Goal: Information Seeking & Learning: Learn about a topic

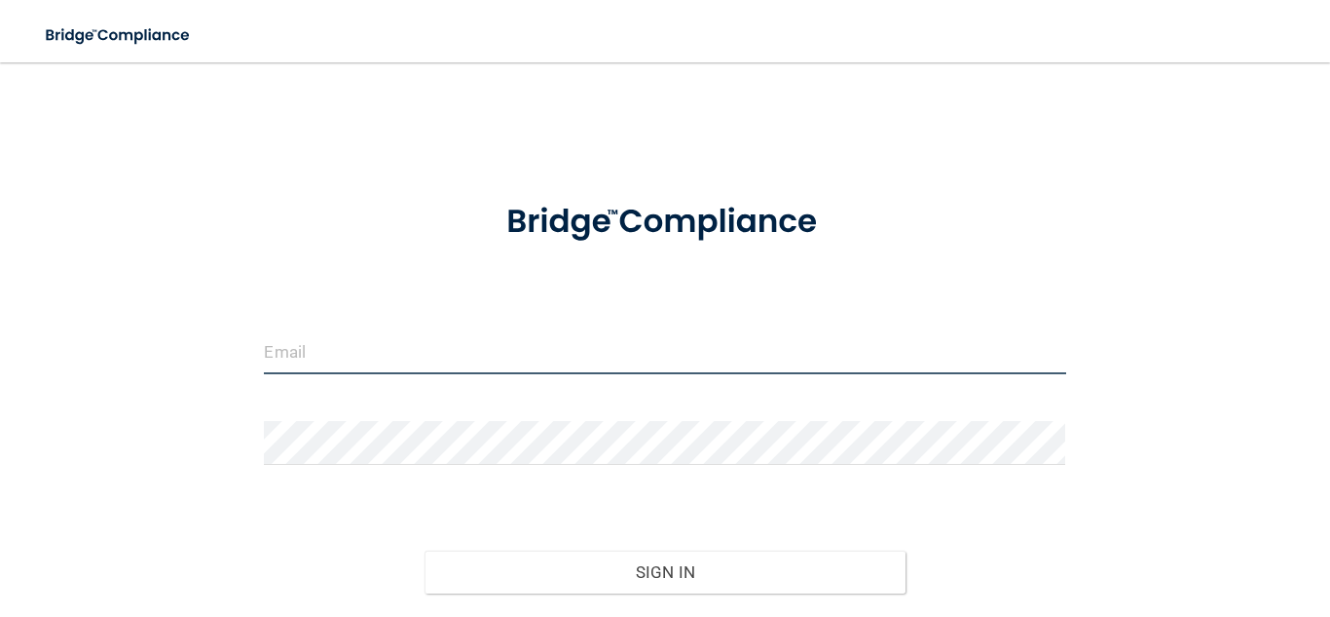
click at [619, 360] on input "email" at bounding box center [665, 352] width 802 height 44
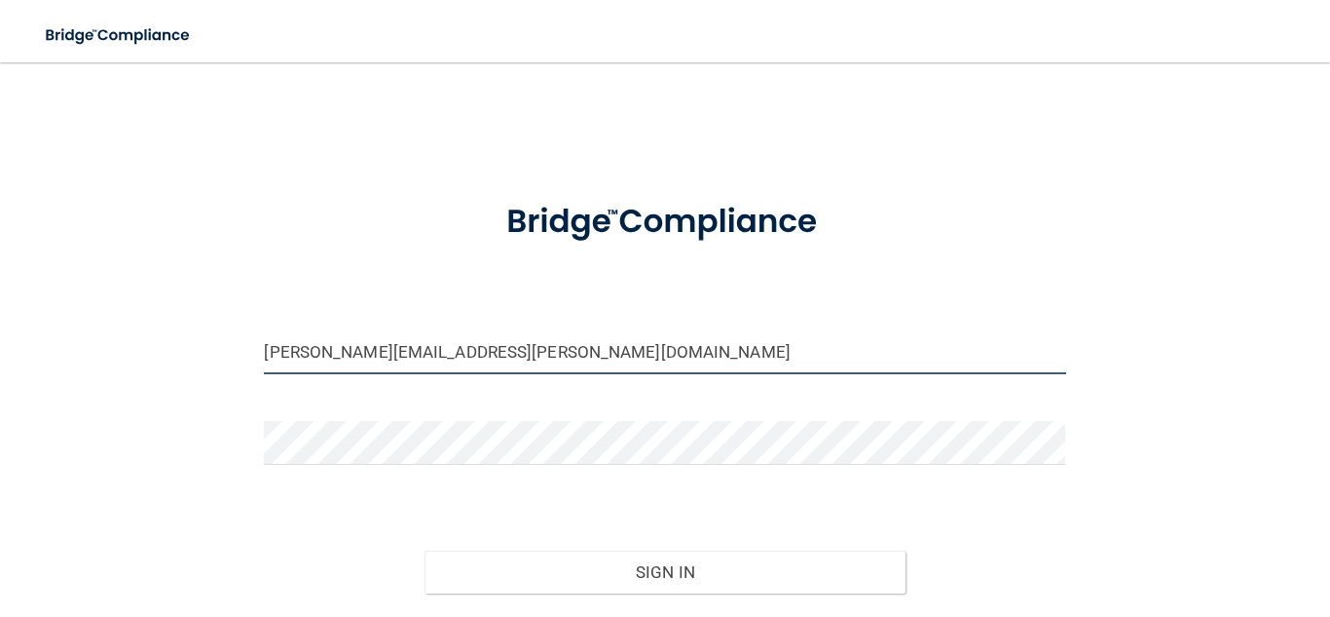
type input "[PERSON_NAME][EMAIL_ADDRESS][PERSON_NAME][DOMAIN_NAME]"
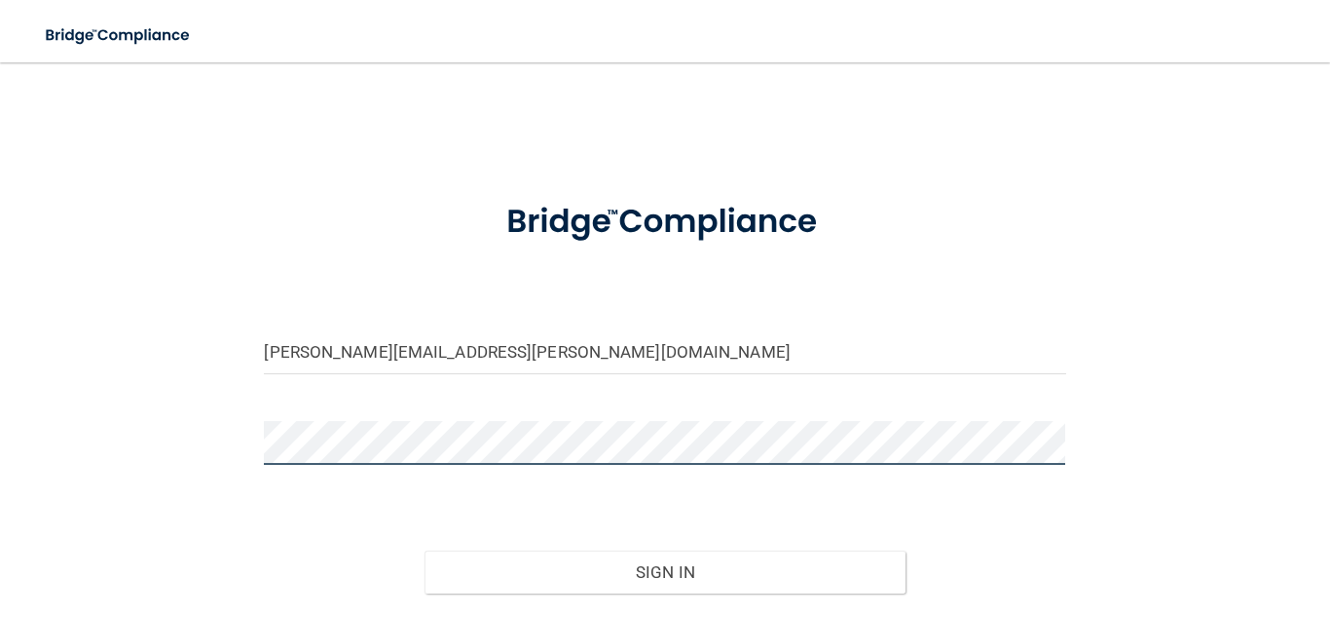
click at [425, 550] on button "Sign In" at bounding box center [665, 571] width 481 height 43
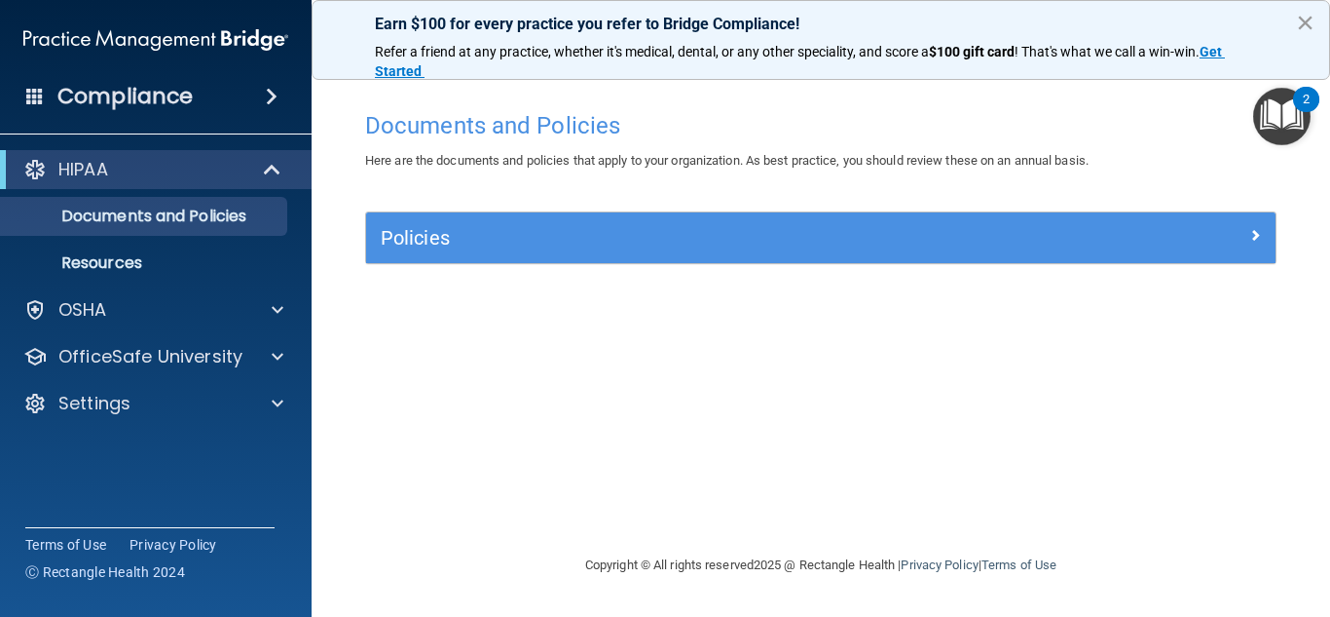
click at [1310, 22] on button "×" at bounding box center [1305, 22] width 19 height 31
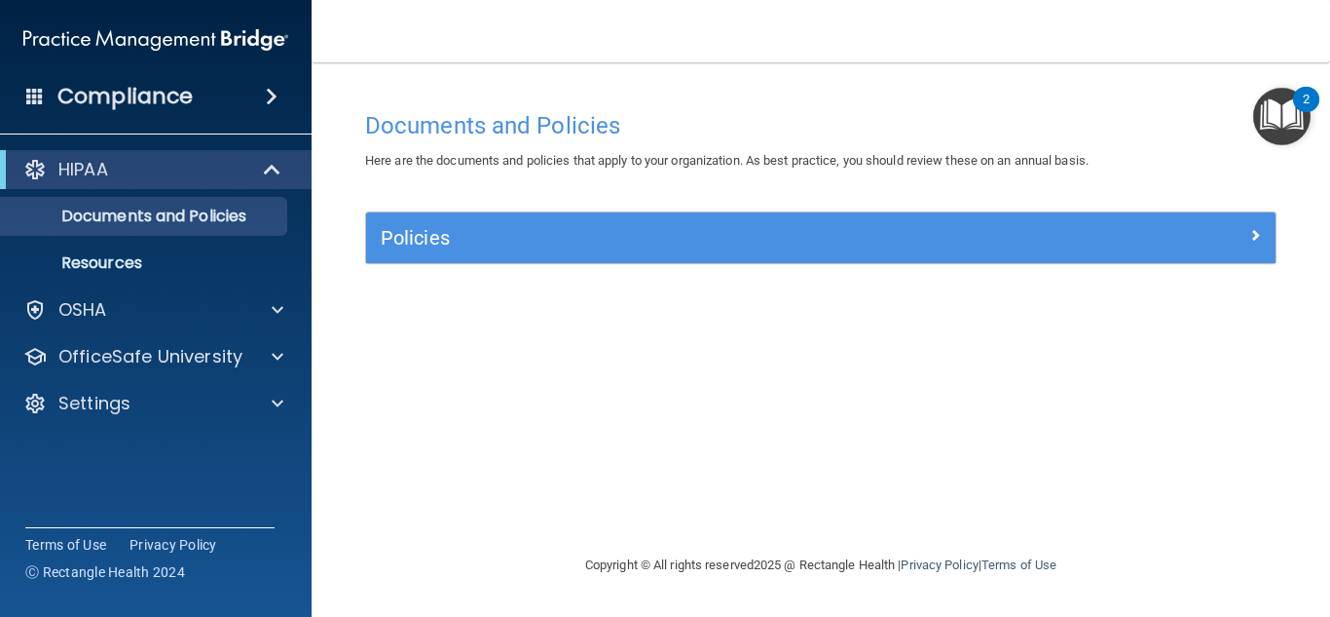
click at [271, 95] on span at bounding box center [272, 96] width 12 height 23
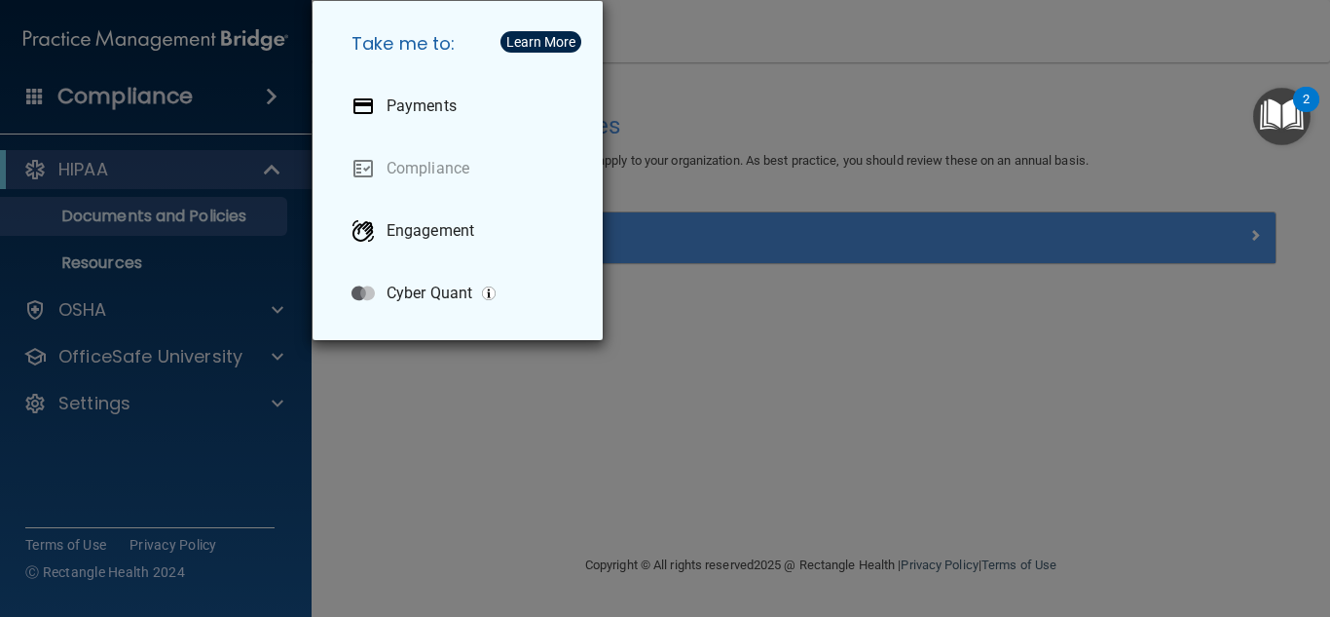
click at [271, 95] on div "Take me to: Payments Compliance Engagement Cyber Quant" at bounding box center [665, 308] width 1330 height 617
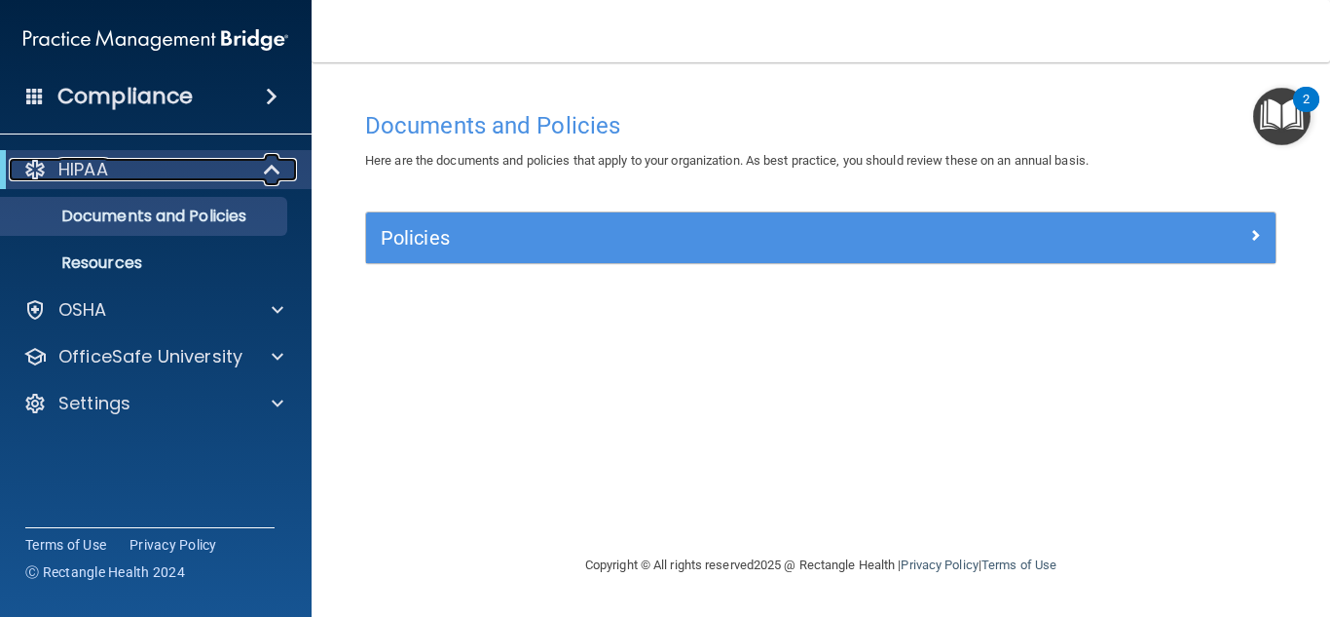
click at [272, 173] on span at bounding box center [274, 169] width 17 height 23
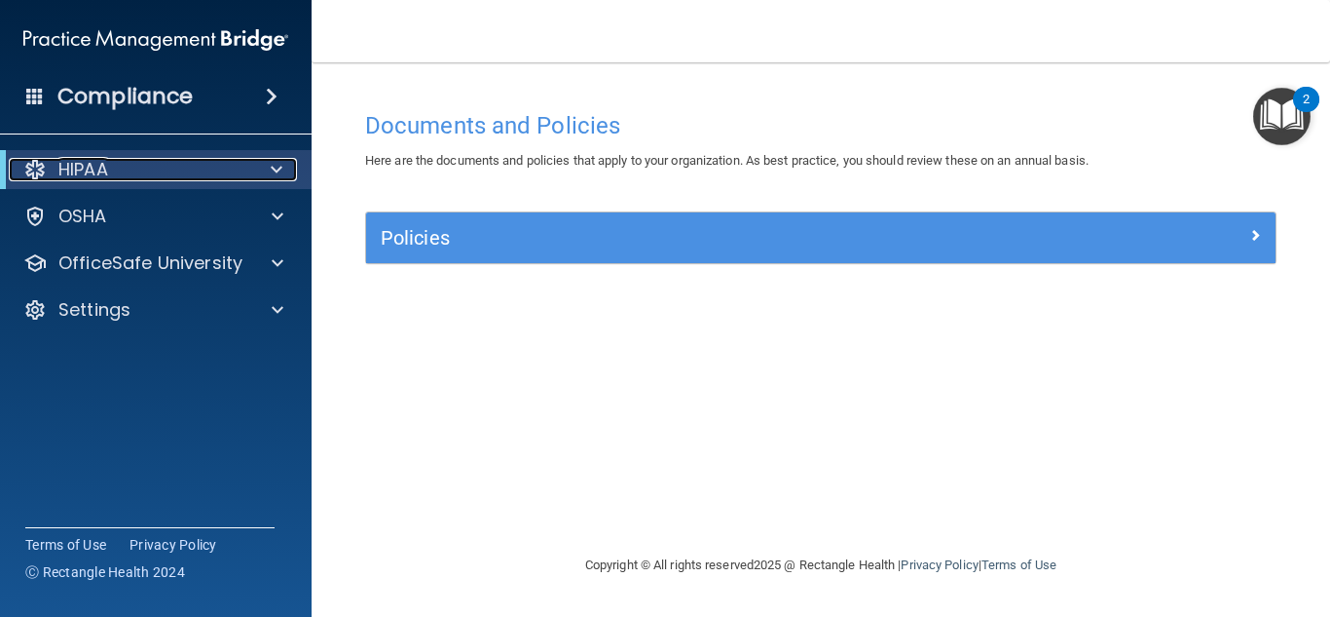
click at [271, 174] on span at bounding box center [277, 169] width 12 height 23
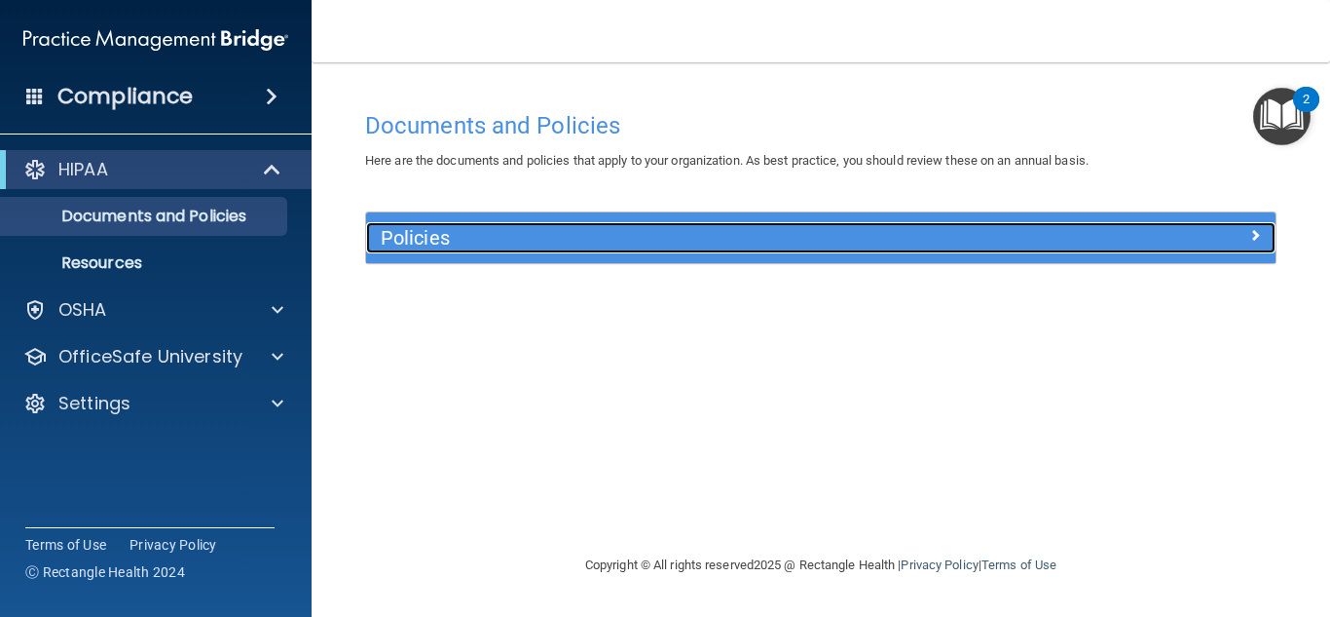
click at [878, 248] on h5 "Policies" at bounding box center [708, 237] width 654 height 21
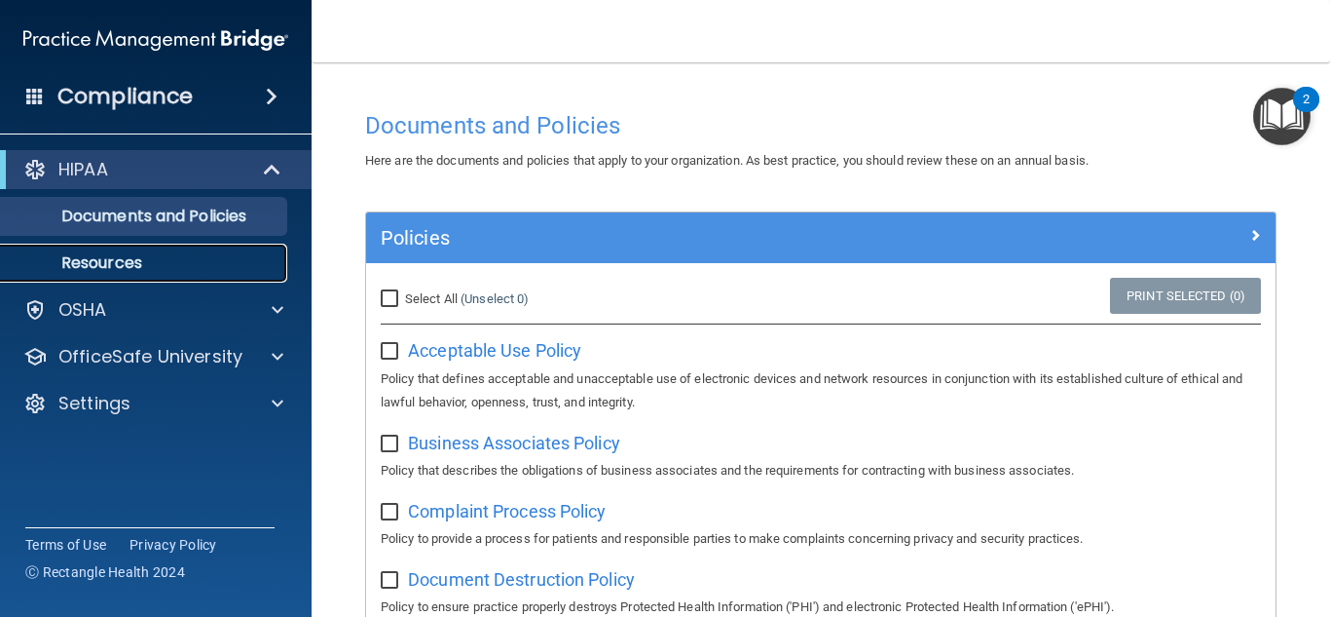
click at [82, 262] on p "Resources" at bounding box center [146, 262] width 266 height 19
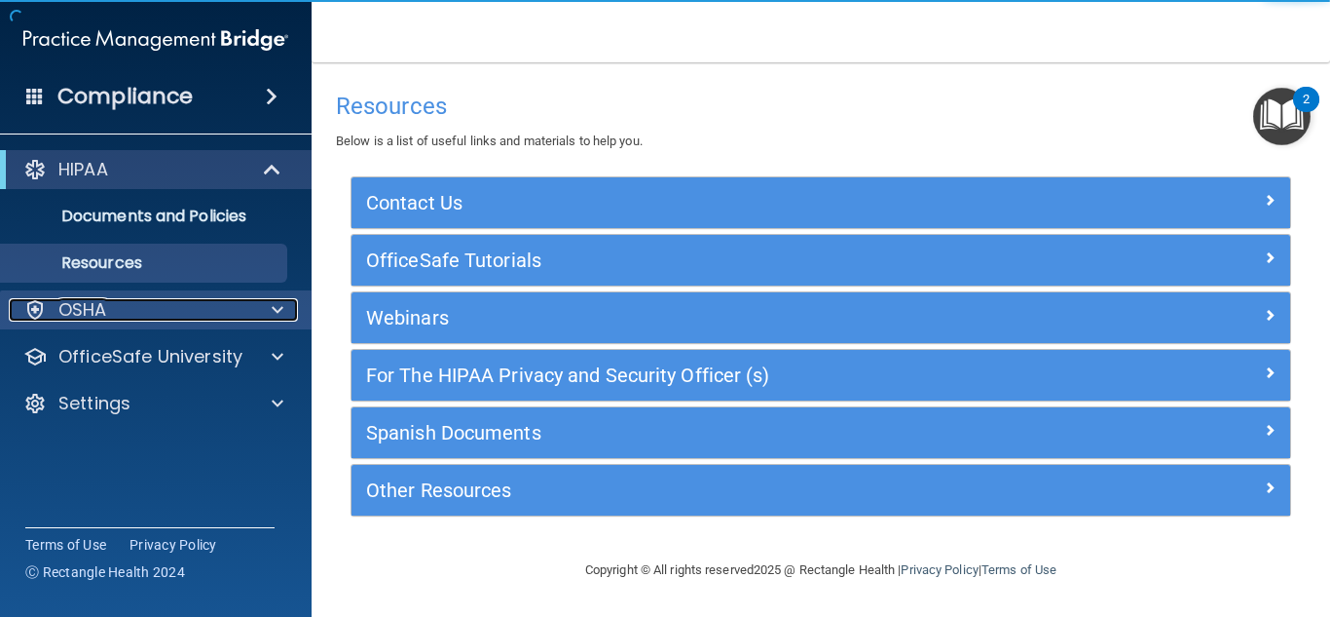
click at [94, 309] on p "OSHA" at bounding box center [82, 309] width 49 height 23
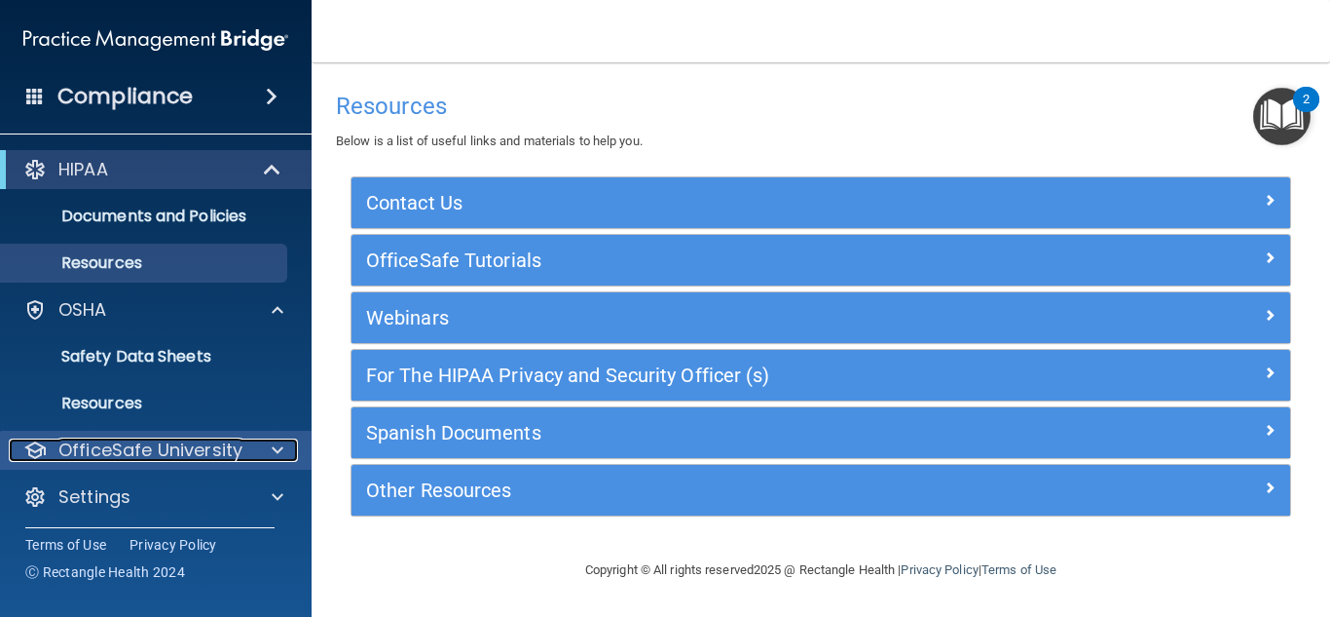
click at [179, 458] on p "OfficeSafe University" at bounding box center [150, 449] width 184 height 23
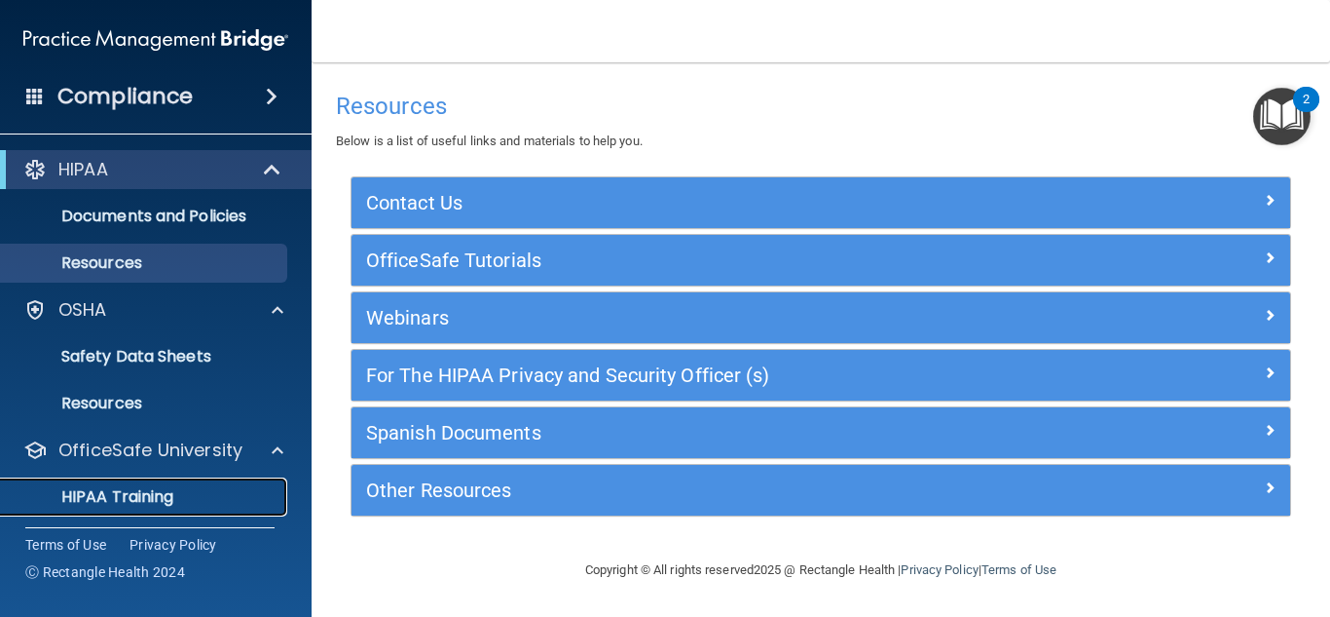
click at [169, 495] on p "HIPAA Training" at bounding box center [93, 496] width 161 height 19
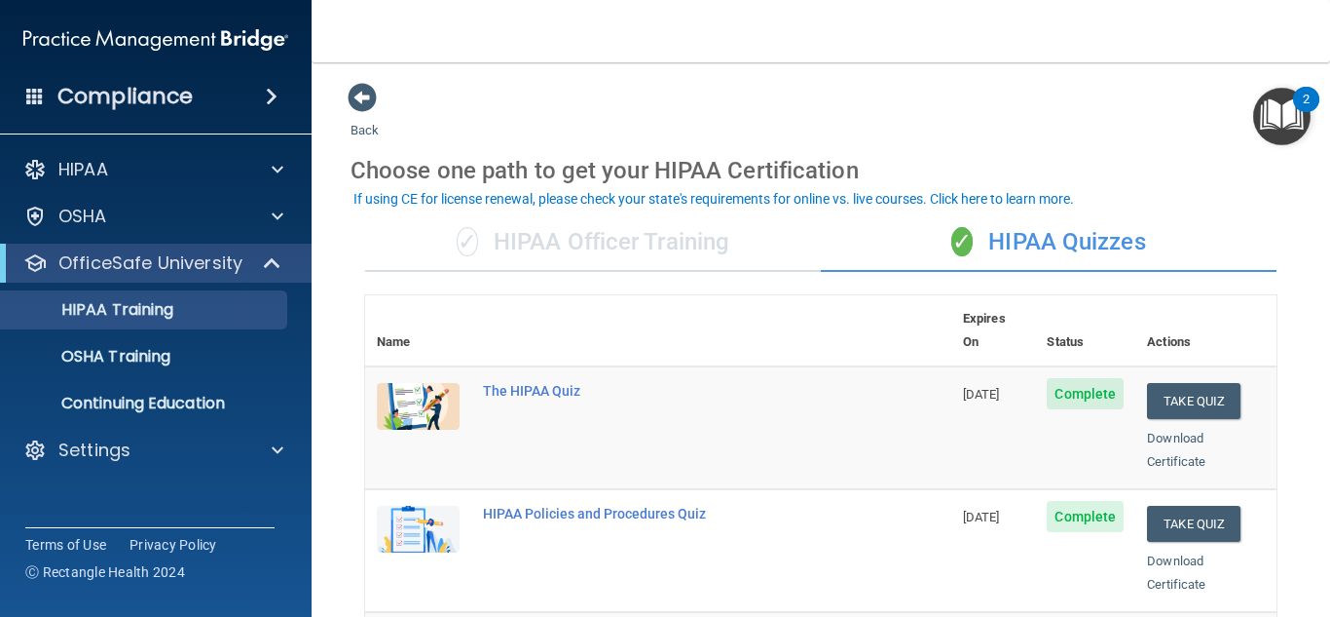
click at [632, 244] on div "✓ HIPAA Officer Training" at bounding box center [593, 242] width 456 height 58
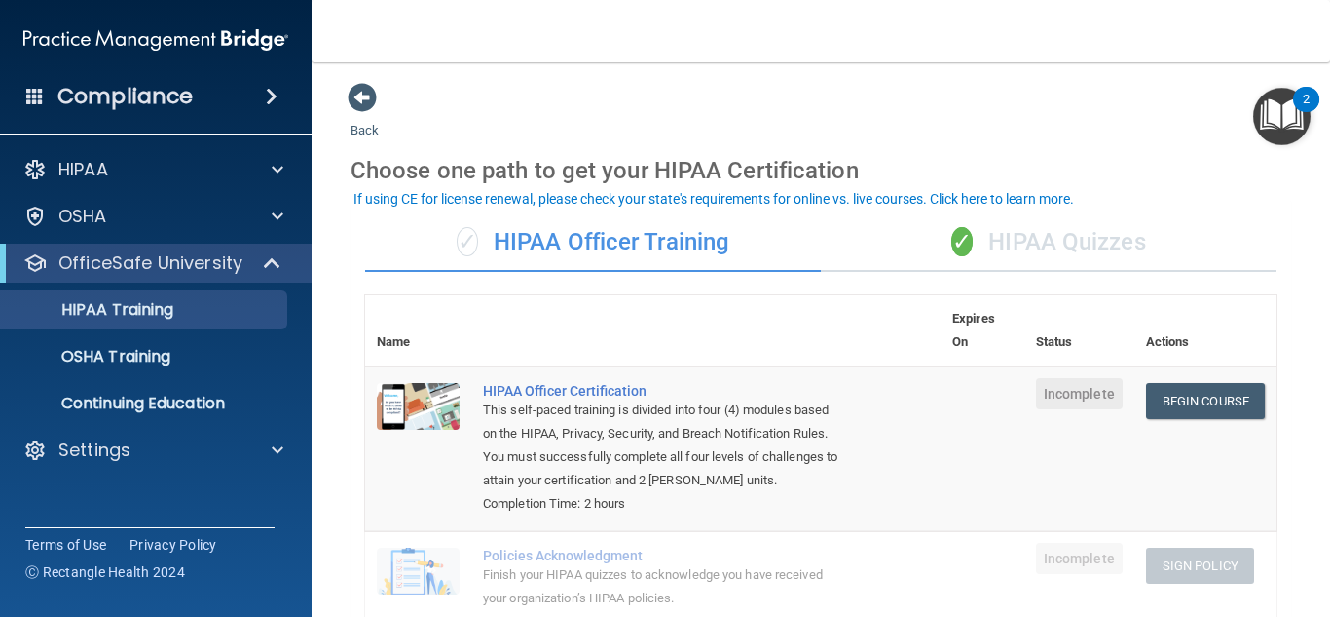
click at [1036, 247] on div "✓ HIPAA Quizzes" at bounding box center [1049, 242] width 456 height 58
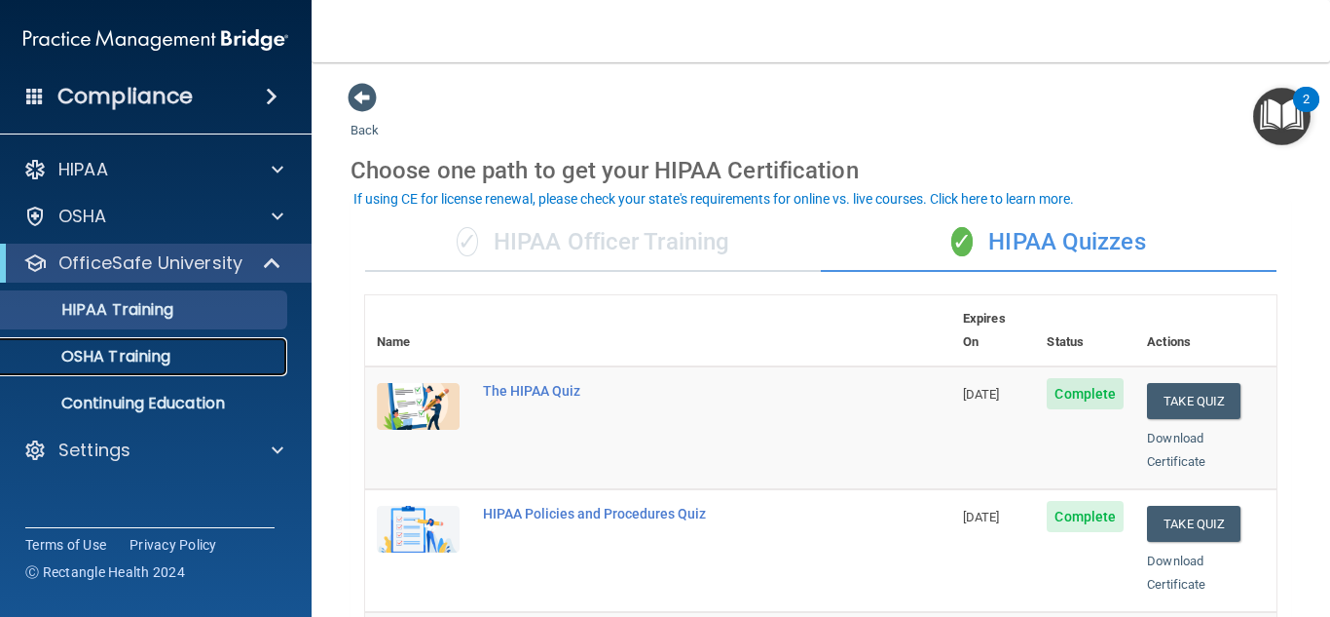
click at [184, 365] on div "OSHA Training" at bounding box center [146, 356] width 266 height 19
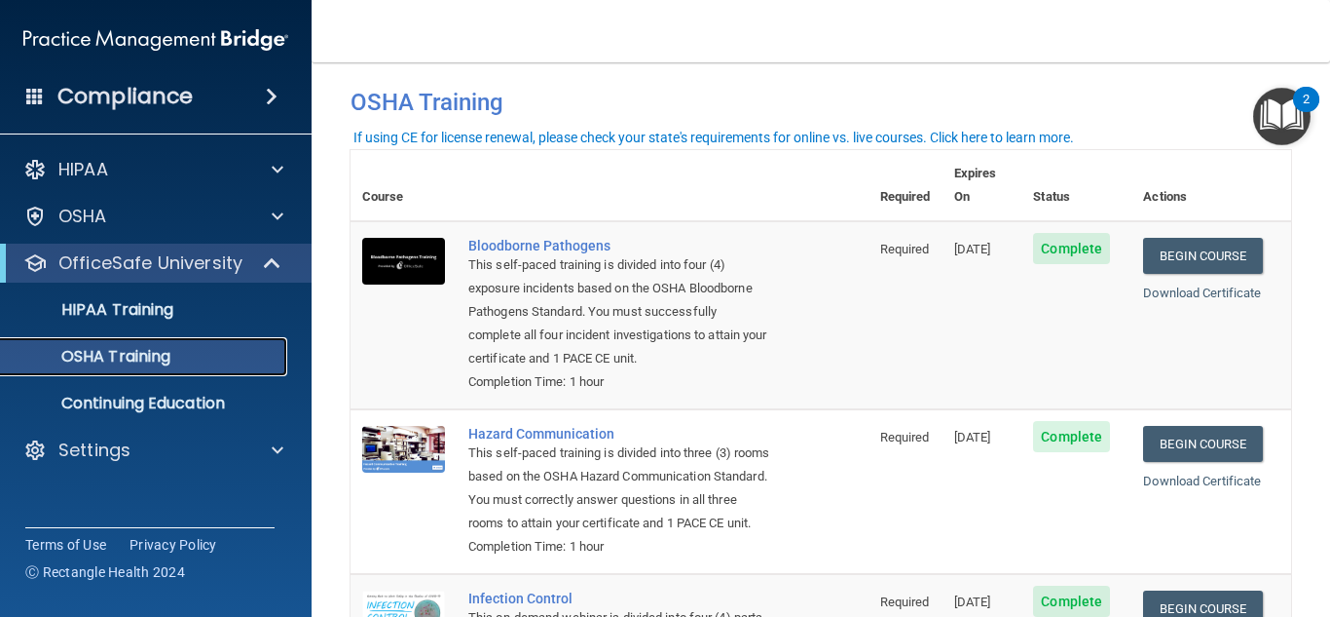
scroll to position [18, 0]
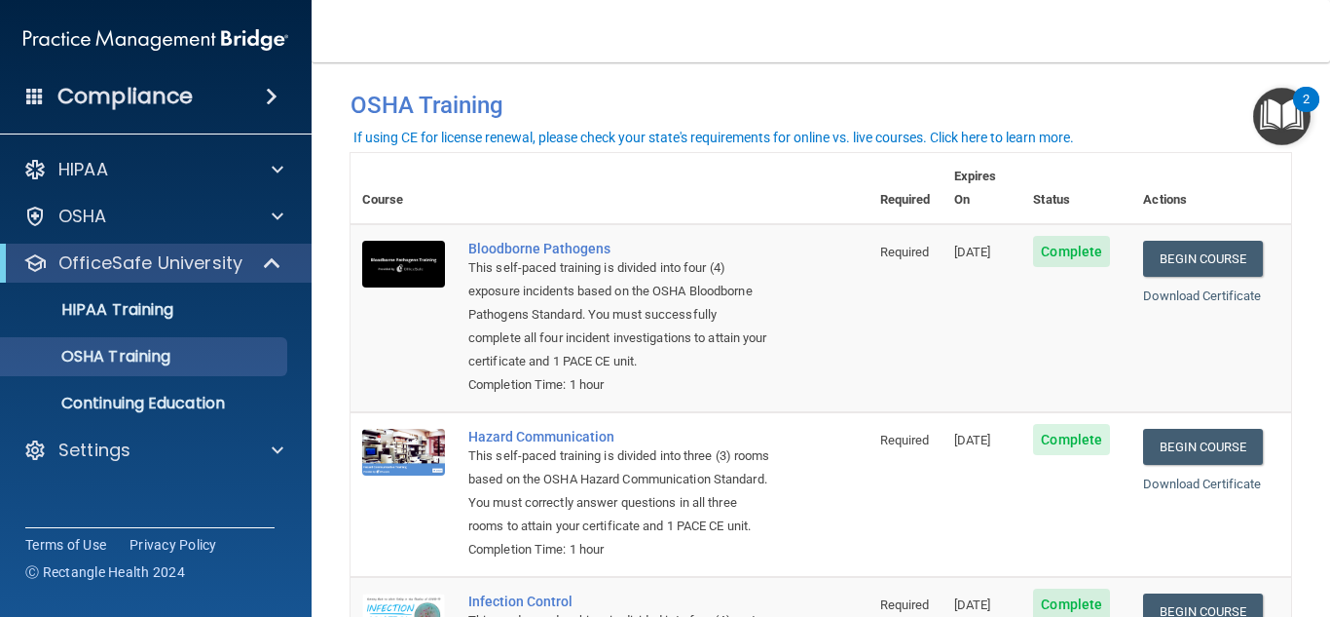
click at [1281, 126] on img "Open Resource Center, 2 new notifications" at bounding box center [1282, 116] width 57 height 57
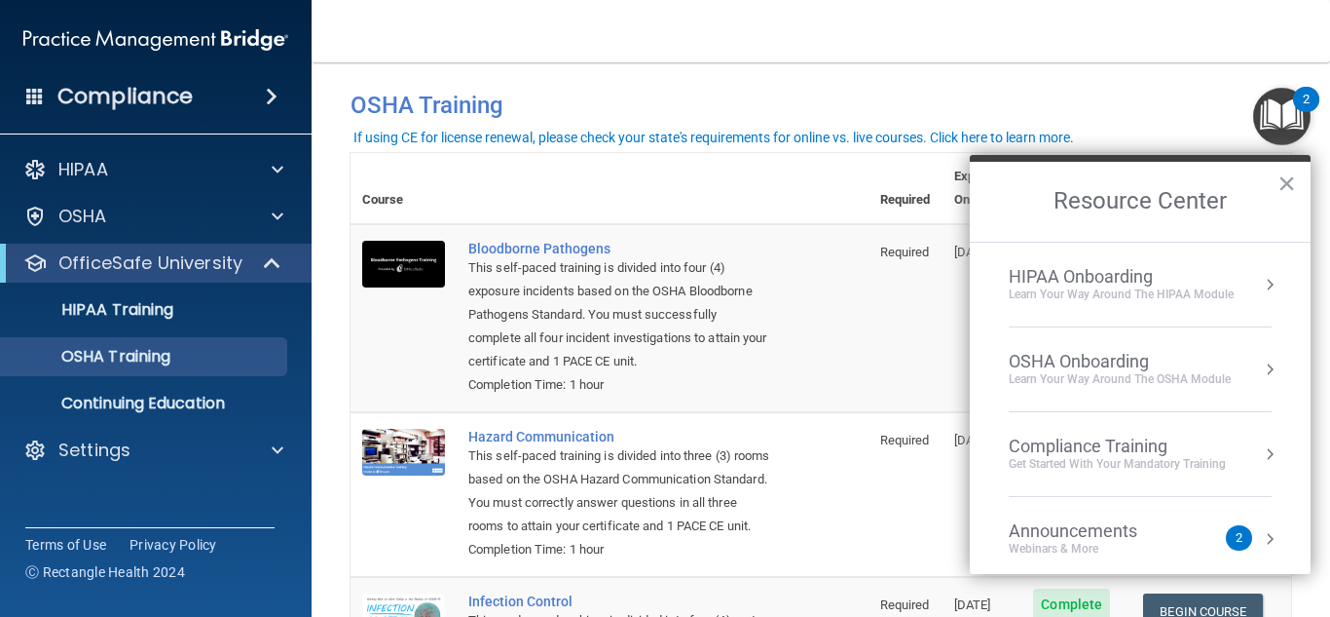
click at [1268, 454] on button "Resource Center" at bounding box center [1269, 453] width 19 height 19
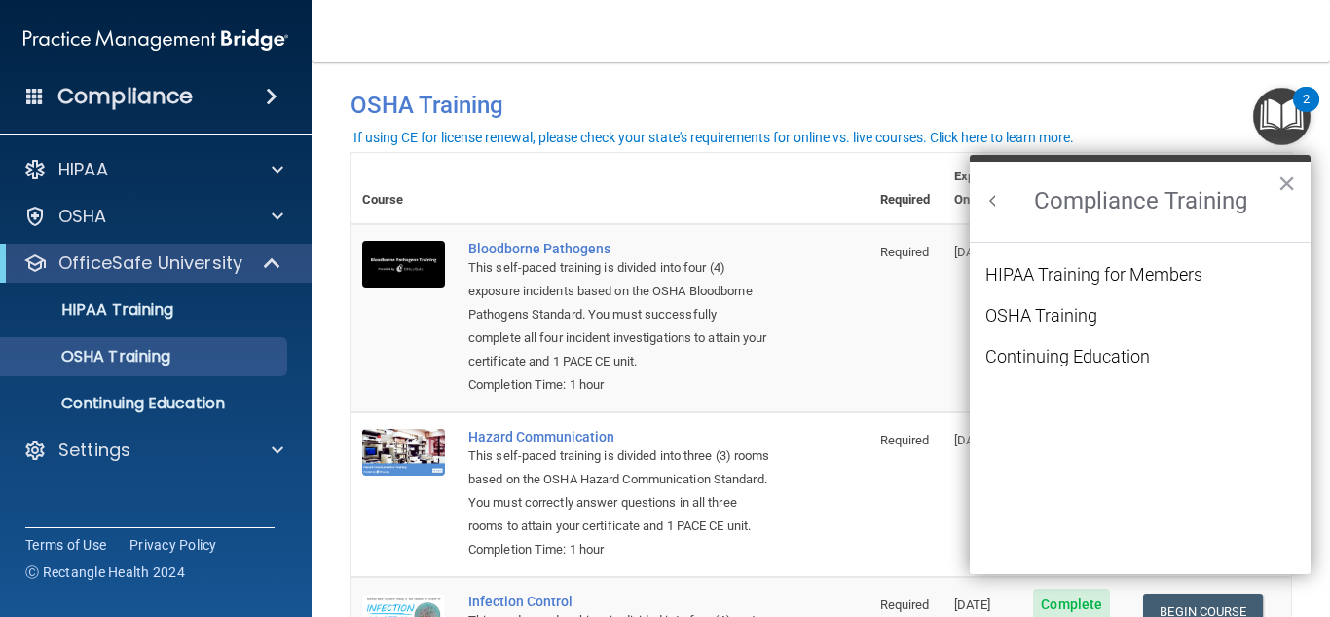
scroll to position [0, 0]
click at [1112, 279] on div "HIPAA Training for Members" at bounding box center [1094, 275] width 217 height 18
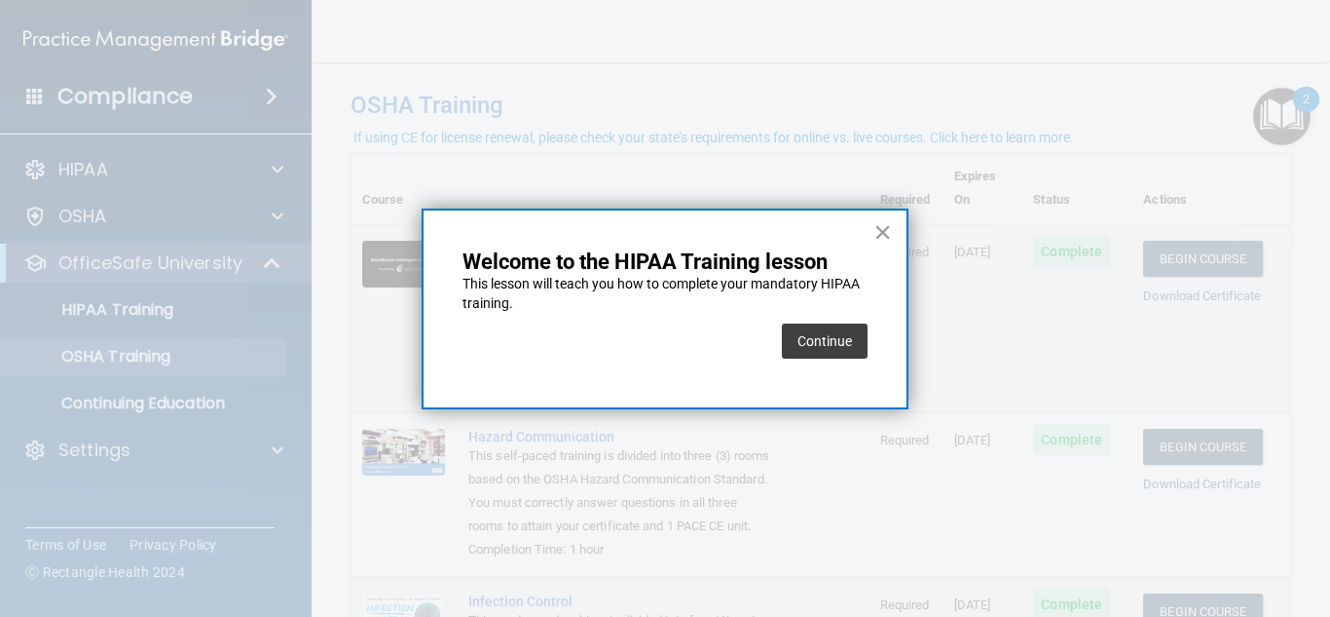
click at [880, 229] on button "×" at bounding box center [883, 231] width 19 height 31
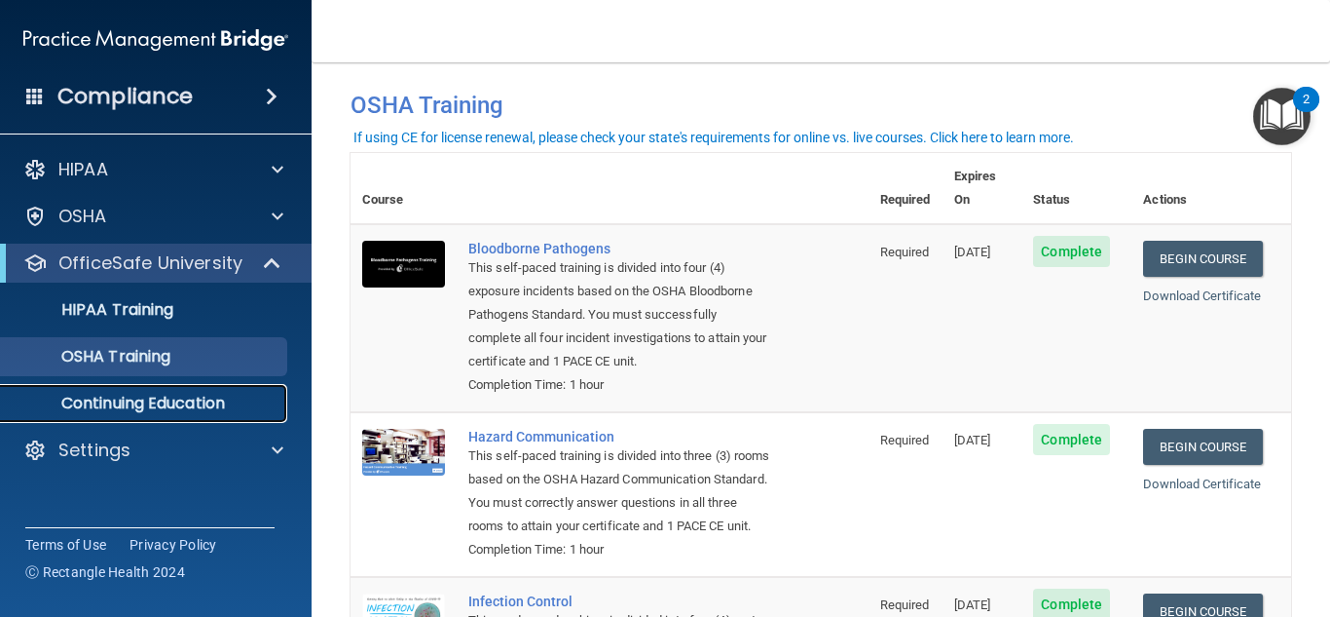
click at [140, 400] on p "Continuing Education" at bounding box center [146, 402] width 266 height 19
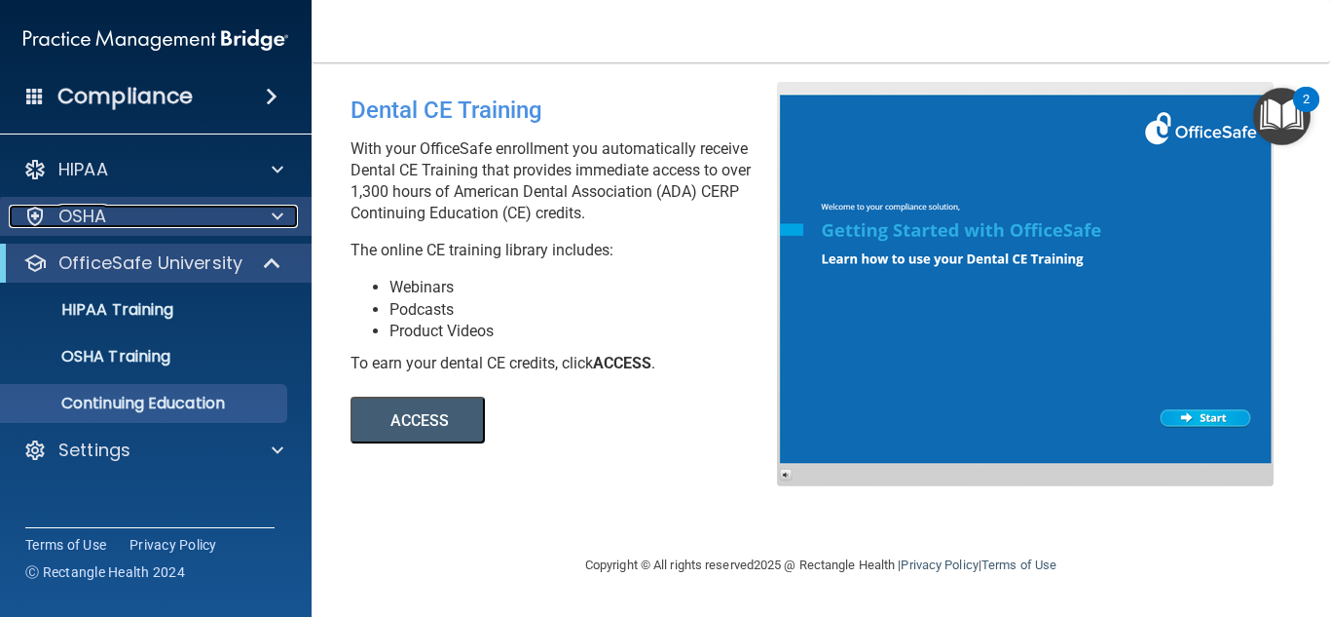
click at [152, 223] on div "OSHA" at bounding box center [130, 216] width 242 height 23
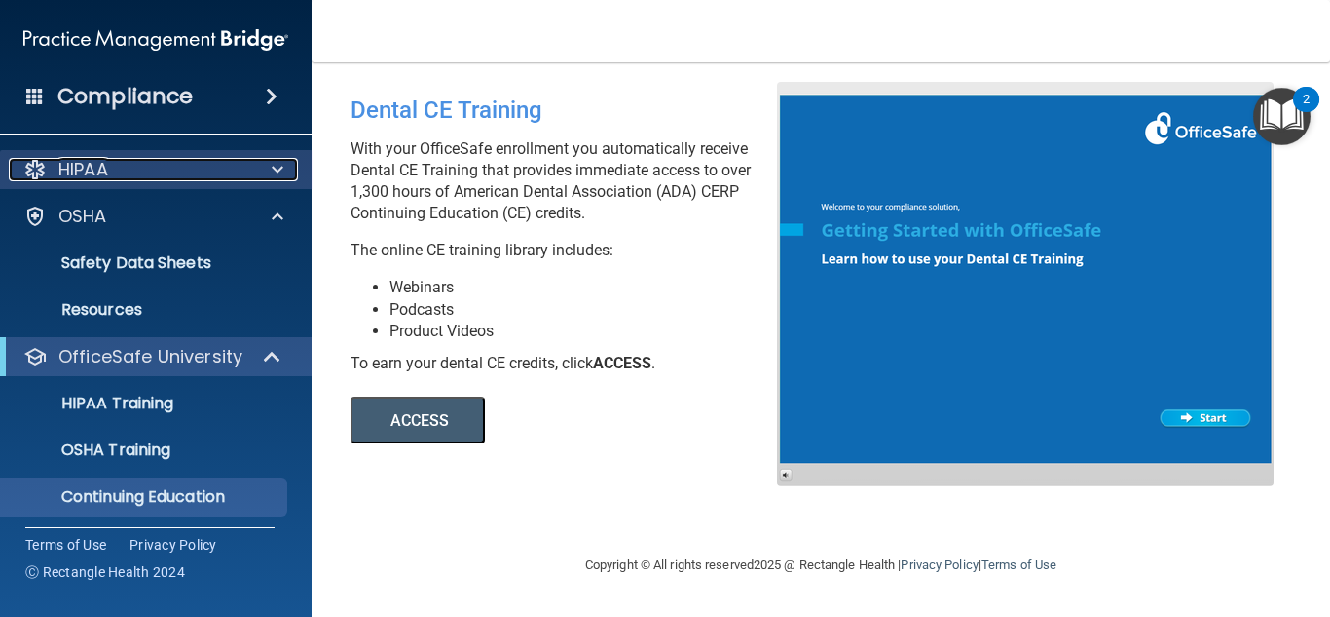
click at [144, 169] on div "HIPAA" at bounding box center [130, 169] width 242 height 23
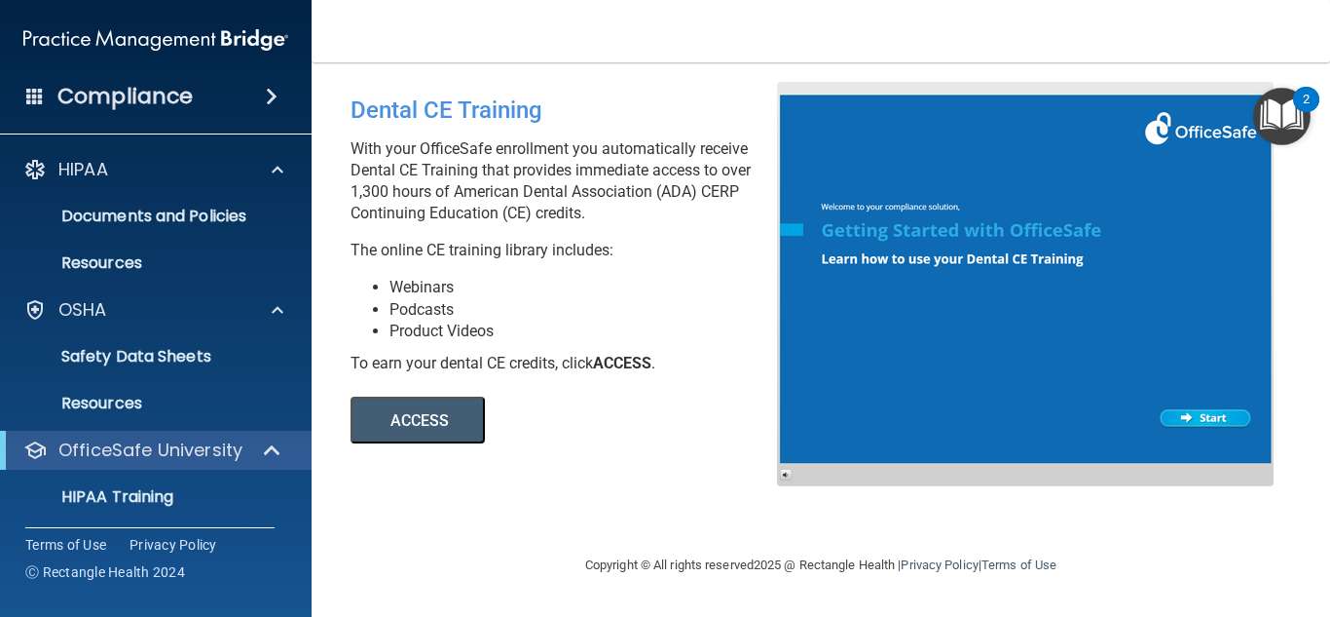
click at [231, 104] on div "Compliance" at bounding box center [156, 96] width 312 height 43
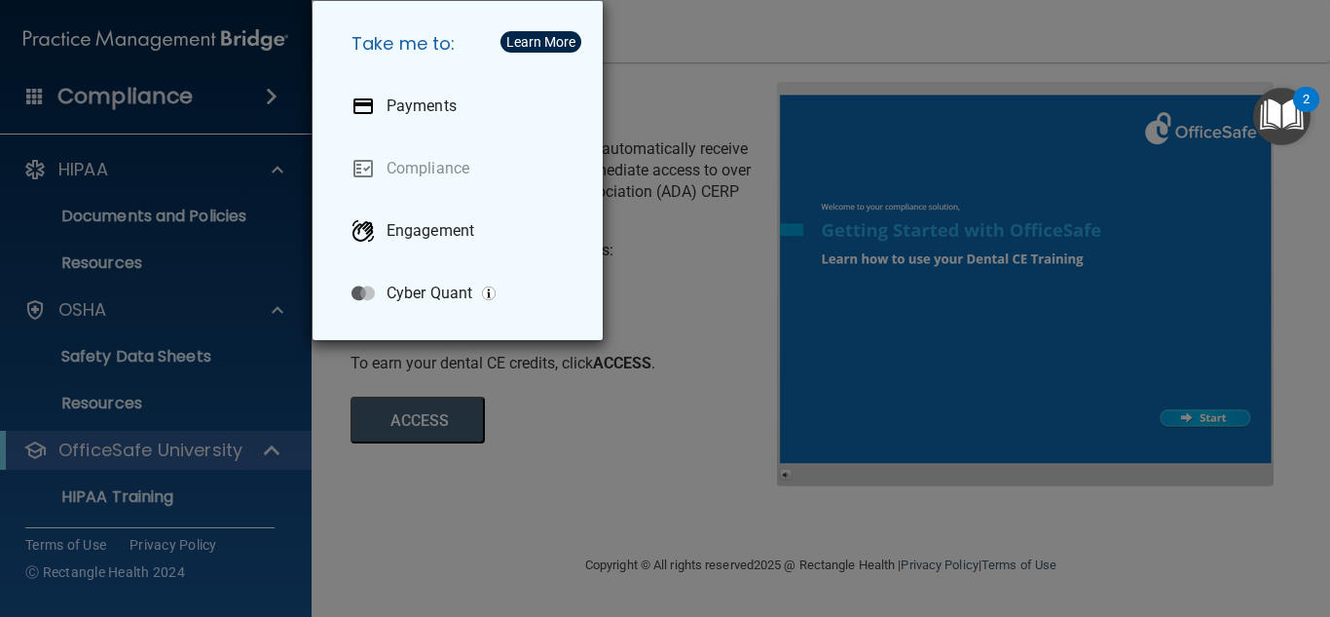
click at [271, 103] on div "Take me to: Payments Compliance Engagement Cyber Quant" at bounding box center [665, 308] width 1330 height 617
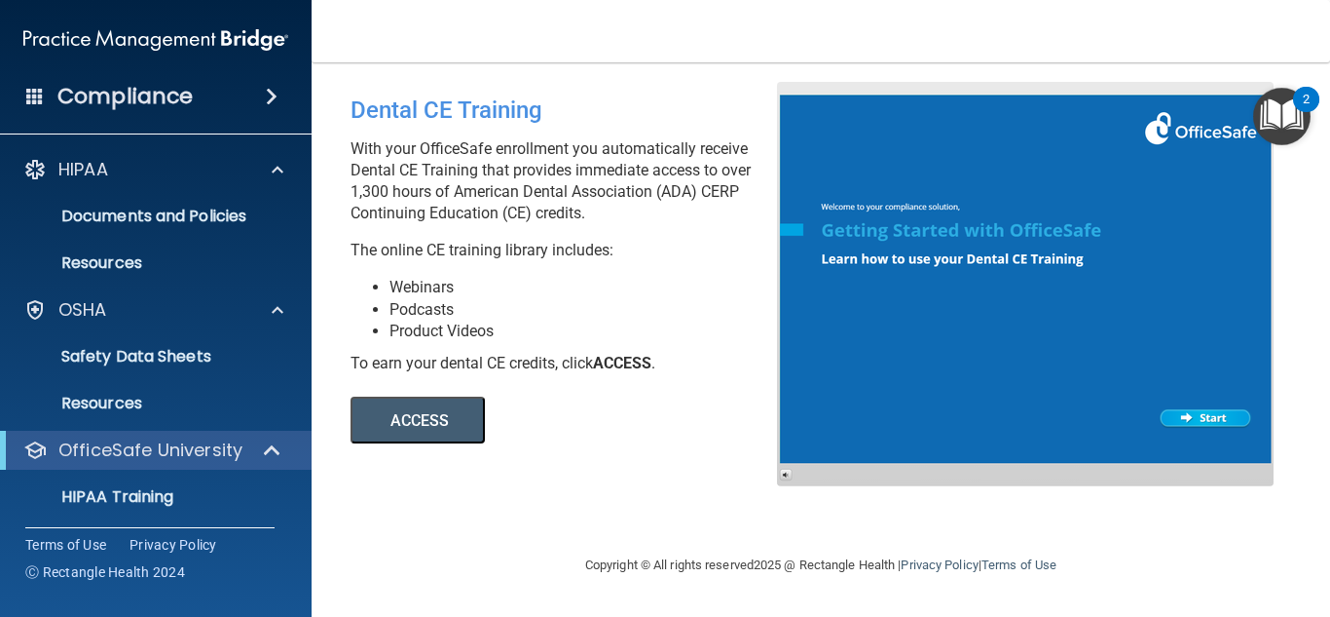
click at [271, 103] on span at bounding box center [272, 96] width 12 height 23
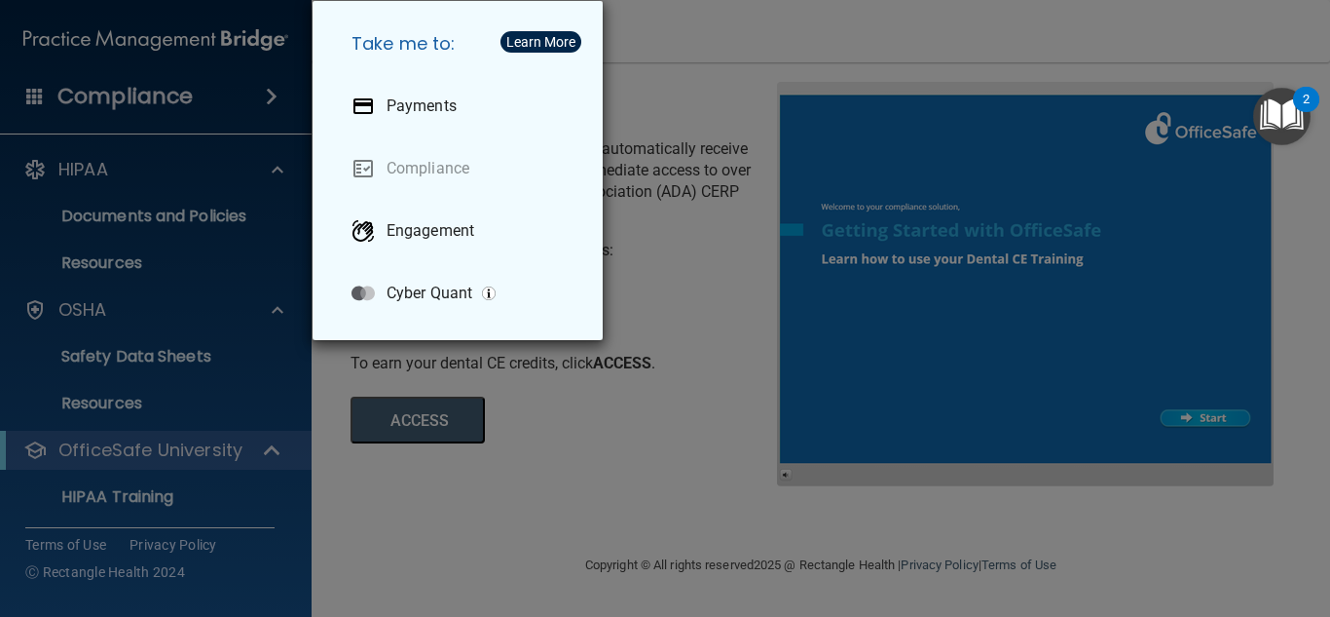
click at [271, 103] on div "Take me to: Payments Compliance Engagement Cyber Quant" at bounding box center [665, 308] width 1330 height 617
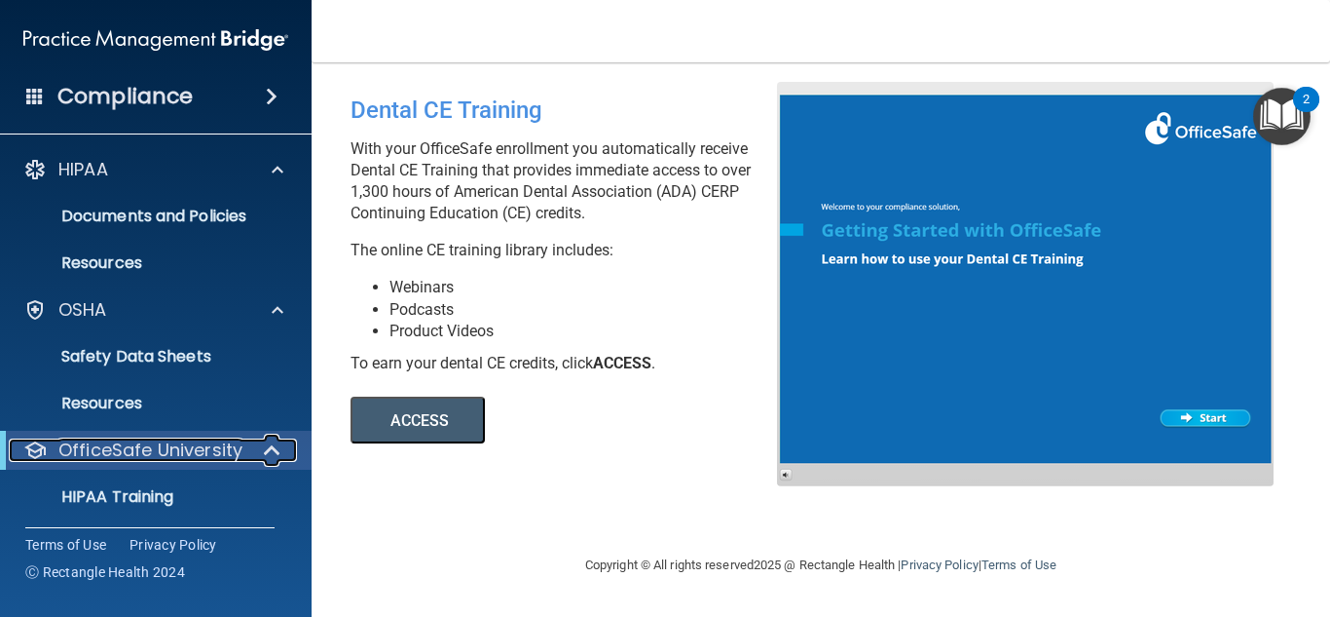
click at [266, 451] on span at bounding box center [274, 449] width 17 height 23
click at [265, 451] on div at bounding box center [273, 449] width 48 height 23
click at [625, 408] on div "ACCESS ACCESS" at bounding box center [617, 408] width 533 height 69
click at [258, 447] on div "Compliance HIPAA Documents and Policies Report an Incident Business Associates …" at bounding box center [665, 308] width 1330 height 617
click at [258, 447] on div at bounding box center [273, 449] width 48 height 23
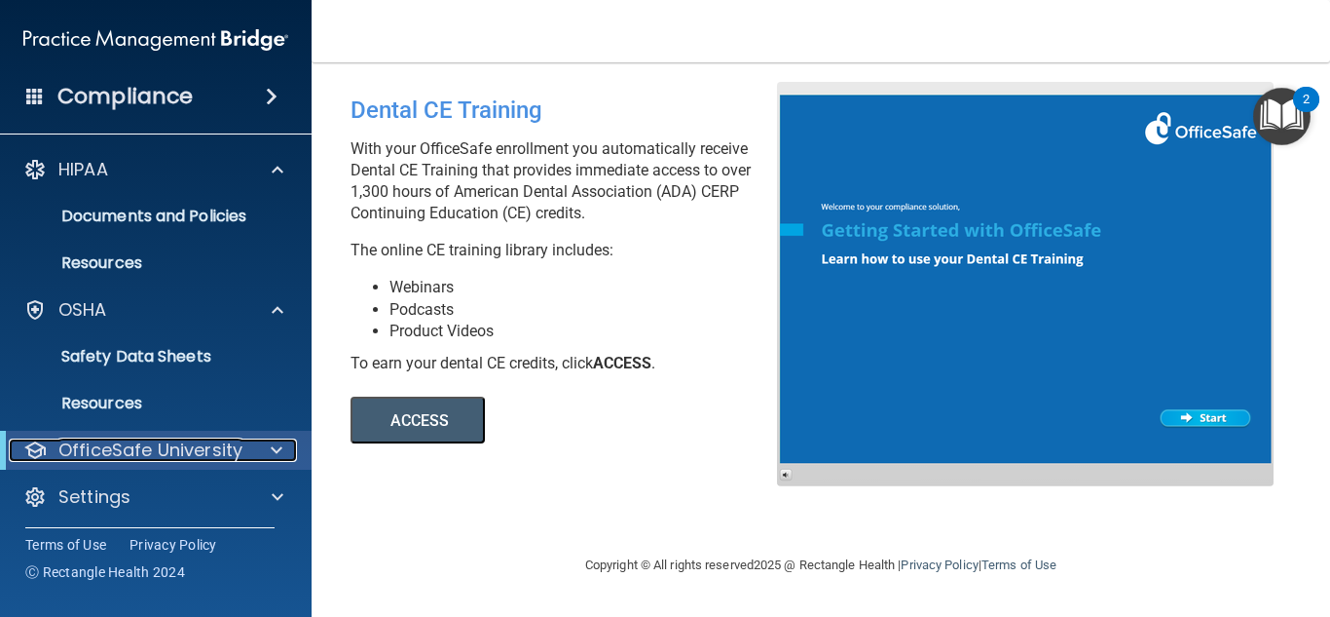
click at [258, 447] on div at bounding box center [273, 449] width 48 height 23
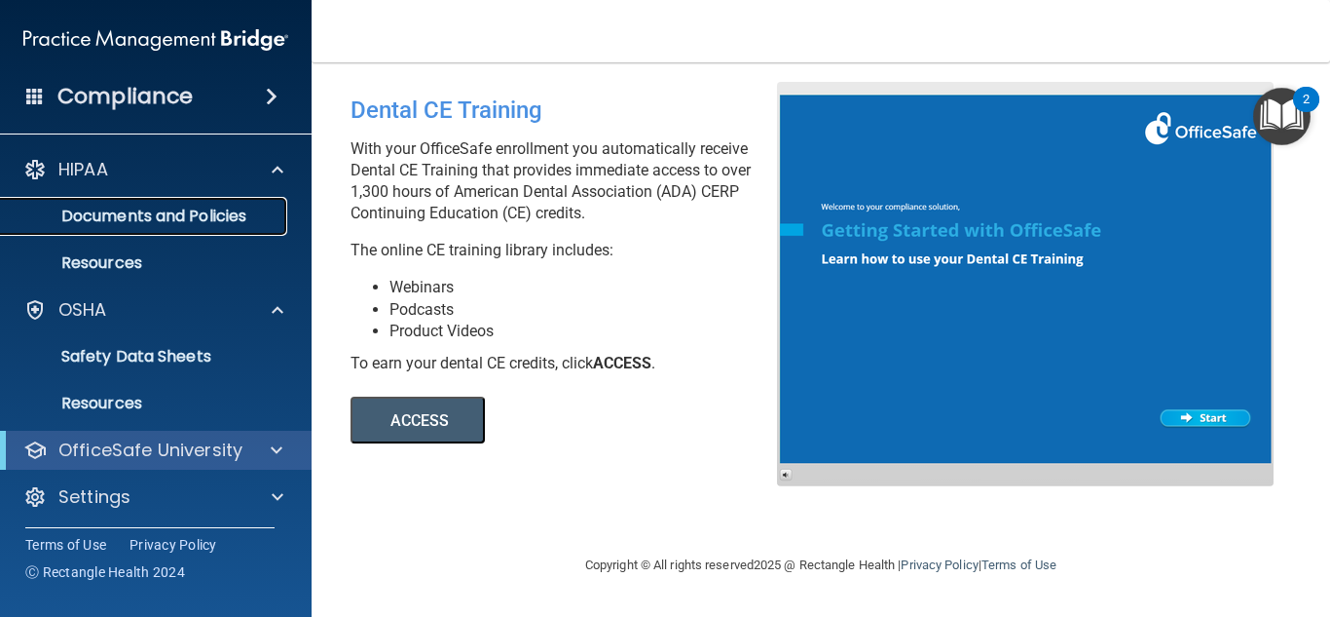
click at [240, 215] on p "Documents and Policies" at bounding box center [146, 215] width 266 height 19
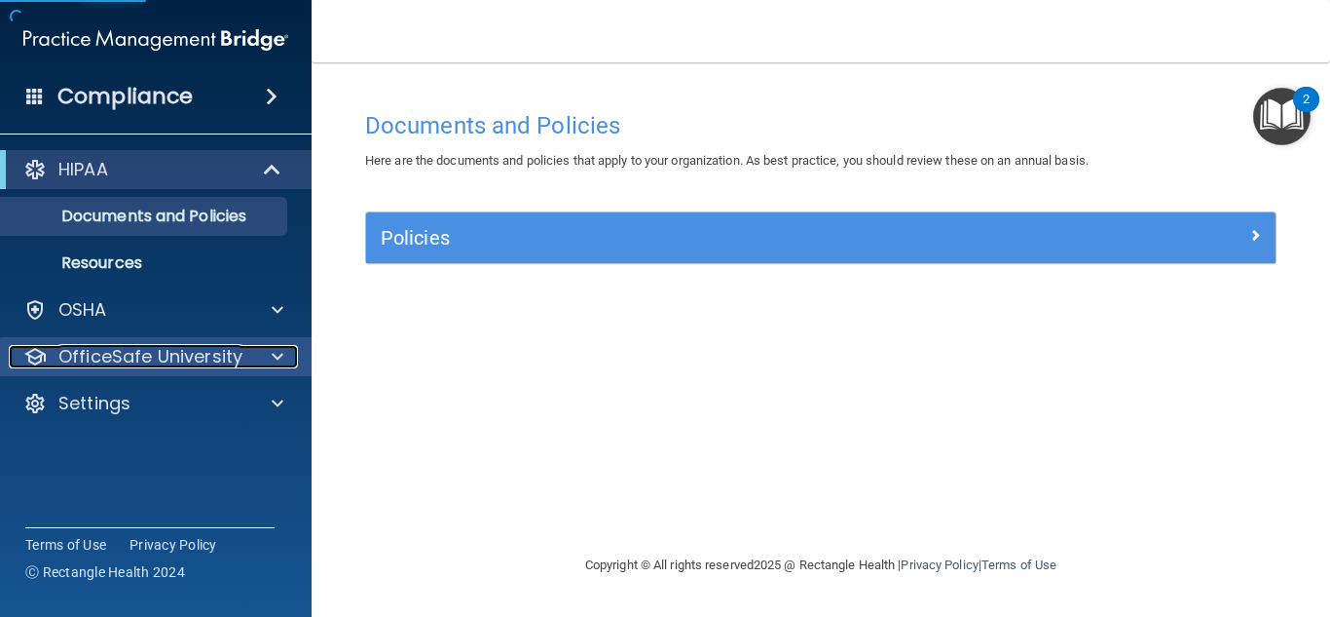
click at [223, 356] on p "OfficeSafe University" at bounding box center [150, 356] width 184 height 23
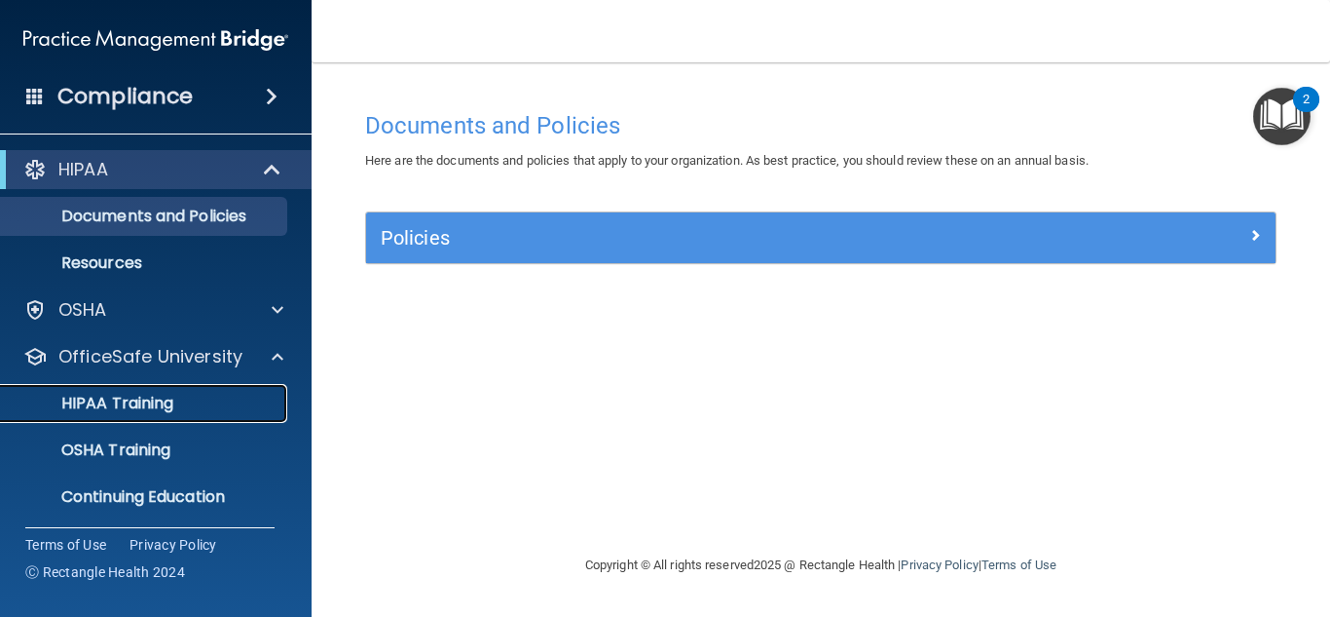
click at [192, 417] on link "HIPAA Training" at bounding box center [134, 403] width 307 height 39
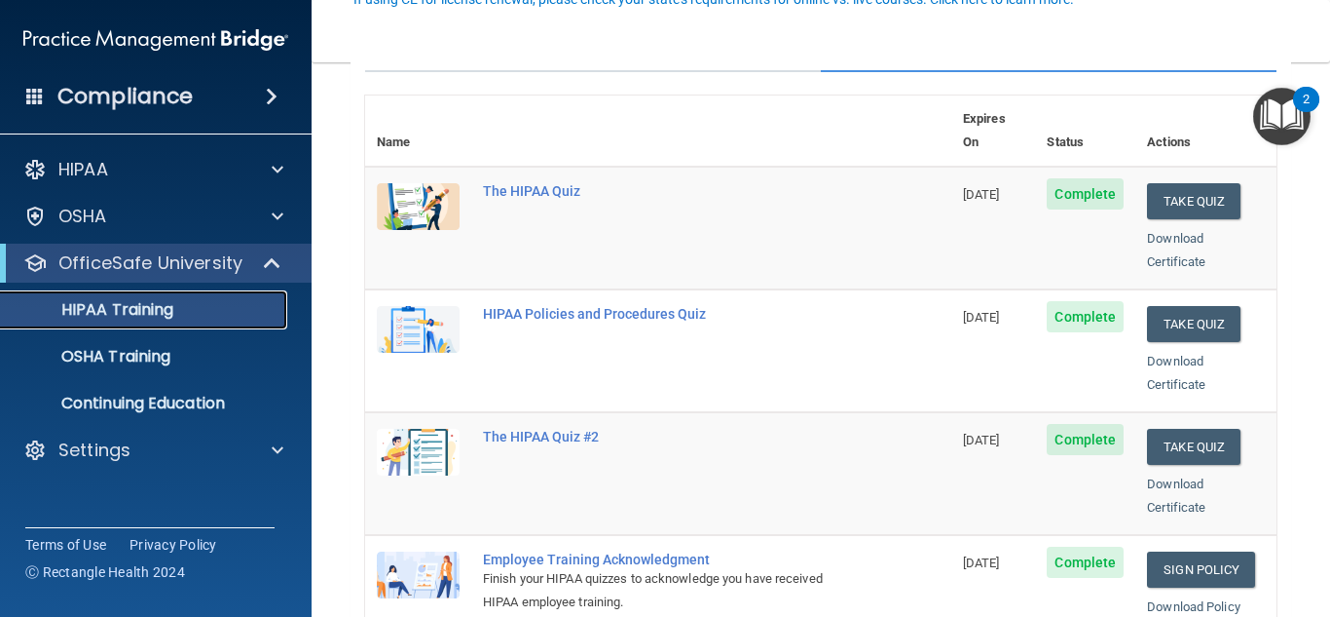
scroll to position [202, 0]
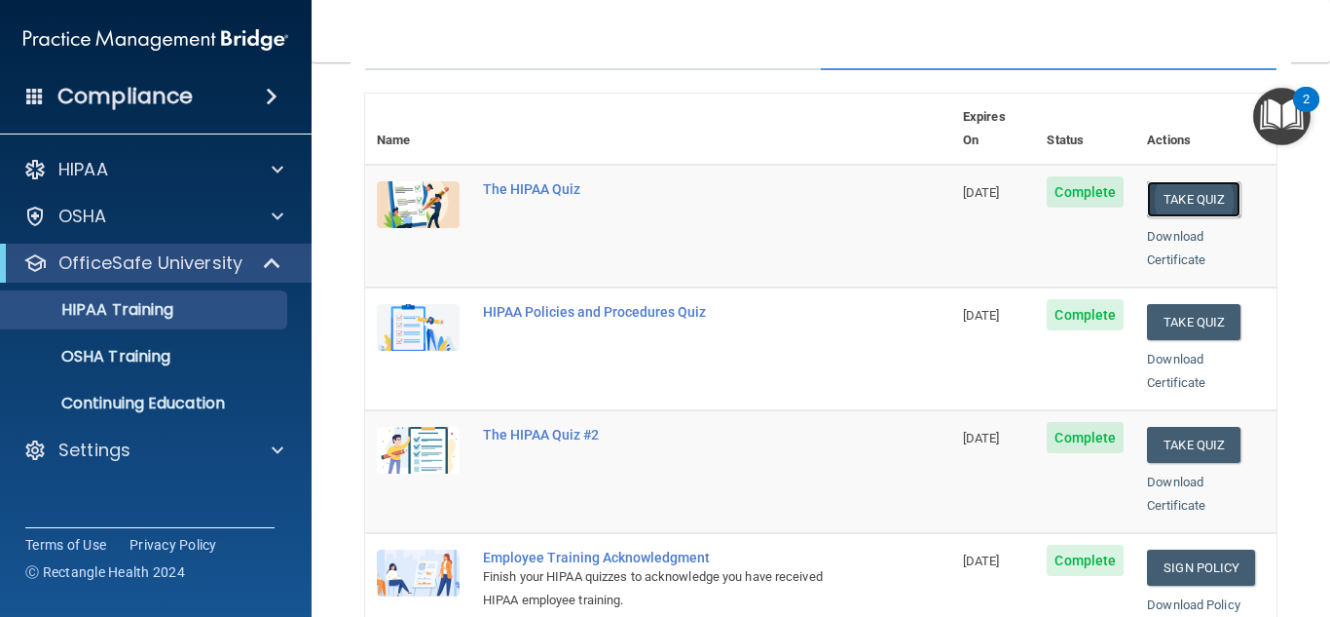
click at [1190, 186] on button "Take Quiz" at bounding box center [1194, 199] width 94 height 36
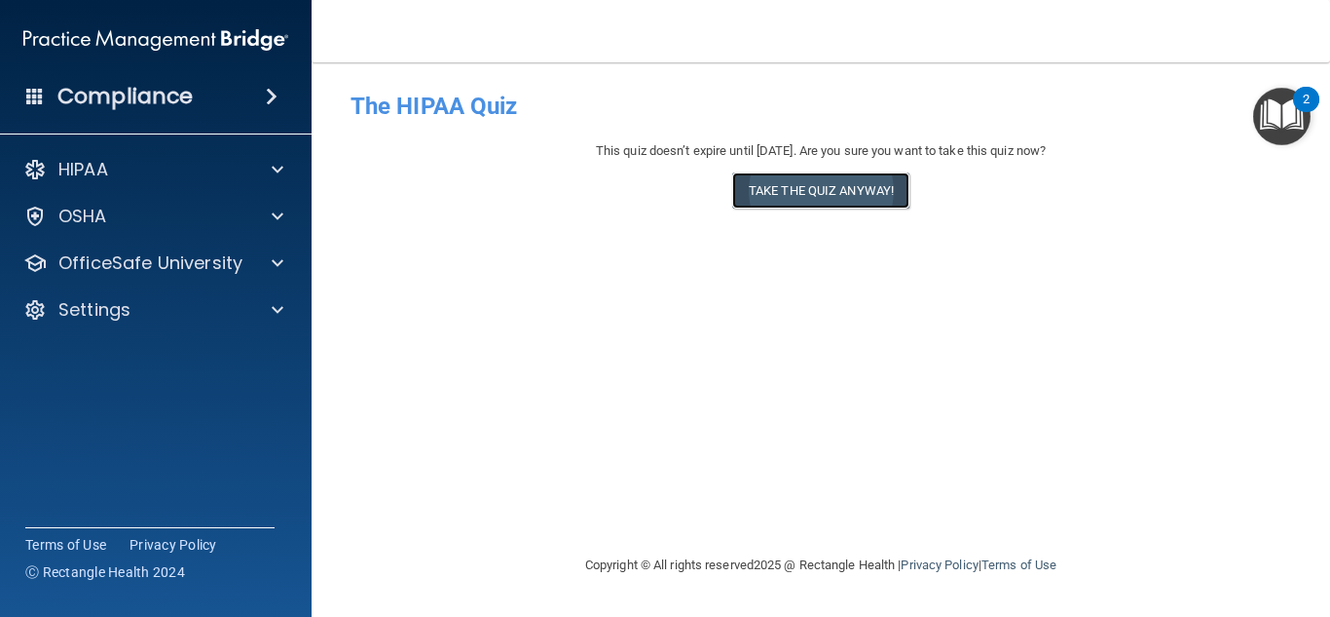
click at [829, 189] on button "Take the quiz anyway!" at bounding box center [820, 190] width 177 height 36
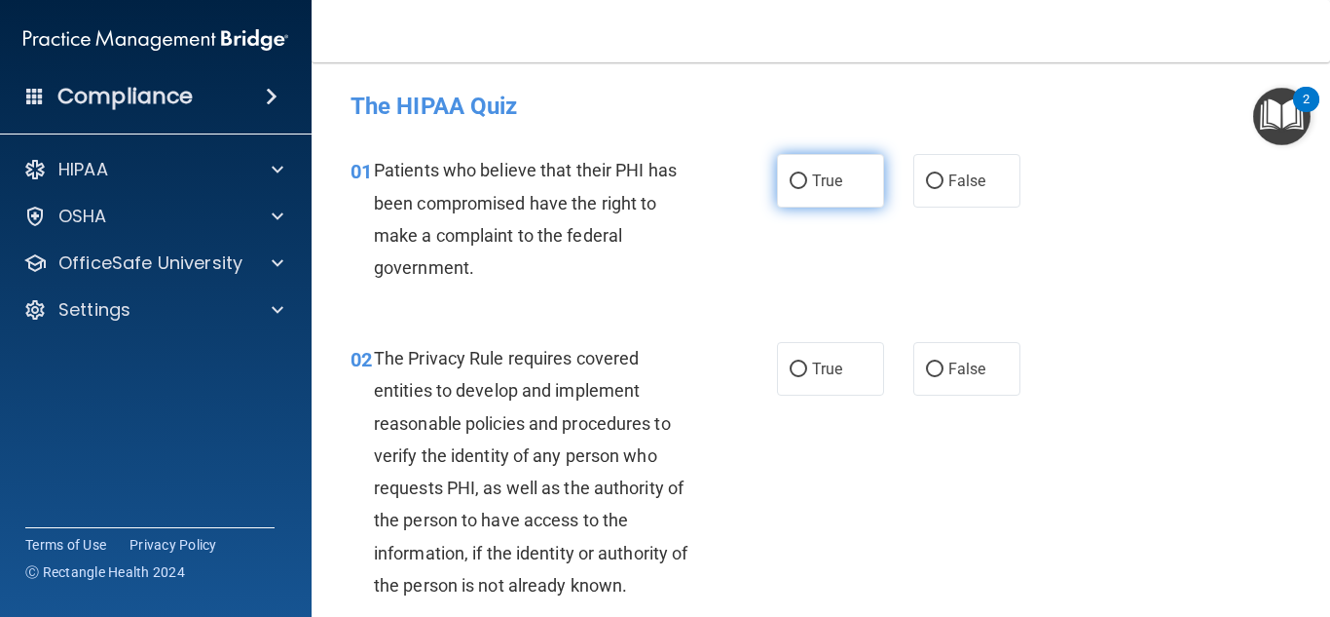
click at [805, 190] on label "True" at bounding box center [830, 181] width 107 height 54
click at [805, 189] on input "True" at bounding box center [799, 181] width 18 height 15
radio input "true"
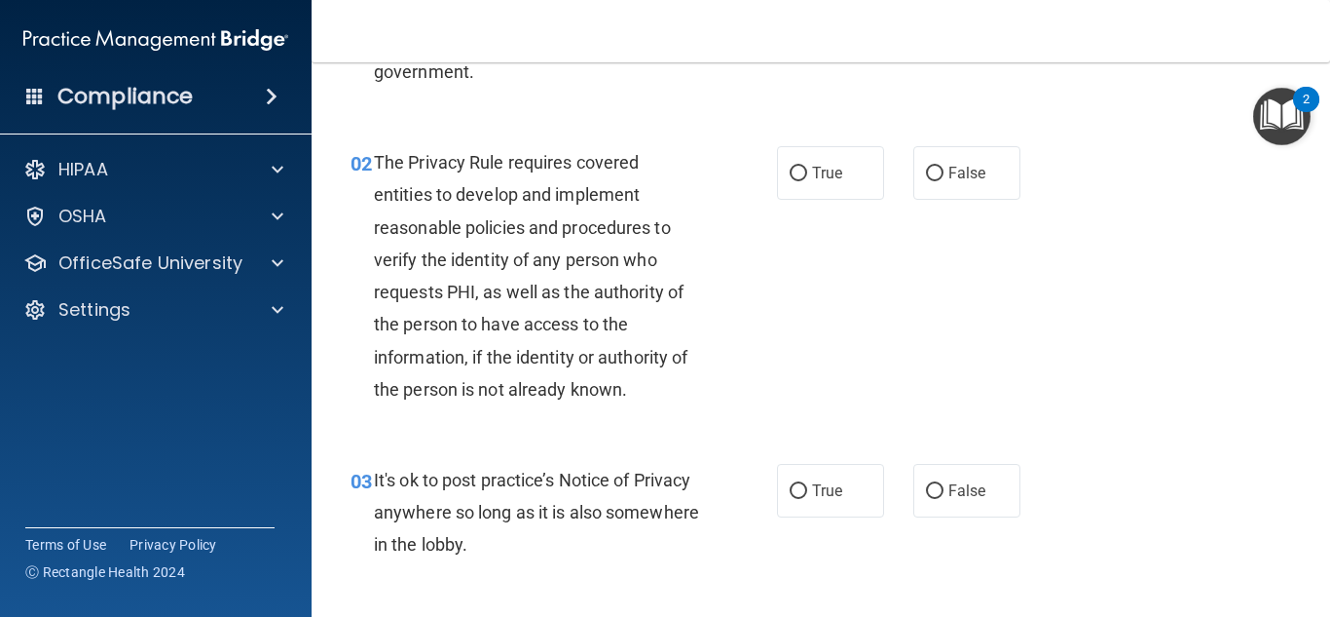
scroll to position [200, 0]
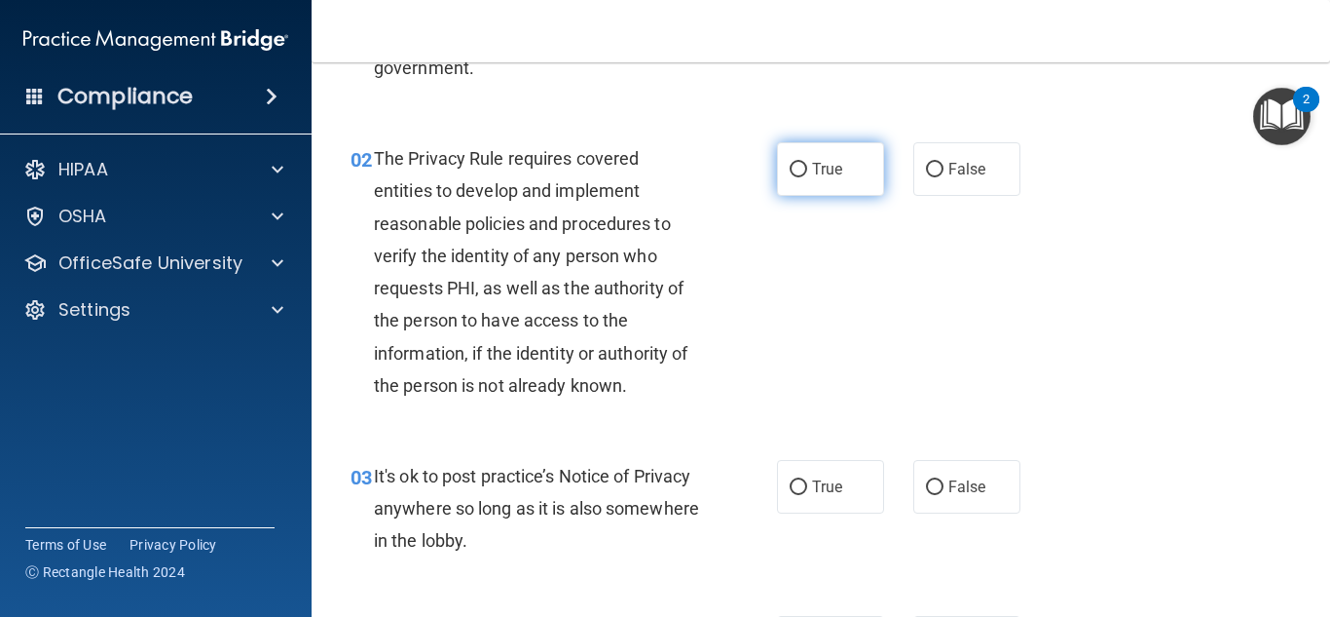
click at [852, 164] on label "True" at bounding box center [830, 169] width 107 height 54
click at [807, 164] on input "True" at bounding box center [799, 170] width 18 height 15
radio input "true"
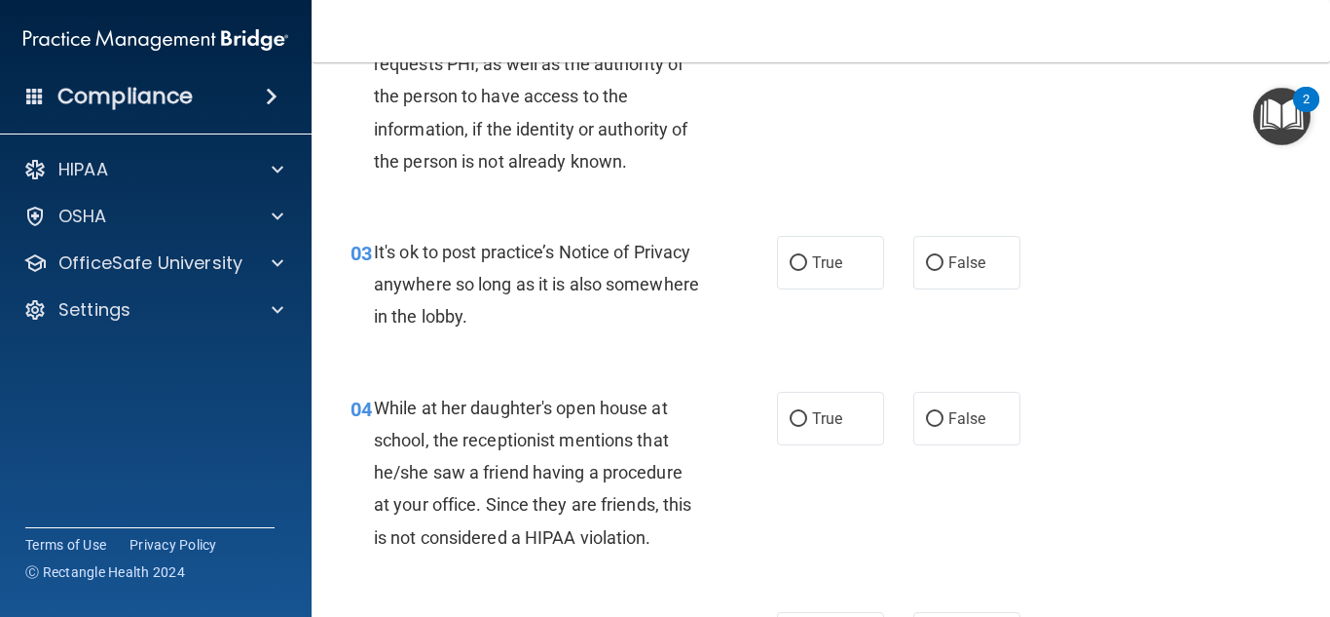
scroll to position [434, 0]
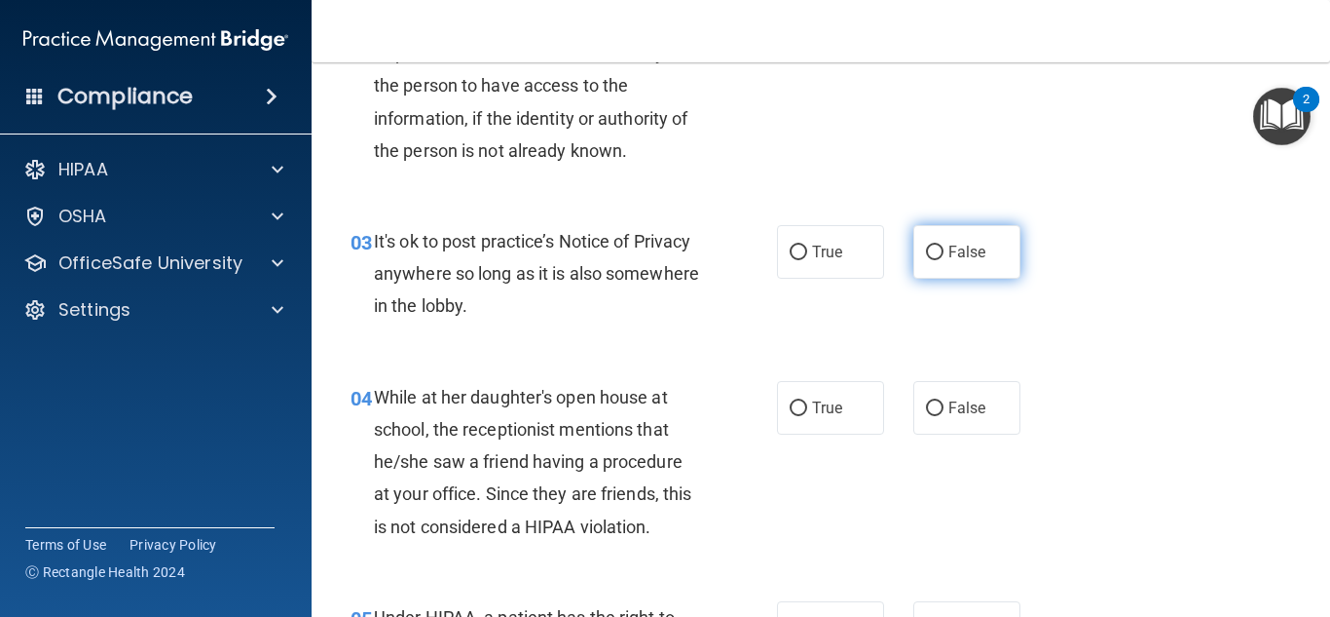
click at [973, 268] on label "False" at bounding box center [967, 252] width 107 height 54
click at [944, 260] on input "False" at bounding box center [935, 252] width 18 height 15
radio input "true"
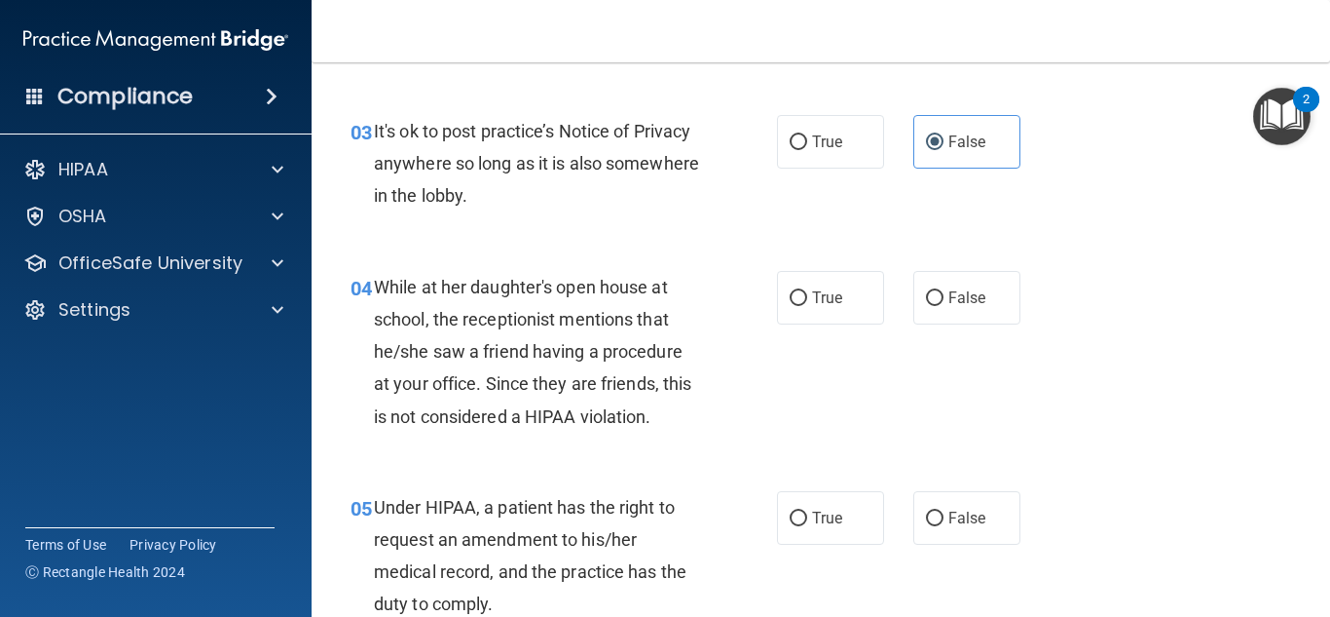
scroll to position [555, 0]
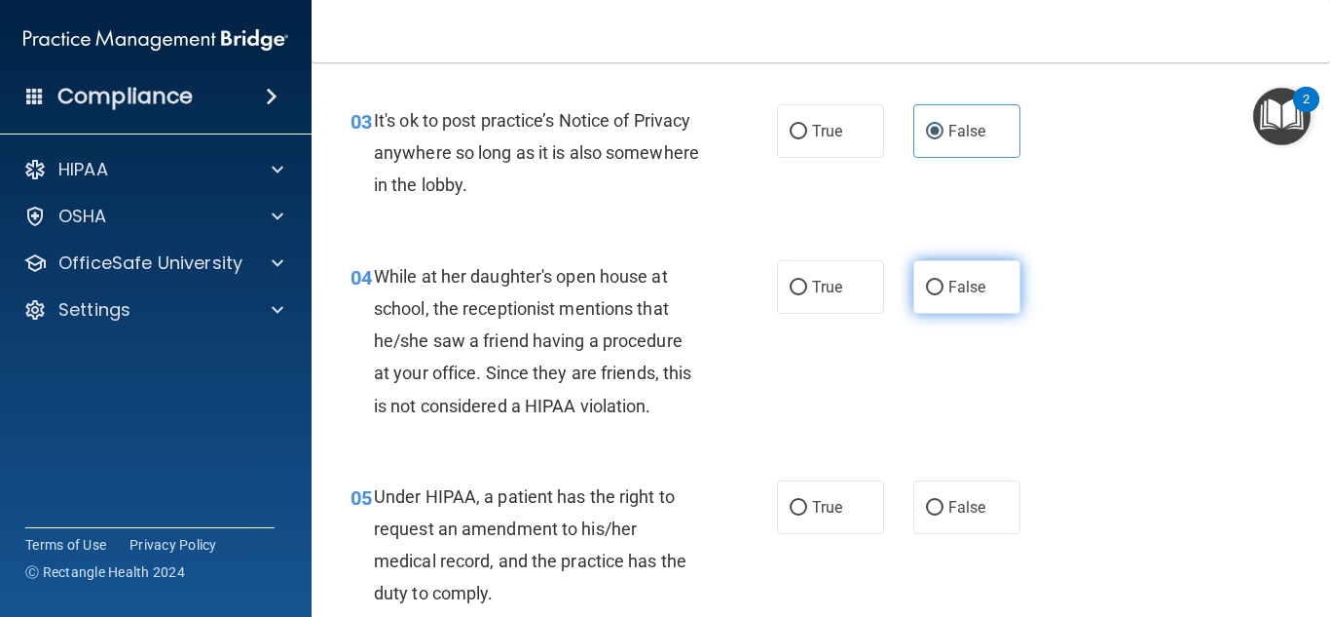
click at [982, 285] on span "False" at bounding box center [968, 287] width 38 height 19
click at [944, 285] on input "False" at bounding box center [935, 288] width 18 height 15
radio input "true"
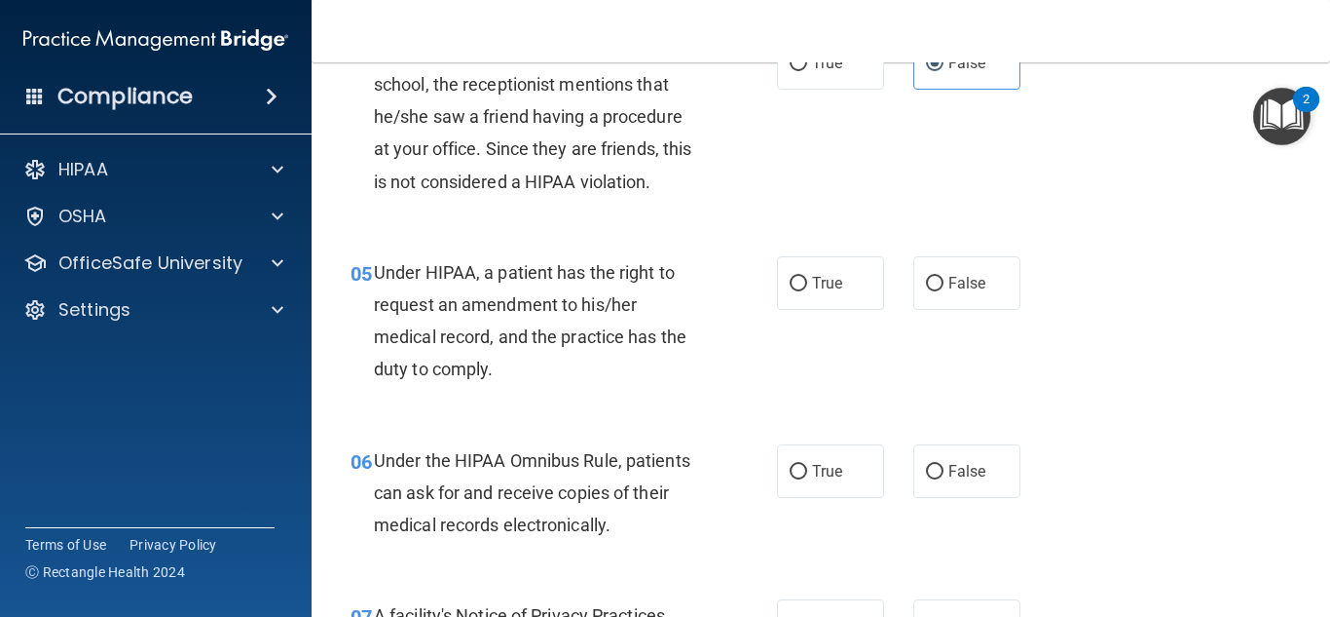
scroll to position [783, 0]
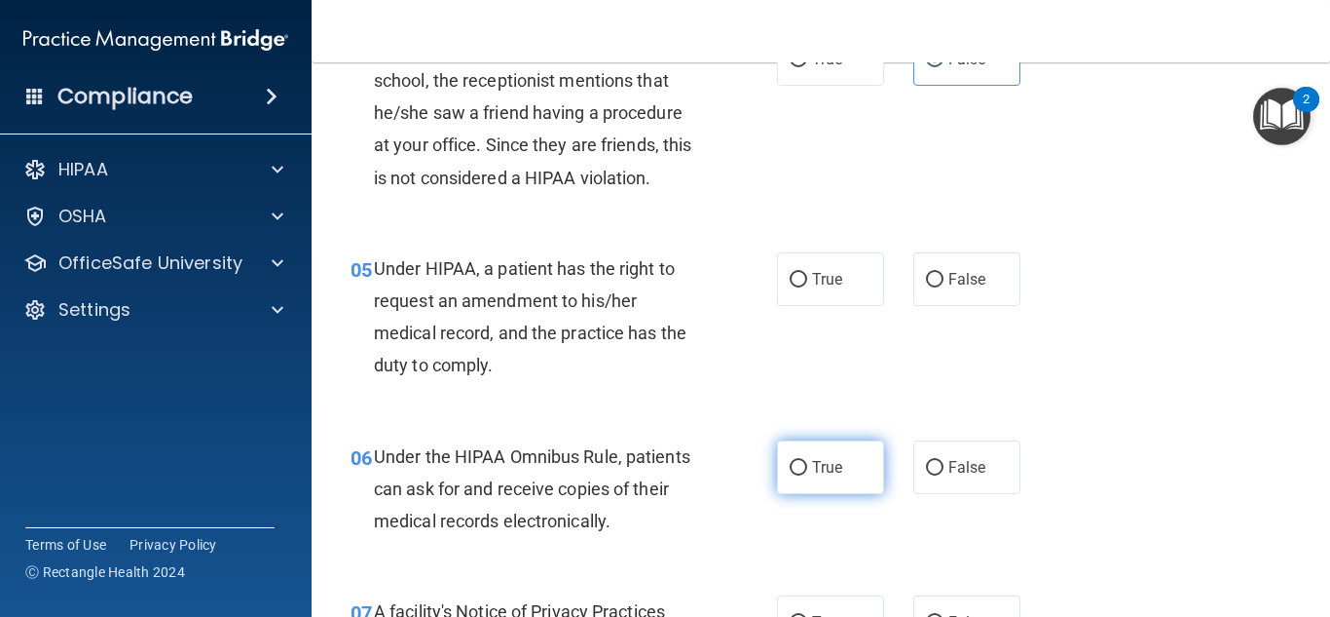
click at [832, 487] on label "True" at bounding box center [830, 467] width 107 height 54
click at [807, 475] on input "True" at bounding box center [799, 468] width 18 height 15
radio input "true"
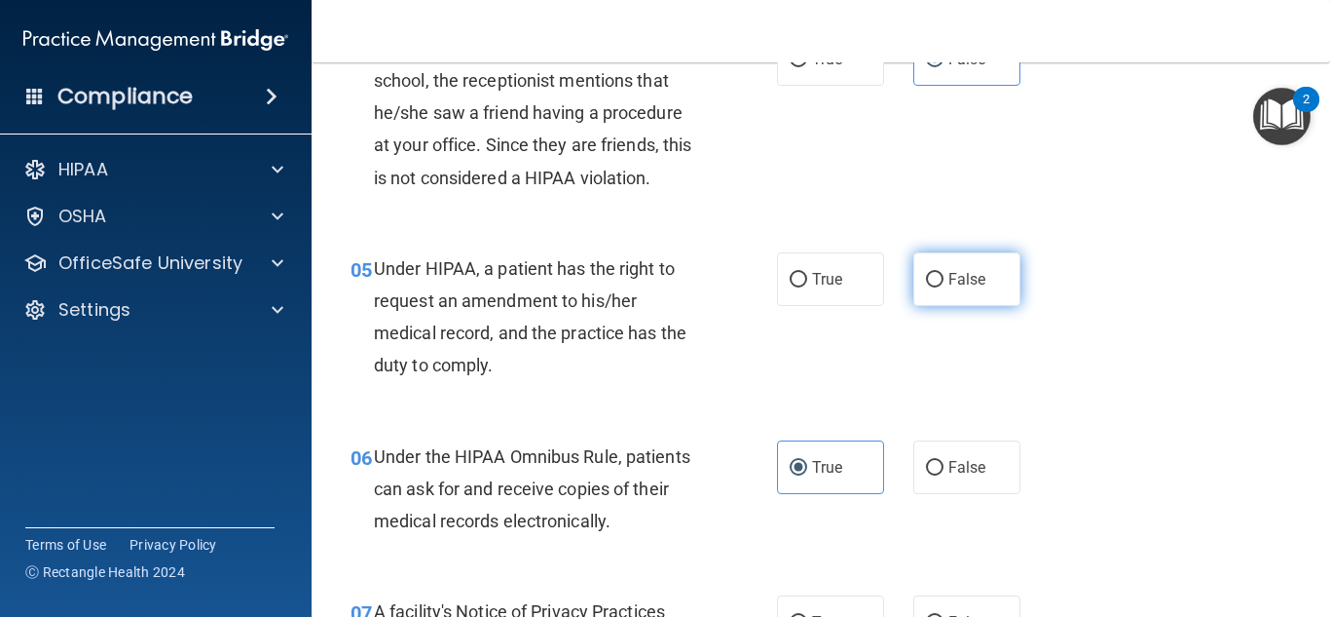
click at [960, 286] on span "False" at bounding box center [968, 279] width 38 height 19
click at [944, 286] on input "False" at bounding box center [935, 280] width 18 height 15
radio input "true"
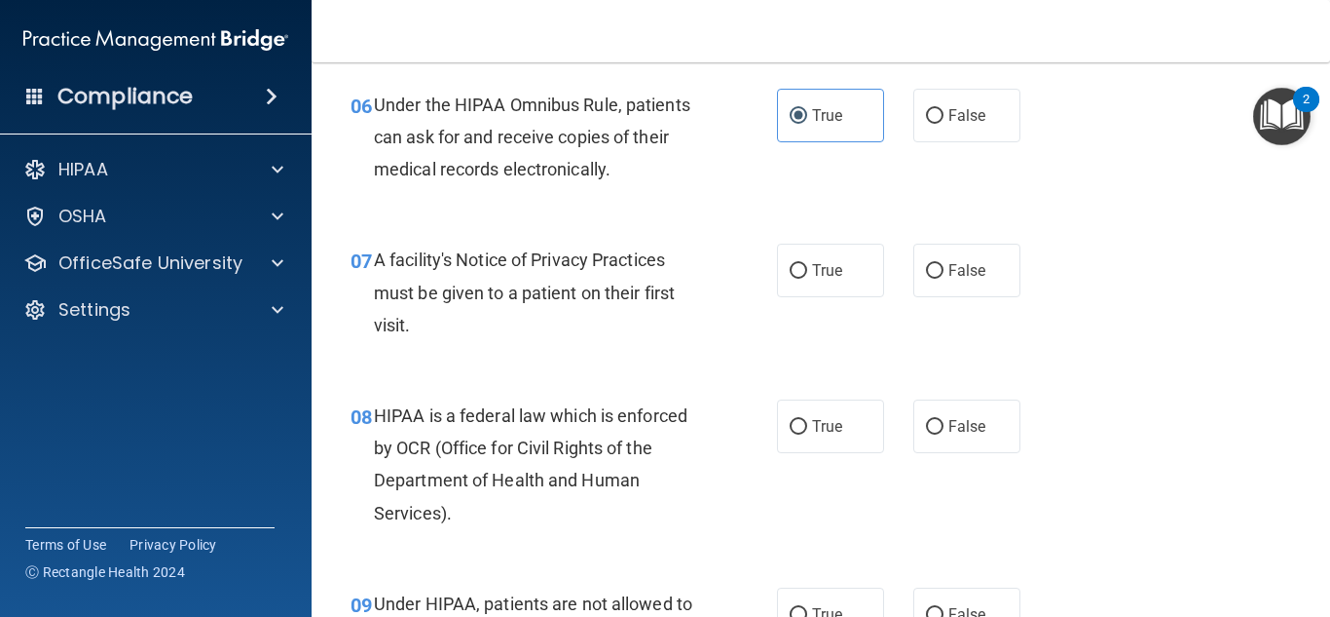
scroll to position [1142, 0]
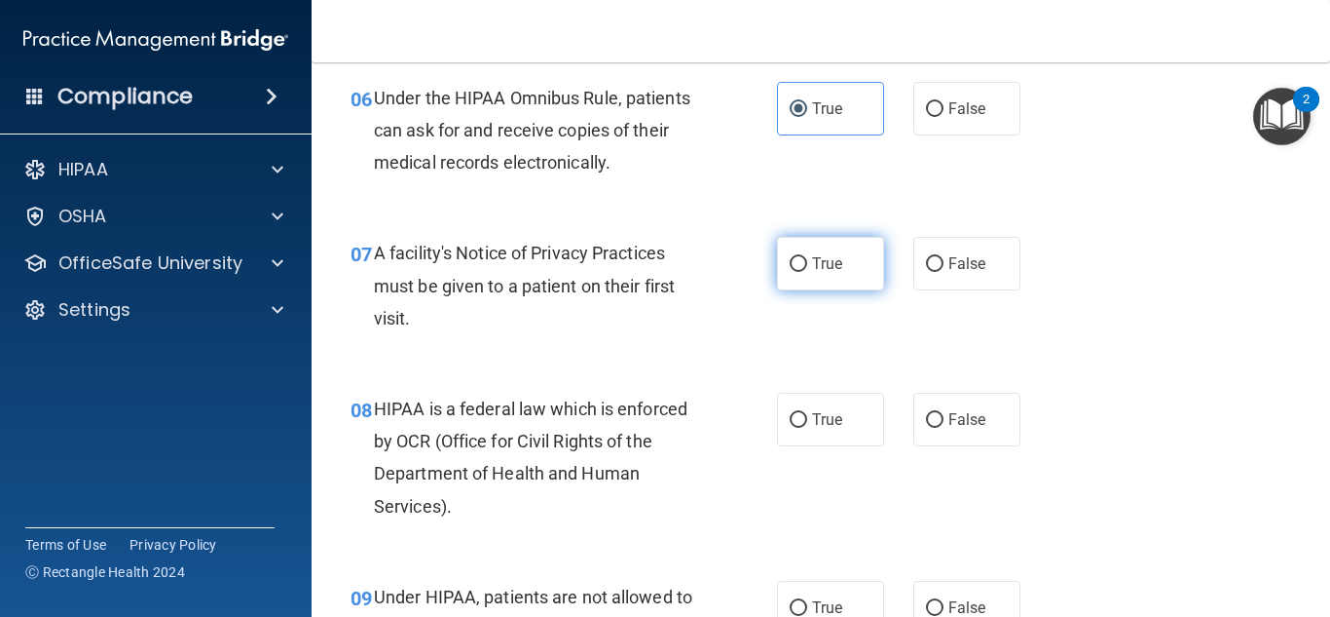
click at [856, 261] on label "True" at bounding box center [830, 264] width 107 height 54
click at [807, 261] on input "True" at bounding box center [799, 264] width 18 height 15
radio input "true"
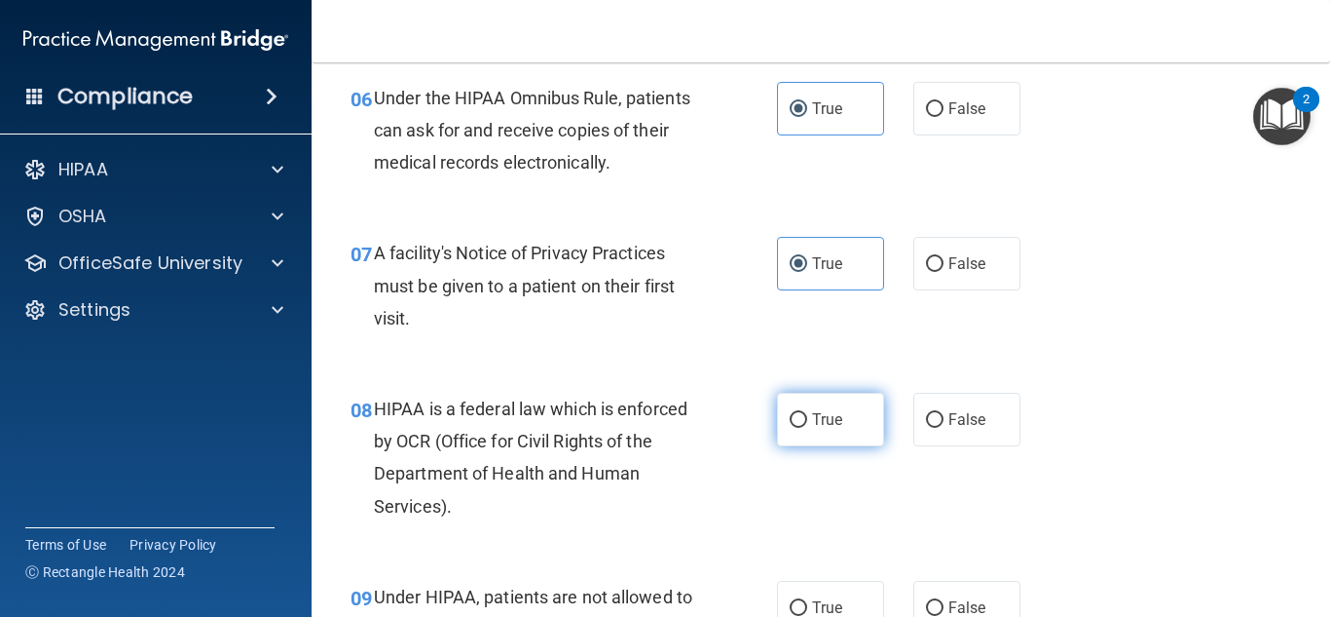
click at [808, 434] on label "True" at bounding box center [830, 420] width 107 height 54
click at [807, 428] on input "True" at bounding box center [799, 420] width 18 height 15
radio input "true"
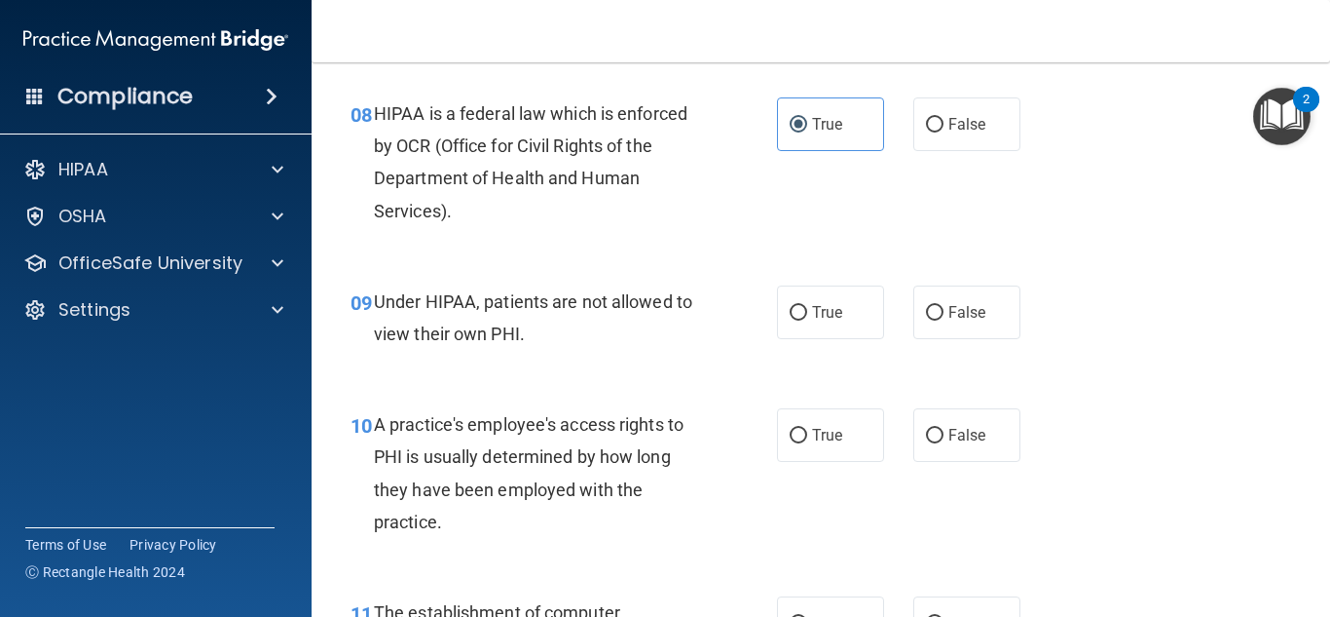
scroll to position [1446, 0]
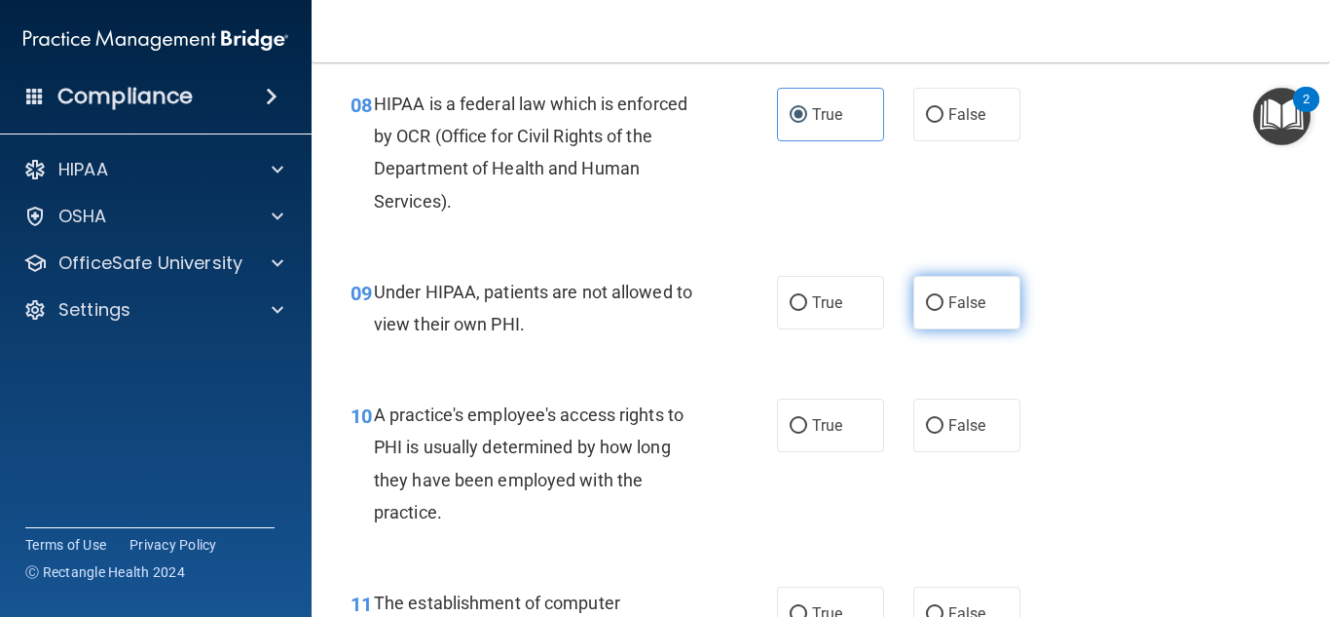
click at [1006, 306] on label "False" at bounding box center [967, 303] width 107 height 54
click at [944, 306] on input "False" at bounding box center [935, 303] width 18 height 15
radio input "true"
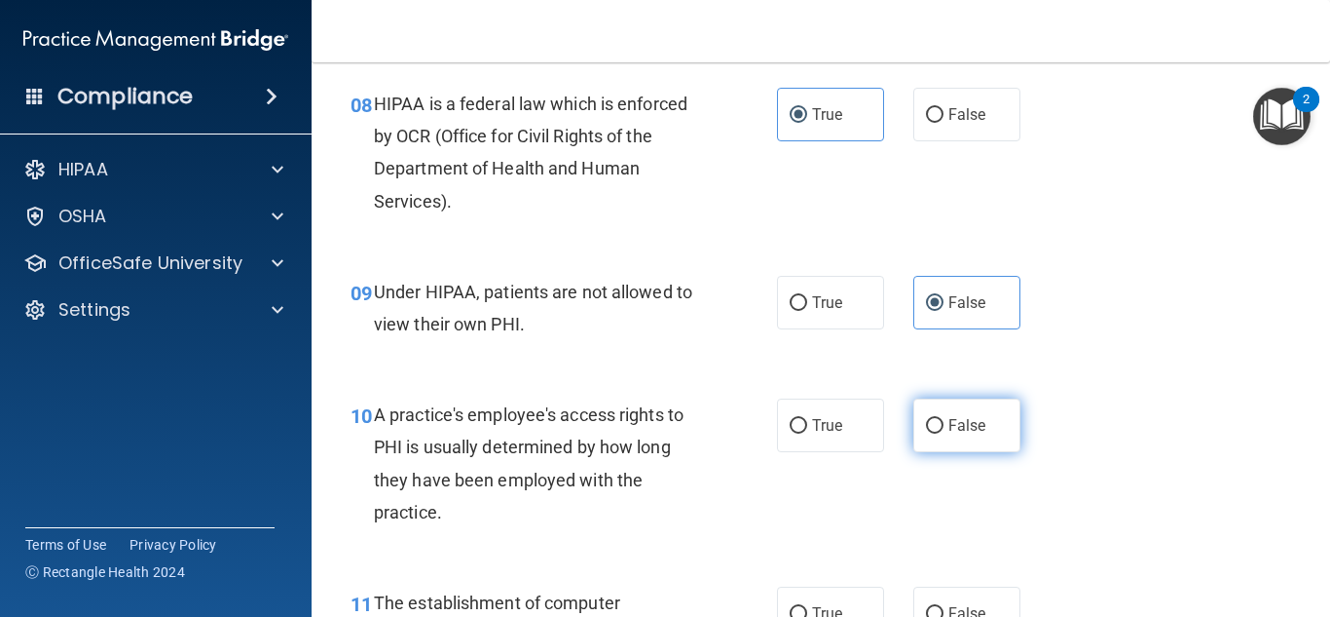
click at [993, 428] on label "False" at bounding box center [967, 425] width 107 height 54
click at [944, 428] on input "False" at bounding box center [935, 426] width 18 height 15
radio input "true"
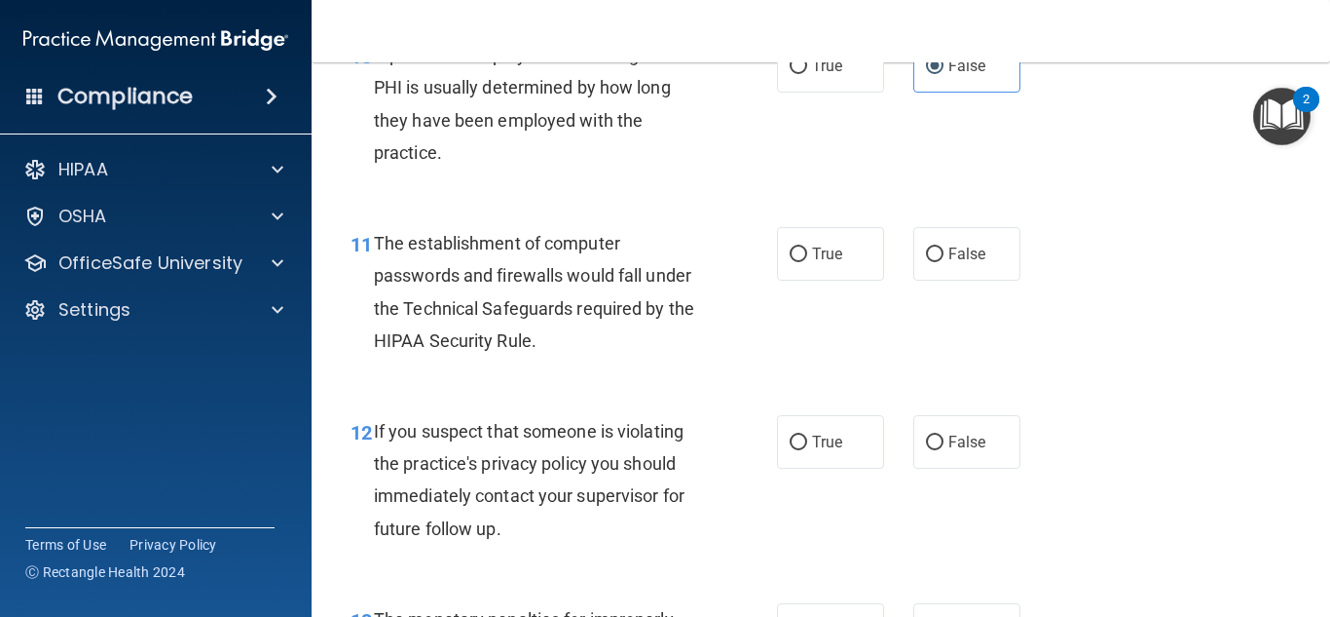
scroll to position [1821, 0]
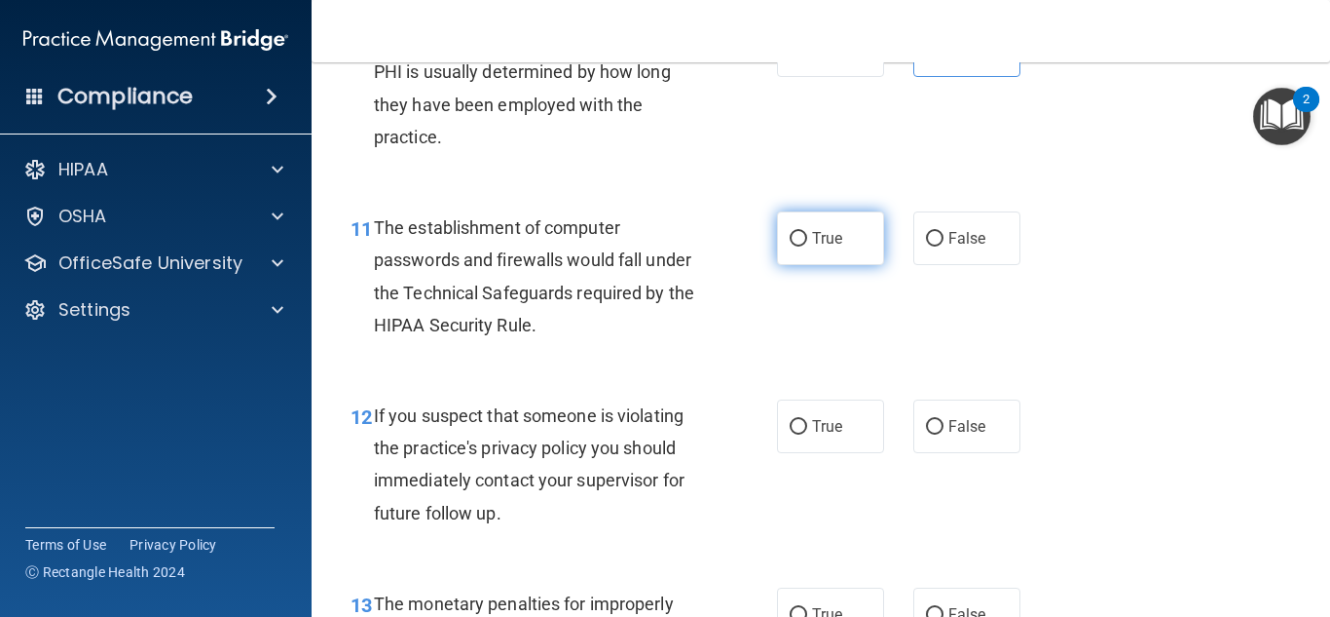
click at [848, 249] on label "True" at bounding box center [830, 238] width 107 height 54
click at [807, 246] on input "True" at bounding box center [799, 239] width 18 height 15
radio input "true"
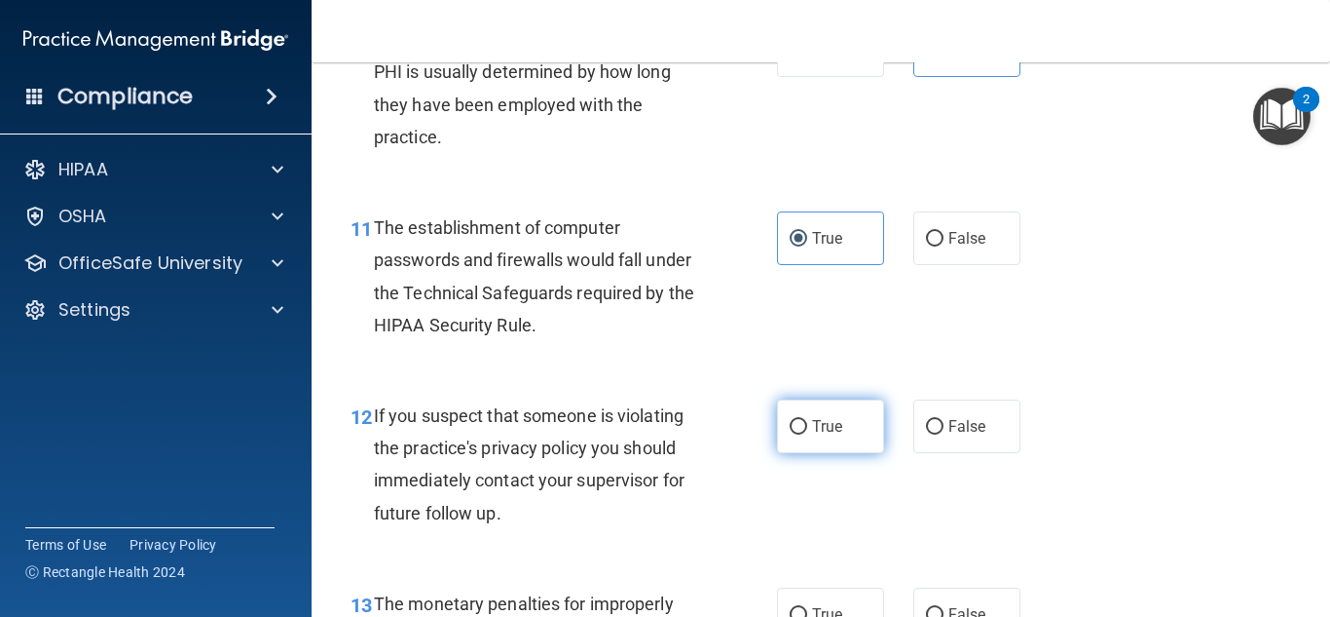
click at [806, 426] on input "True" at bounding box center [799, 427] width 18 height 15
radio input "true"
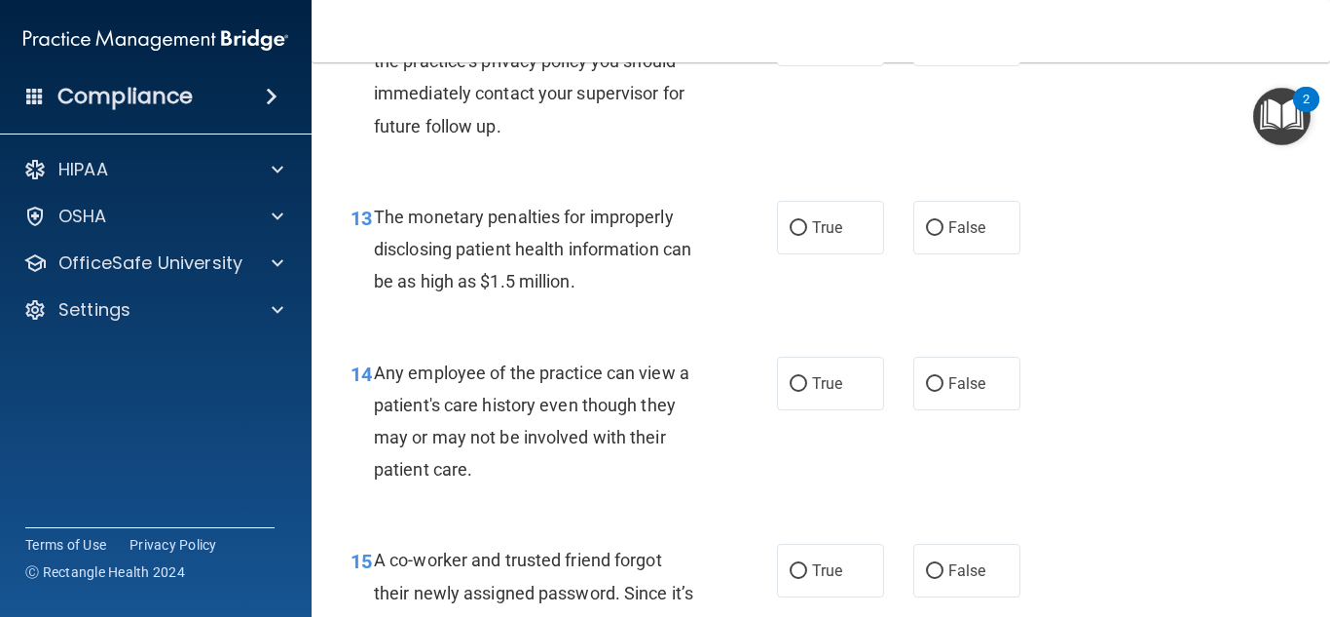
scroll to position [2218, 0]
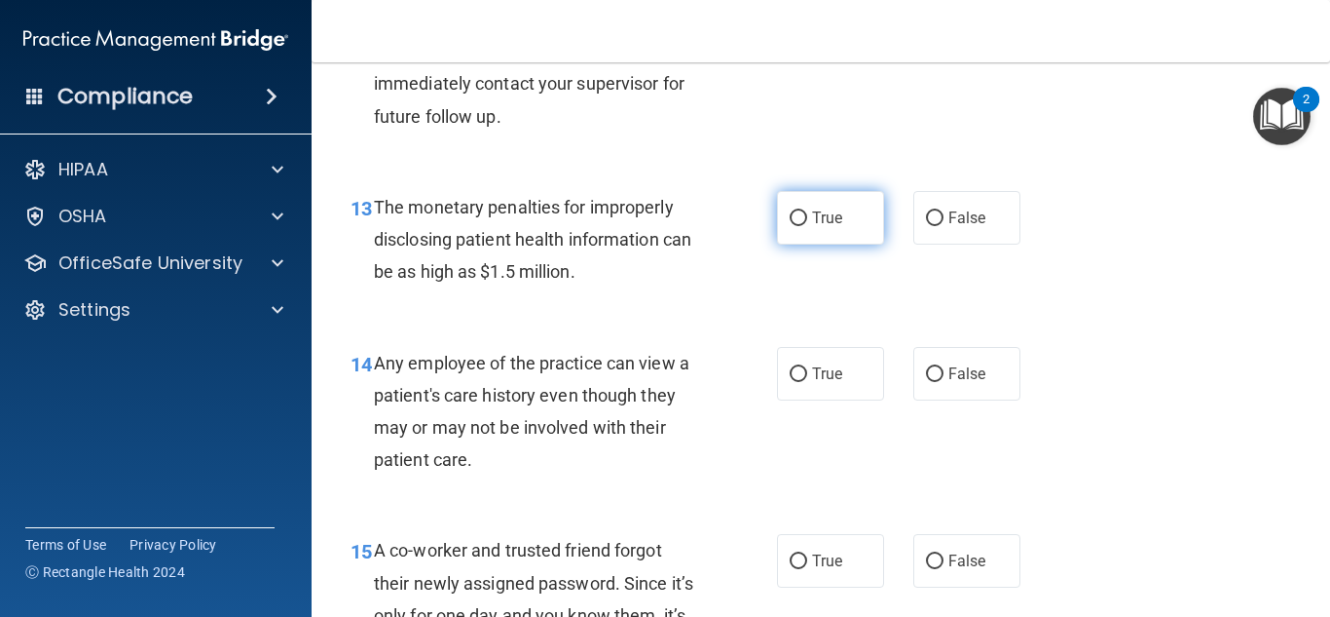
click at [846, 230] on label "True" at bounding box center [830, 218] width 107 height 54
click at [807, 226] on input "True" at bounding box center [799, 218] width 18 height 15
radio input "true"
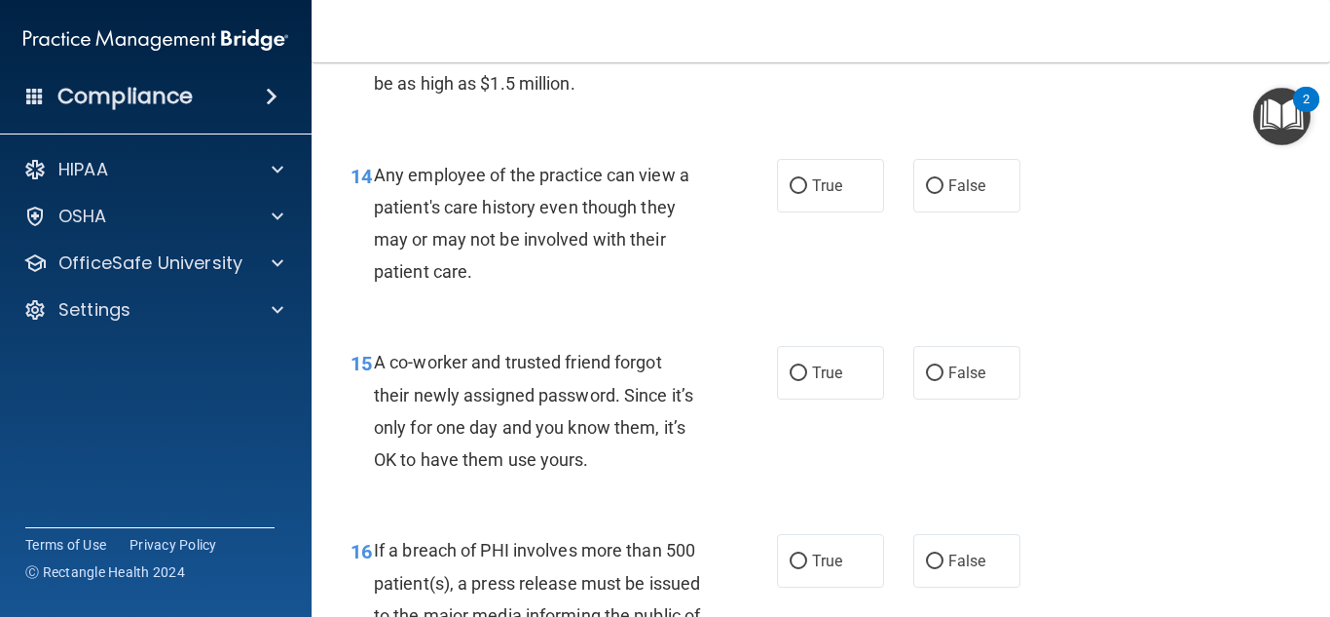
scroll to position [2419, 0]
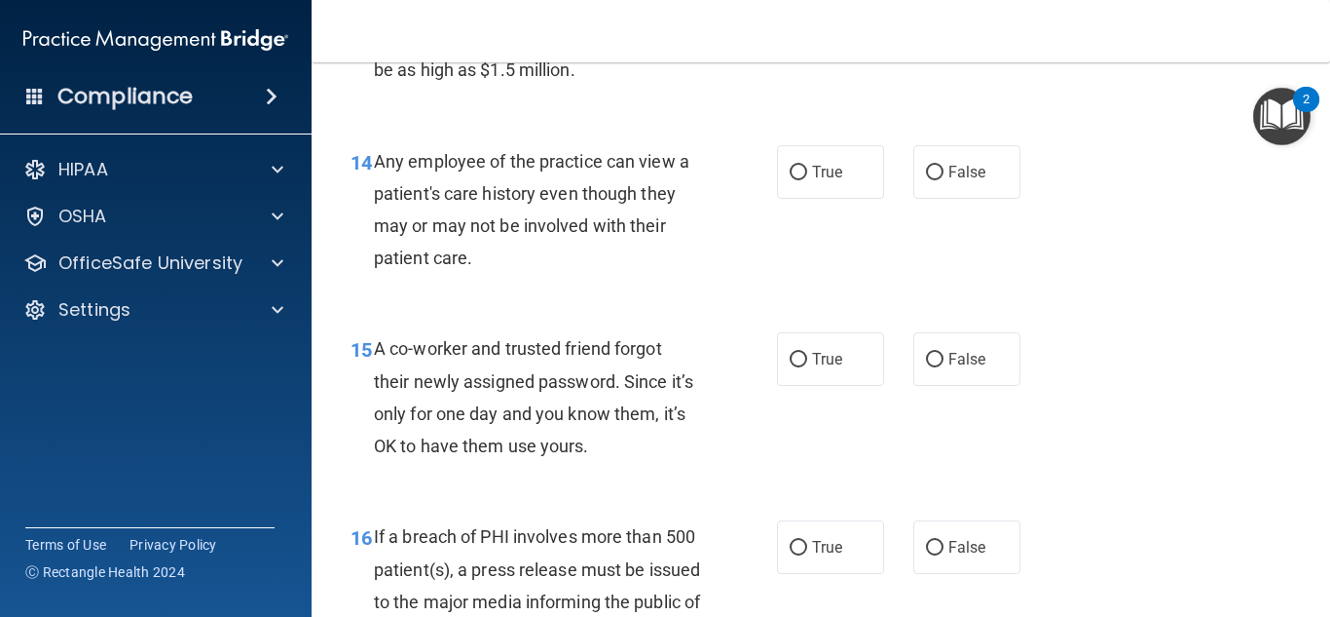
click at [945, 200] on div "14 Any employee of the practice can view a patient's care history even though t…" at bounding box center [821, 215] width 970 height 188
click at [960, 177] on span "False" at bounding box center [968, 172] width 38 height 19
click at [944, 177] on input "False" at bounding box center [935, 173] width 18 height 15
radio input "true"
click at [953, 378] on label "False" at bounding box center [967, 359] width 107 height 54
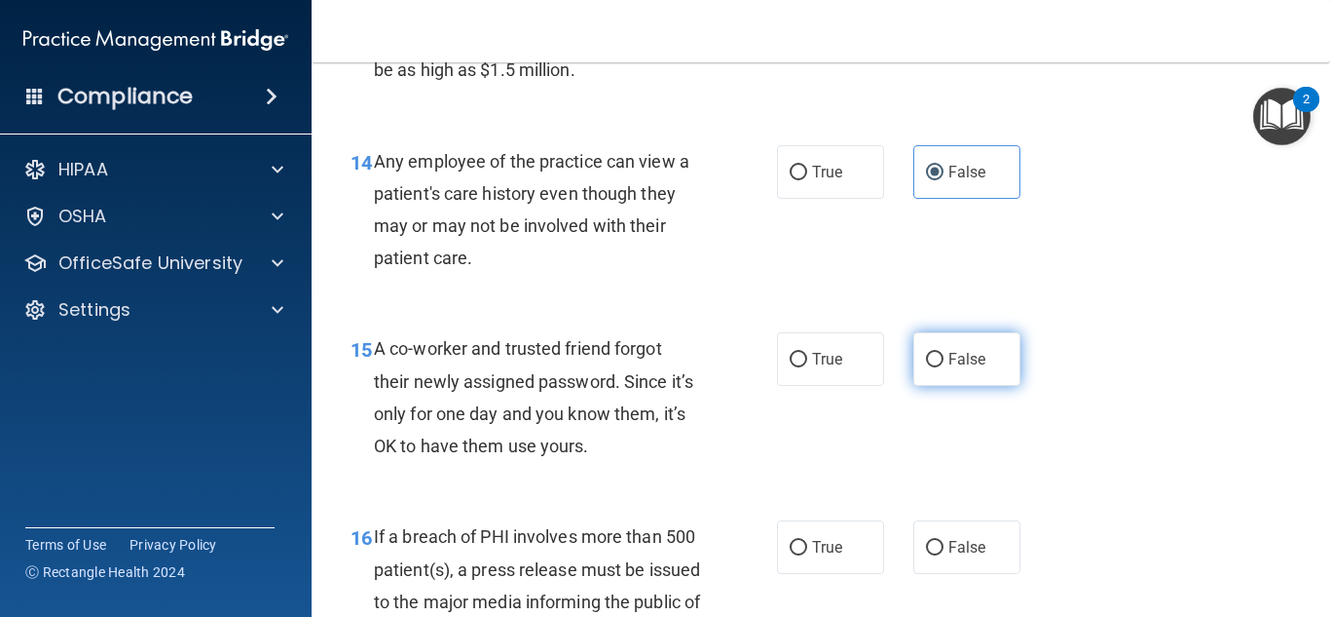
click at [944, 367] on input "False" at bounding box center [935, 360] width 18 height 15
radio input "true"
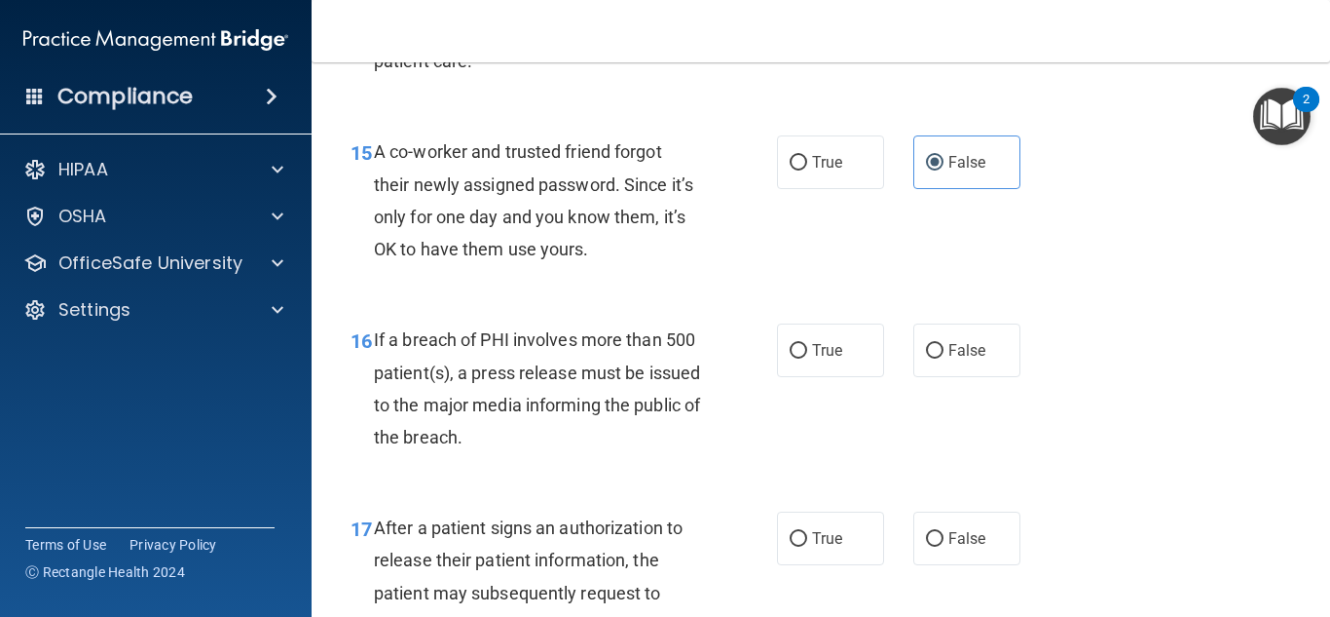
scroll to position [2632, 0]
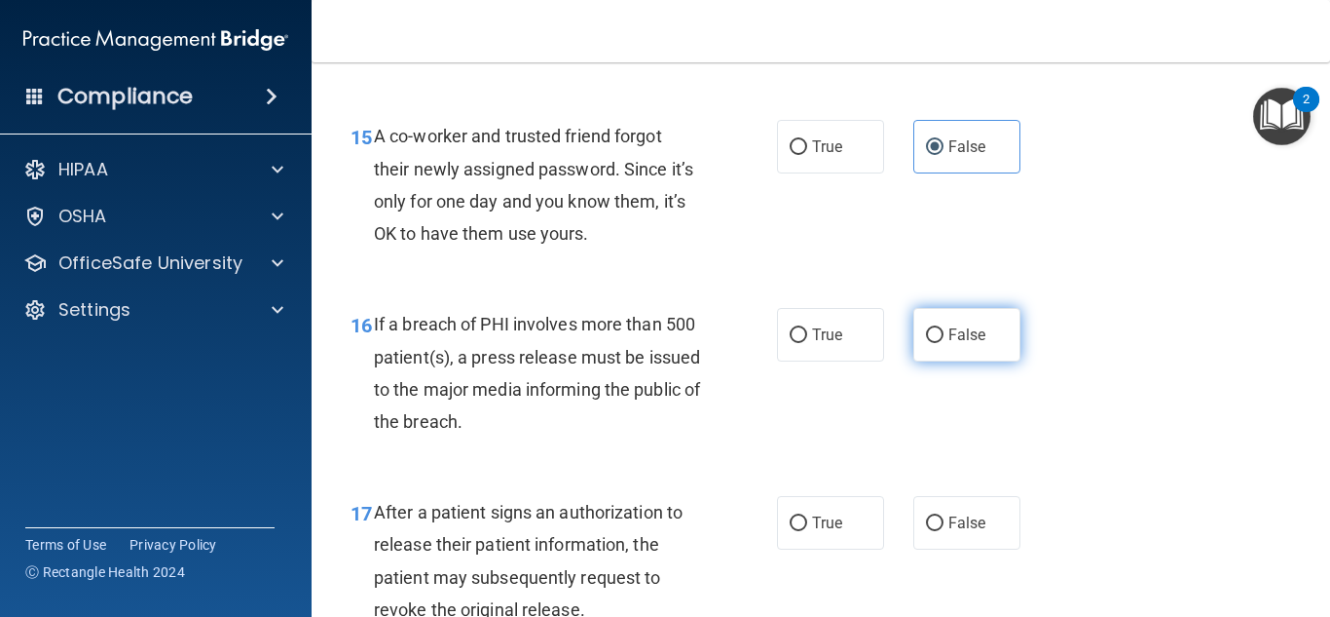
click at [994, 351] on label "False" at bounding box center [967, 335] width 107 height 54
click at [944, 343] on input "False" at bounding box center [935, 335] width 18 height 15
radio input "true"
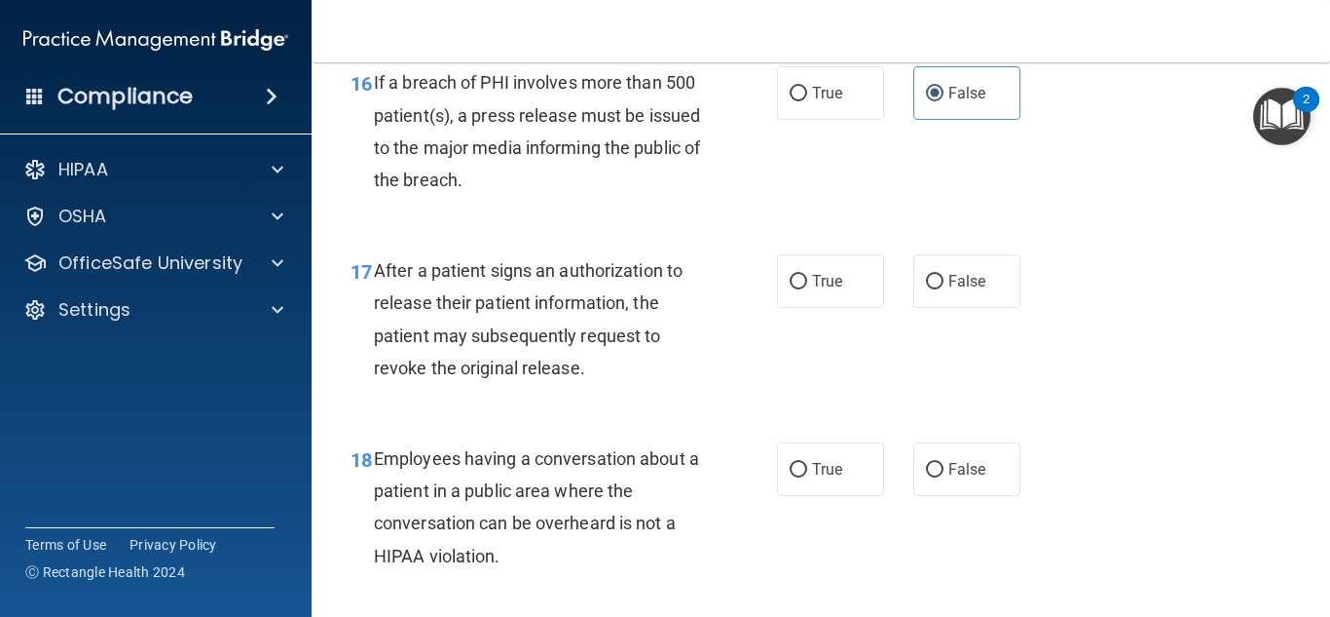
scroll to position [2874, 0]
click at [848, 284] on label "True" at bounding box center [830, 280] width 107 height 54
click at [807, 284] on input "True" at bounding box center [799, 281] width 18 height 15
radio input "true"
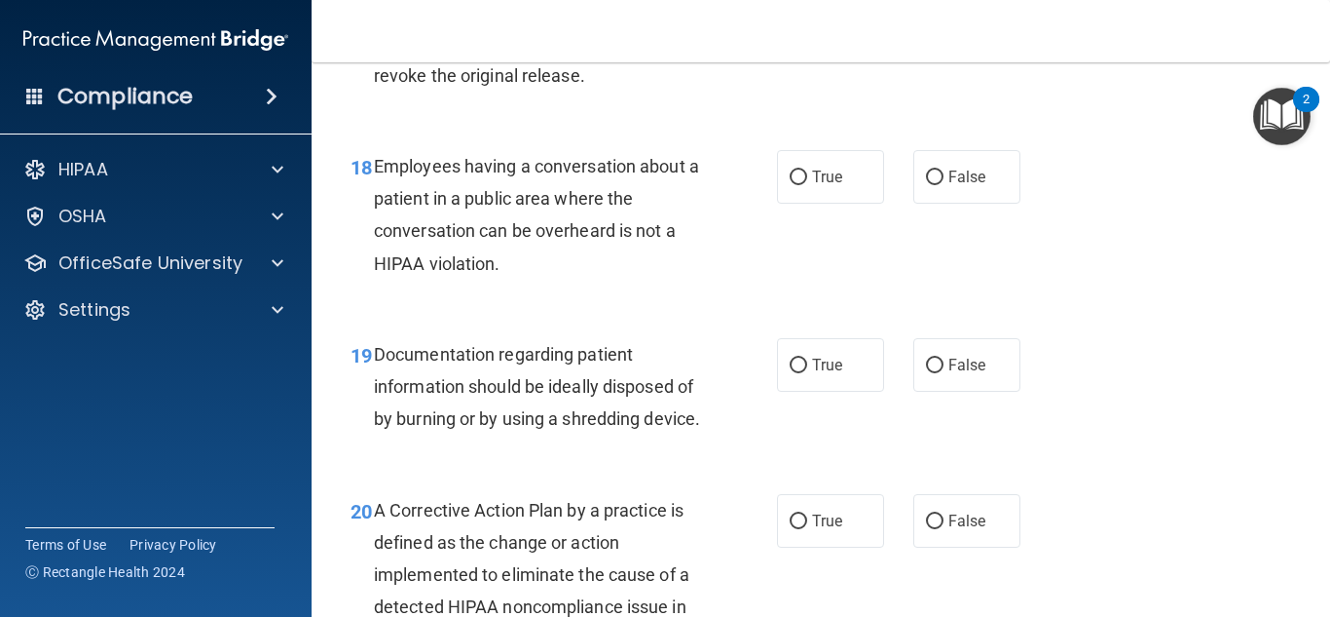
scroll to position [3171, 0]
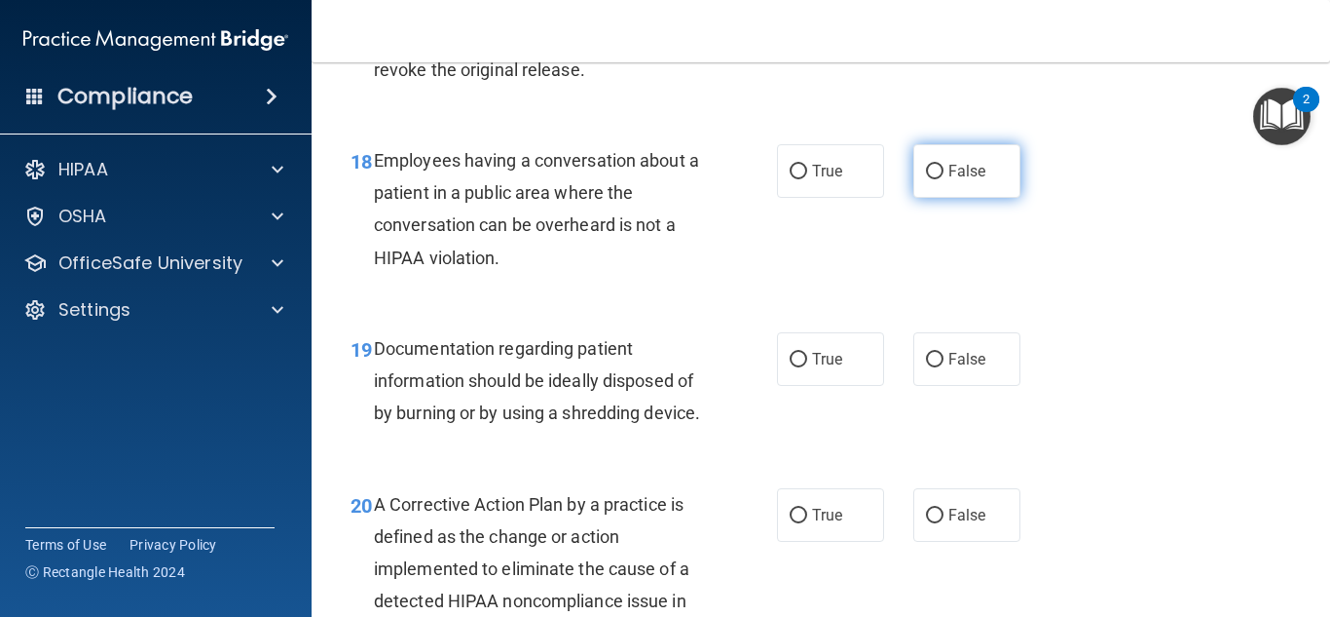
click at [1003, 151] on label "False" at bounding box center [967, 171] width 107 height 54
click at [944, 165] on input "False" at bounding box center [935, 172] width 18 height 15
radio input "true"
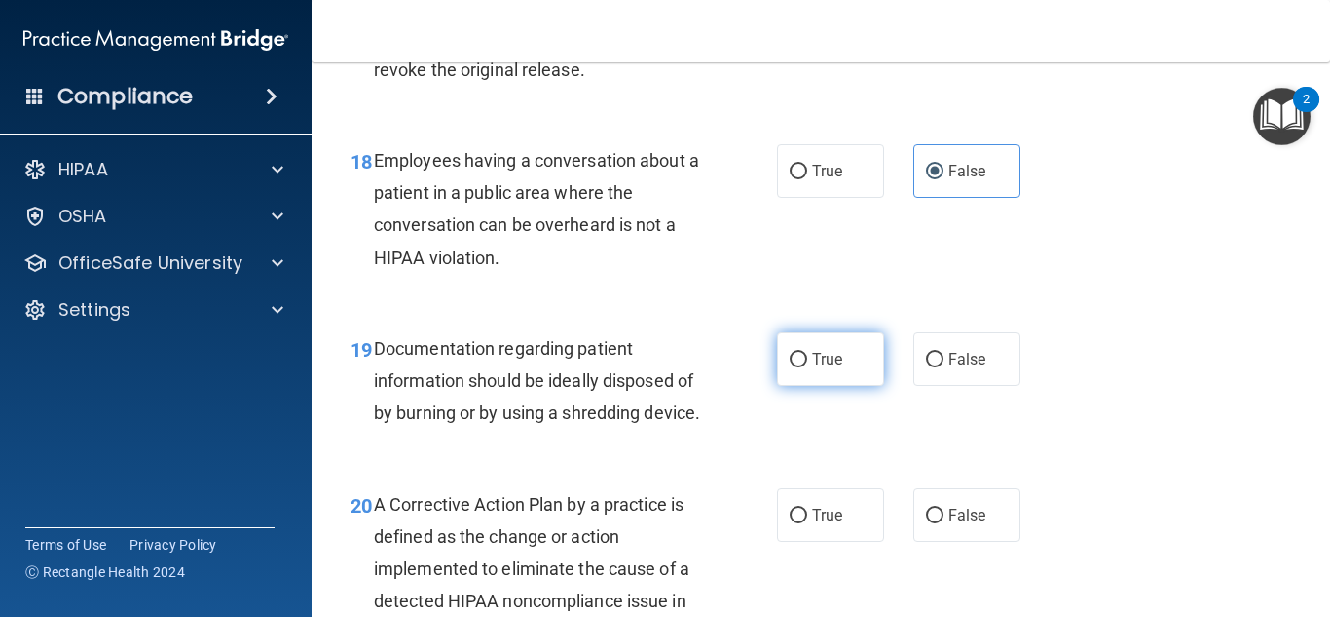
click at [842, 374] on label "True" at bounding box center [830, 359] width 107 height 54
click at [807, 367] on input "True" at bounding box center [799, 360] width 18 height 15
radio input "true"
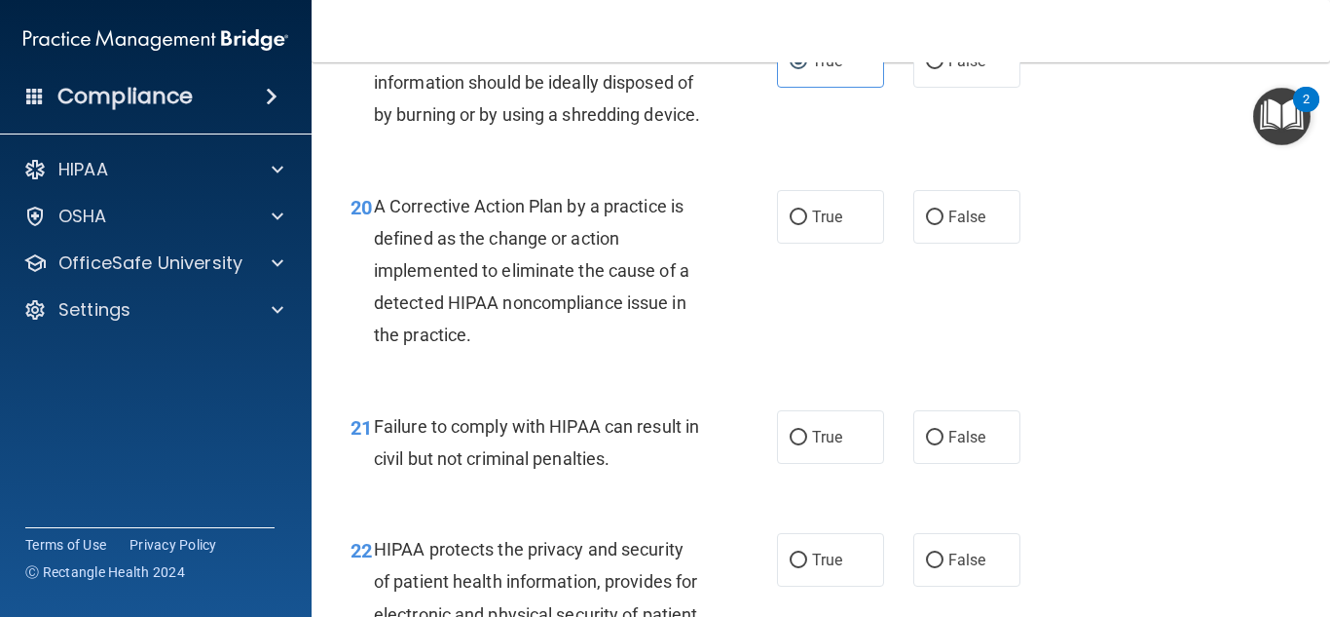
scroll to position [3489, 0]
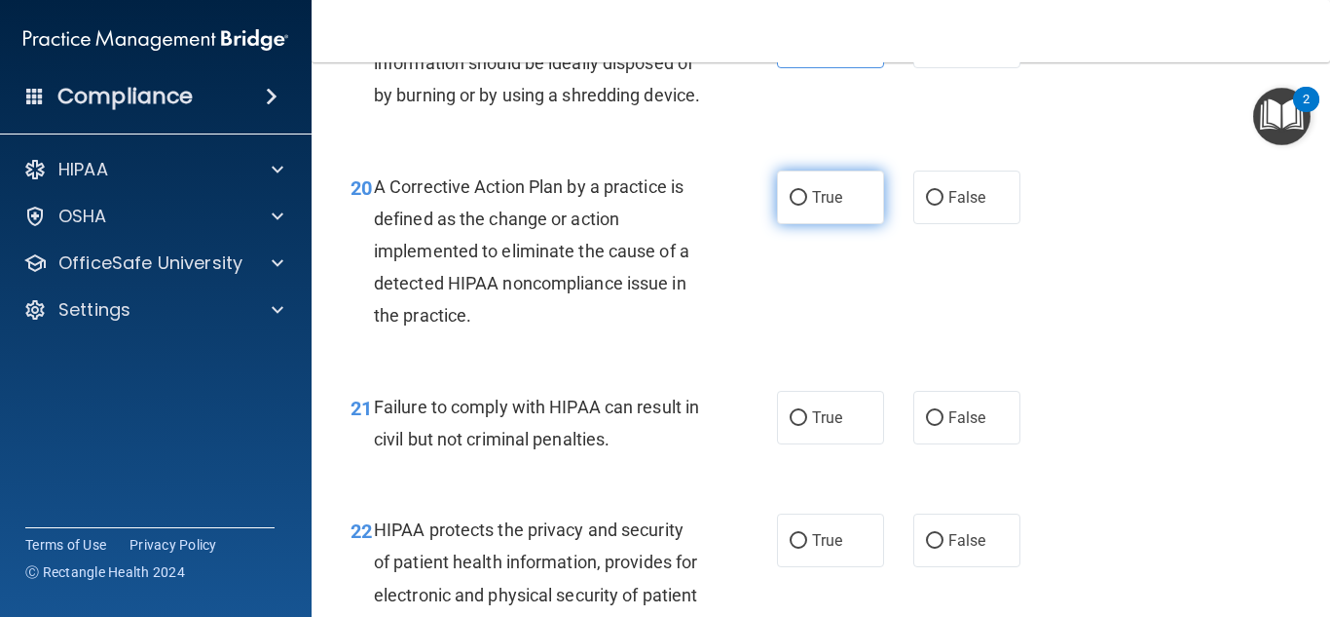
click at [864, 216] on label "True" at bounding box center [830, 197] width 107 height 54
click at [807, 206] on input "True" at bounding box center [799, 198] width 18 height 15
radio input "true"
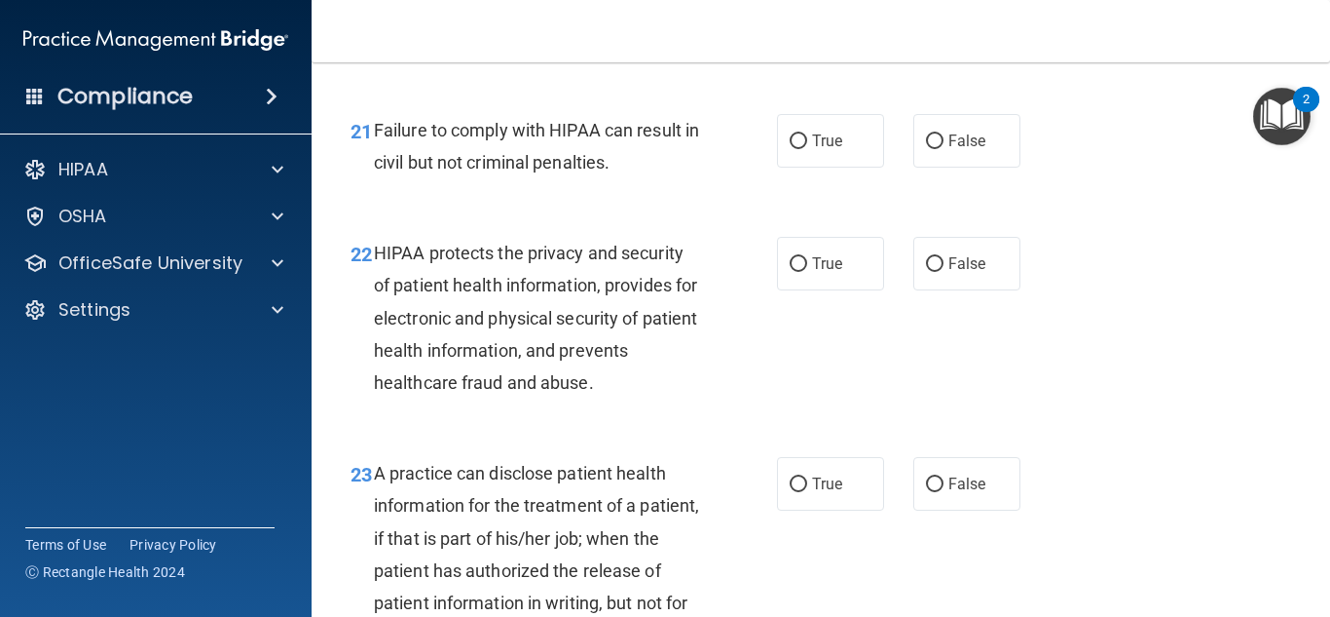
scroll to position [3771, 0]
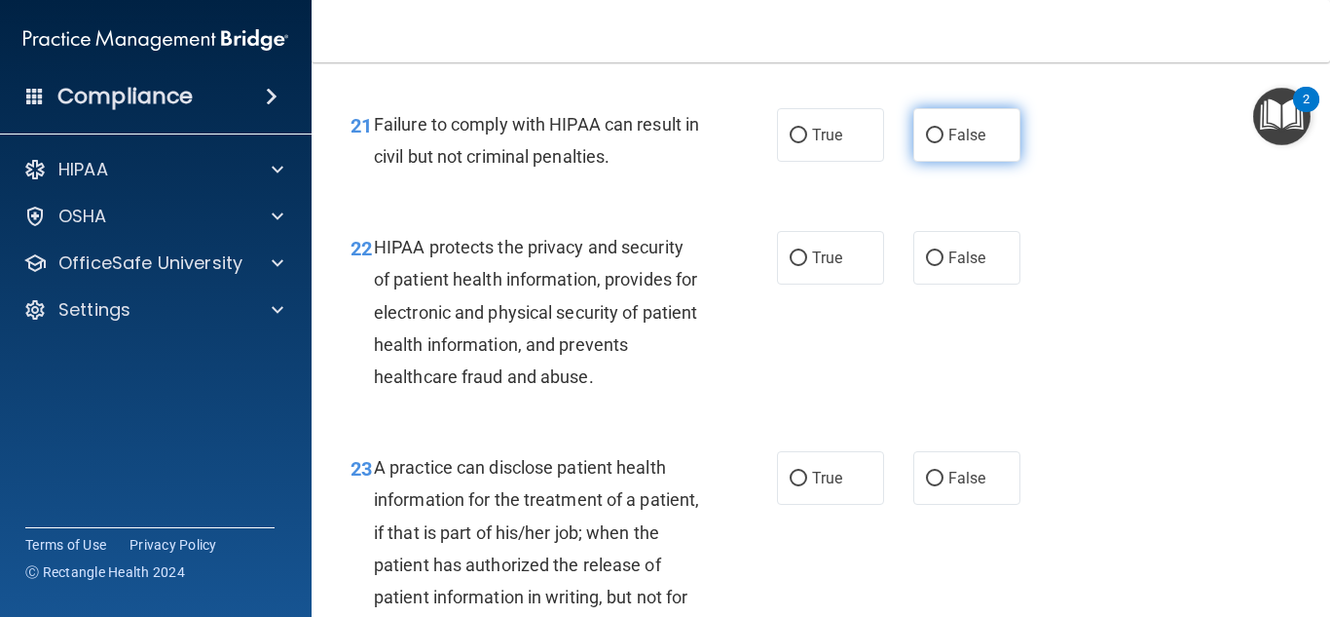
click at [963, 144] on span "False" at bounding box center [968, 135] width 38 height 19
click at [944, 143] on input "False" at bounding box center [935, 136] width 18 height 15
radio input "true"
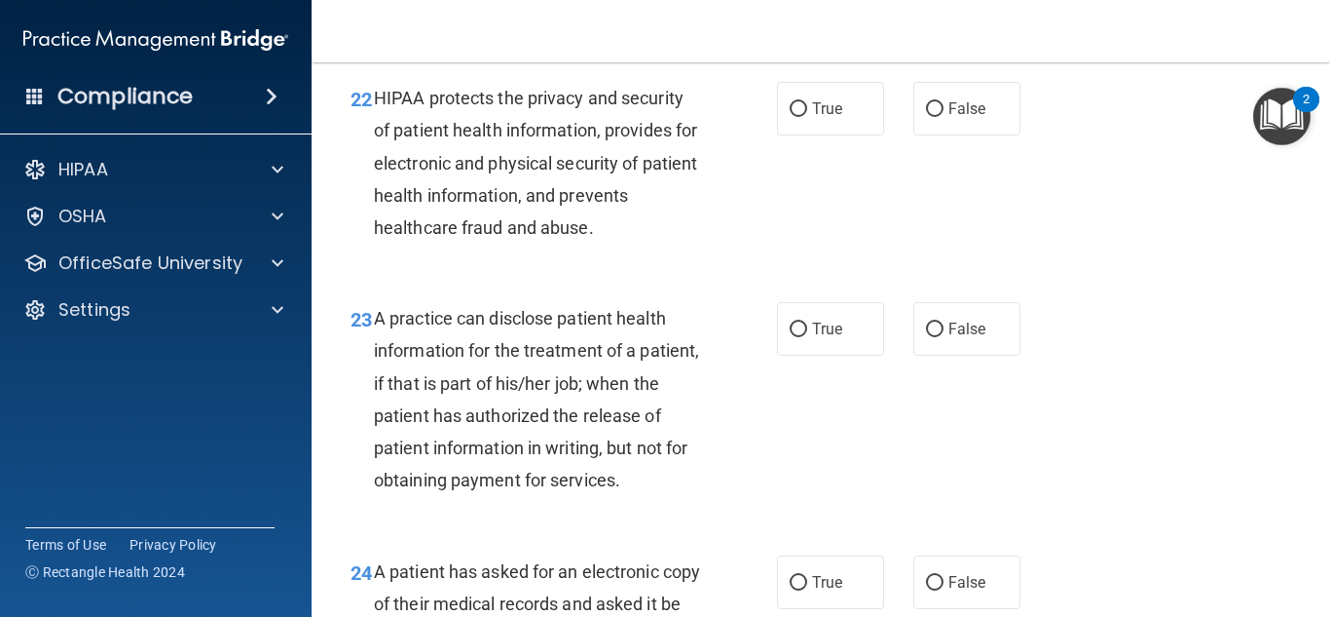
scroll to position [3926, 0]
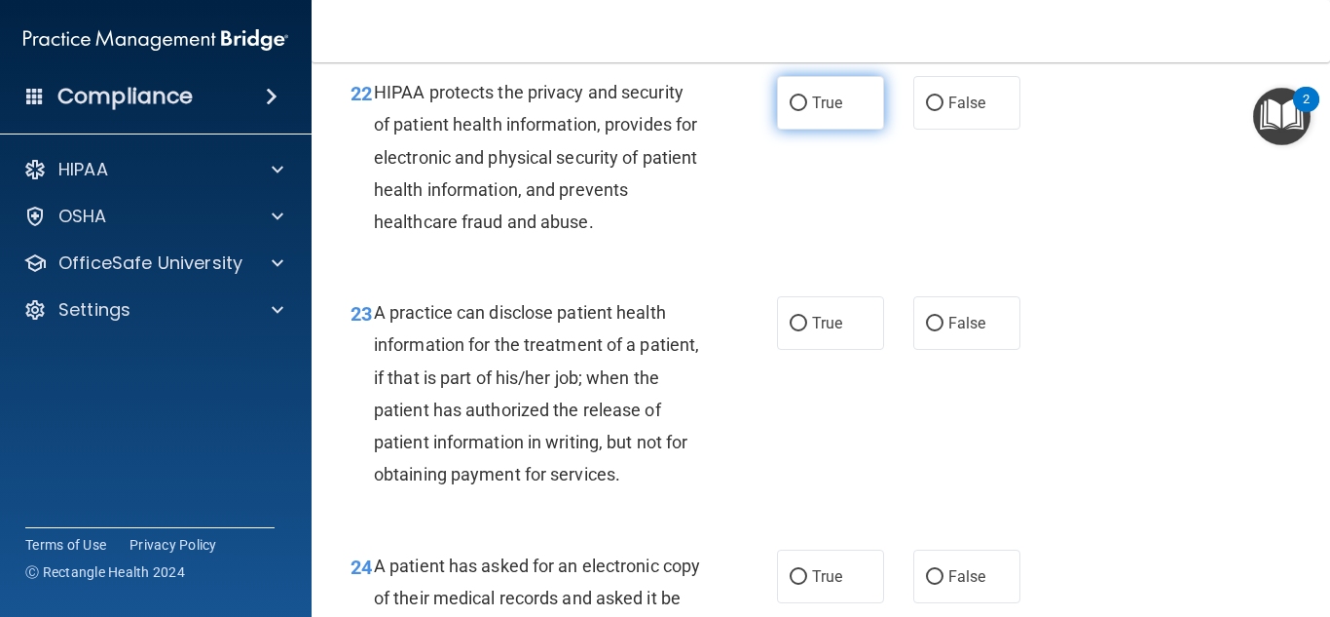
click at [866, 130] on label "True" at bounding box center [830, 103] width 107 height 54
click at [807, 111] on input "True" at bounding box center [799, 103] width 18 height 15
radio input "true"
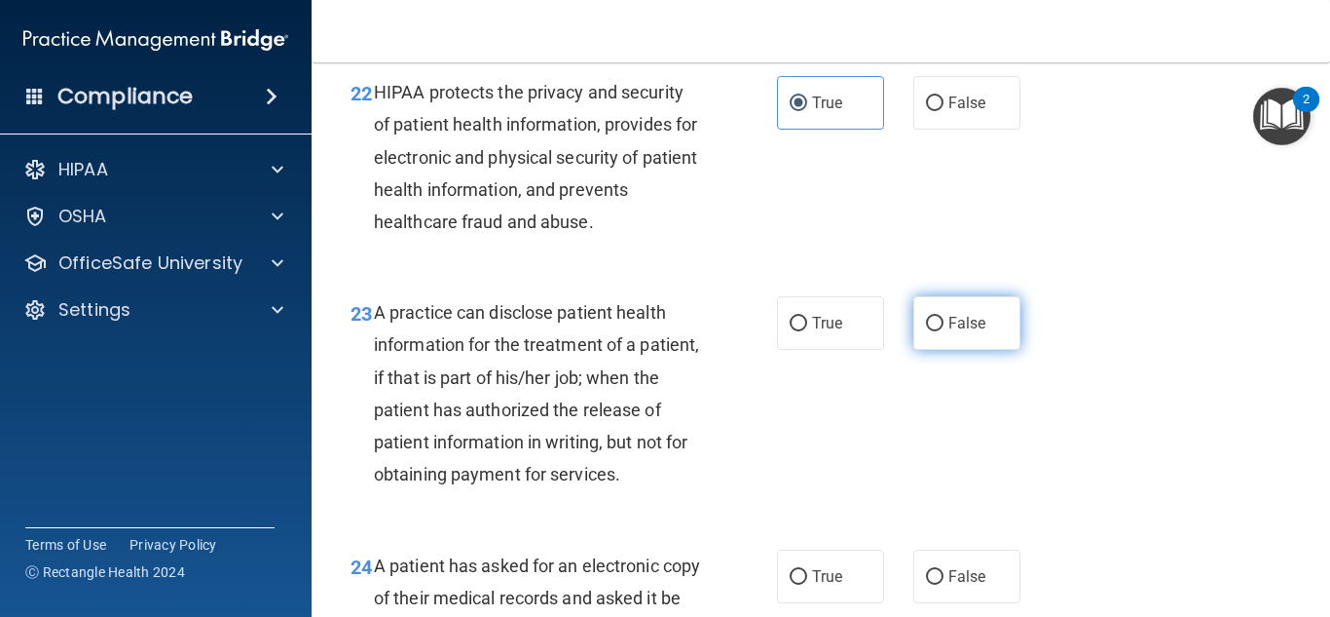
click at [942, 331] on input "False" at bounding box center [935, 324] width 18 height 15
radio input "true"
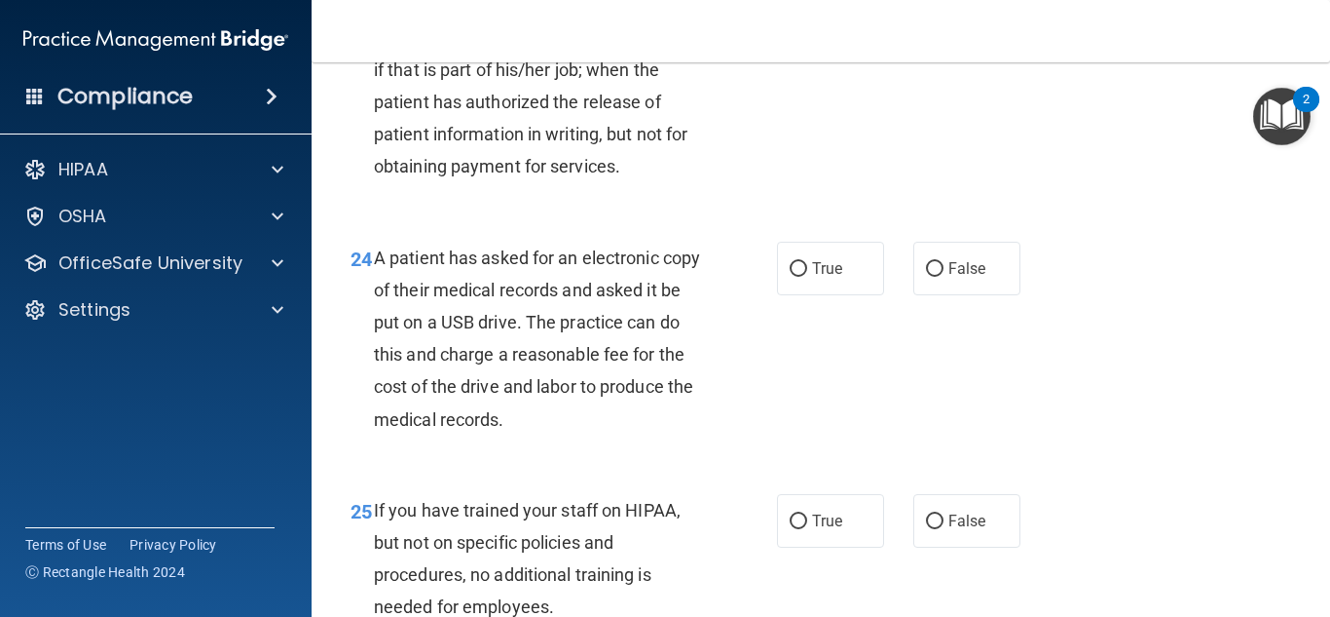
scroll to position [4249, 0]
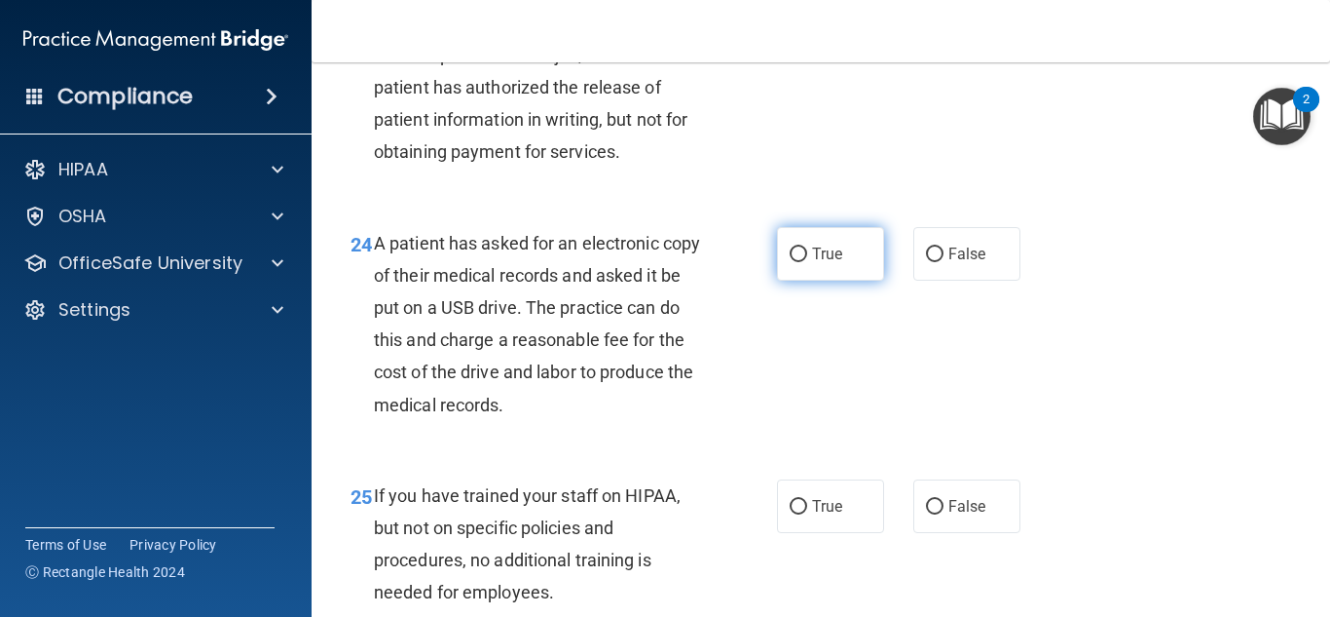
click at [865, 281] on label "True" at bounding box center [830, 254] width 107 height 54
click at [807, 262] on input "True" at bounding box center [799, 254] width 18 height 15
radio input "true"
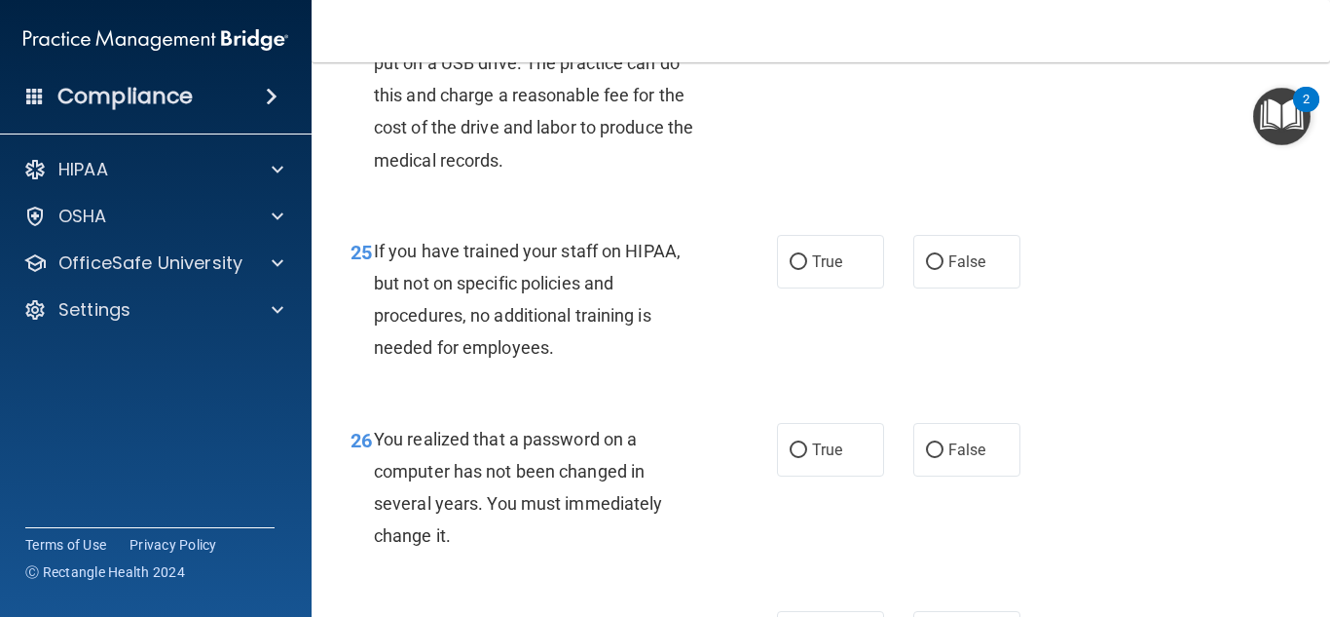
scroll to position [4495, 0]
click at [914, 286] on label "False" at bounding box center [967, 260] width 107 height 54
click at [926, 268] on input "False" at bounding box center [935, 260] width 18 height 15
radio input "true"
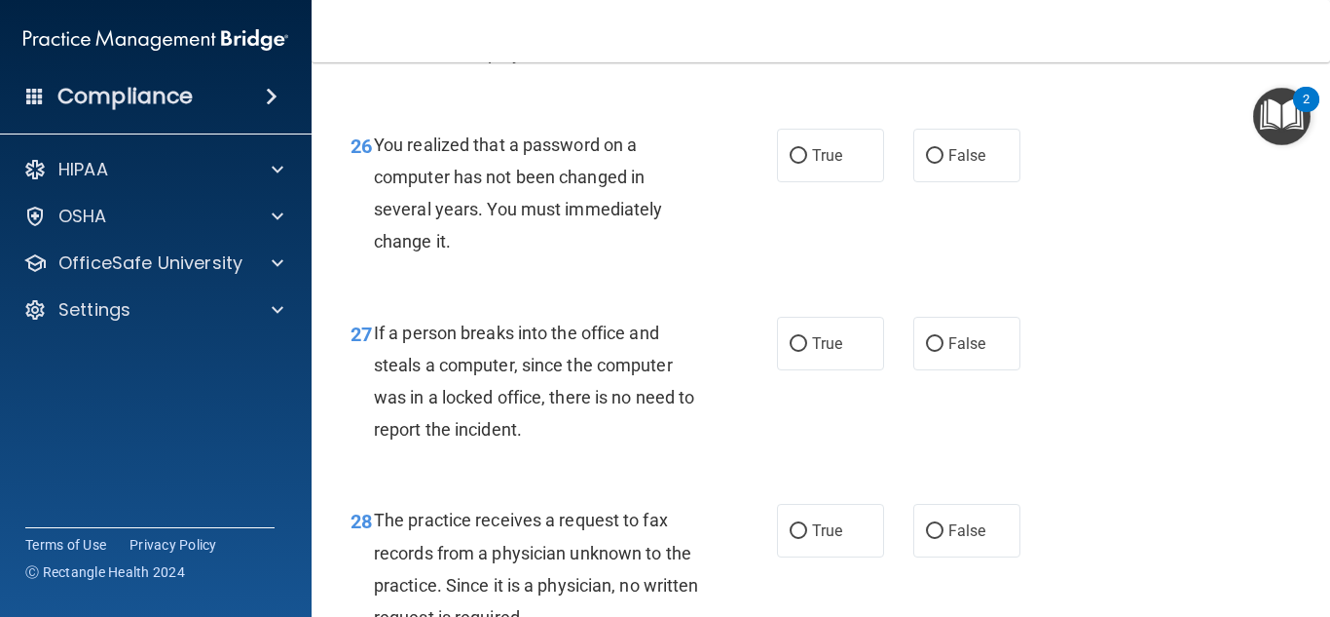
scroll to position [4791, 0]
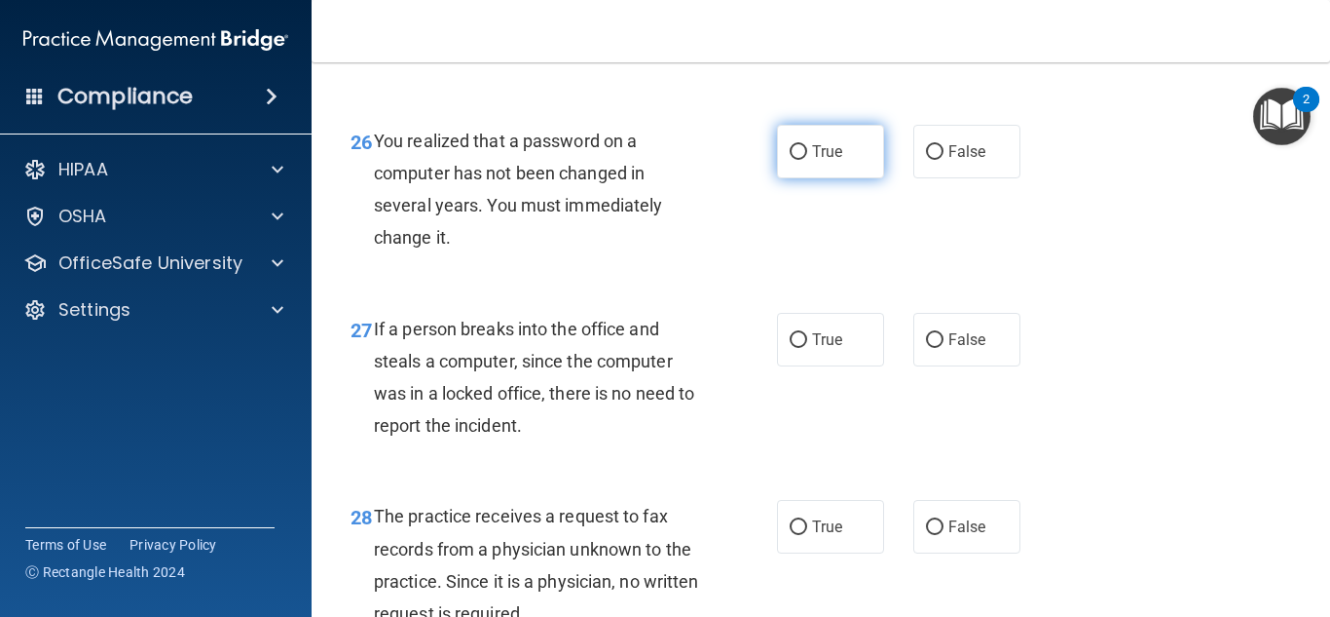
click at [861, 178] on label "True" at bounding box center [830, 152] width 107 height 54
click at [807, 160] on input "True" at bounding box center [799, 152] width 18 height 15
radio input "true"
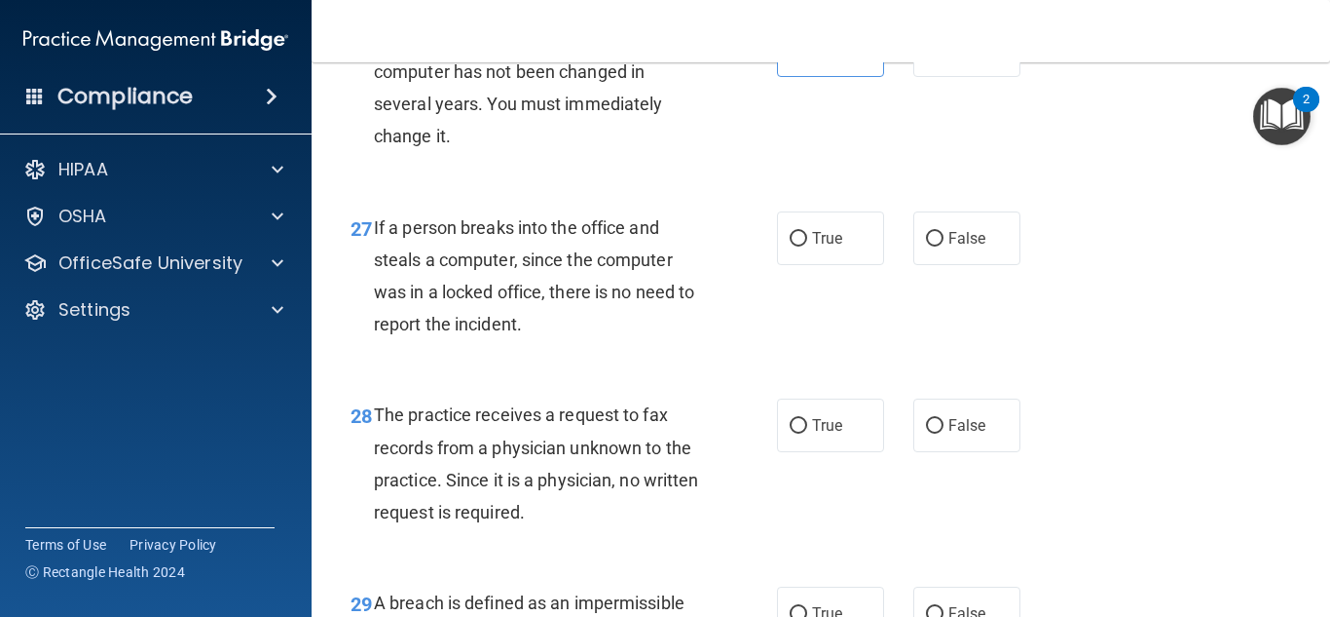
scroll to position [4905, 0]
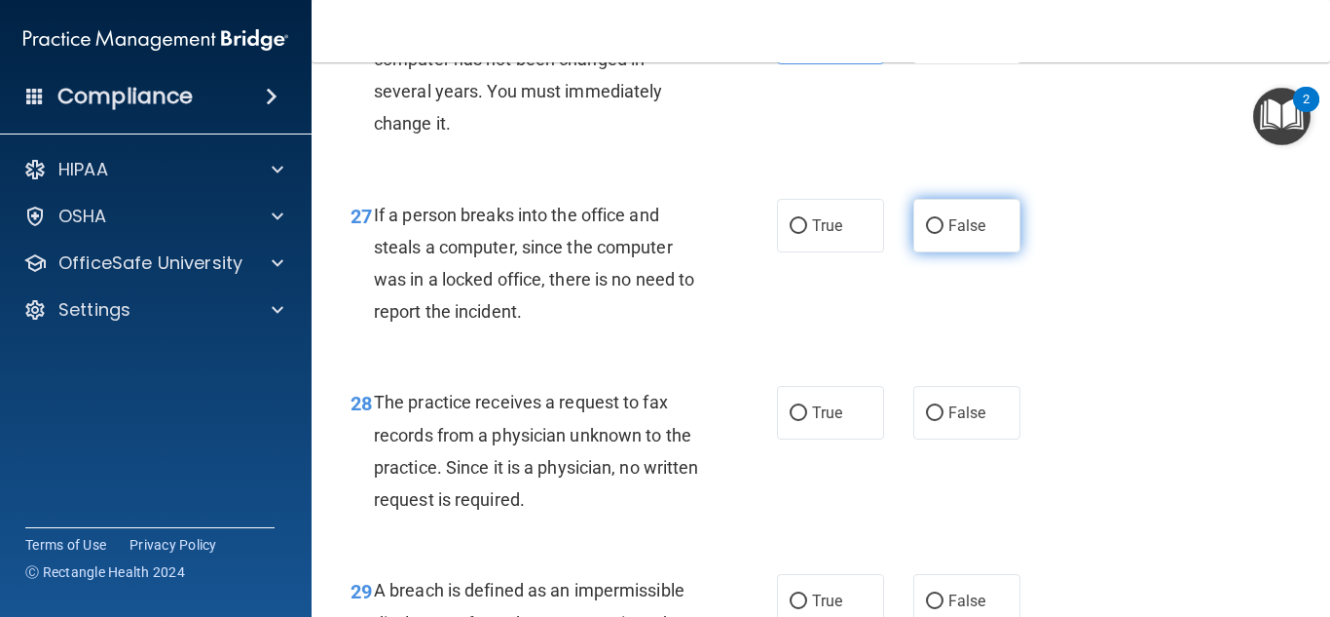
click at [987, 252] on label "False" at bounding box center [967, 226] width 107 height 54
click at [944, 234] on input "False" at bounding box center [935, 226] width 18 height 15
radio input "true"
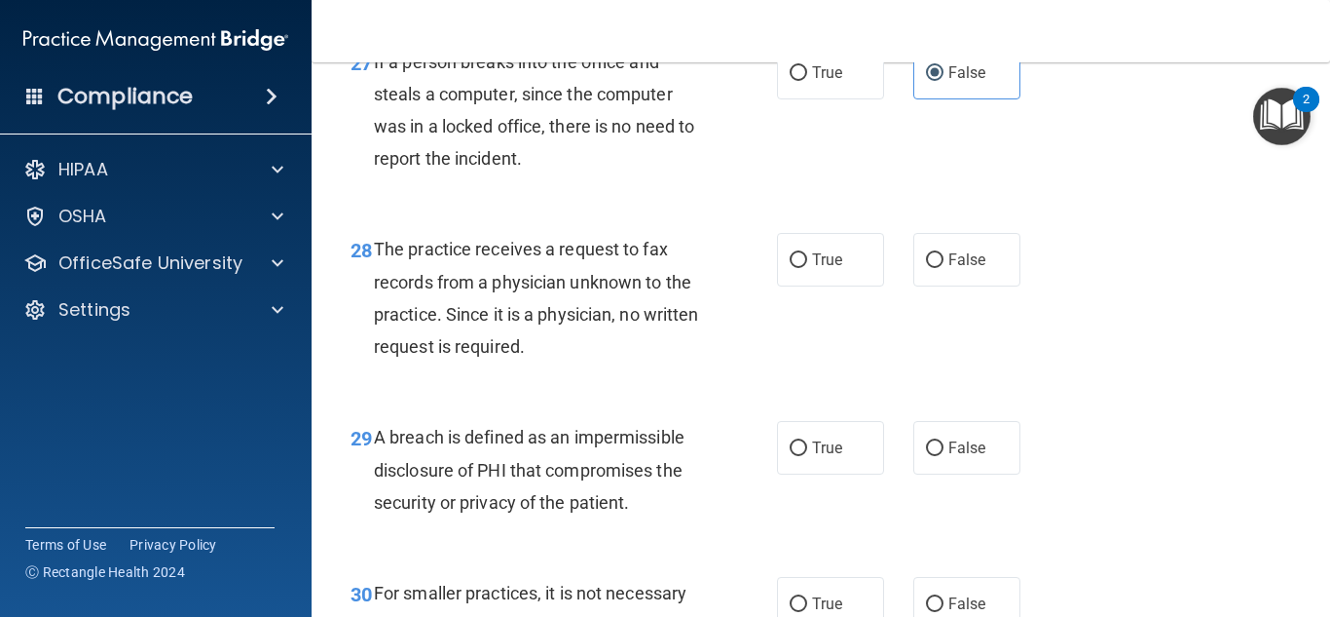
scroll to position [5151, 0]
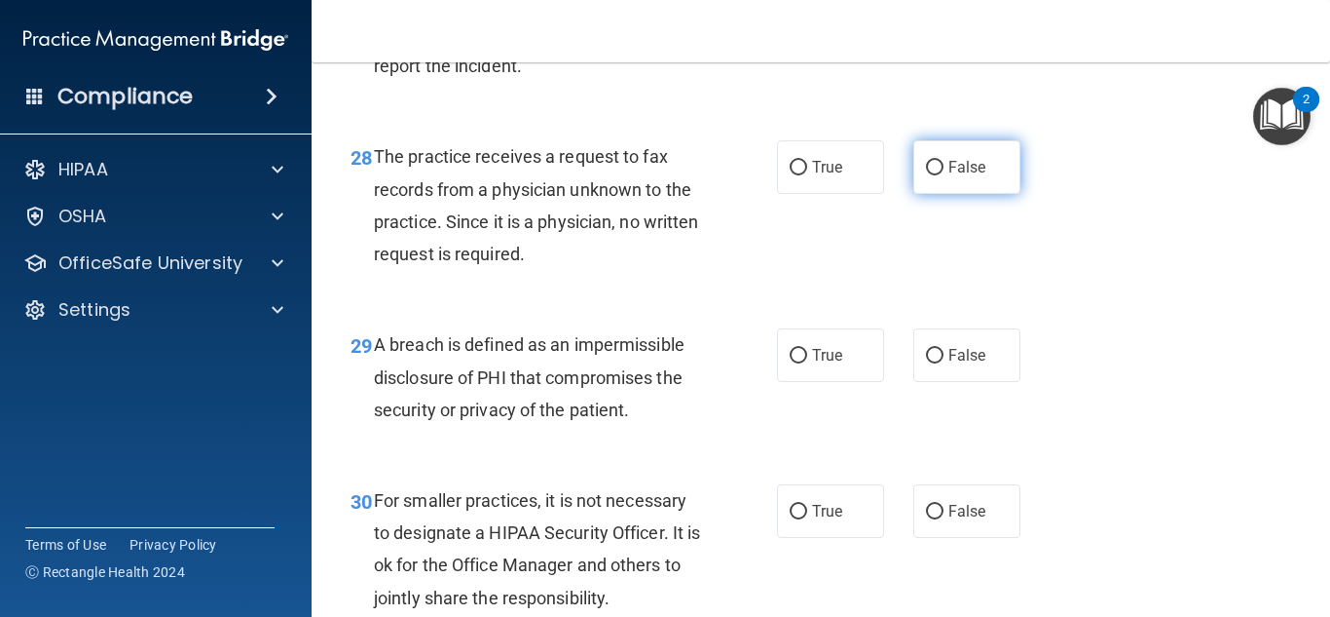
click at [995, 194] on label "False" at bounding box center [967, 167] width 107 height 54
click at [944, 175] on input "False" at bounding box center [935, 168] width 18 height 15
radio input "true"
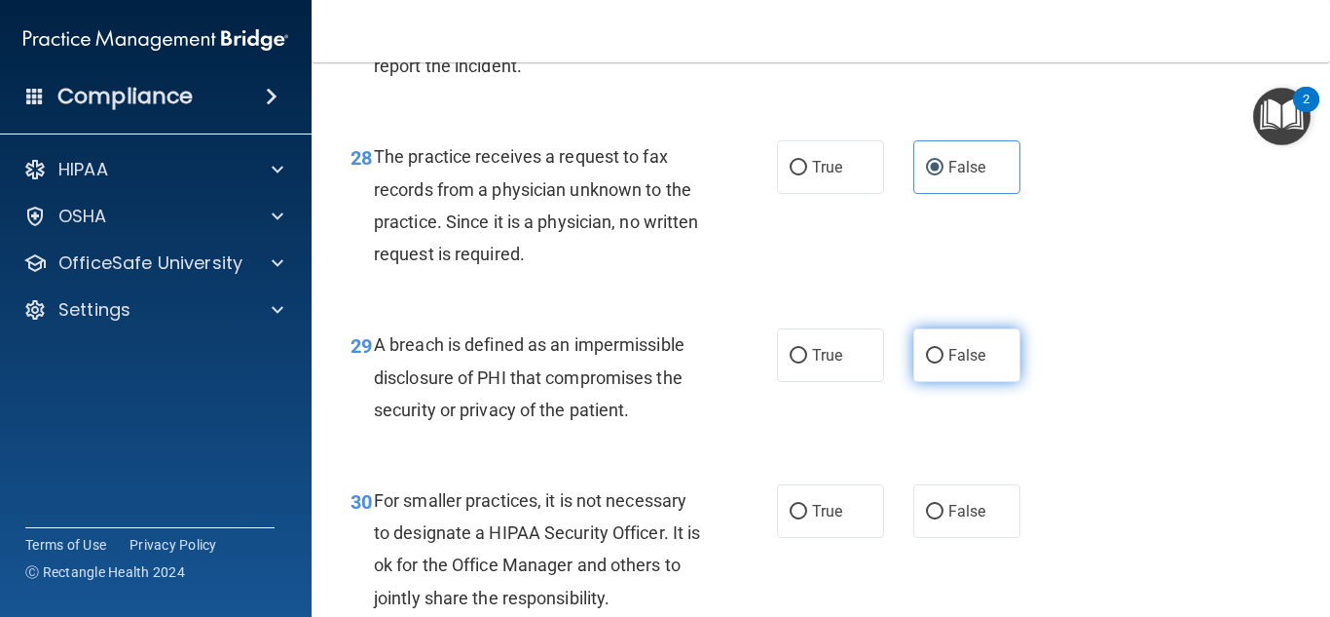
click at [999, 382] on label "False" at bounding box center [967, 355] width 107 height 54
click at [944, 363] on input "False" at bounding box center [935, 356] width 18 height 15
radio input "true"
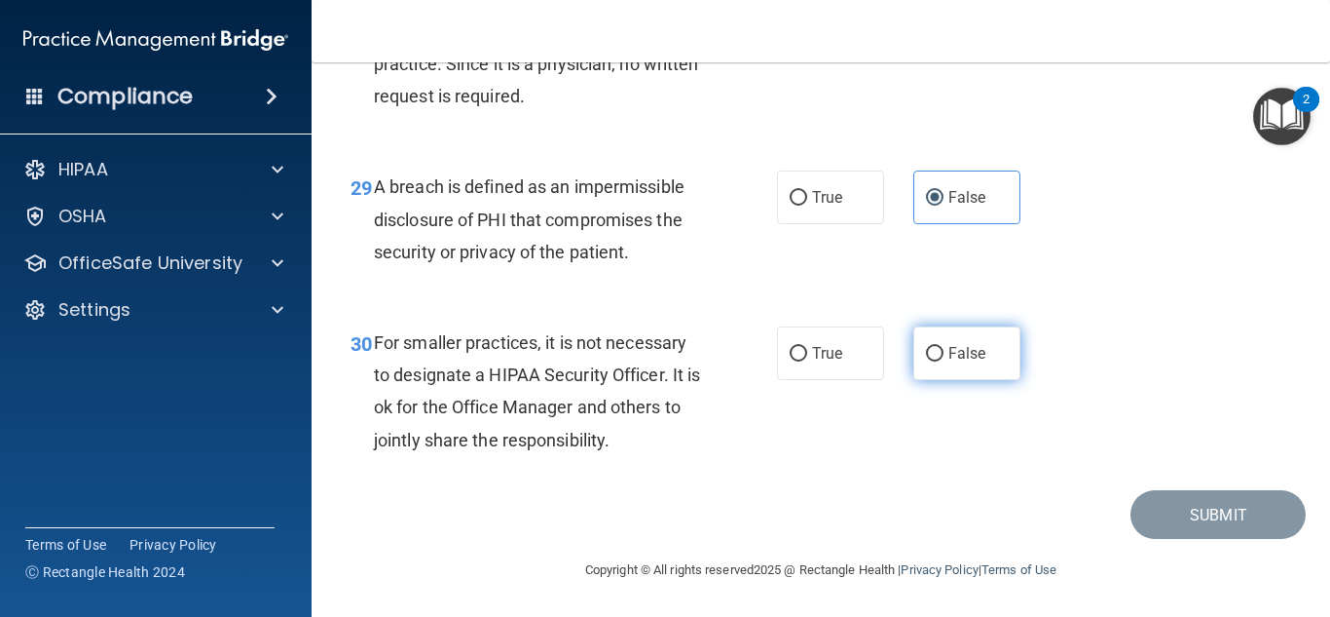
click at [953, 347] on span "False" at bounding box center [968, 353] width 38 height 19
click at [944, 347] on input "False" at bounding box center [935, 354] width 18 height 15
radio input "true"
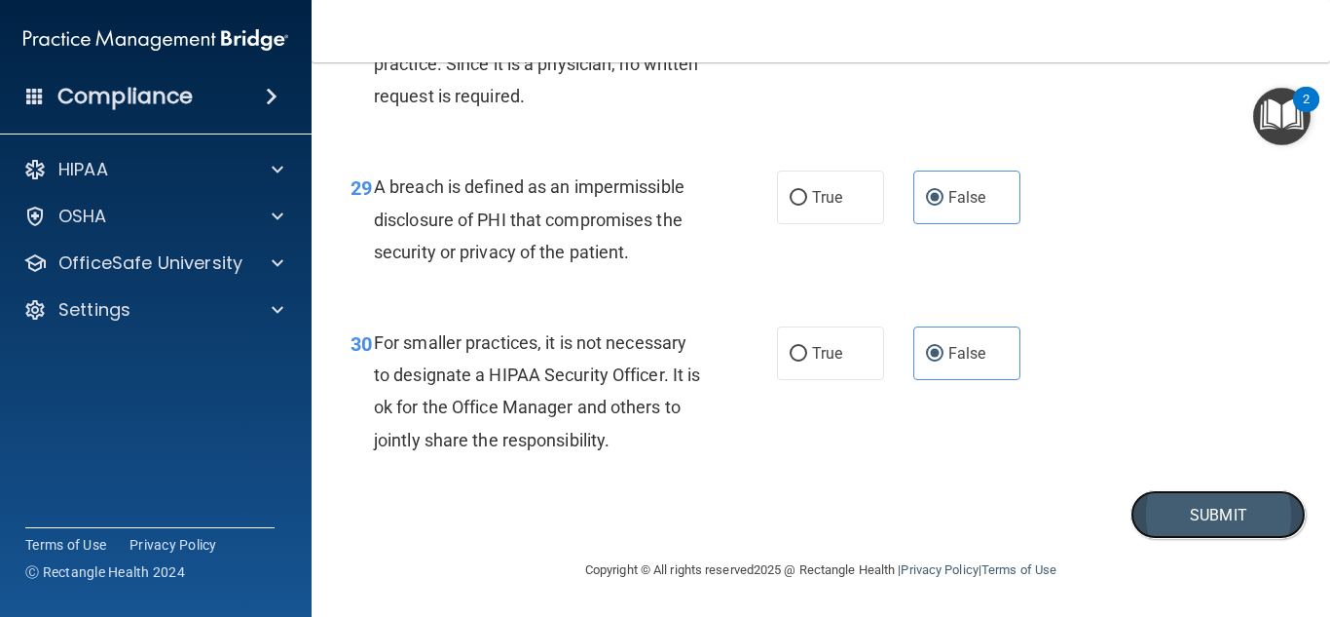
click at [1200, 520] on button "Submit" at bounding box center [1218, 515] width 175 height 50
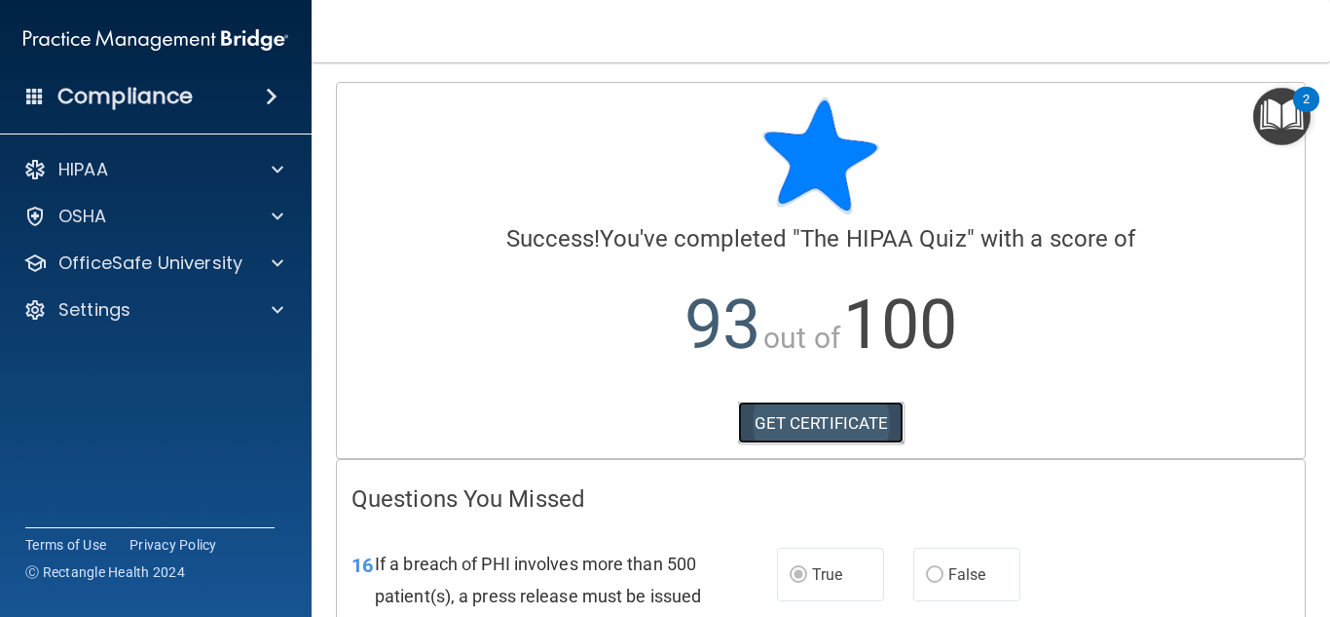
click at [872, 415] on link "GET CERTIFICATE" at bounding box center [821, 422] width 167 height 43
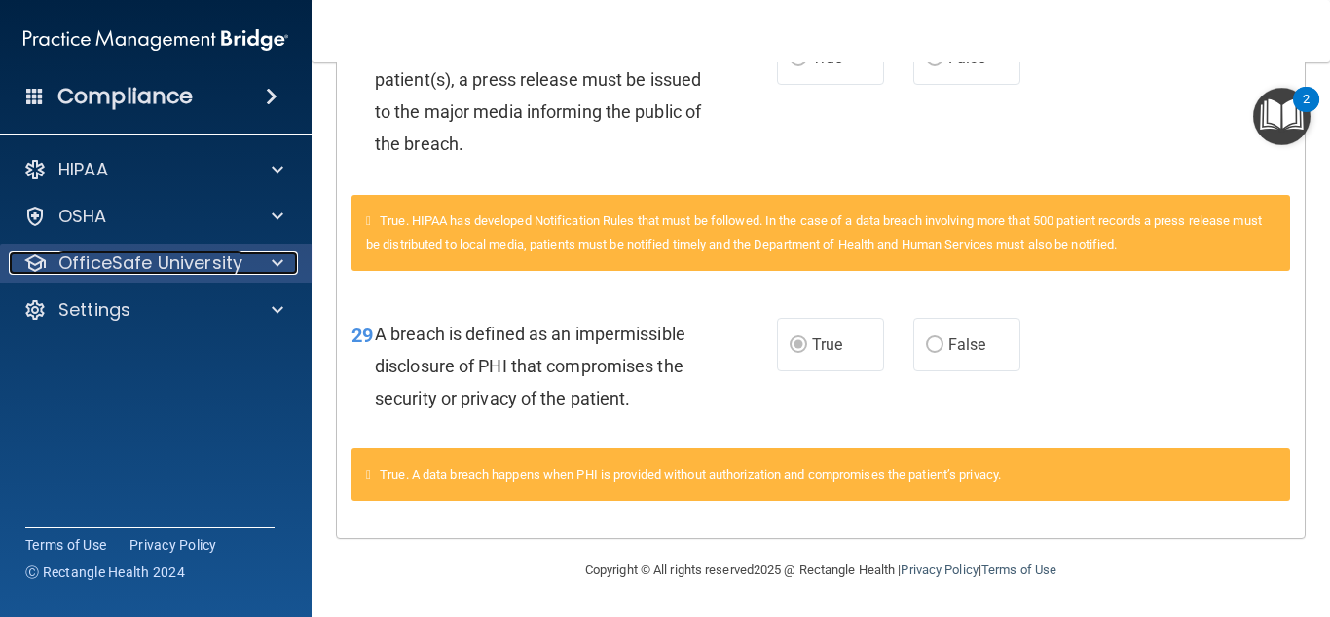
click at [284, 270] on div at bounding box center [274, 262] width 49 height 23
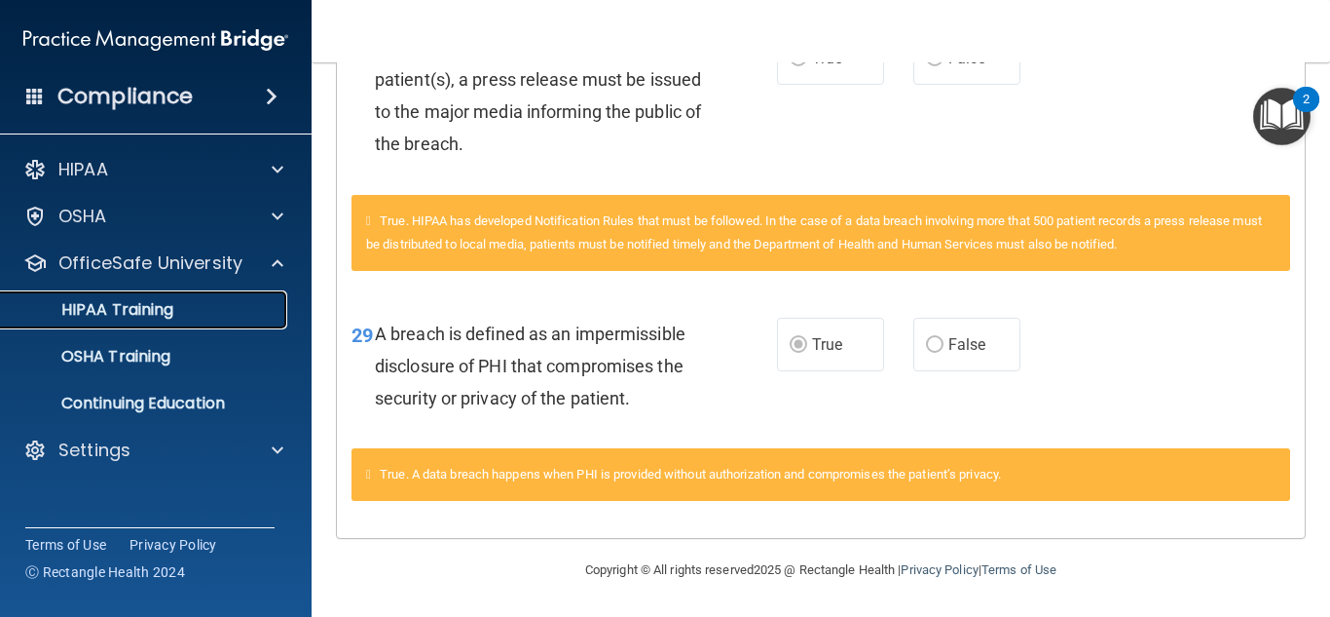
click at [265, 305] on div "HIPAA Training" at bounding box center [146, 309] width 266 height 19
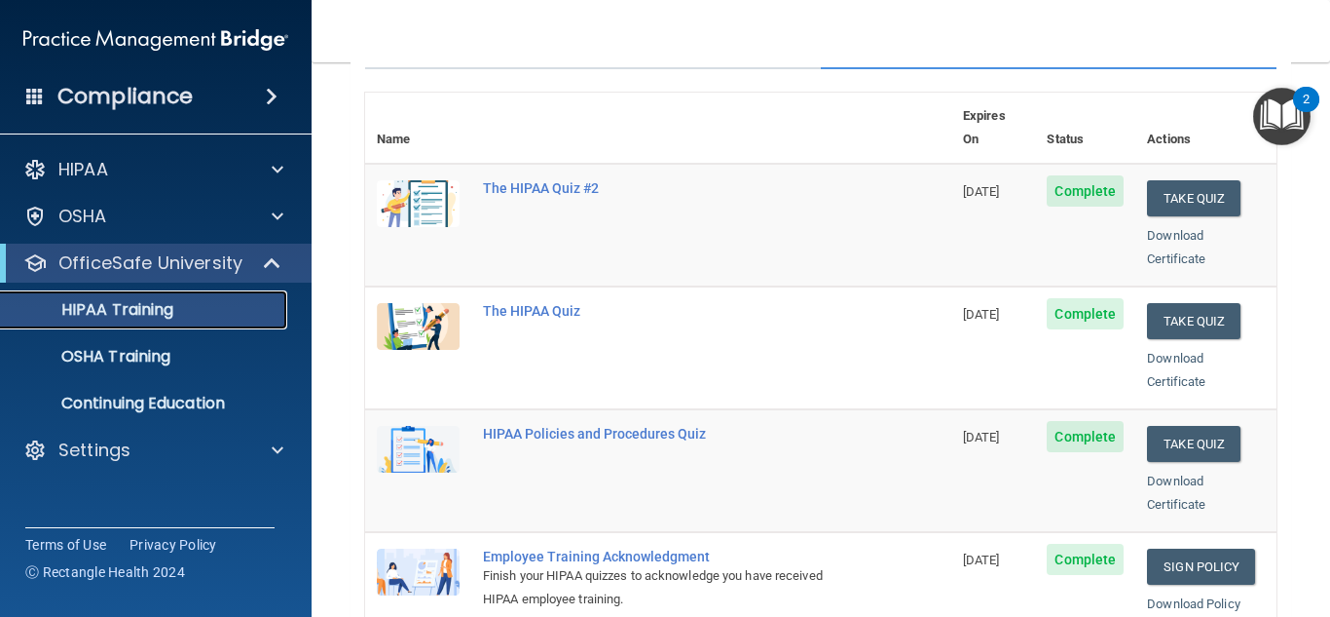
scroll to position [206, 0]
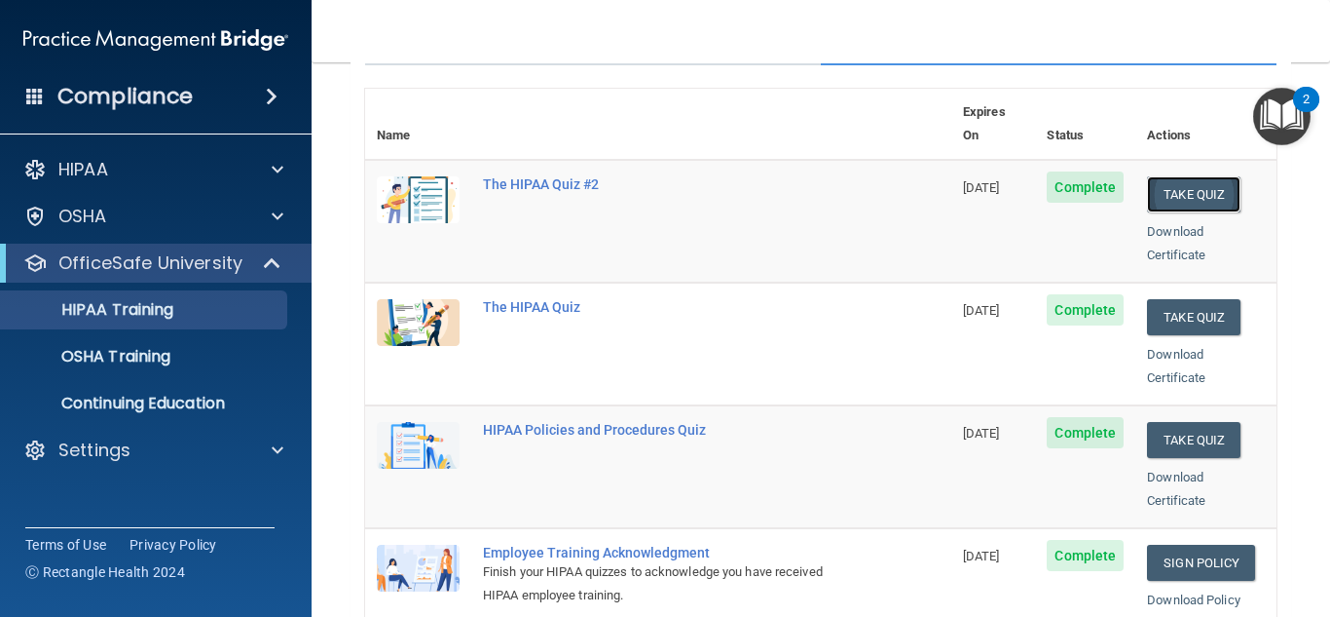
click at [1216, 176] on button "Take Quiz" at bounding box center [1194, 194] width 94 height 36
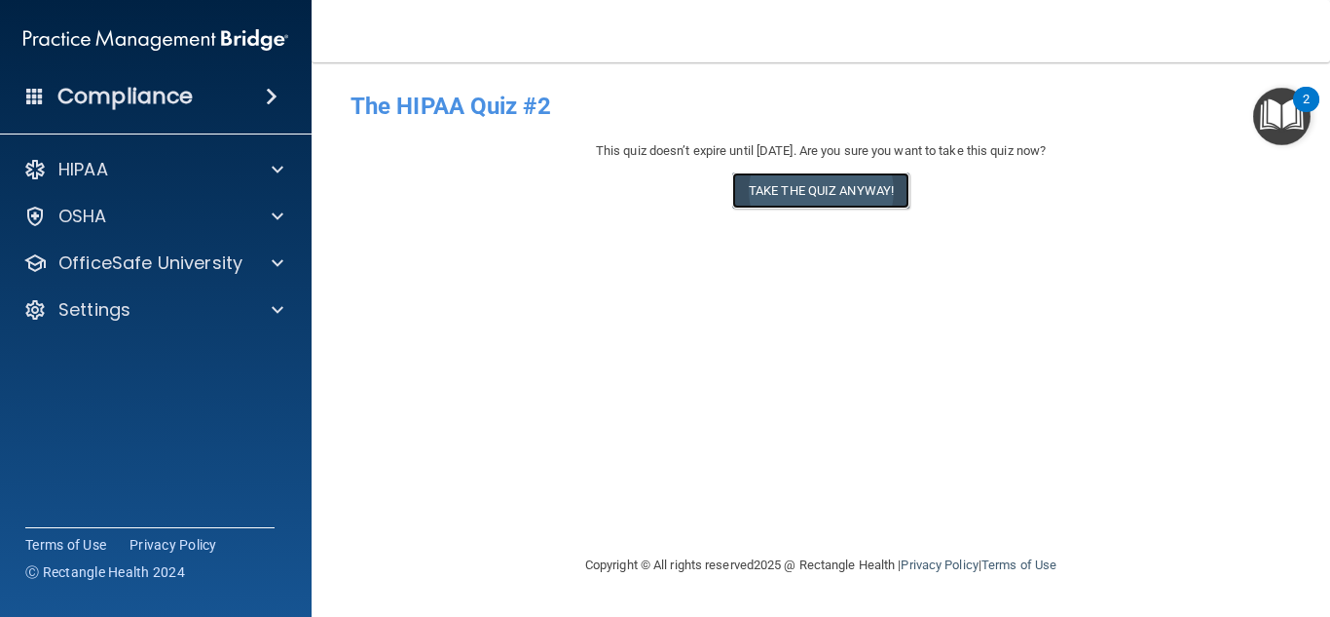
click at [876, 190] on button "Take the quiz anyway!" at bounding box center [820, 190] width 177 height 36
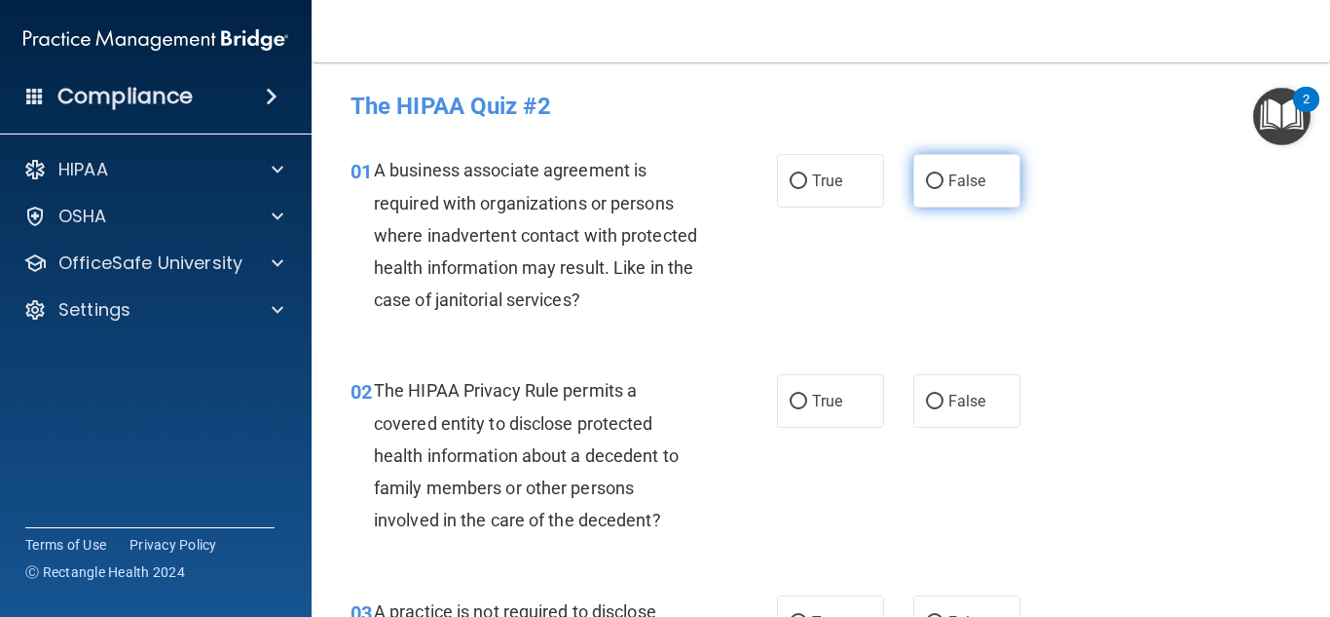
click at [970, 193] on label "False" at bounding box center [967, 181] width 107 height 54
click at [944, 189] on input "False" at bounding box center [935, 181] width 18 height 15
radio input "true"
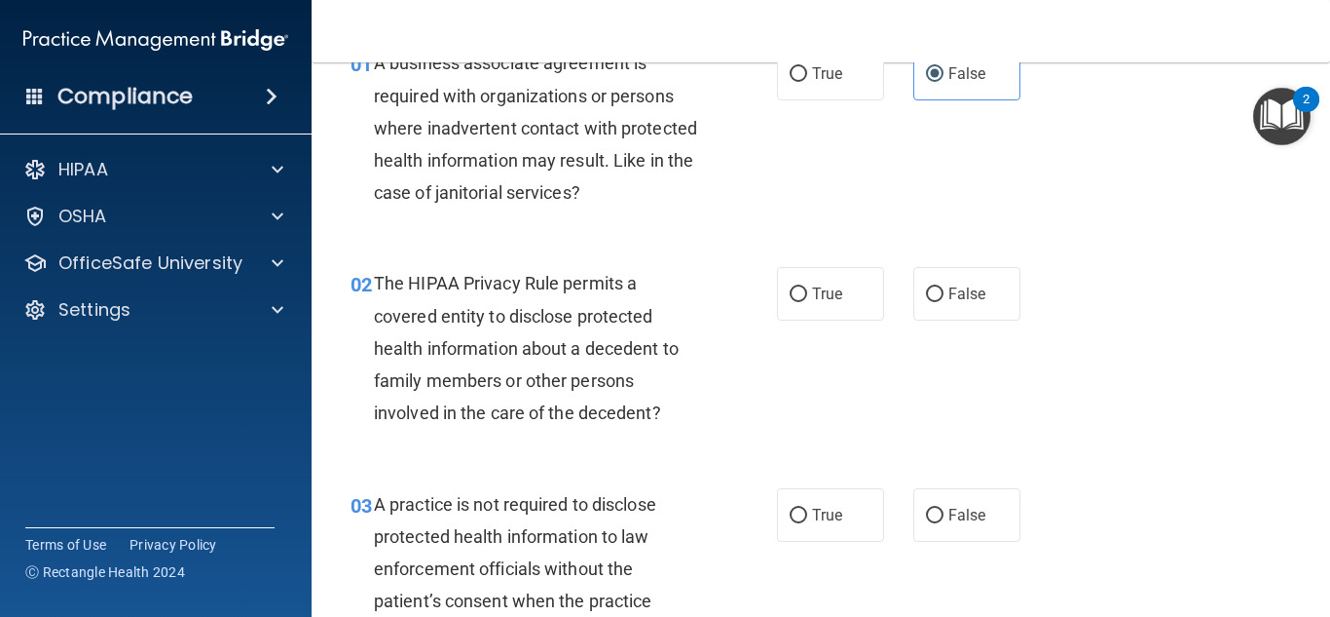
scroll to position [132, 0]
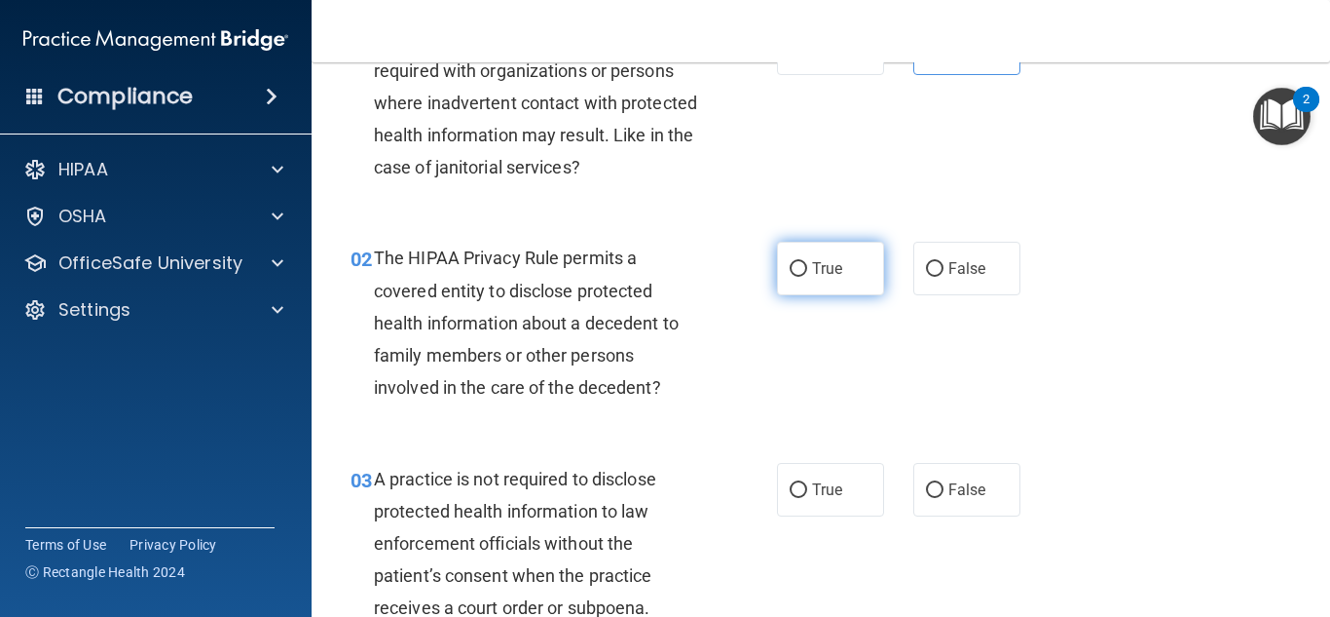
click at [839, 260] on span "True" at bounding box center [827, 268] width 30 height 19
click at [807, 262] on input "True" at bounding box center [799, 269] width 18 height 15
radio input "true"
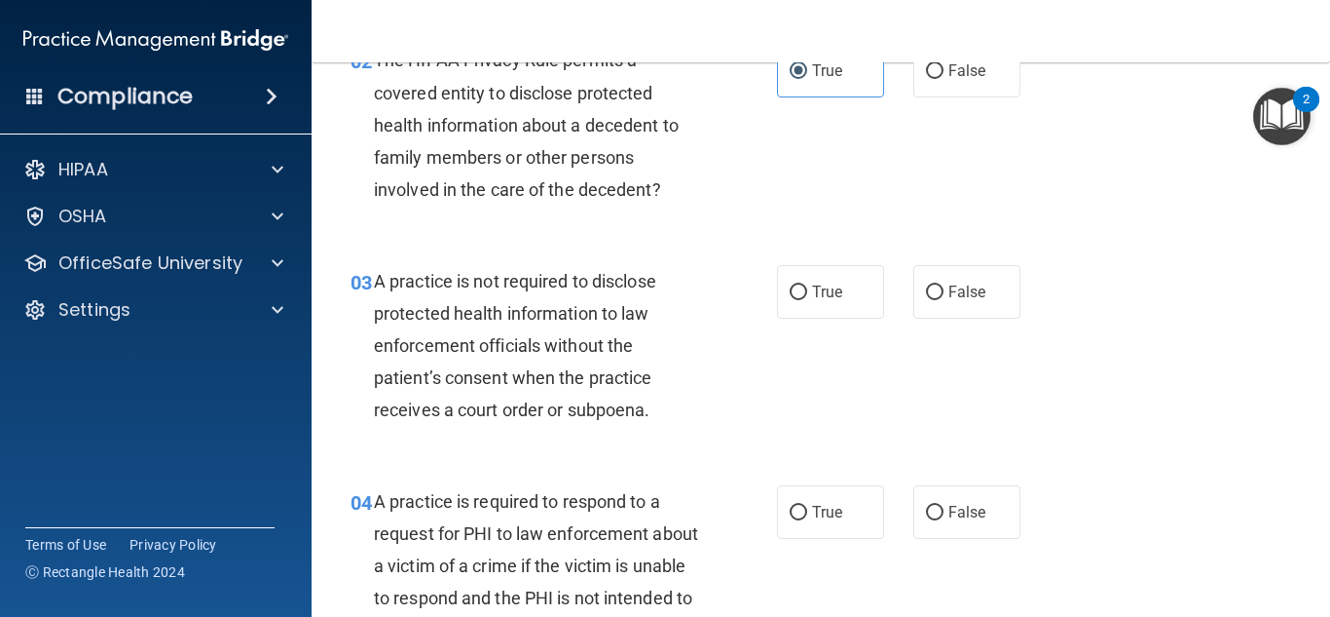
scroll to position [339, 0]
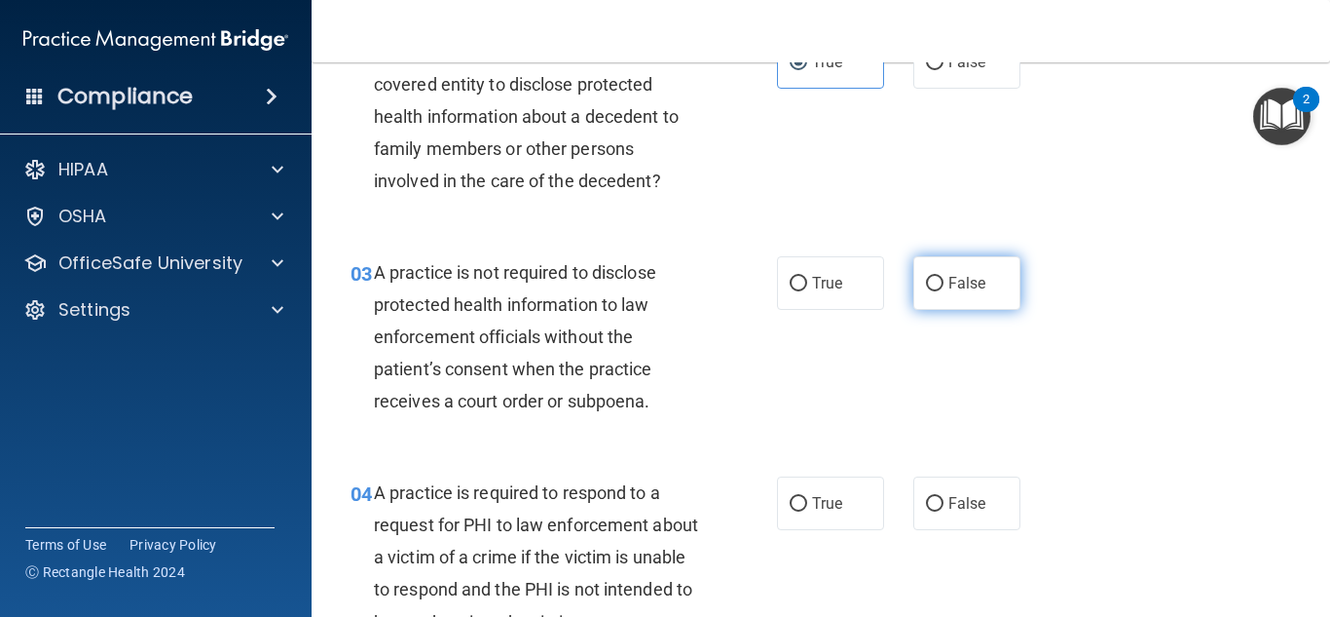
click at [965, 283] on span "False" at bounding box center [968, 283] width 38 height 19
click at [944, 283] on input "False" at bounding box center [935, 284] width 18 height 15
radio input "true"
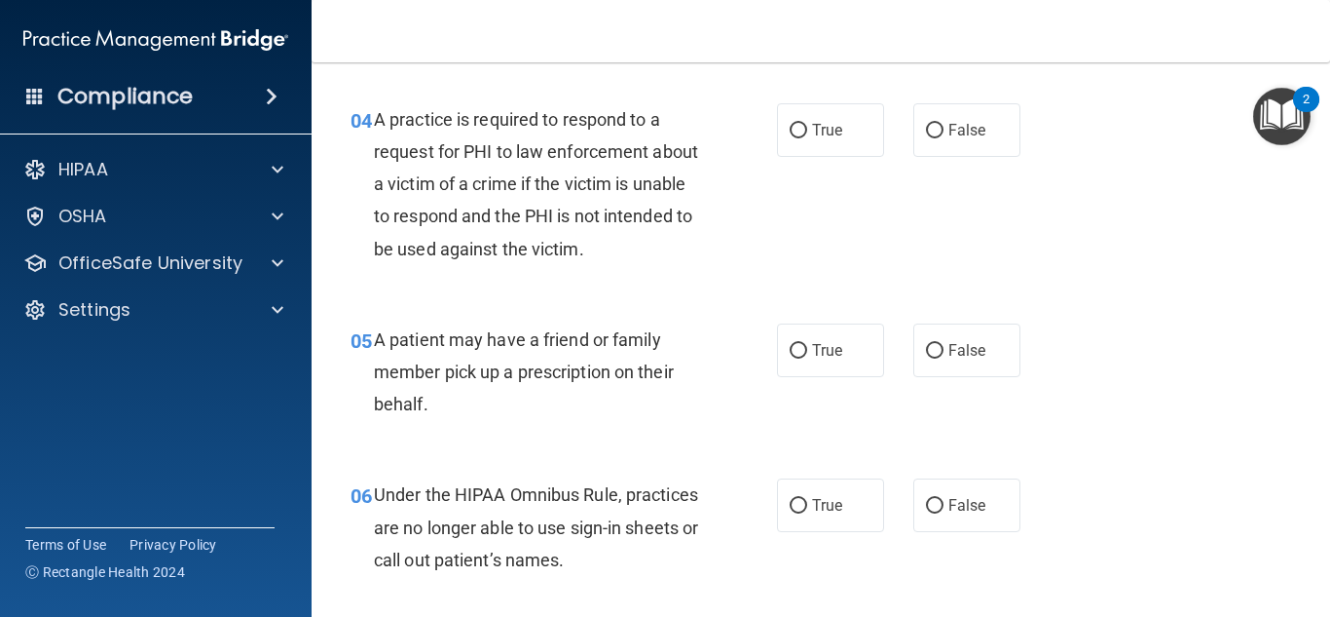
scroll to position [725, 0]
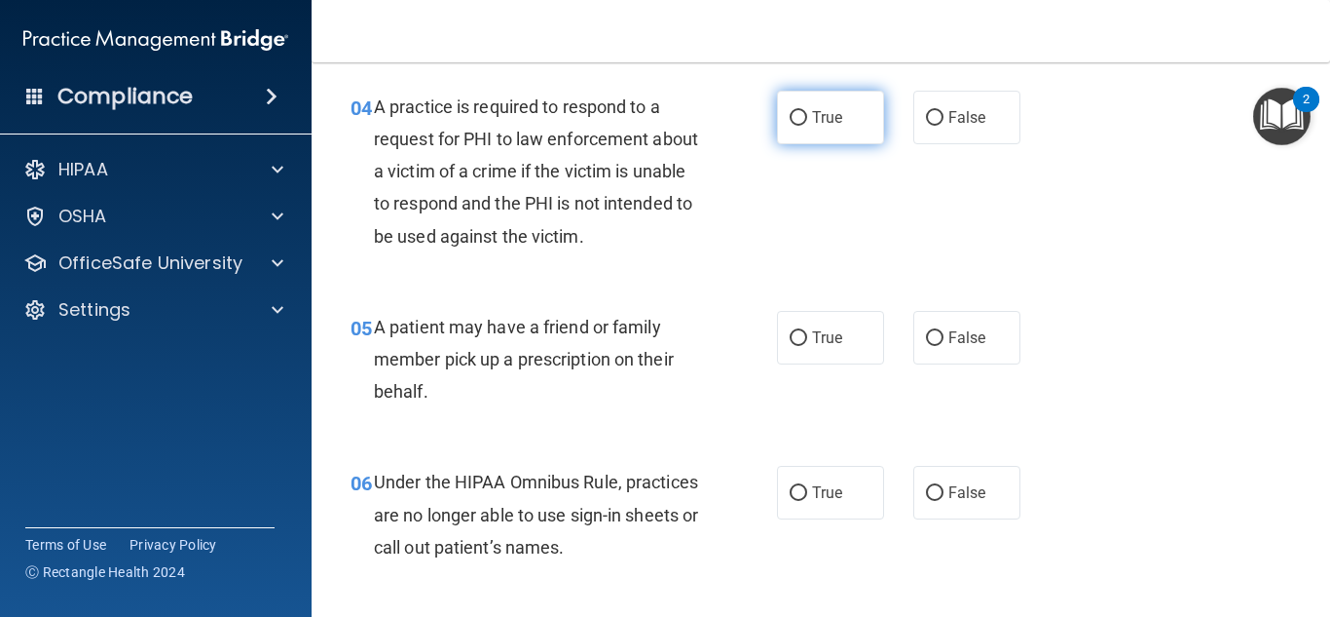
click at [846, 115] on label "True" at bounding box center [830, 118] width 107 height 54
click at [807, 115] on input "True" at bounding box center [799, 118] width 18 height 15
radio input "true"
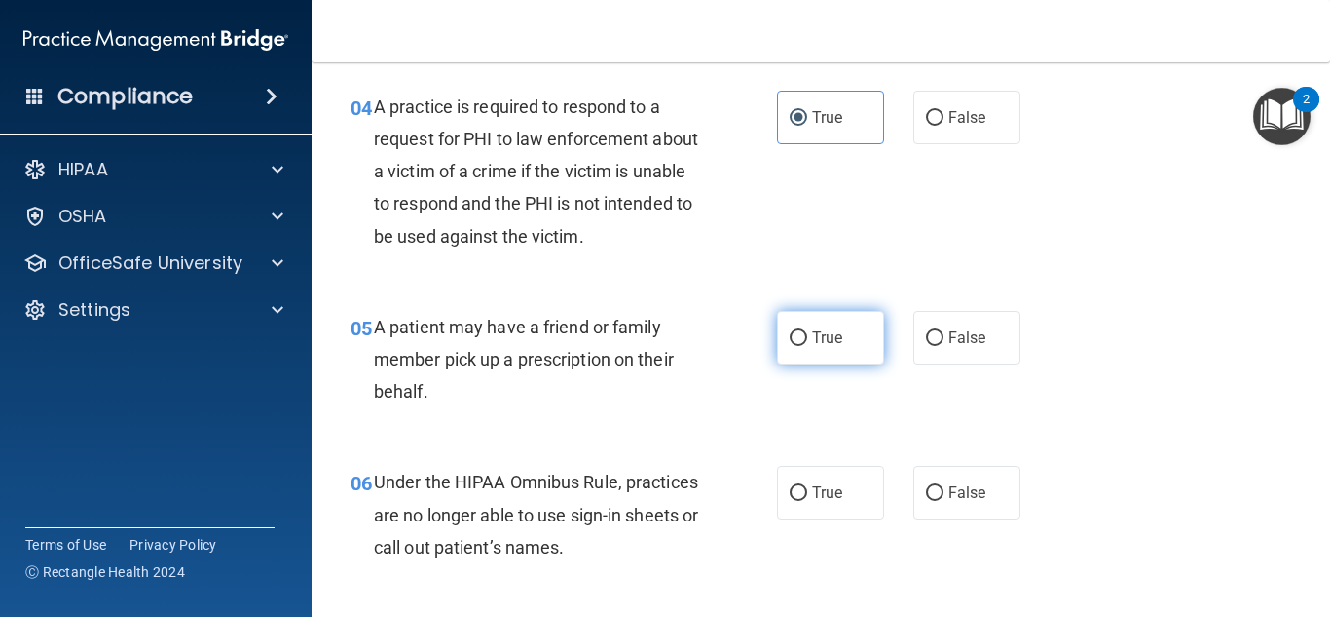
click at [829, 332] on span "True" at bounding box center [827, 337] width 30 height 19
click at [807, 332] on input "True" at bounding box center [799, 338] width 18 height 15
radio input "true"
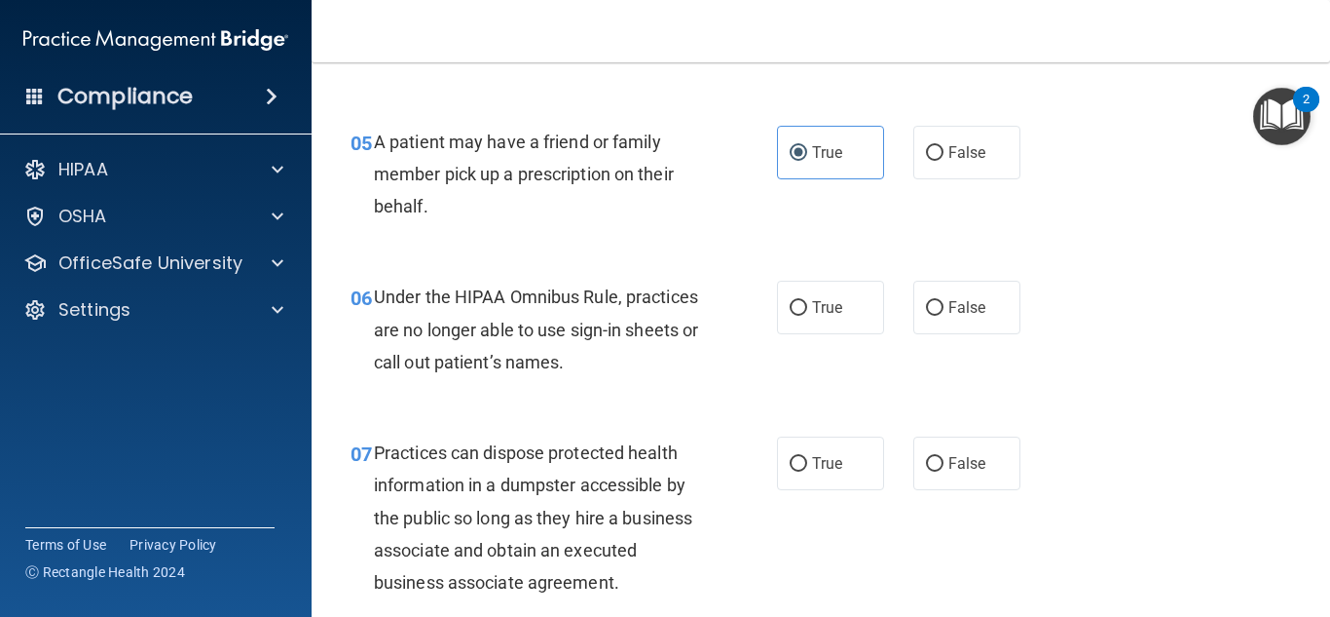
scroll to position [912, 0]
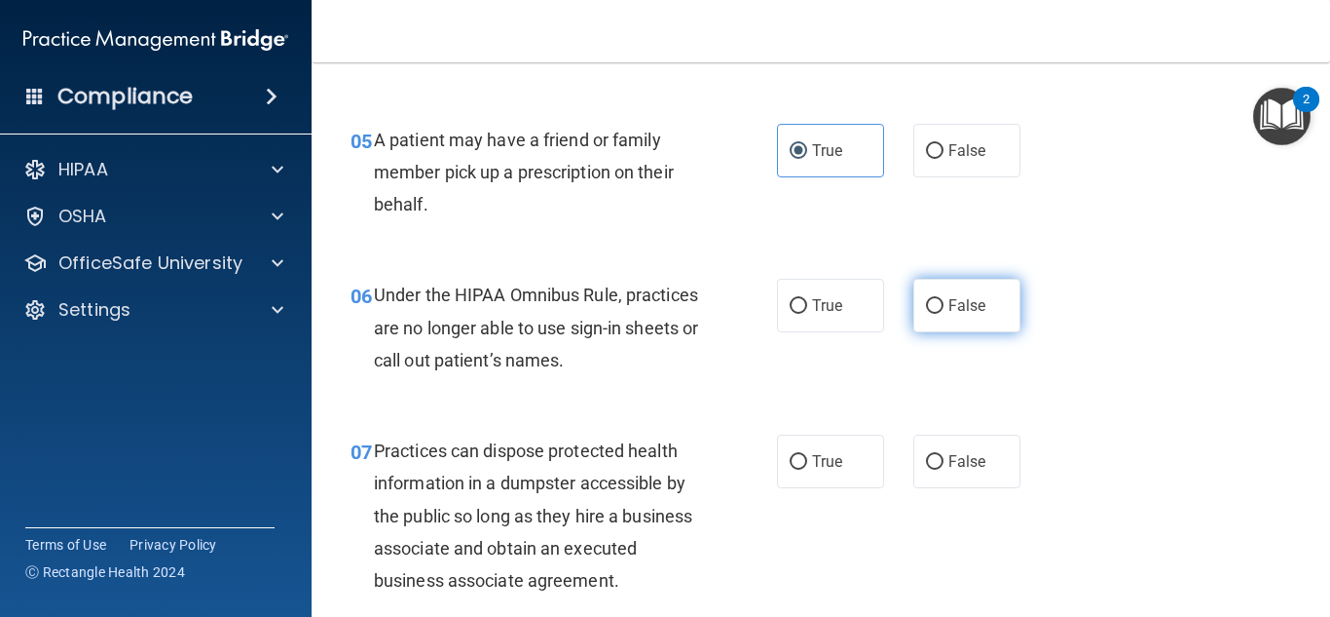
click at [942, 318] on label "False" at bounding box center [967, 306] width 107 height 54
click at [942, 314] on input "False" at bounding box center [935, 306] width 18 height 15
radio input "true"
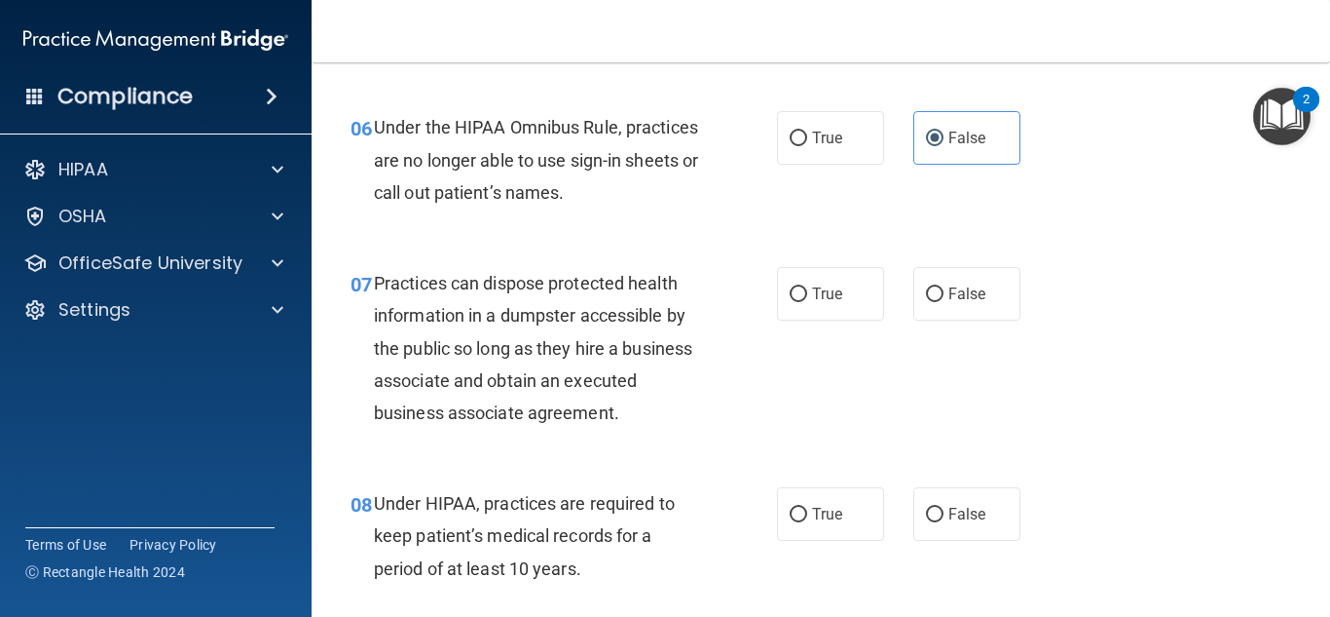
scroll to position [1111, 0]
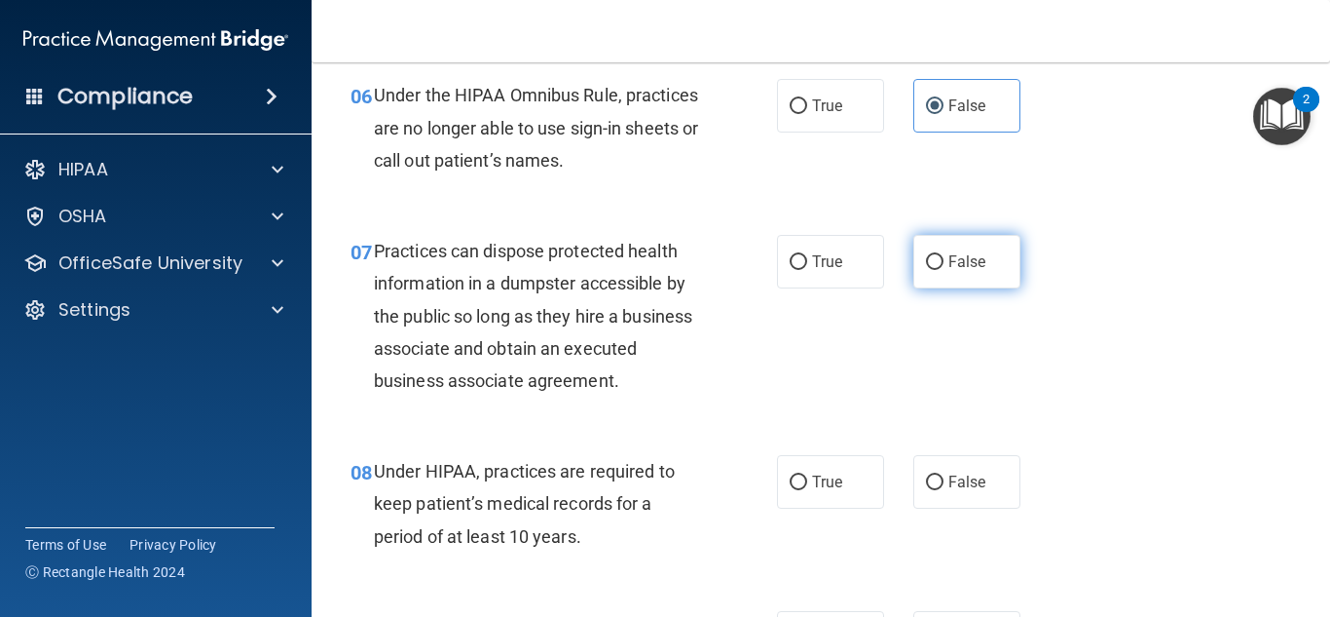
click at [986, 263] on label "False" at bounding box center [967, 262] width 107 height 54
click at [944, 263] on input "False" at bounding box center [935, 262] width 18 height 15
radio input "true"
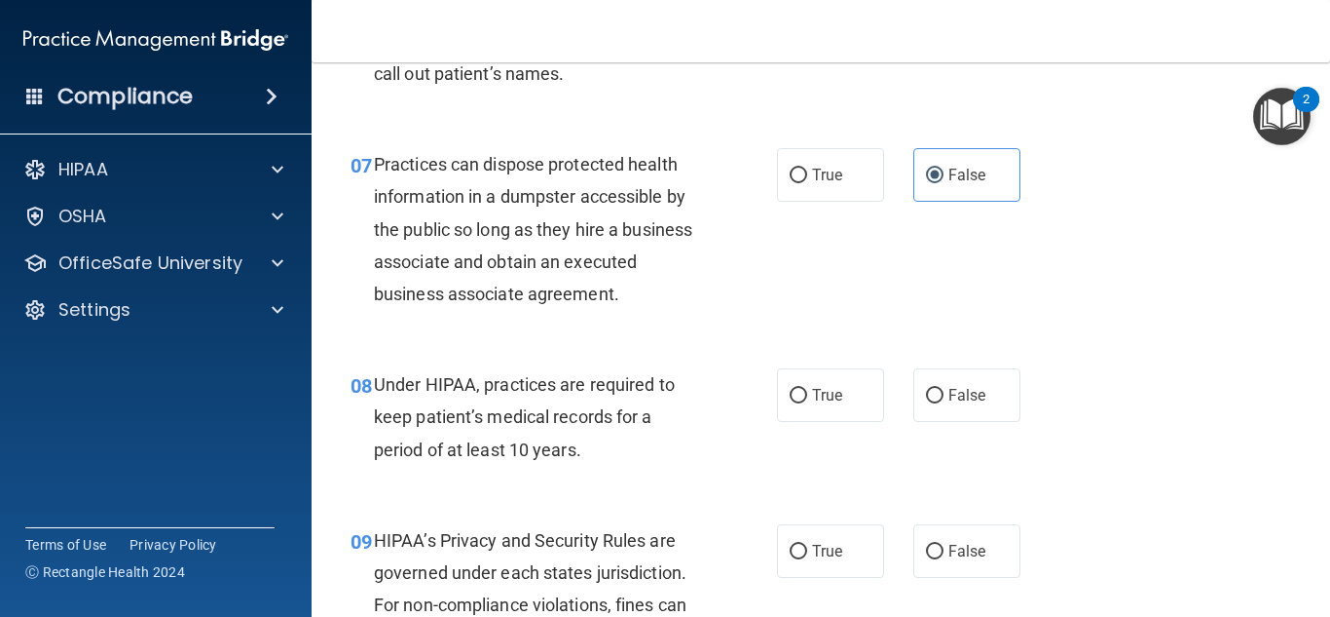
scroll to position [1200, 0]
click at [977, 382] on label "False" at bounding box center [967, 393] width 107 height 54
click at [944, 387] on input "False" at bounding box center [935, 394] width 18 height 15
radio input "true"
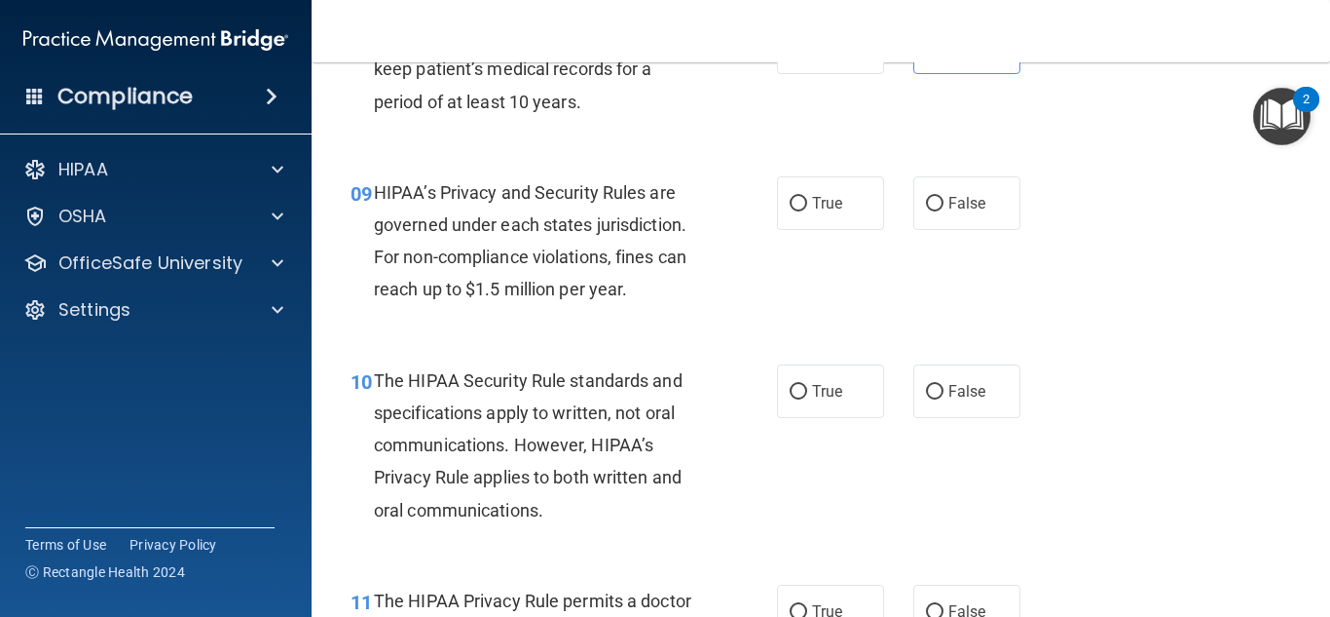
scroll to position [1550, 0]
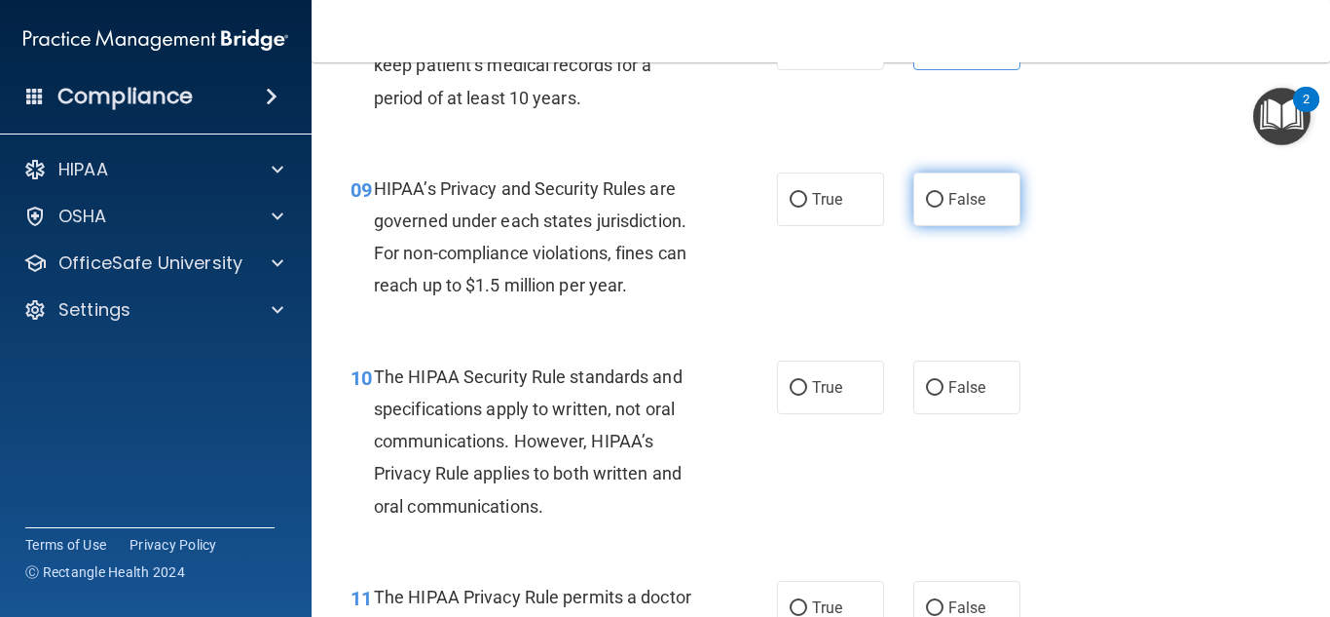
click at [953, 208] on label "False" at bounding box center [967, 199] width 107 height 54
click at [944, 207] on input "False" at bounding box center [935, 200] width 18 height 15
radio input "true"
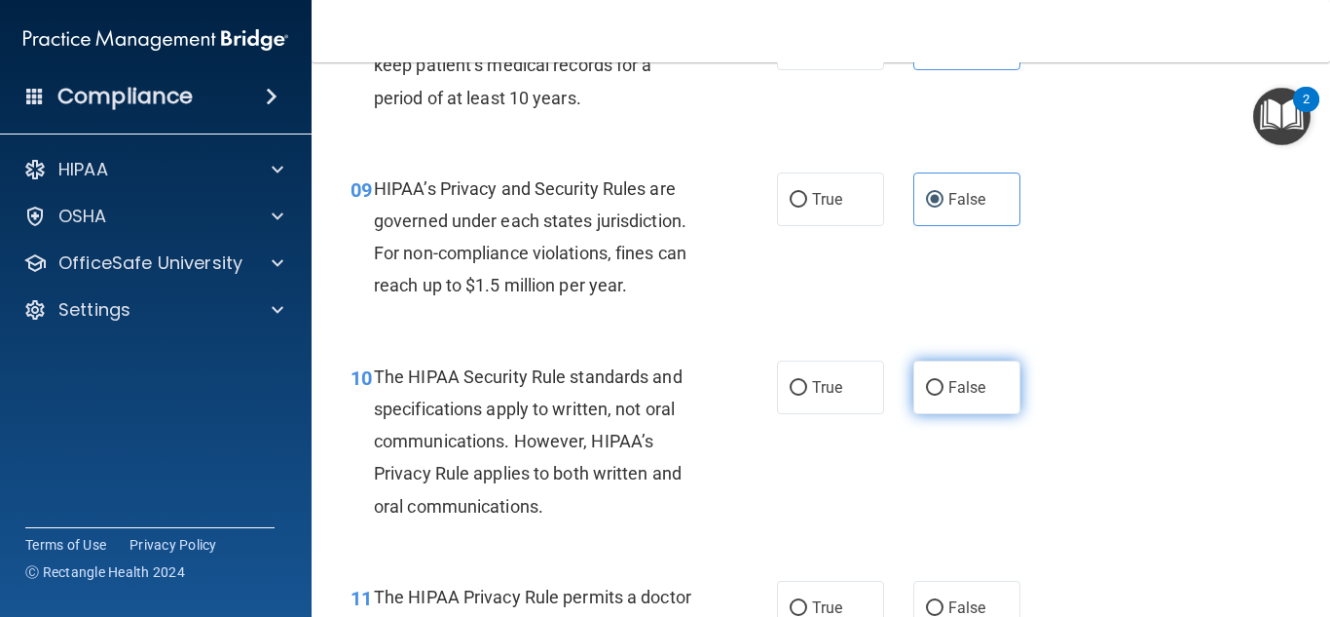
click at [1005, 363] on label "False" at bounding box center [967, 387] width 107 height 54
click at [944, 381] on input "False" at bounding box center [935, 388] width 18 height 15
radio input "true"
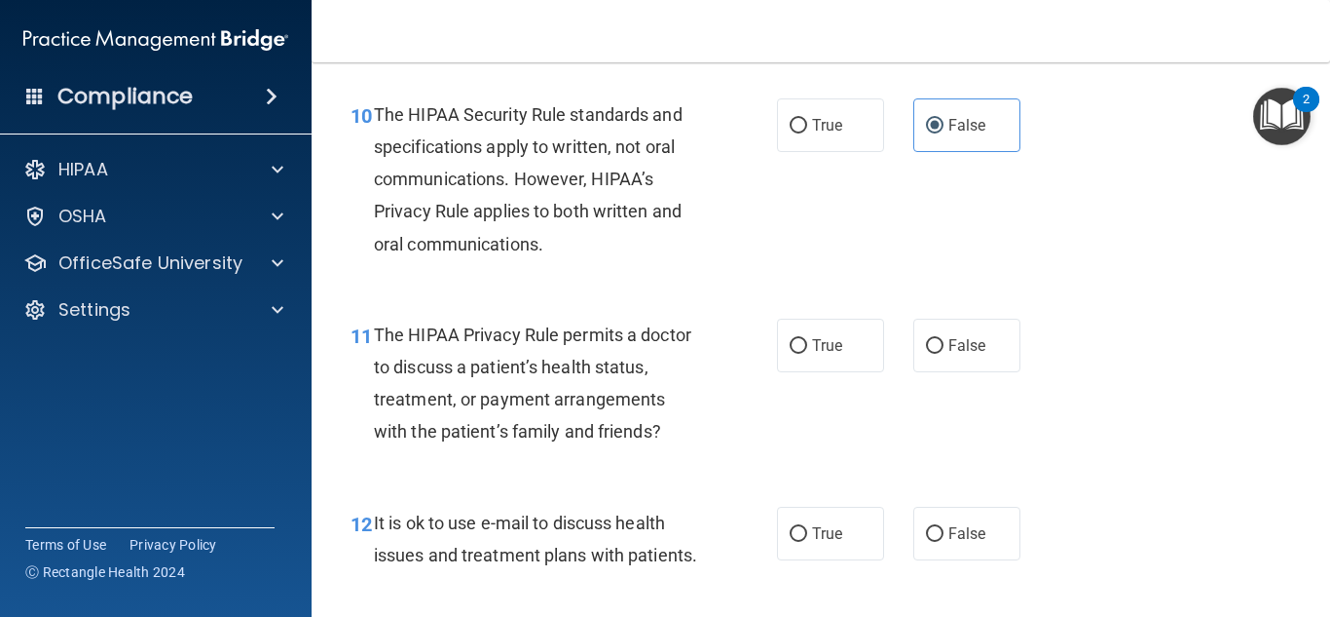
scroll to position [1852, 0]
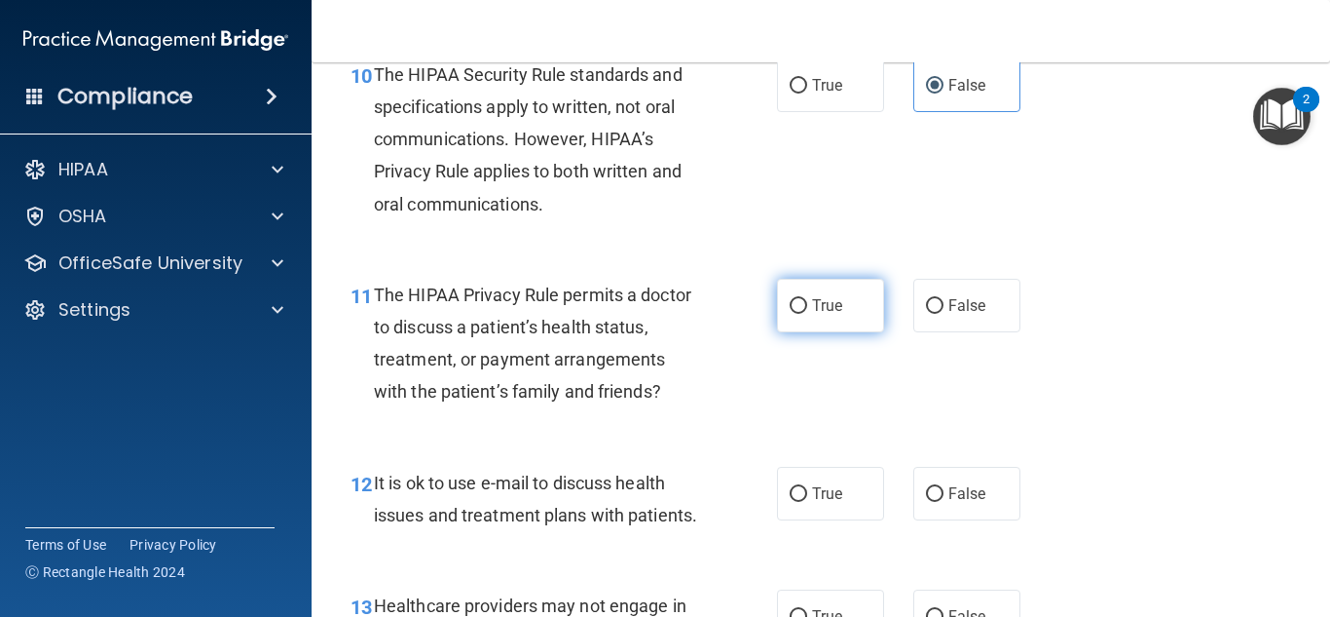
click at [843, 316] on label "True" at bounding box center [830, 306] width 107 height 54
click at [807, 314] on input "True" at bounding box center [799, 306] width 18 height 15
radio input "true"
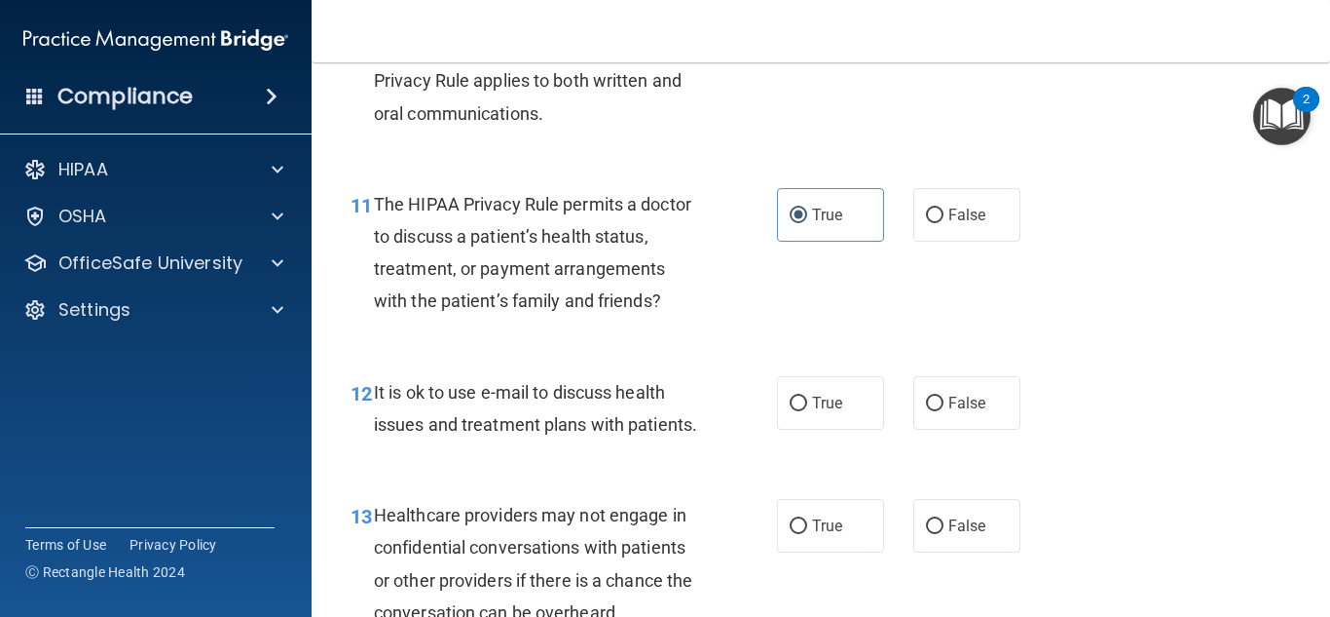
scroll to position [1976, 0]
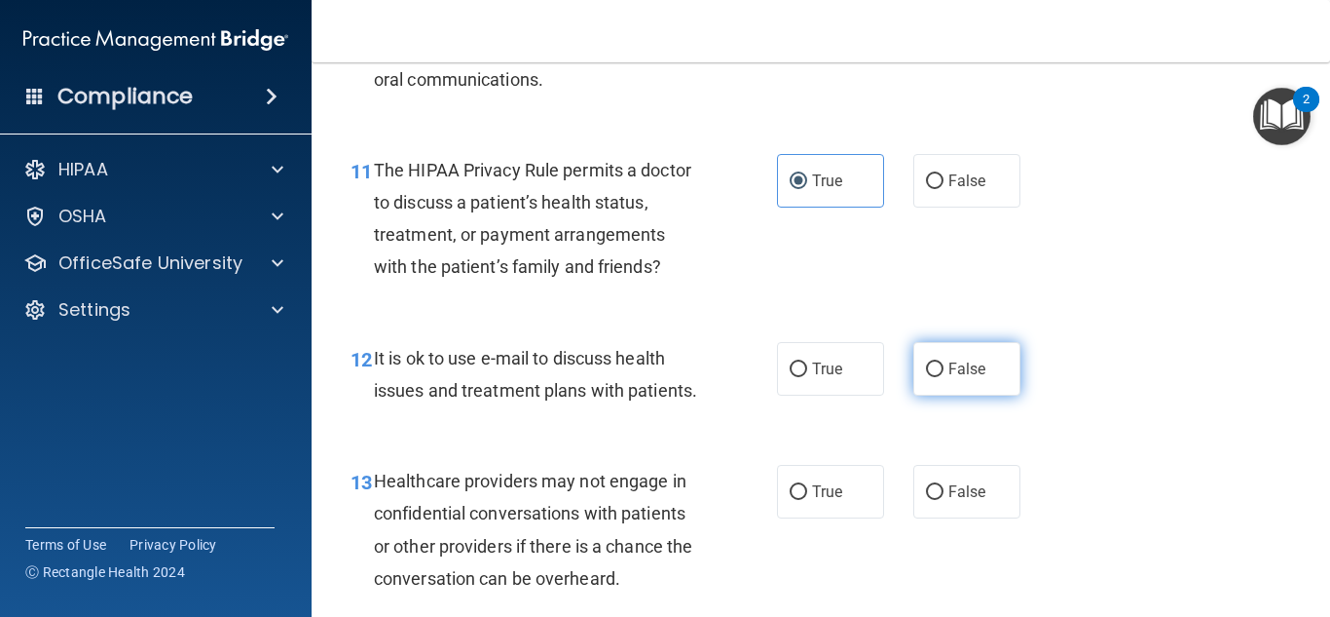
click at [945, 385] on label "False" at bounding box center [967, 369] width 107 height 54
click at [944, 377] on input "False" at bounding box center [935, 369] width 18 height 15
radio input "true"
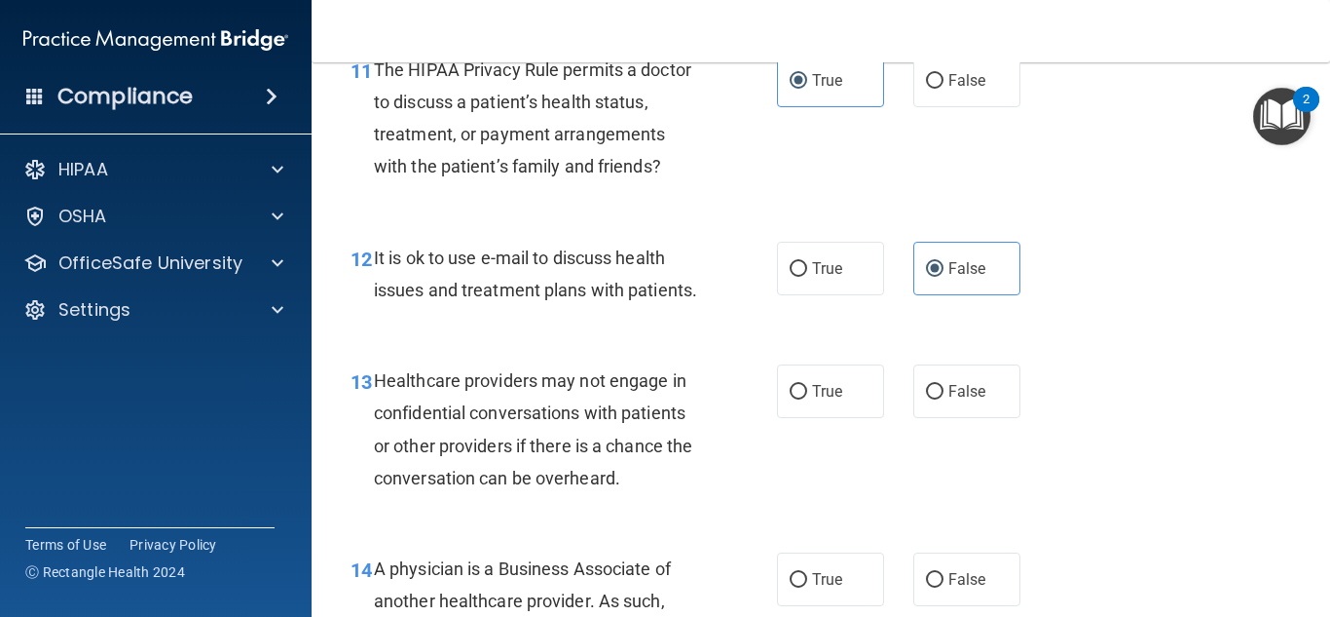
scroll to position [2127, 0]
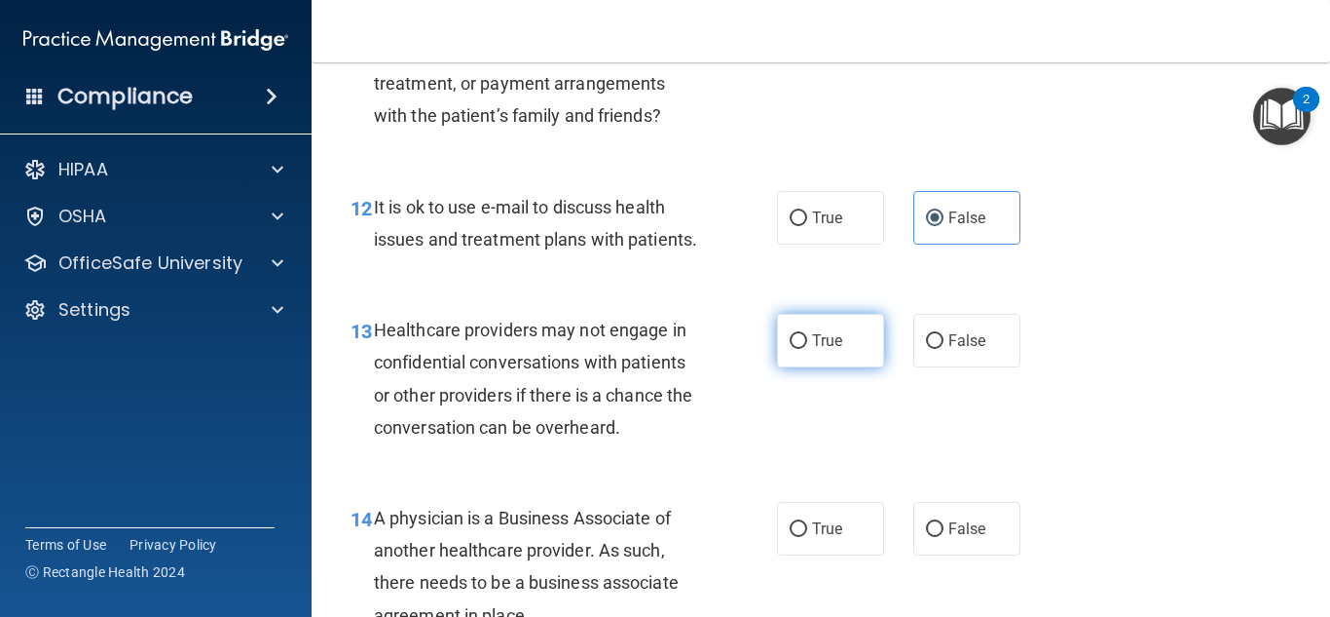
click at [830, 356] on label "True" at bounding box center [830, 341] width 107 height 54
click at [807, 349] on input "True" at bounding box center [799, 341] width 18 height 15
radio input "true"
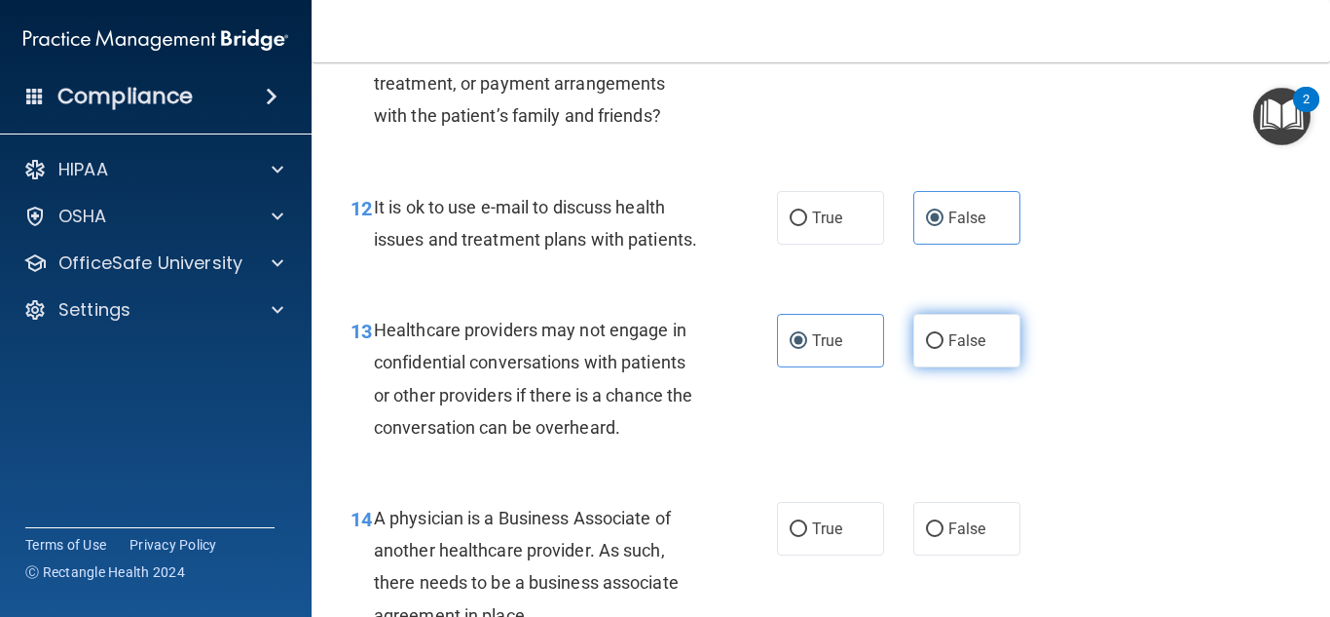
click at [965, 339] on span "False" at bounding box center [968, 340] width 38 height 19
click at [944, 339] on input "False" at bounding box center [935, 341] width 18 height 15
radio input "true"
radio input "false"
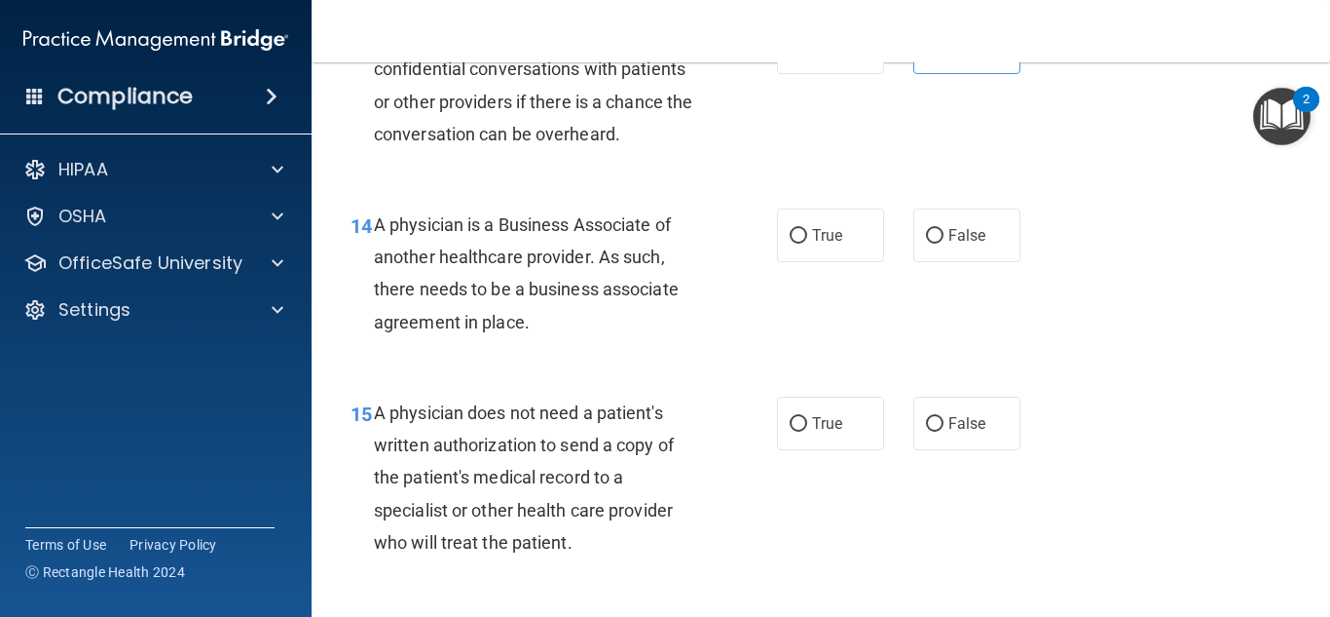
scroll to position [2423, 0]
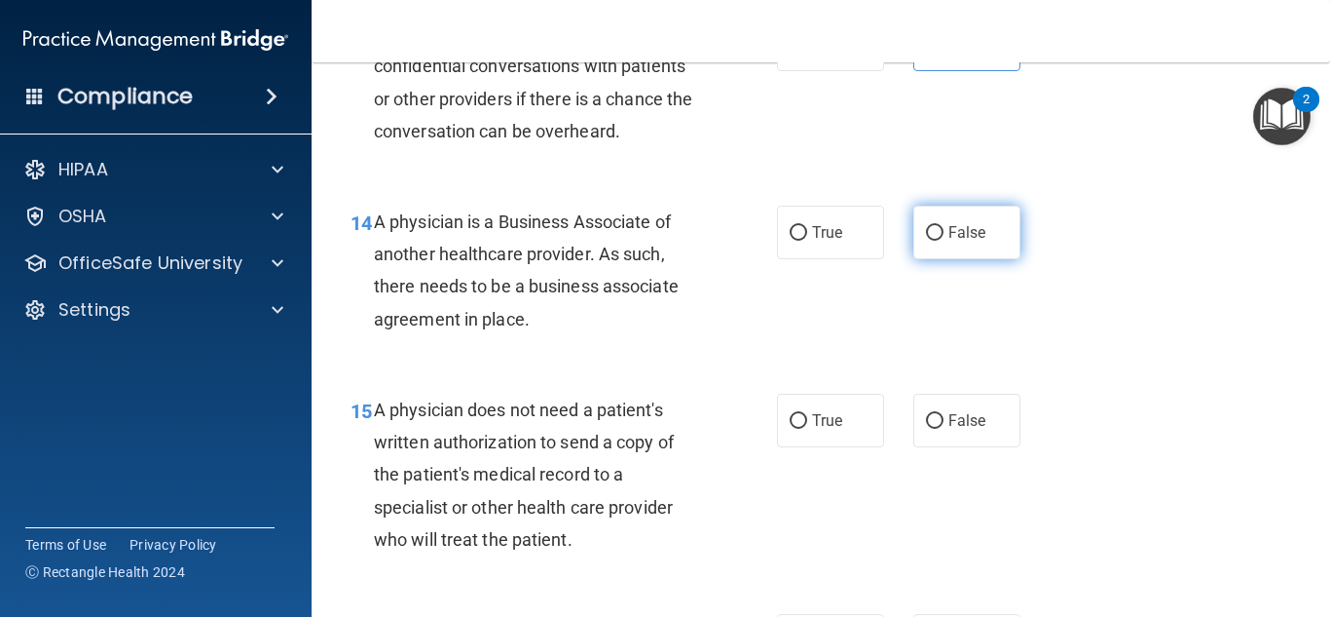
click at [961, 243] on label "False" at bounding box center [967, 233] width 107 height 54
click at [944, 241] on input "False" at bounding box center [935, 233] width 18 height 15
radio input "true"
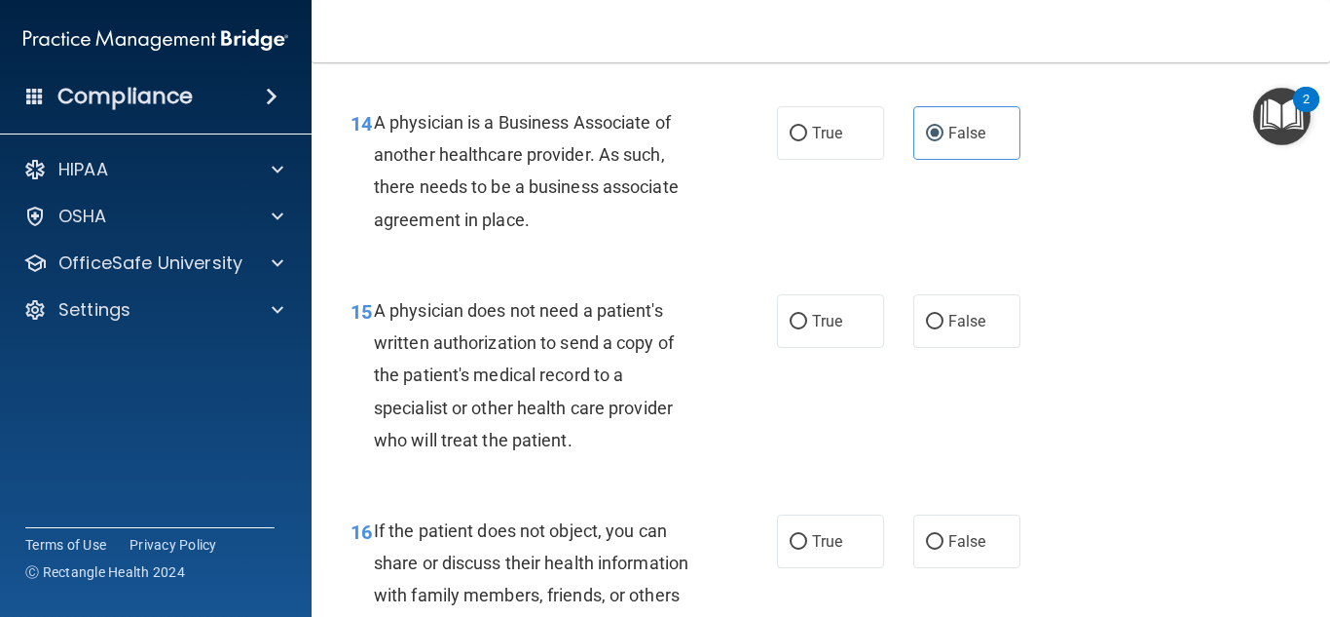
scroll to position [2525, 0]
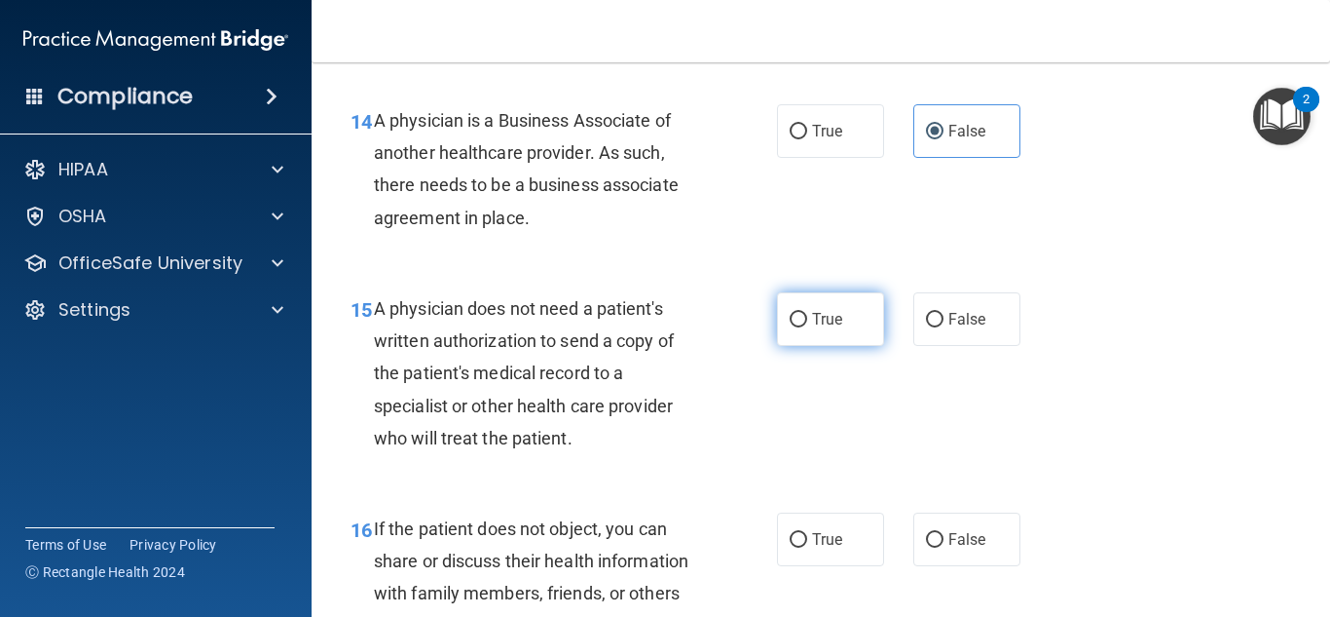
click at [856, 316] on label "True" at bounding box center [830, 319] width 107 height 54
click at [807, 316] on input "True" at bounding box center [799, 320] width 18 height 15
radio input "true"
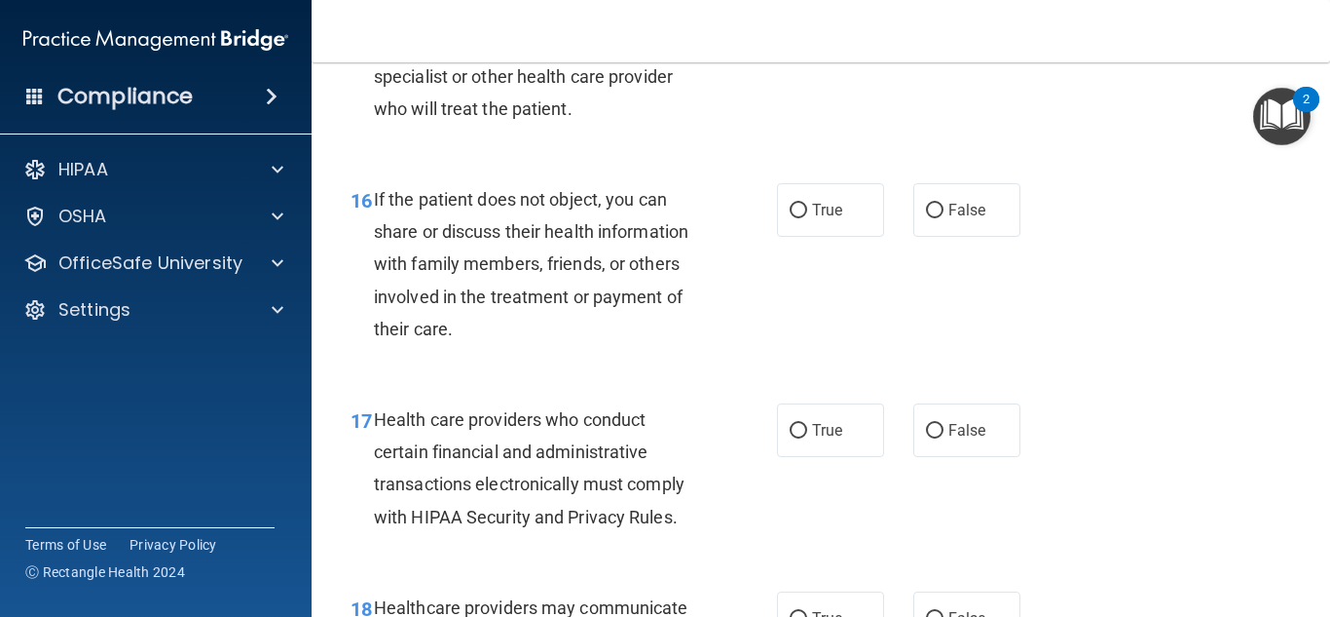
scroll to position [2855, 0]
click at [847, 226] on label "True" at bounding box center [830, 209] width 107 height 54
click at [807, 217] on input "True" at bounding box center [799, 210] width 18 height 15
radio input "true"
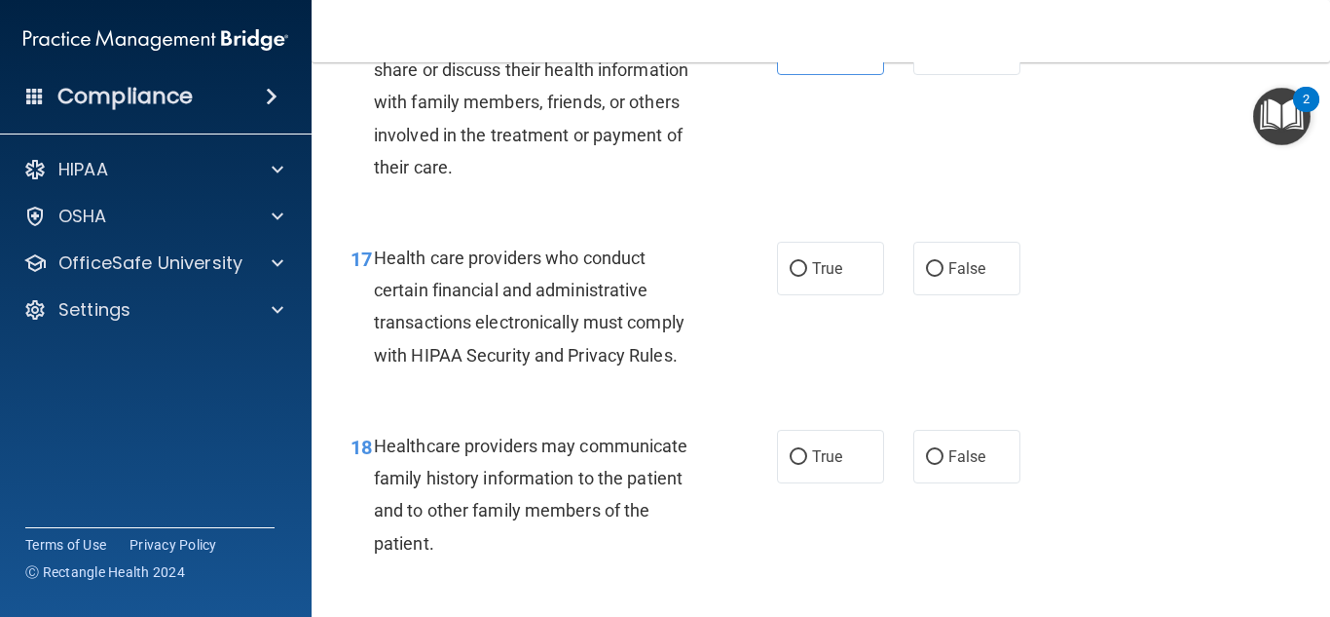
scroll to position [3016, 0]
click at [862, 265] on label "True" at bounding box center [830, 268] width 107 height 54
click at [807, 265] on input "True" at bounding box center [799, 268] width 18 height 15
radio input "true"
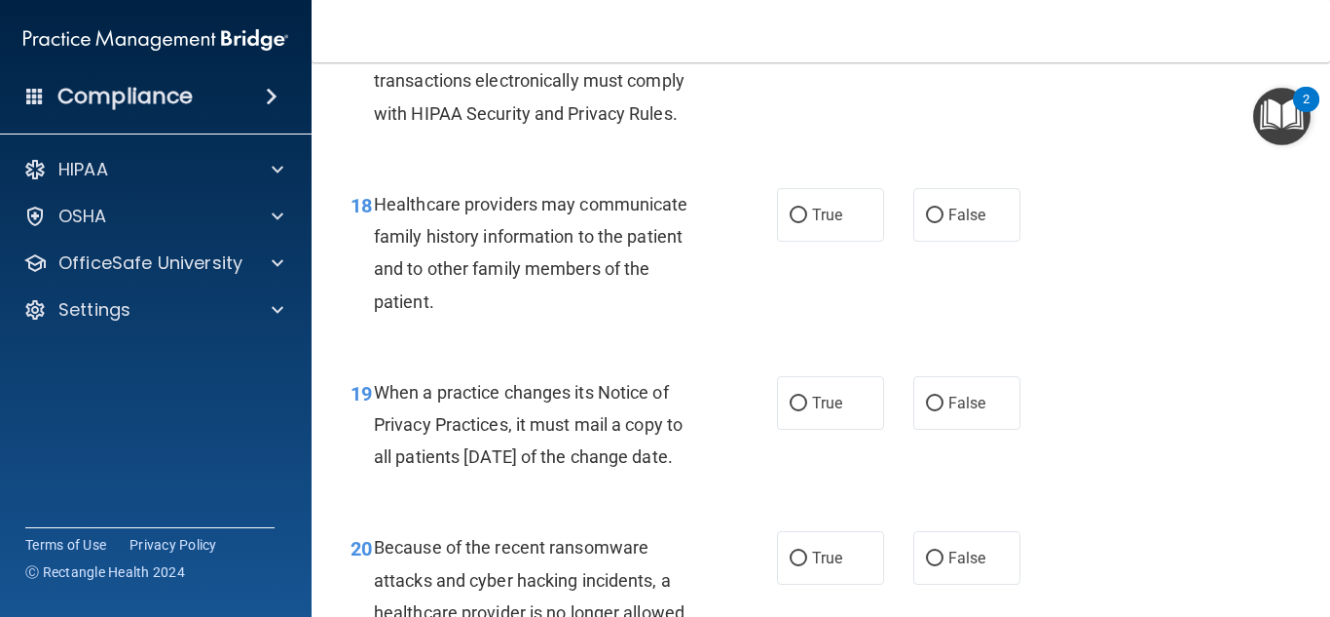
scroll to position [3258, 0]
click at [836, 208] on span "True" at bounding box center [827, 214] width 30 height 19
click at [807, 208] on input "True" at bounding box center [799, 214] width 18 height 15
radio input "true"
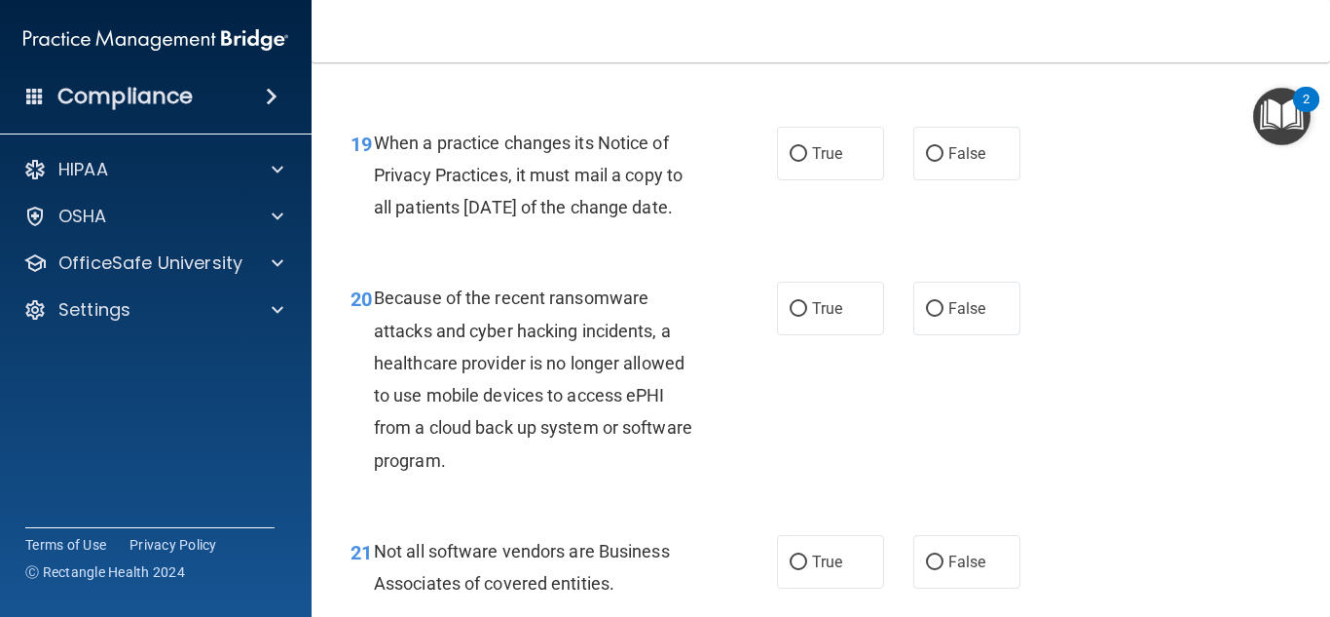
scroll to position [3507, 0]
click at [950, 157] on span "False" at bounding box center [968, 152] width 38 height 19
click at [944, 157] on input "False" at bounding box center [935, 153] width 18 height 15
radio input "true"
click at [959, 334] on label "False" at bounding box center [967, 308] width 107 height 54
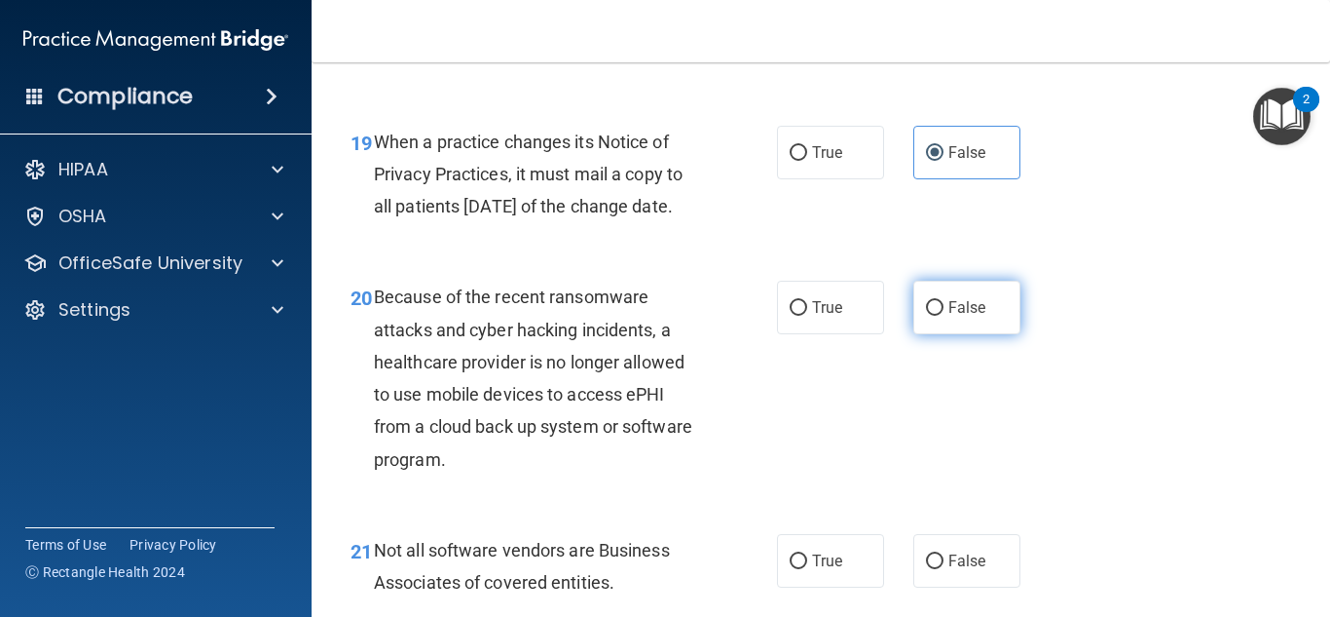
click at [944, 316] on input "False" at bounding box center [935, 308] width 18 height 15
radio input "true"
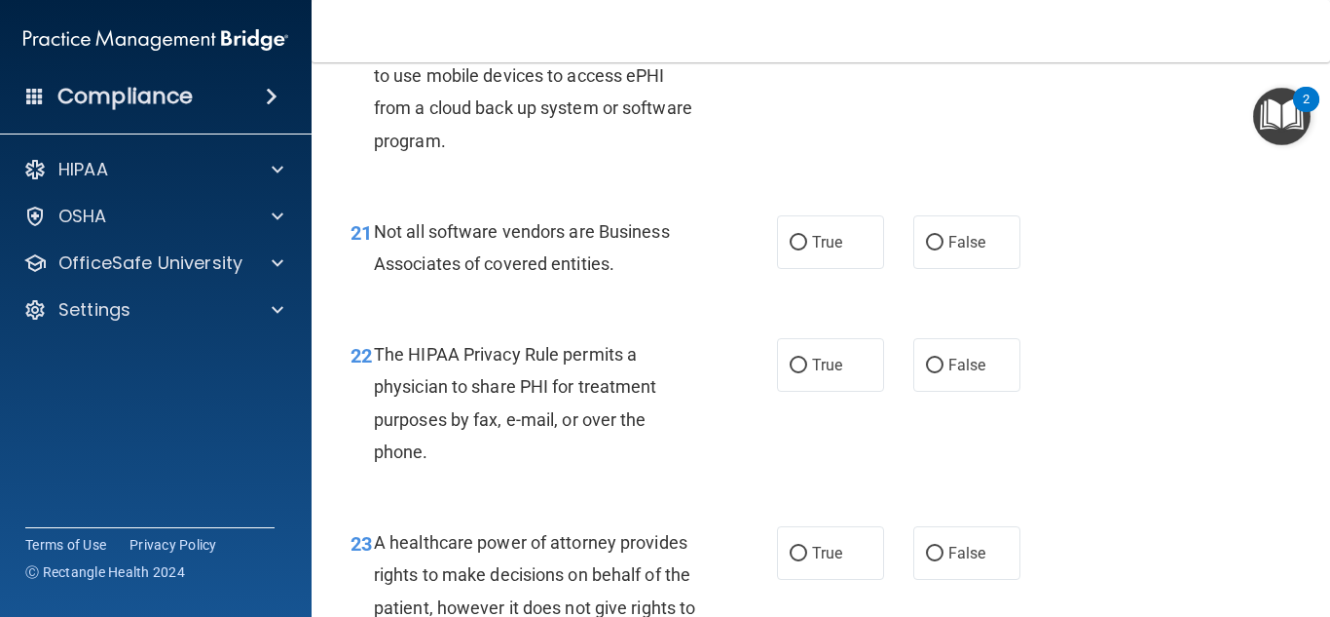
scroll to position [3840, 0]
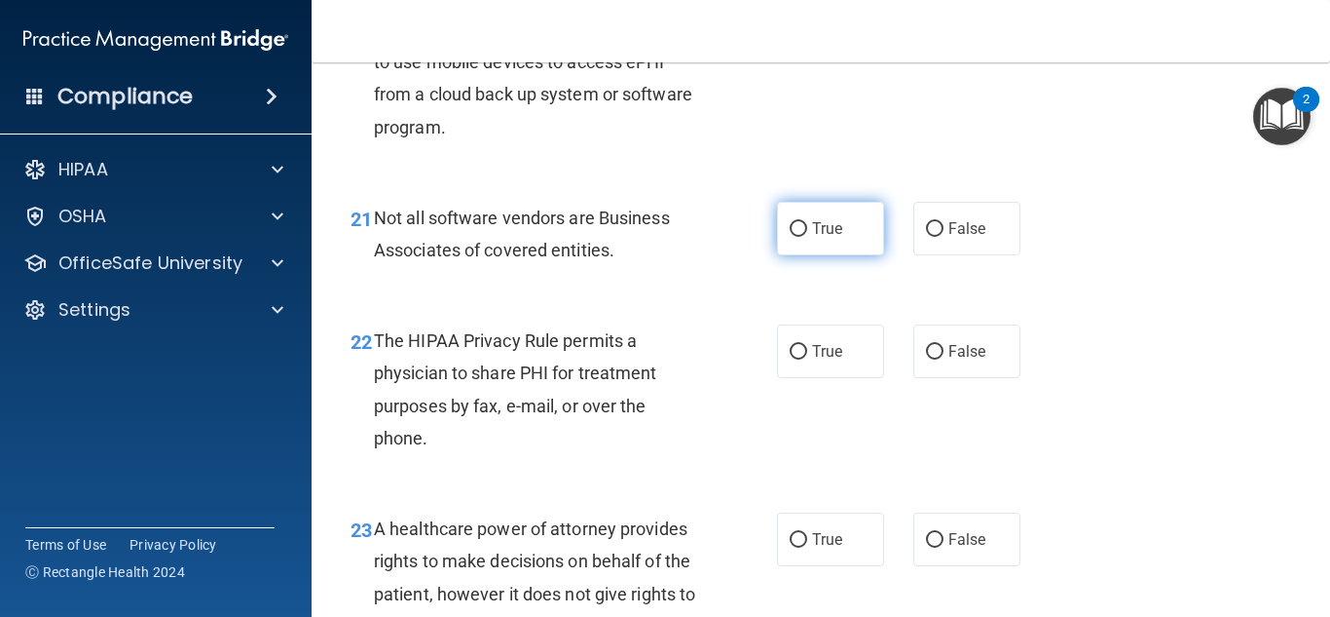
click at [831, 238] on span "True" at bounding box center [827, 228] width 30 height 19
click at [807, 237] on input "True" at bounding box center [799, 229] width 18 height 15
radio input "true"
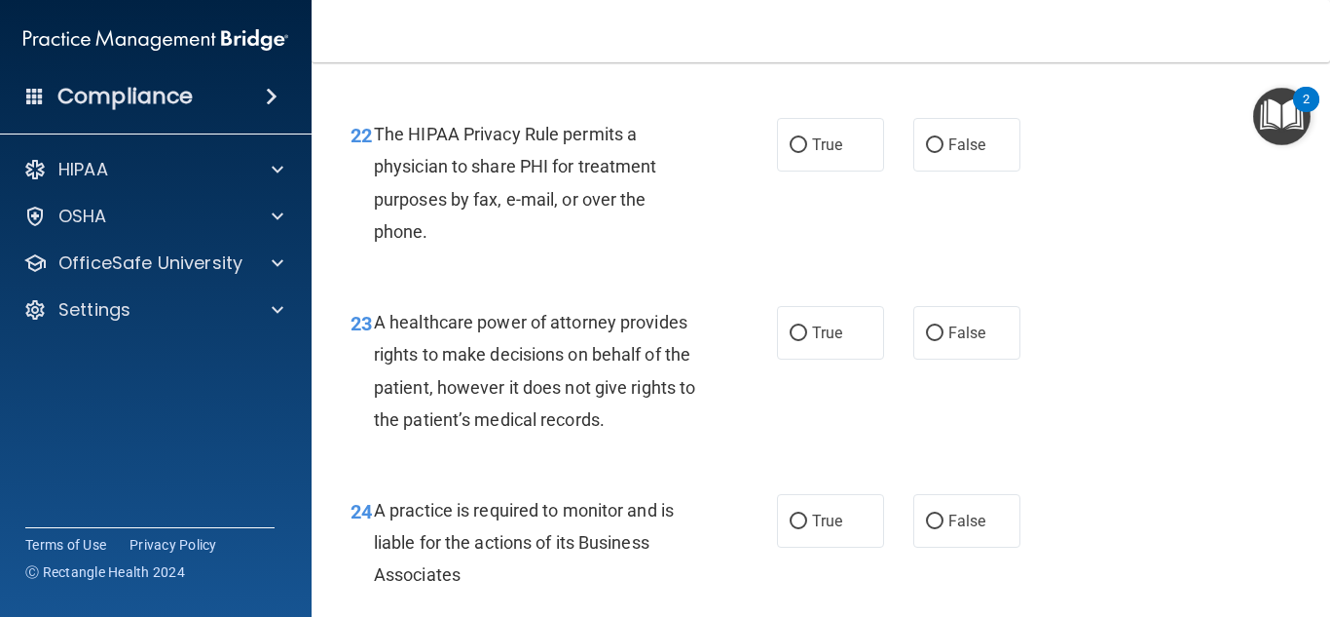
scroll to position [4051, 0]
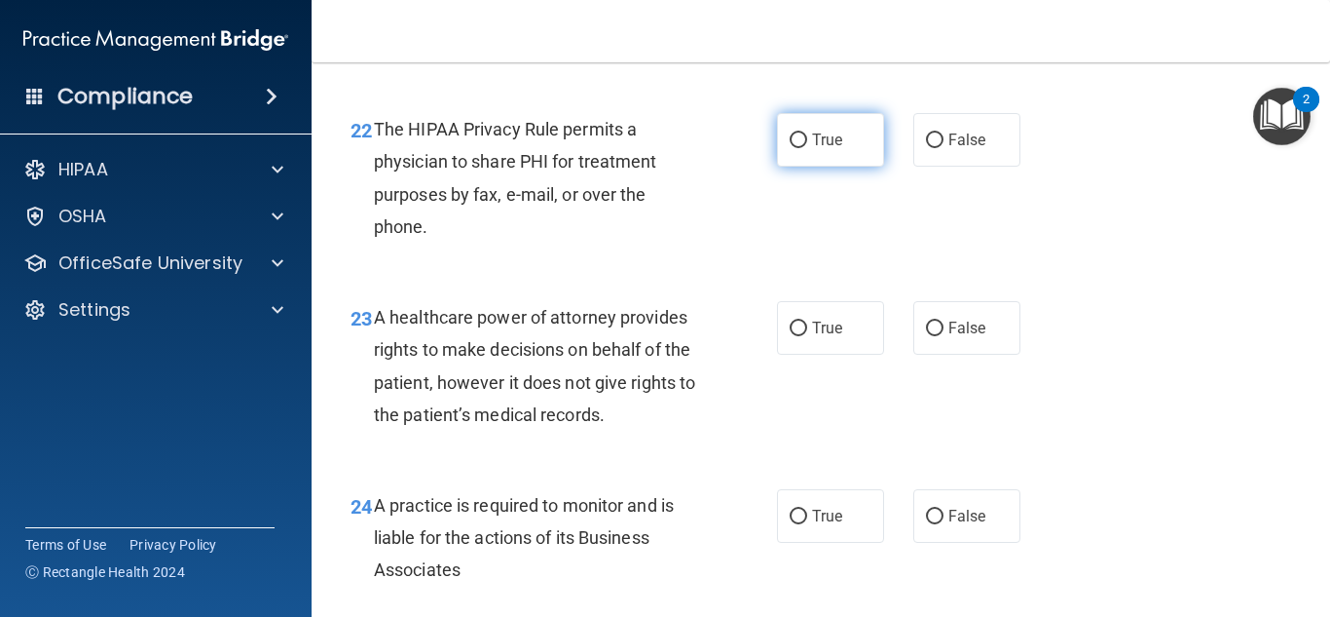
click at [843, 167] on label "True" at bounding box center [830, 140] width 107 height 54
click at [807, 148] on input "True" at bounding box center [799, 140] width 18 height 15
radio input "true"
click at [960, 355] on label "False" at bounding box center [967, 328] width 107 height 54
click at [944, 336] on input "False" at bounding box center [935, 328] width 18 height 15
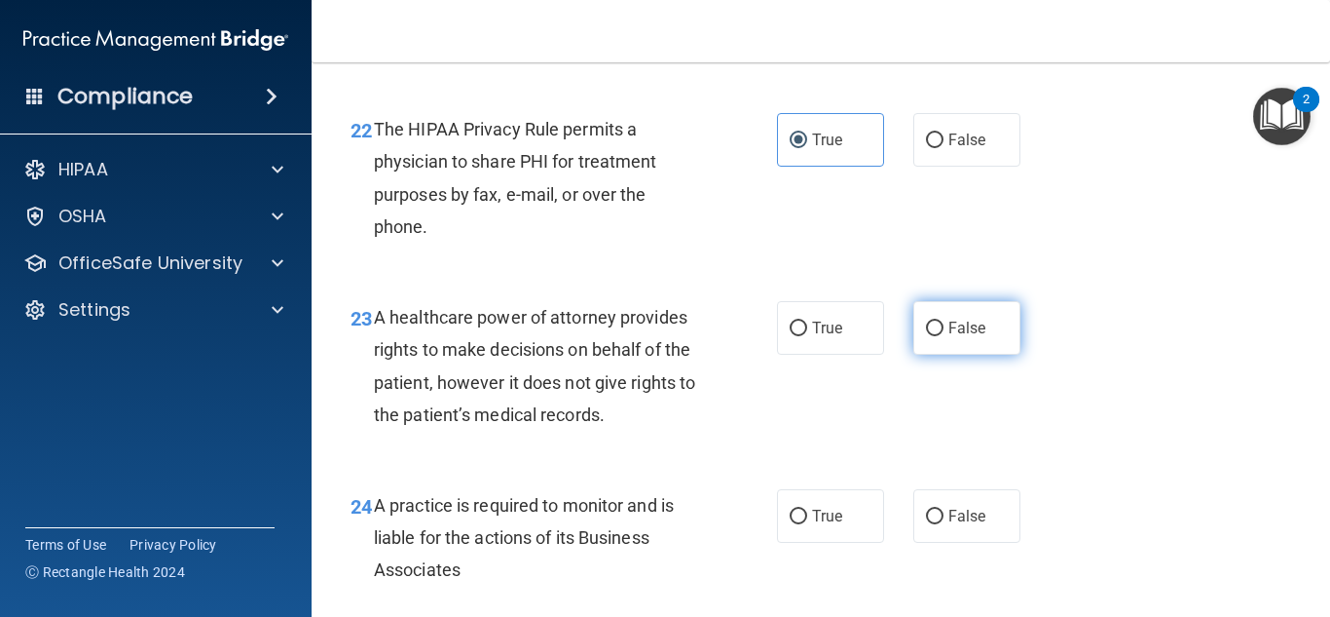
radio input "true"
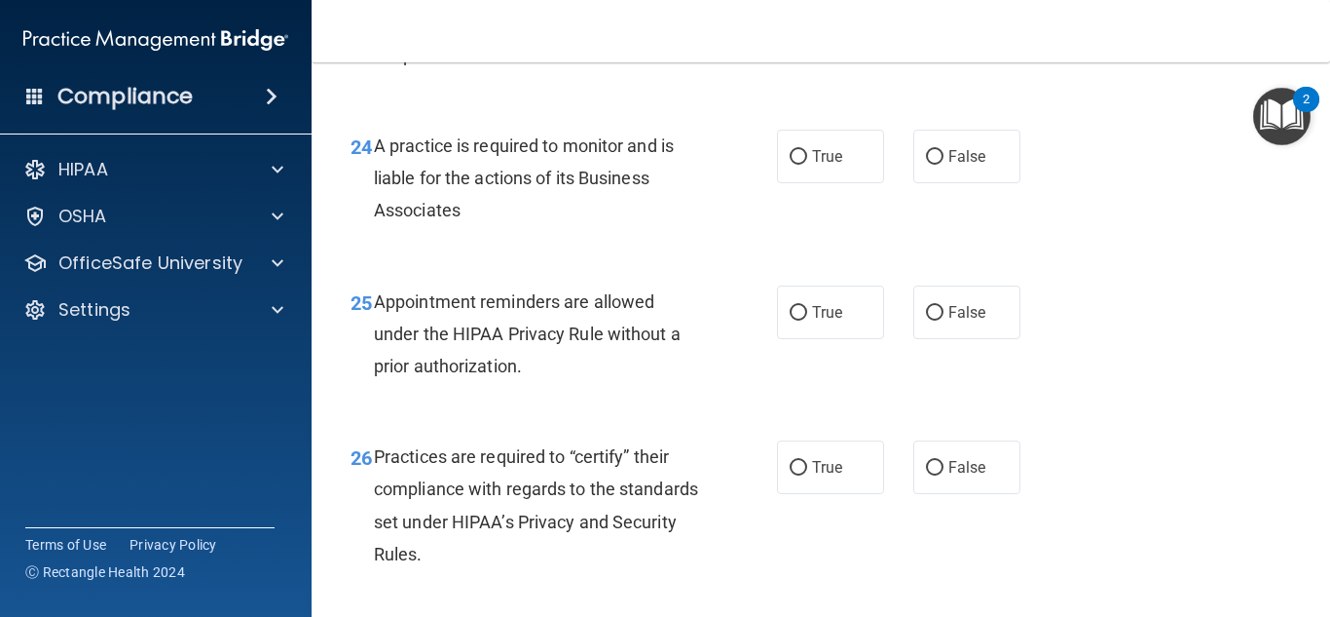
scroll to position [4417, 0]
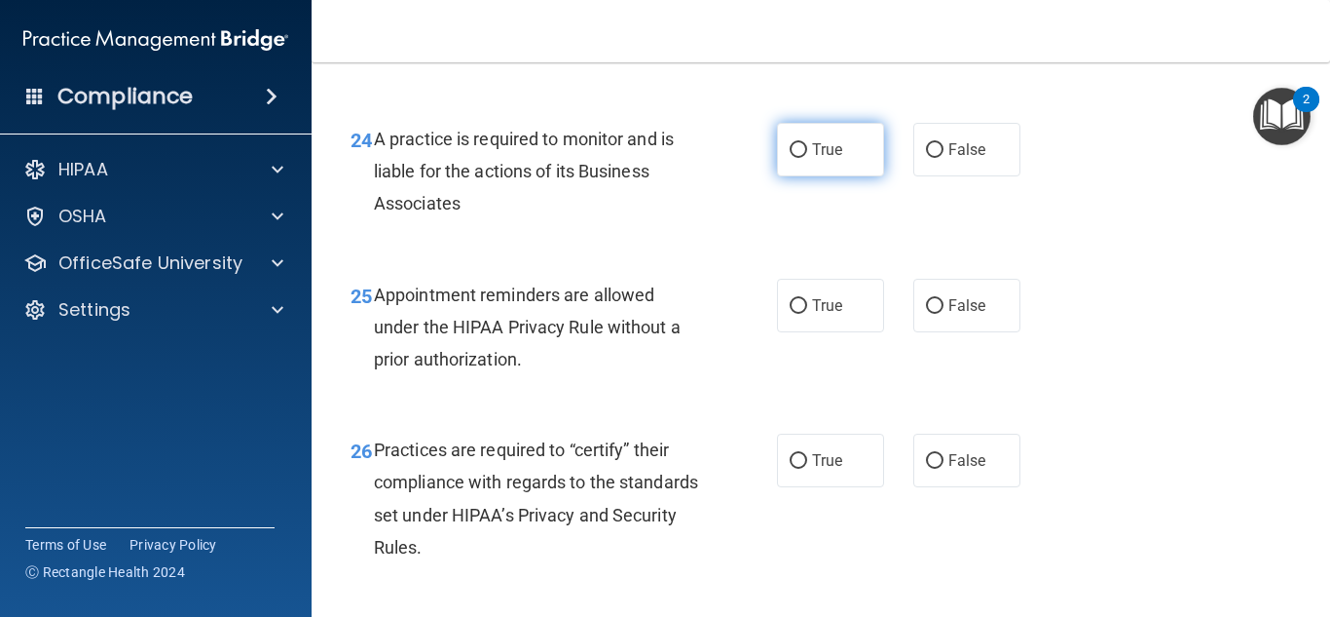
click at [858, 176] on label "True" at bounding box center [830, 150] width 107 height 54
click at [807, 158] on input "True" at bounding box center [799, 150] width 18 height 15
radio input "true"
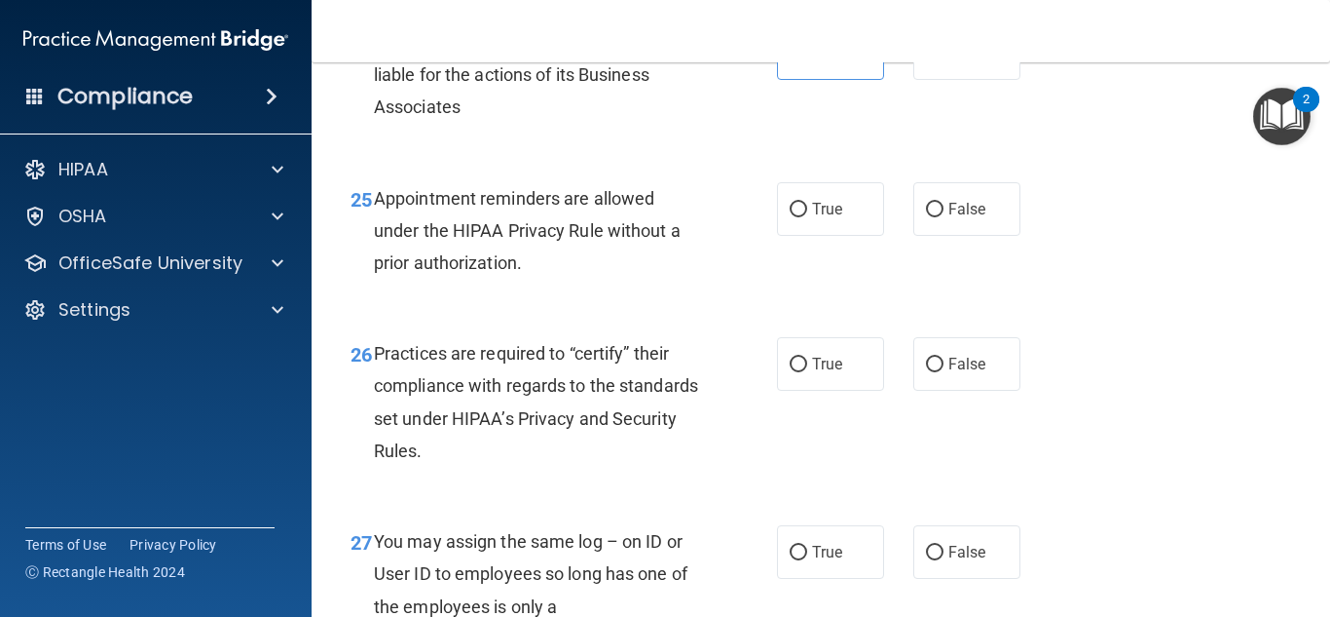
scroll to position [4536, 0]
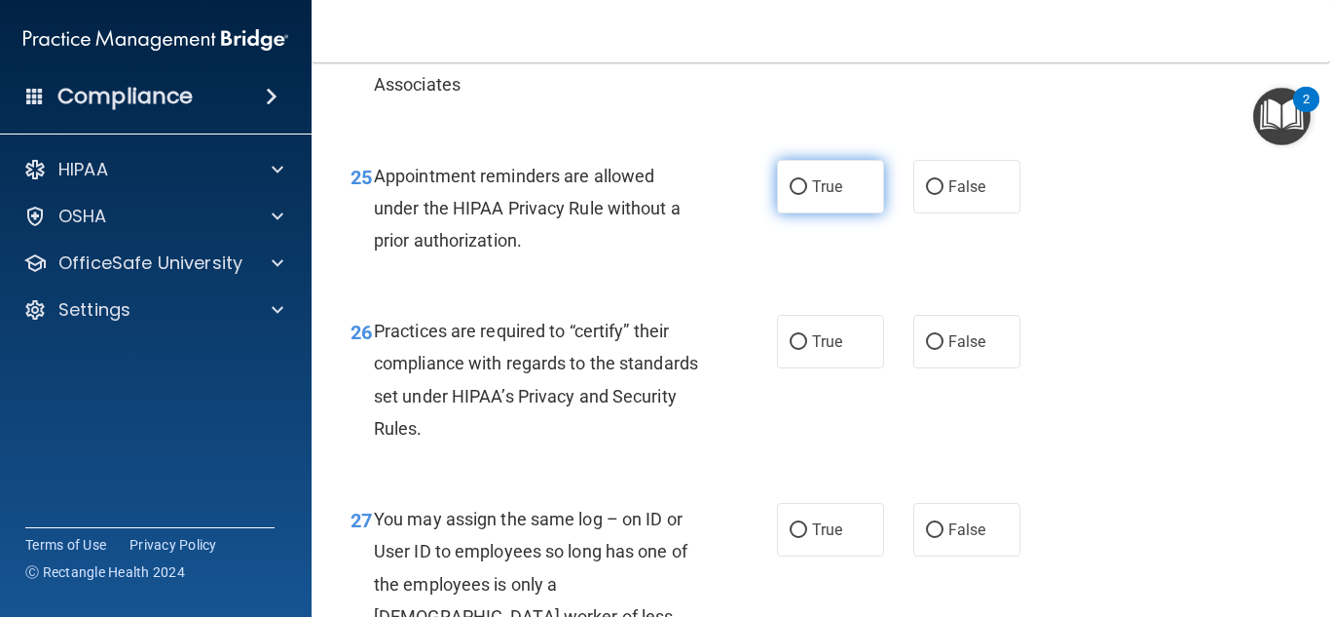
click at [841, 196] on span "True" at bounding box center [827, 186] width 30 height 19
click at [807, 195] on input "True" at bounding box center [799, 187] width 18 height 15
radio input "true"
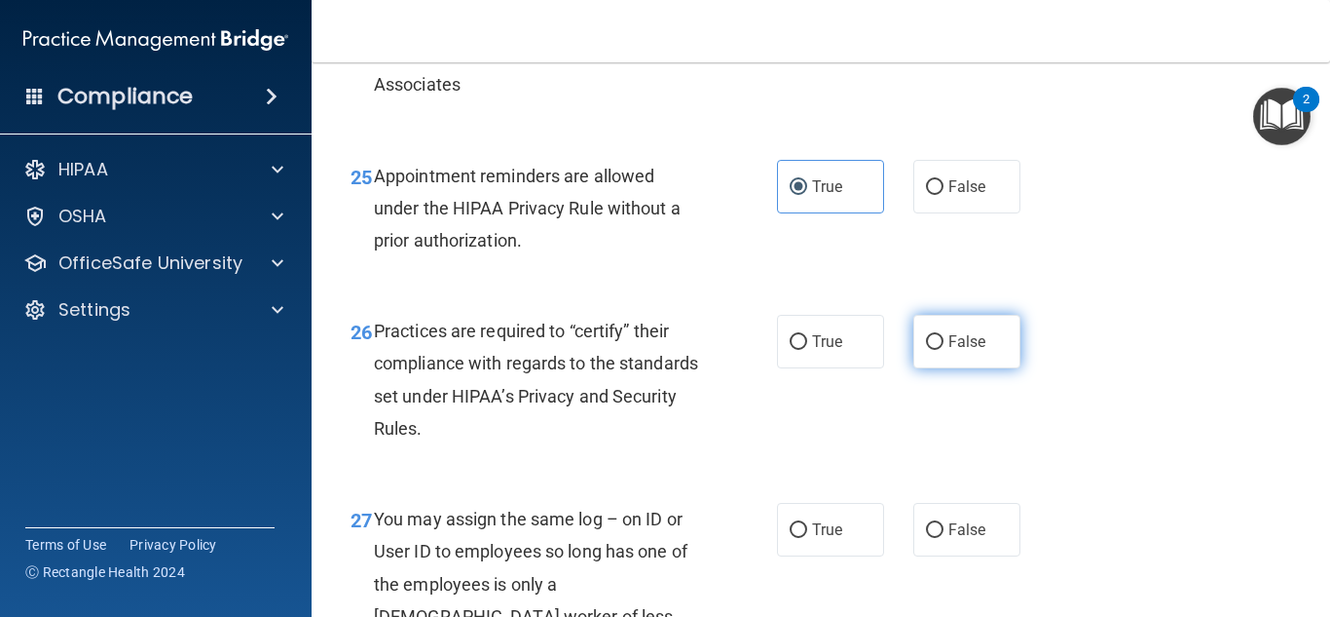
click at [968, 362] on label "False" at bounding box center [967, 342] width 107 height 54
click at [944, 350] on input "False" at bounding box center [935, 342] width 18 height 15
radio input "true"
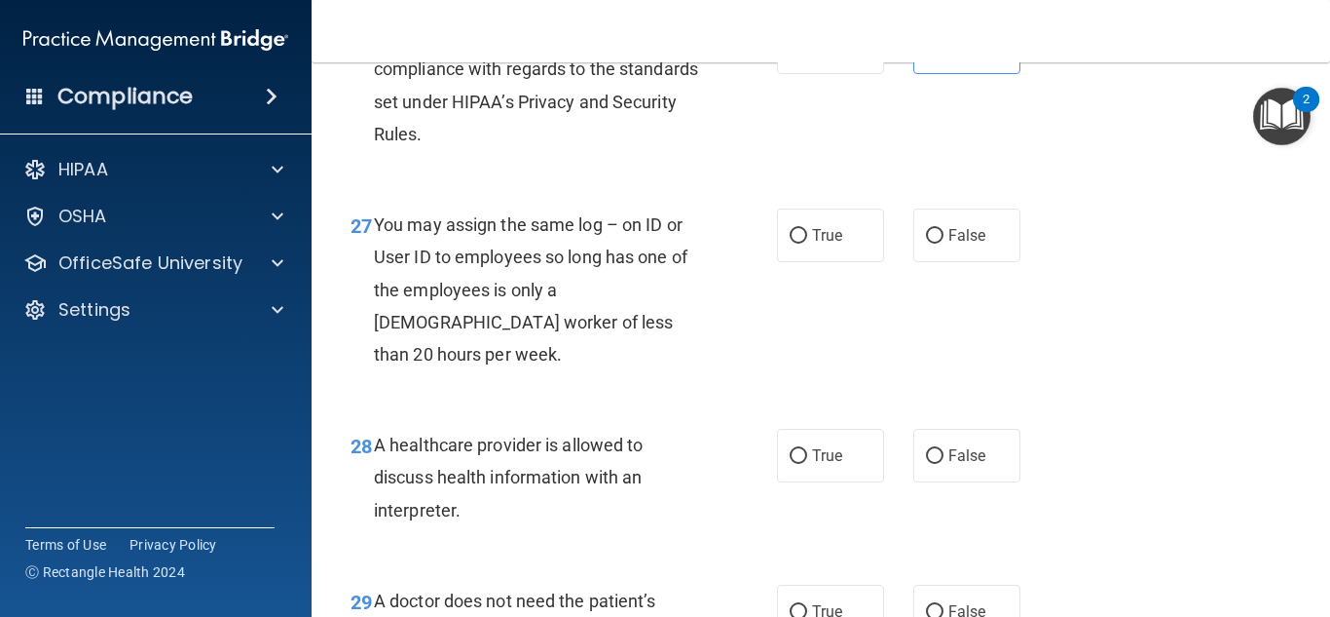
scroll to position [4832, 0]
click at [980, 260] on label "False" at bounding box center [967, 233] width 107 height 54
click at [944, 242] on input "False" at bounding box center [935, 234] width 18 height 15
radio input "true"
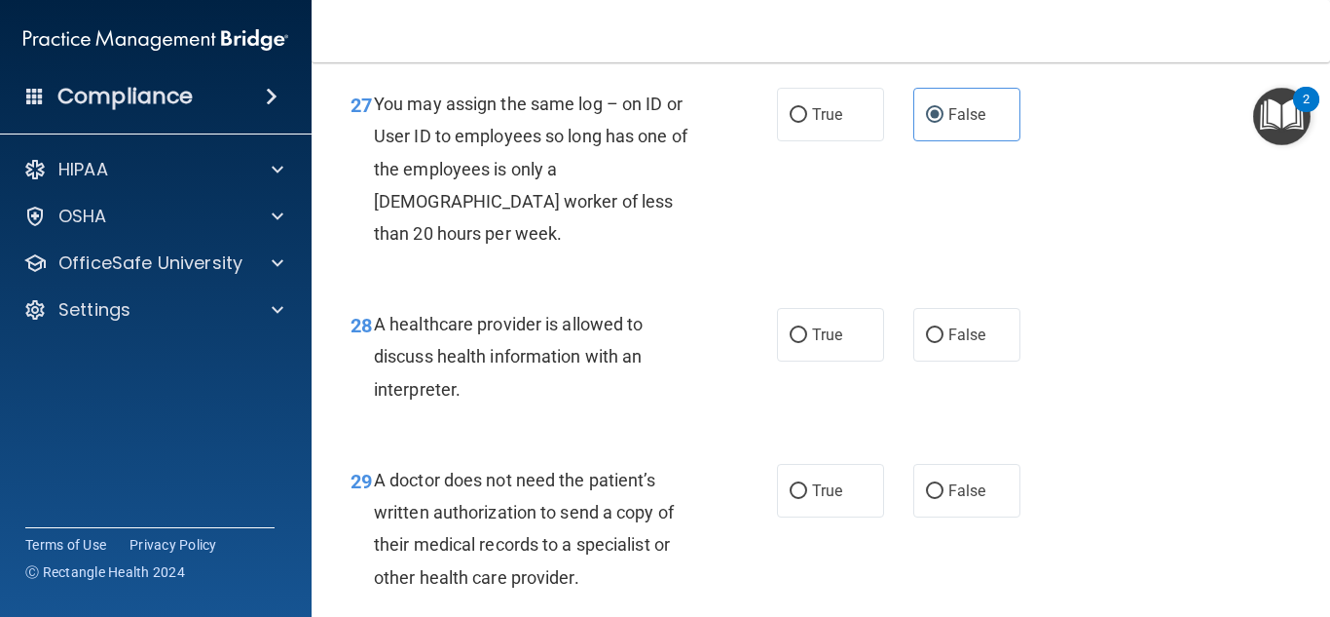
scroll to position [4967, 0]
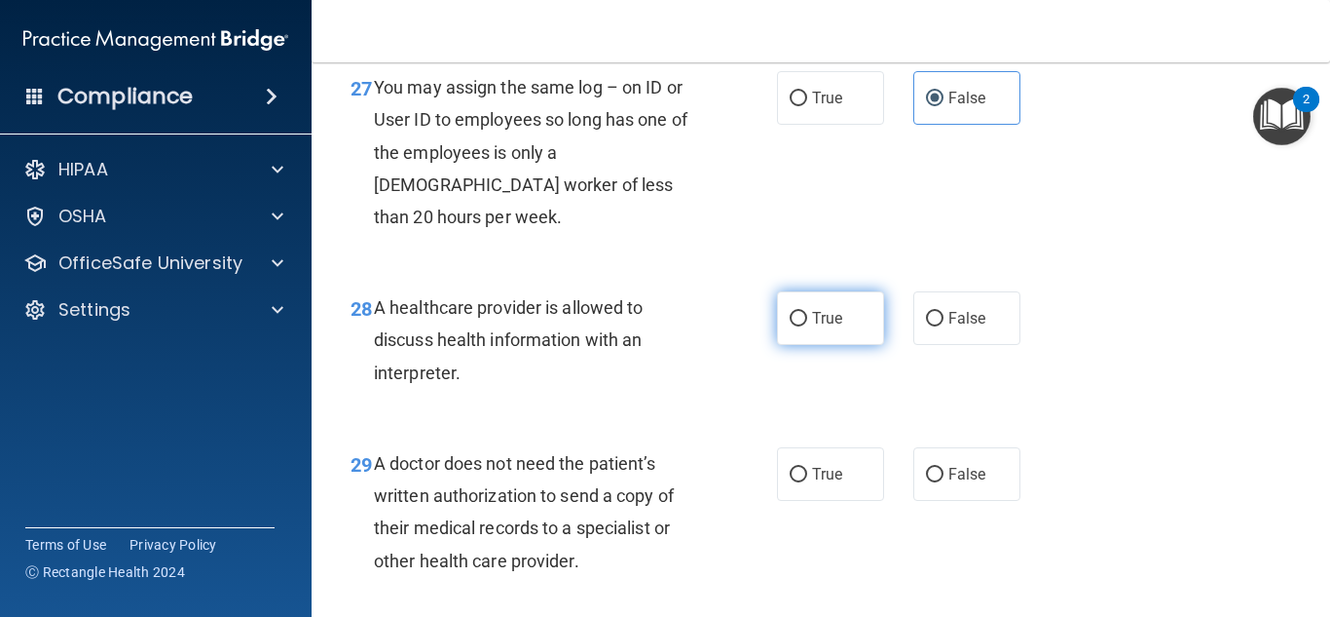
click at [865, 318] on label "True" at bounding box center [830, 318] width 107 height 54
click at [807, 318] on input "True" at bounding box center [799, 319] width 18 height 15
radio input "true"
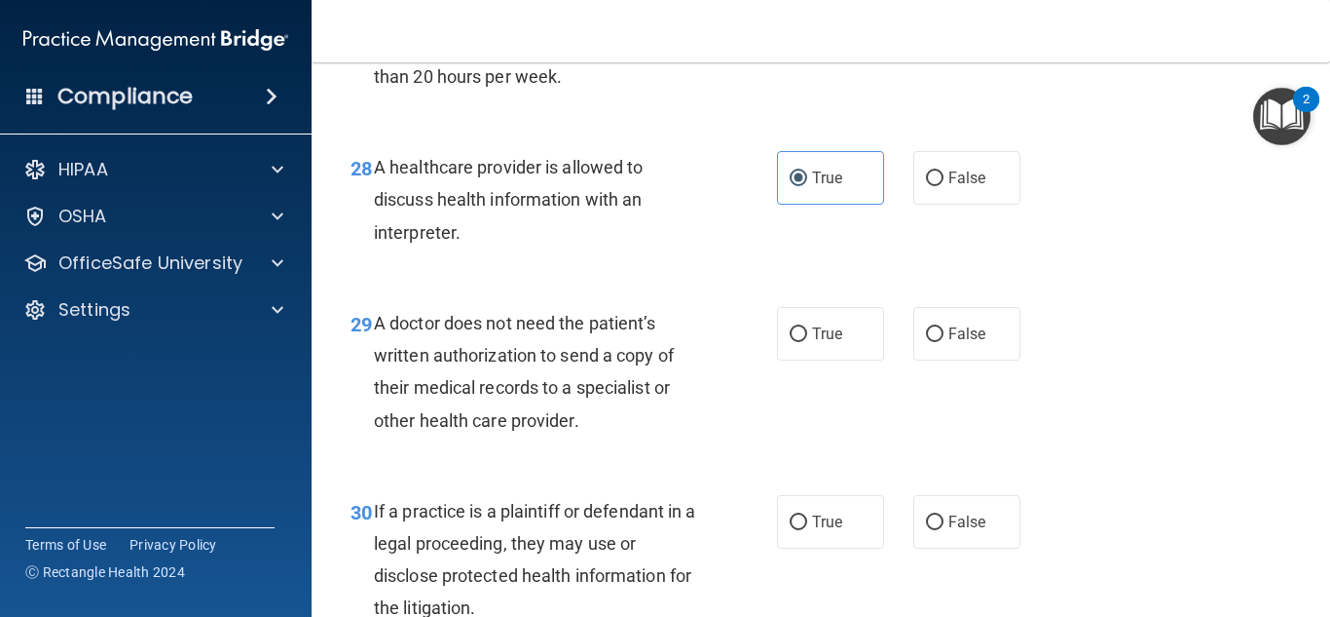
scroll to position [5128, 0]
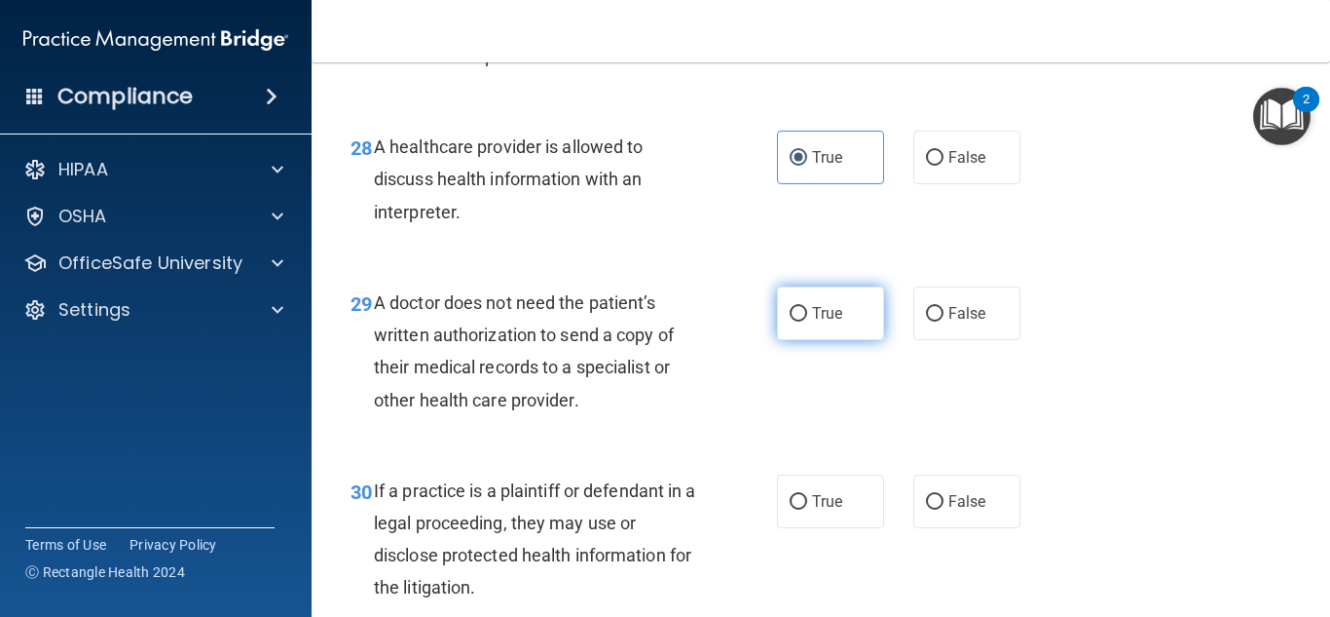
click at [861, 320] on label "True" at bounding box center [830, 313] width 107 height 54
click at [807, 320] on input "True" at bounding box center [799, 314] width 18 height 15
radio input "true"
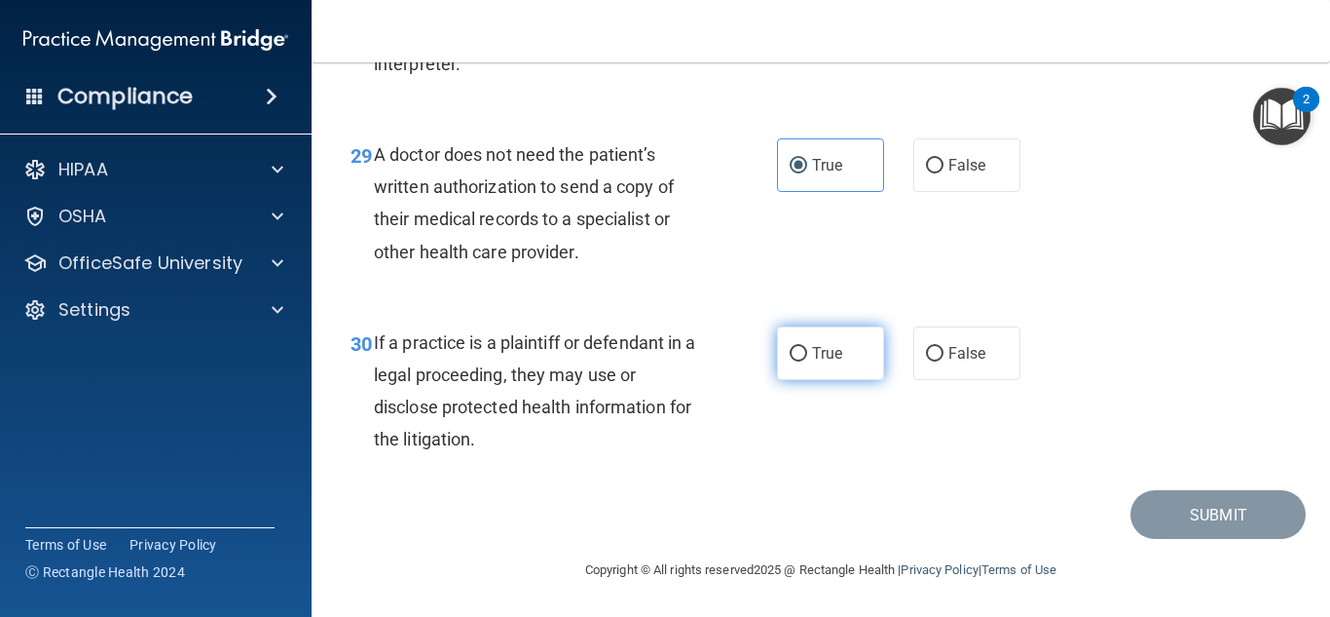
click at [850, 360] on label "True" at bounding box center [830, 353] width 107 height 54
click at [807, 360] on input "True" at bounding box center [799, 354] width 18 height 15
radio input "true"
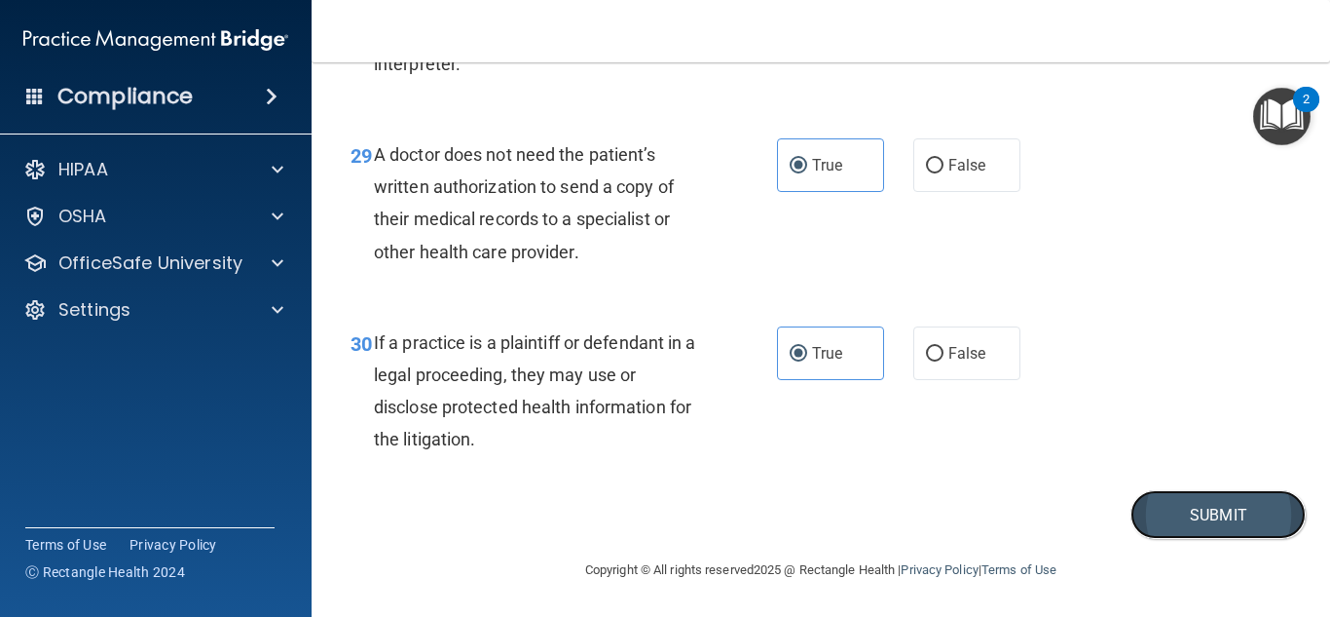
click at [1221, 519] on button "Submit" at bounding box center [1218, 515] width 175 height 50
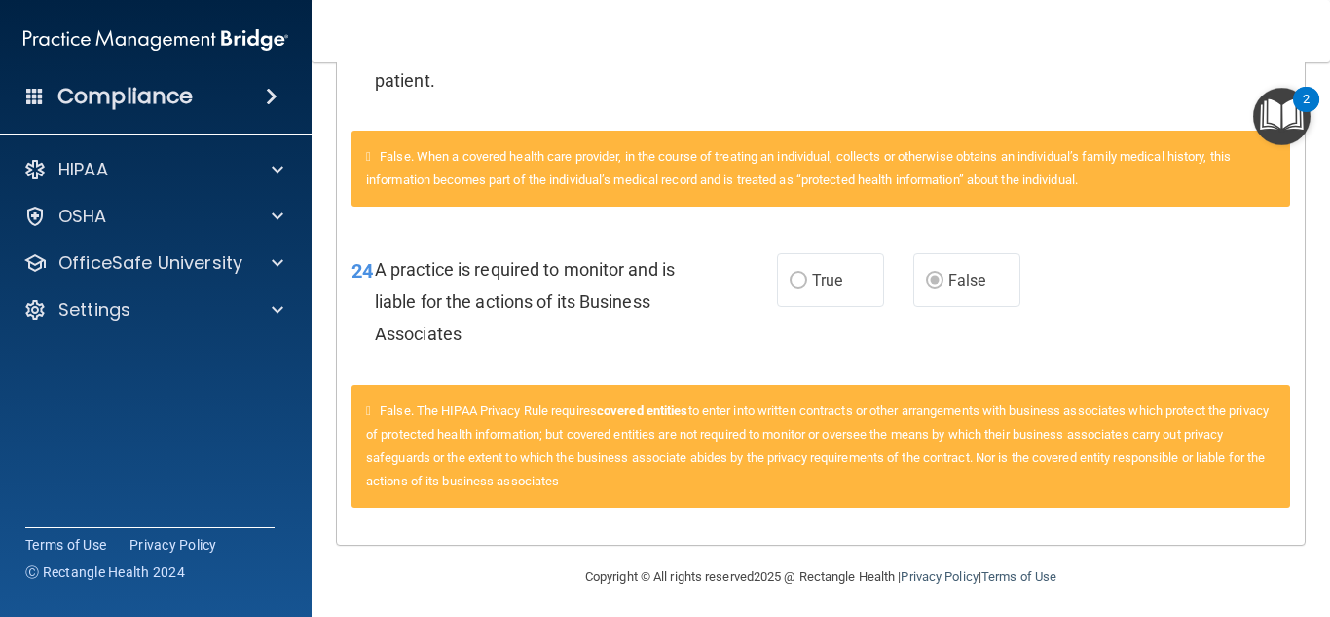
scroll to position [1197, 0]
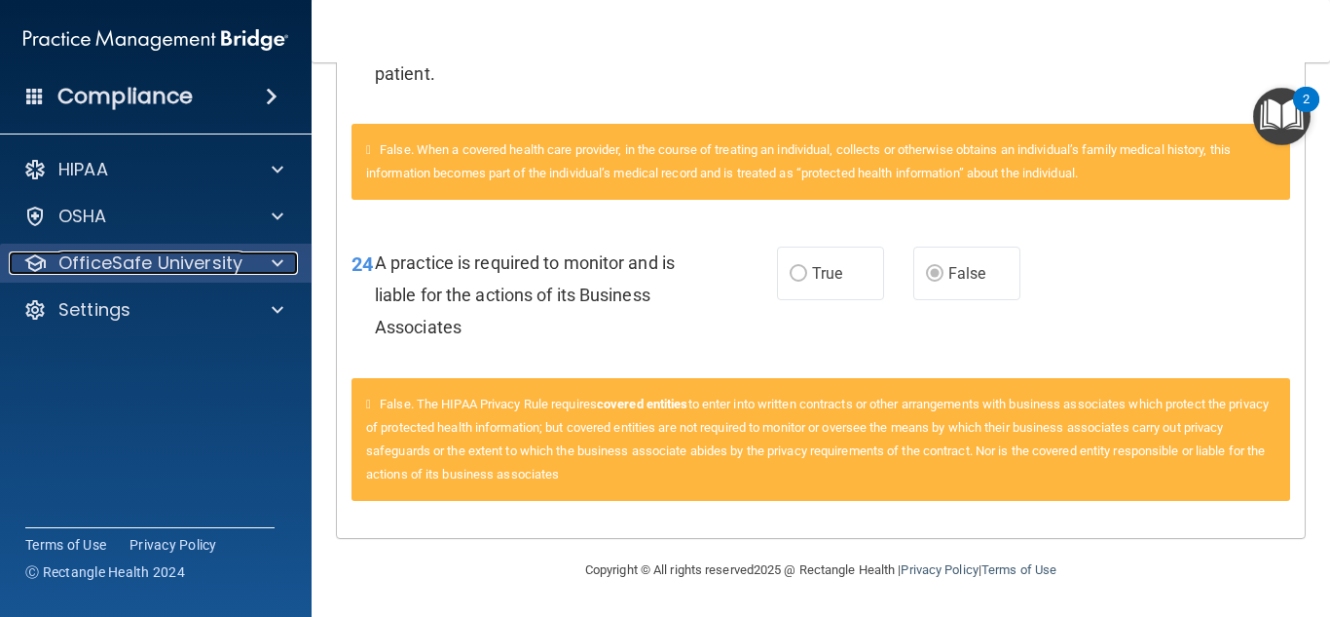
click at [250, 273] on div at bounding box center [274, 262] width 49 height 23
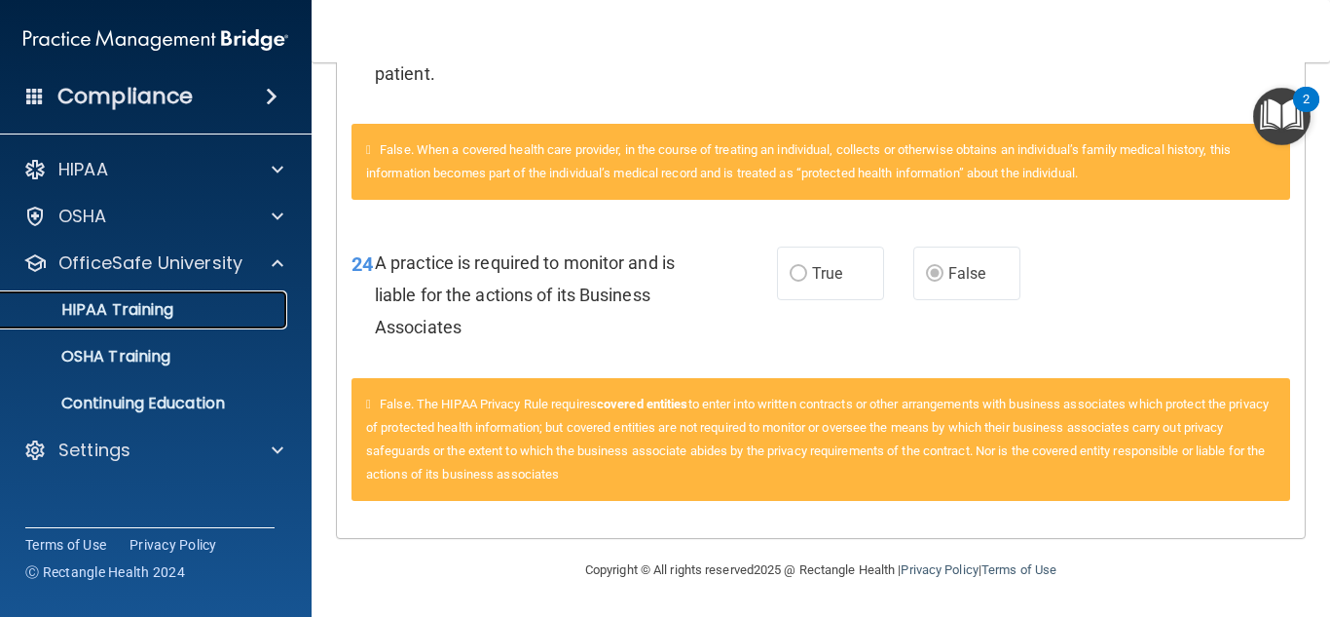
click at [246, 307] on div "HIPAA Training" at bounding box center [146, 309] width 266 height 19
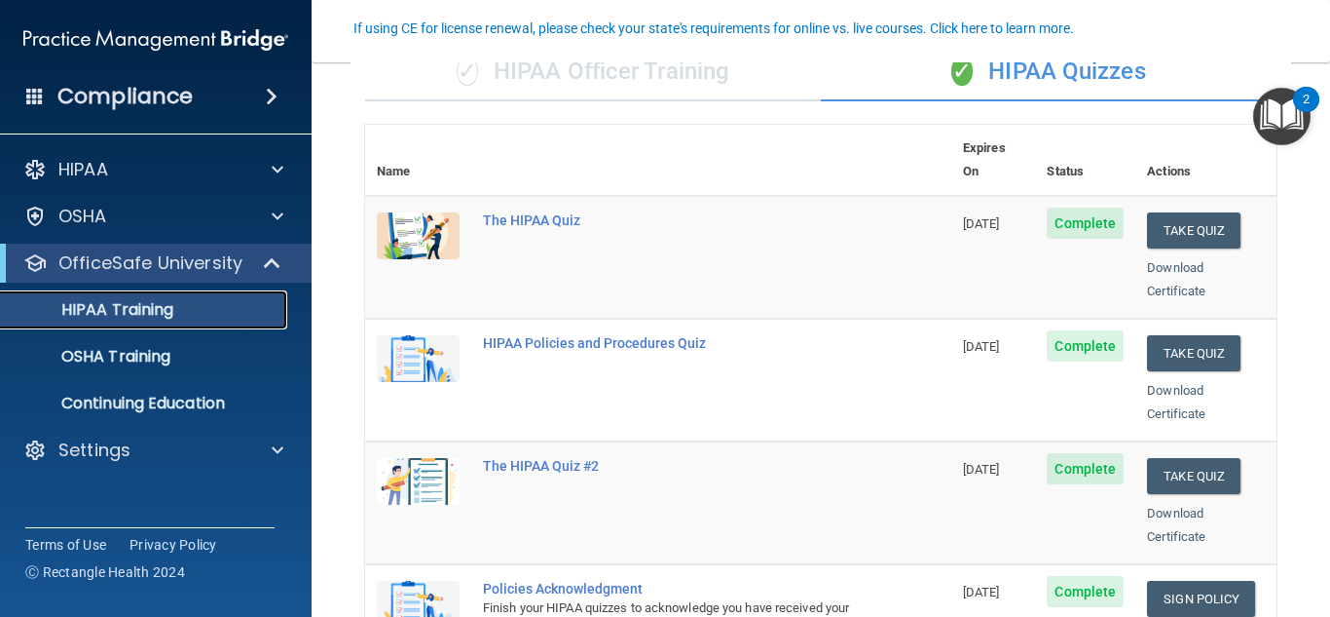
scroll to position [168, 0]
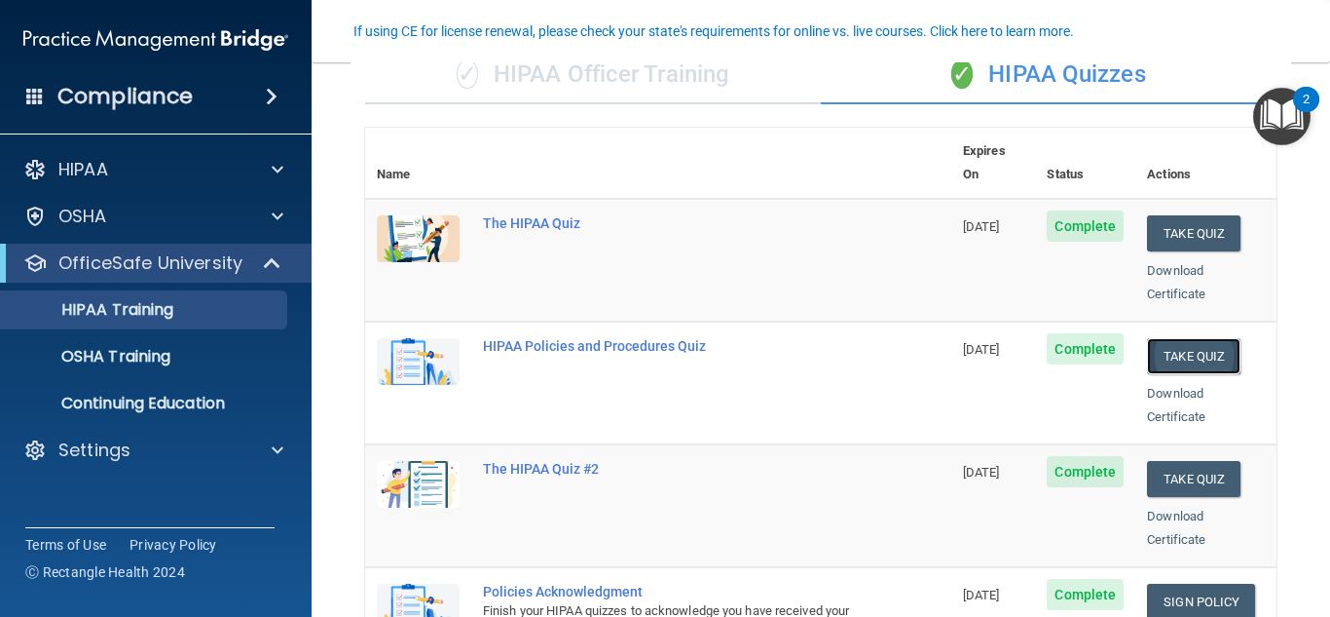
click at [1180, 338] on button "Take Quiz" at bounding box center [1194, 356] width 94 height 36
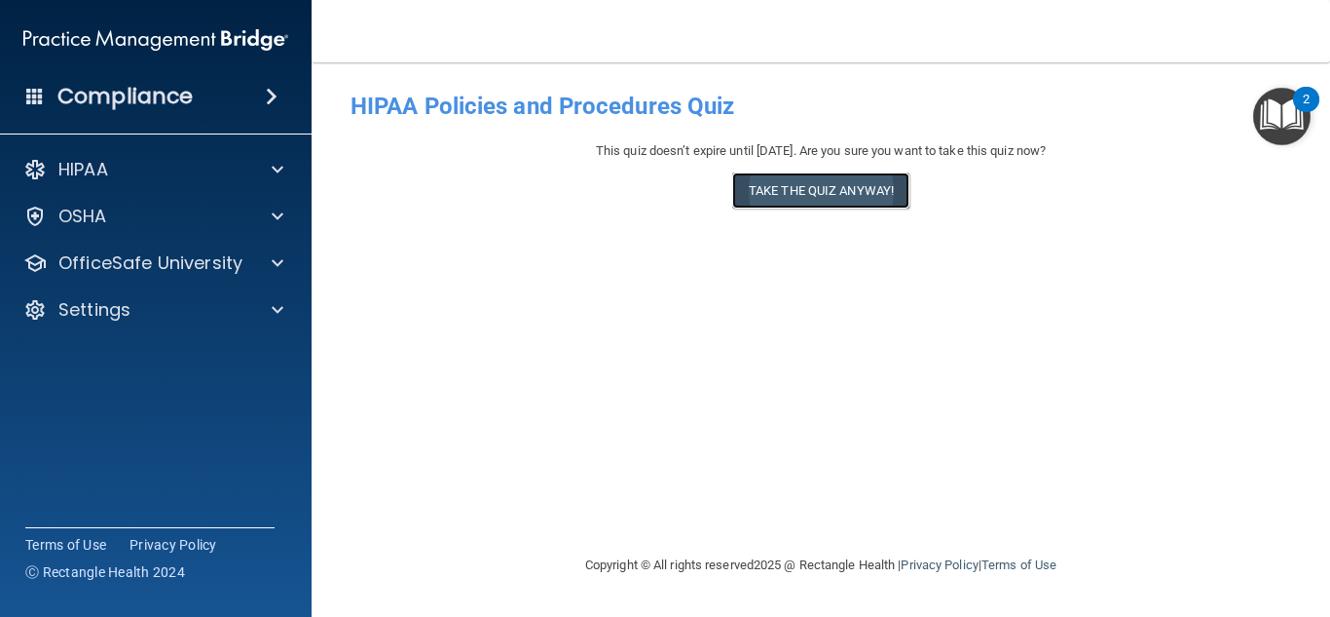
click at [864, 187] on button "Take the quiz anyway!" at bounding box center [820, 190] width 177 height 36
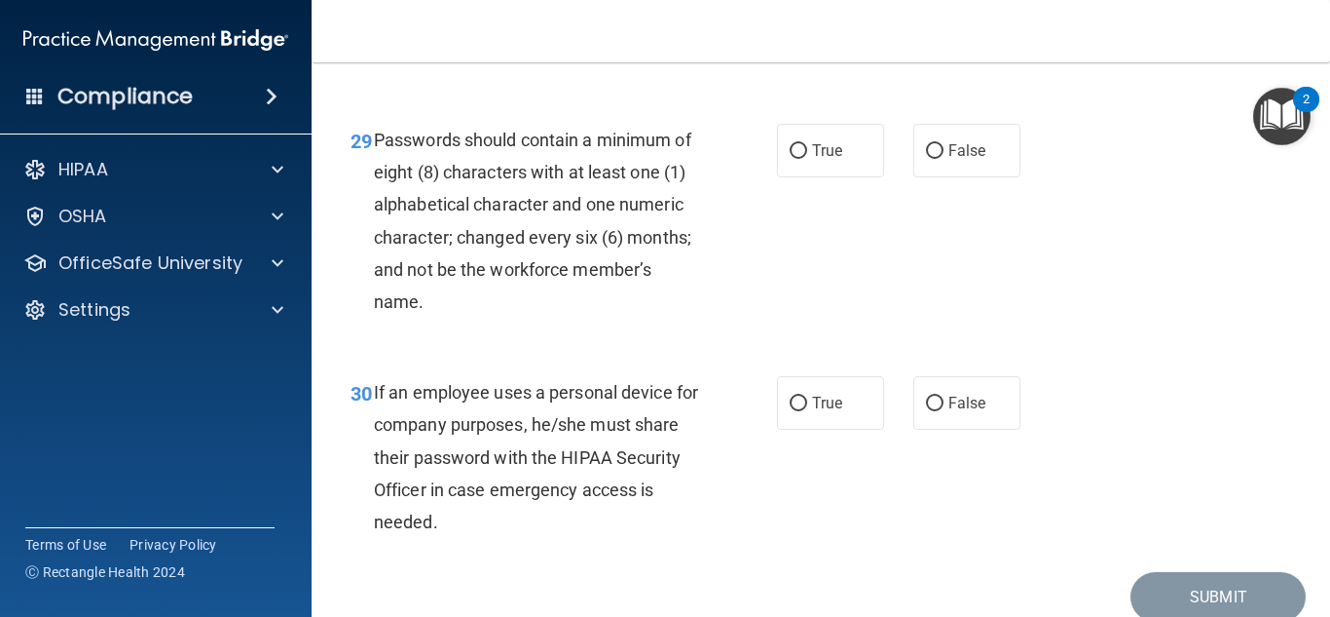
scroll to position [5778, 0]
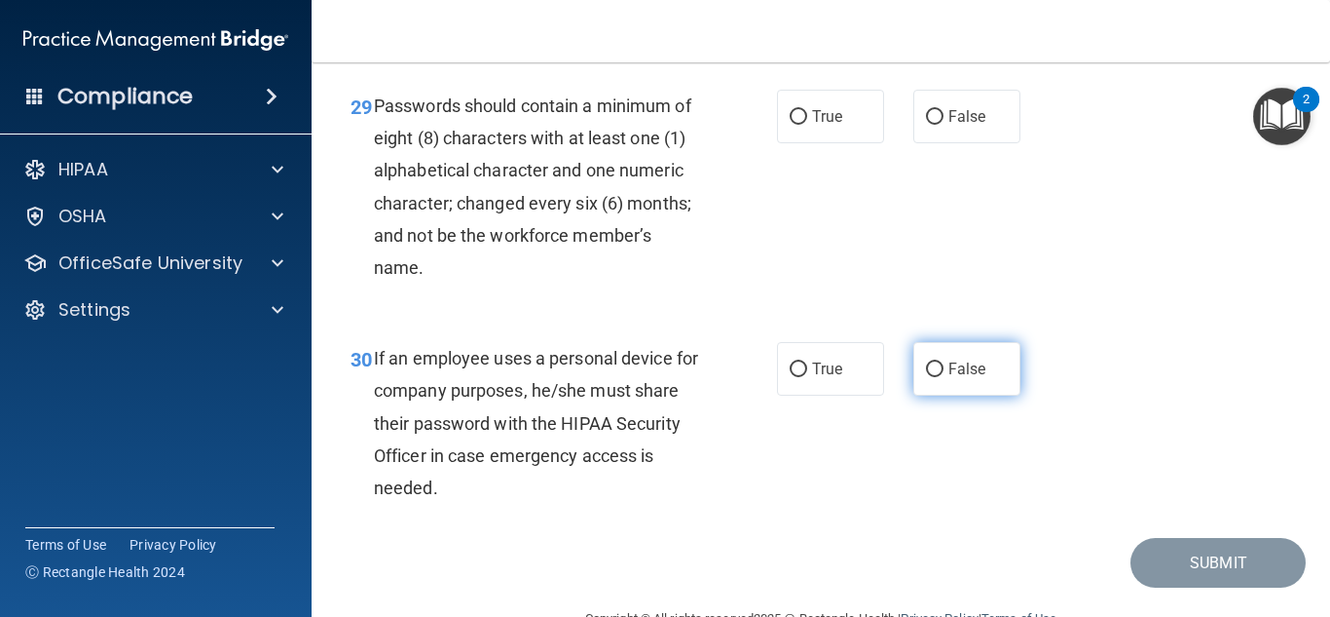
click at [948, 395] on label "False" at bounding box center [967, 369] width 107 height 54
click at [944, 377] on input "False" at bounding box center [935, 369] width 18 height 15
radio input "true"
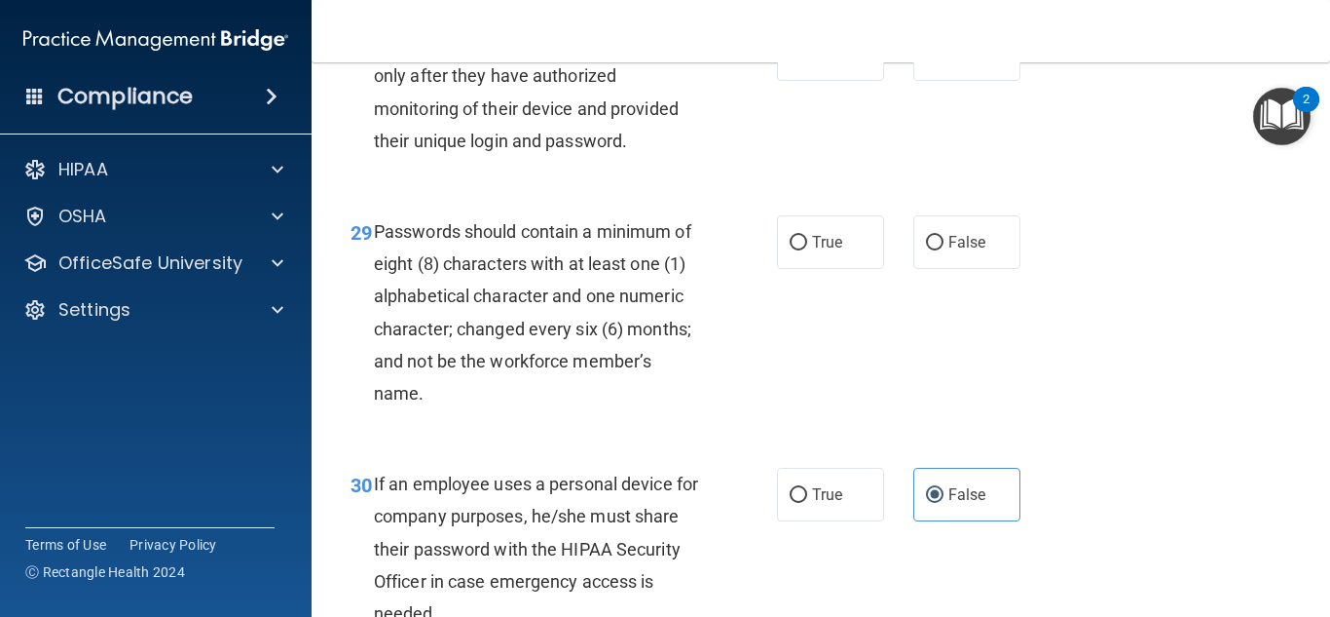
scroll to position [5654, 0]
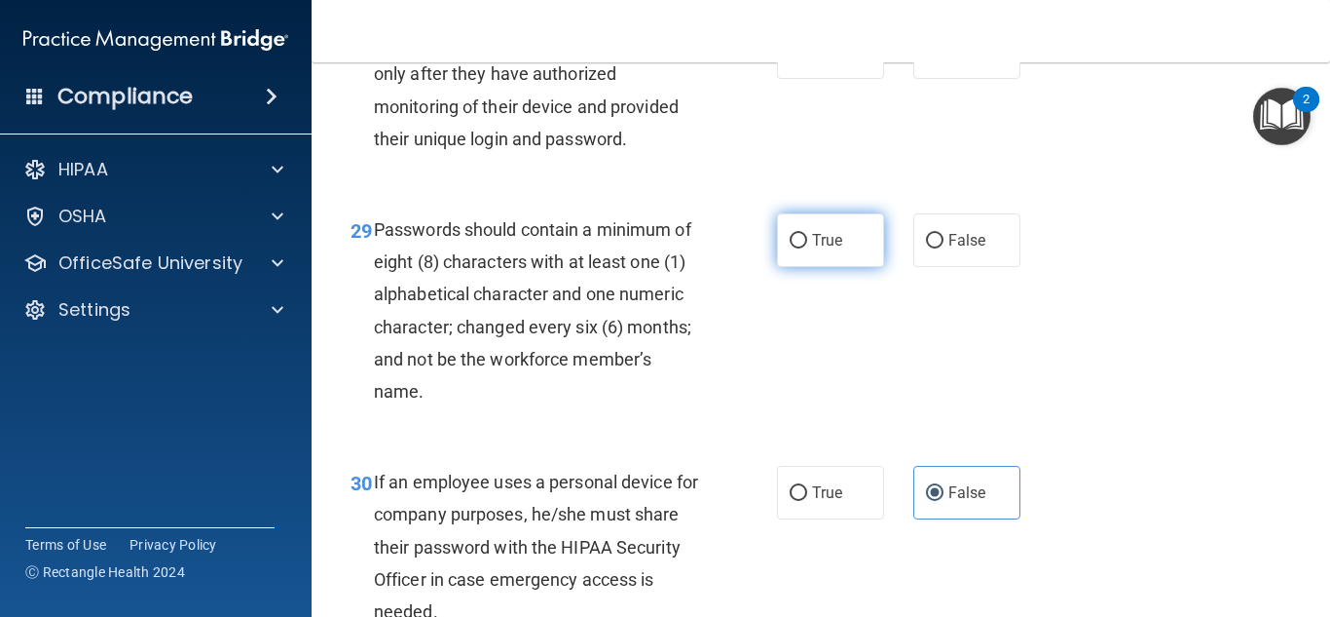
click at [859, 267] on label "True" at bounding box center [830, 240] width 107 height 54
click at [807, 248] on input "True" at bounding box center [799, 241] width 18 height 15
radio input "true"
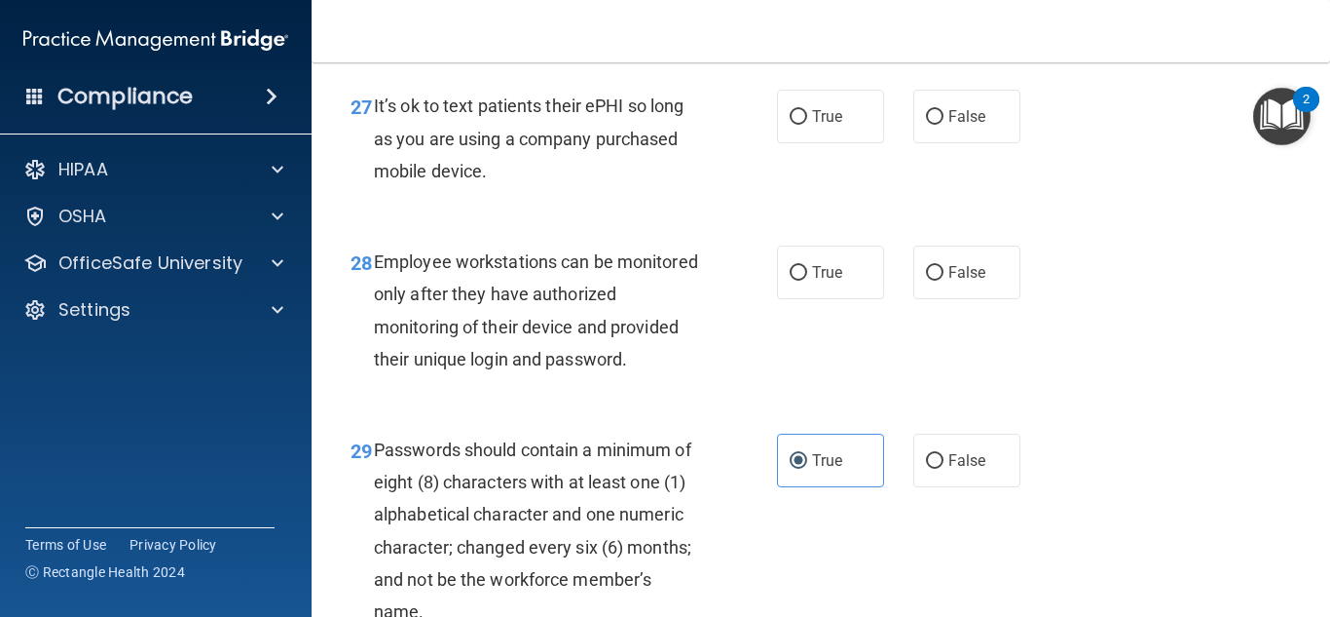
scroll to position [5432, 0]
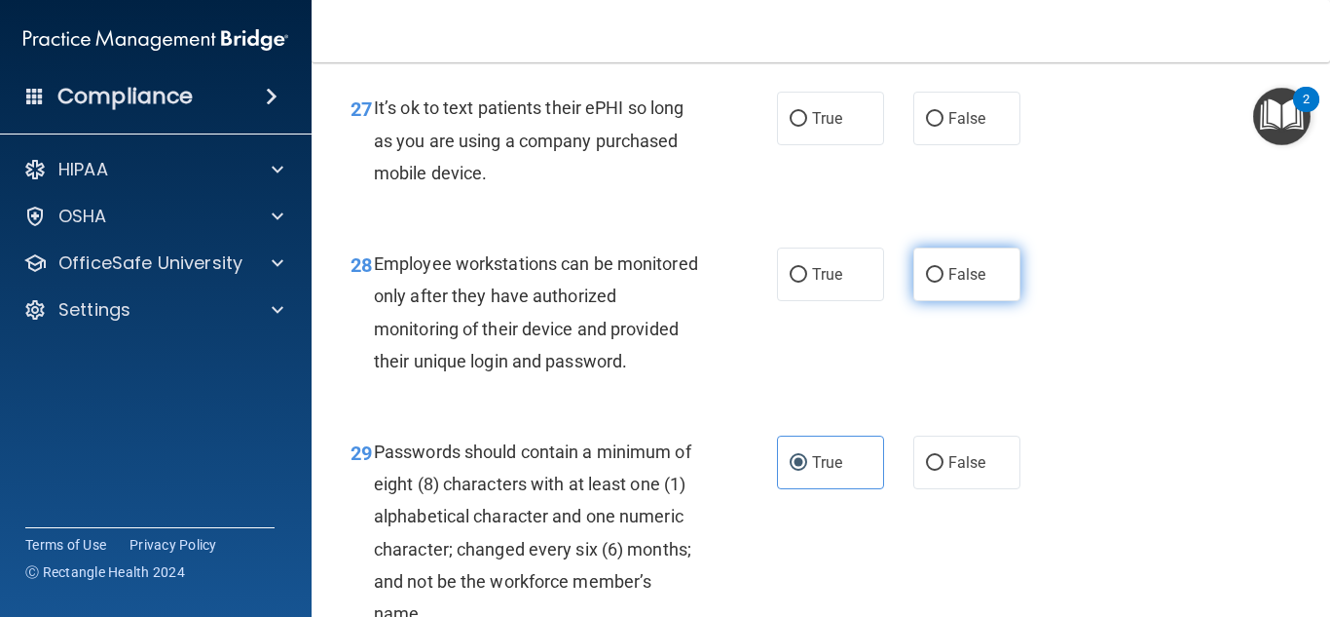
click at [975, 287] on label "False" at bounding box center [967, 274] width 107 height 54
click at [944, 282] on input "False" at bounding box center [935, 275] width 18 height 15
radio input "true"
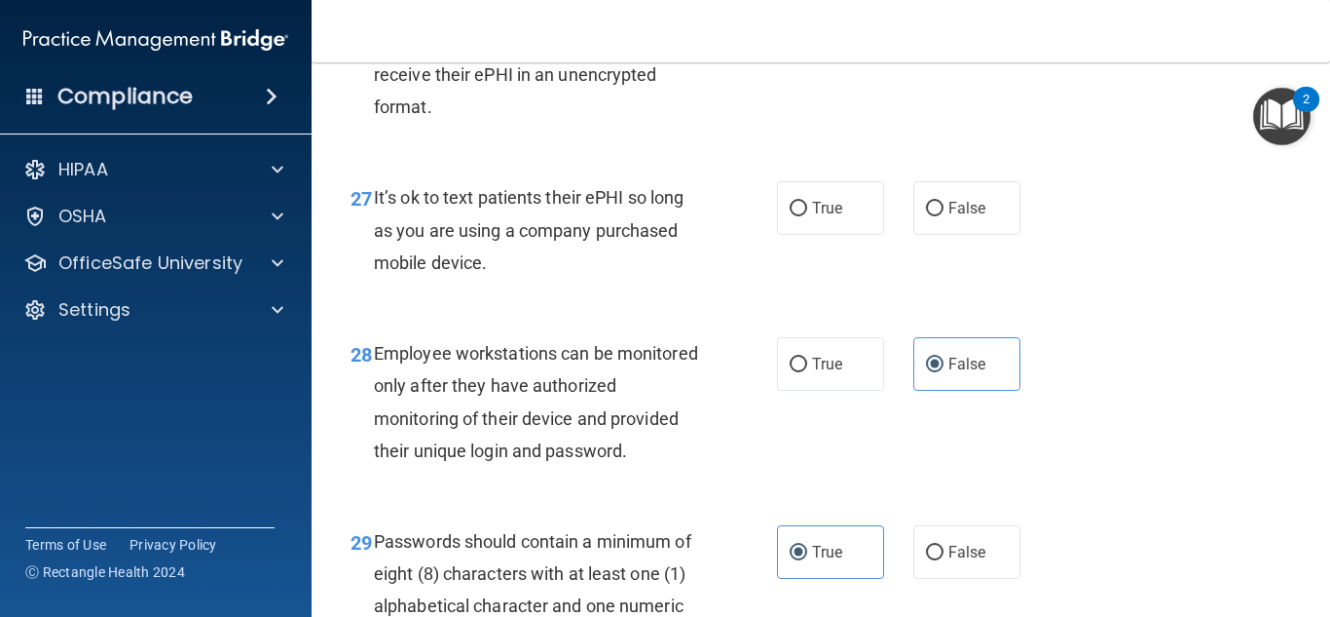
scroll to position [5337, 0]
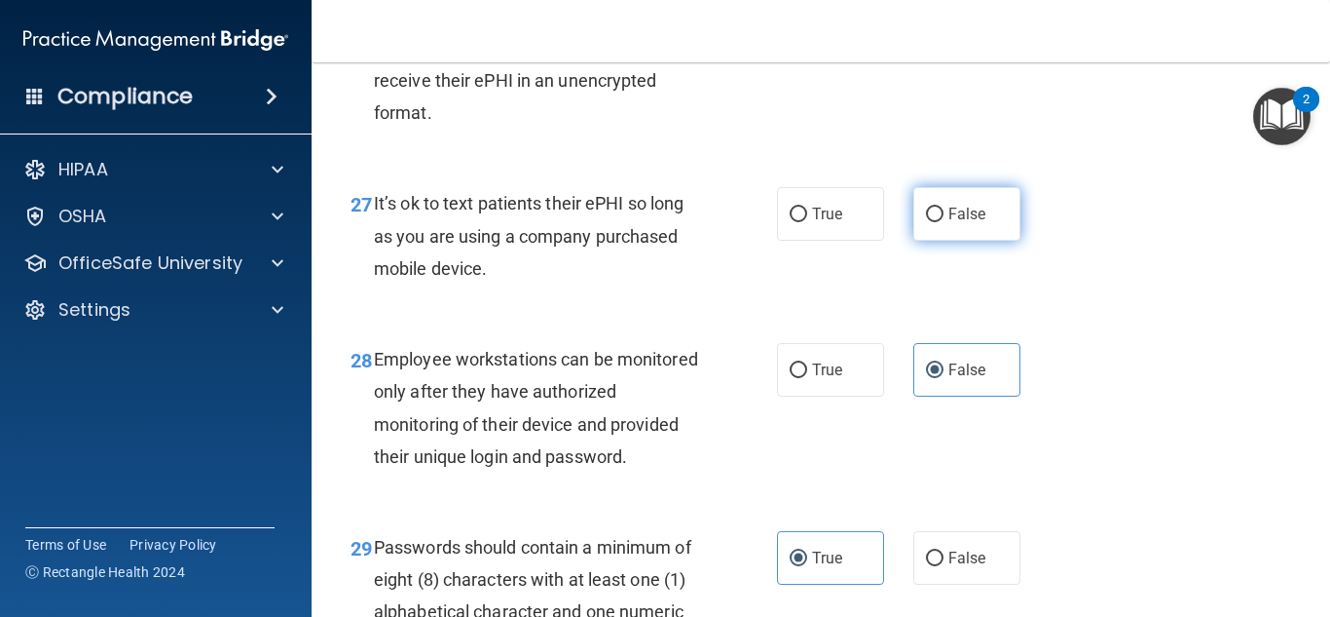
click at [962, 241] on label "False" at bounding box center [967, 214] width 107 height 54
click at [944, 222] on input "False" at bounding box center [935, 214] width 18 height 15
radio input "true"
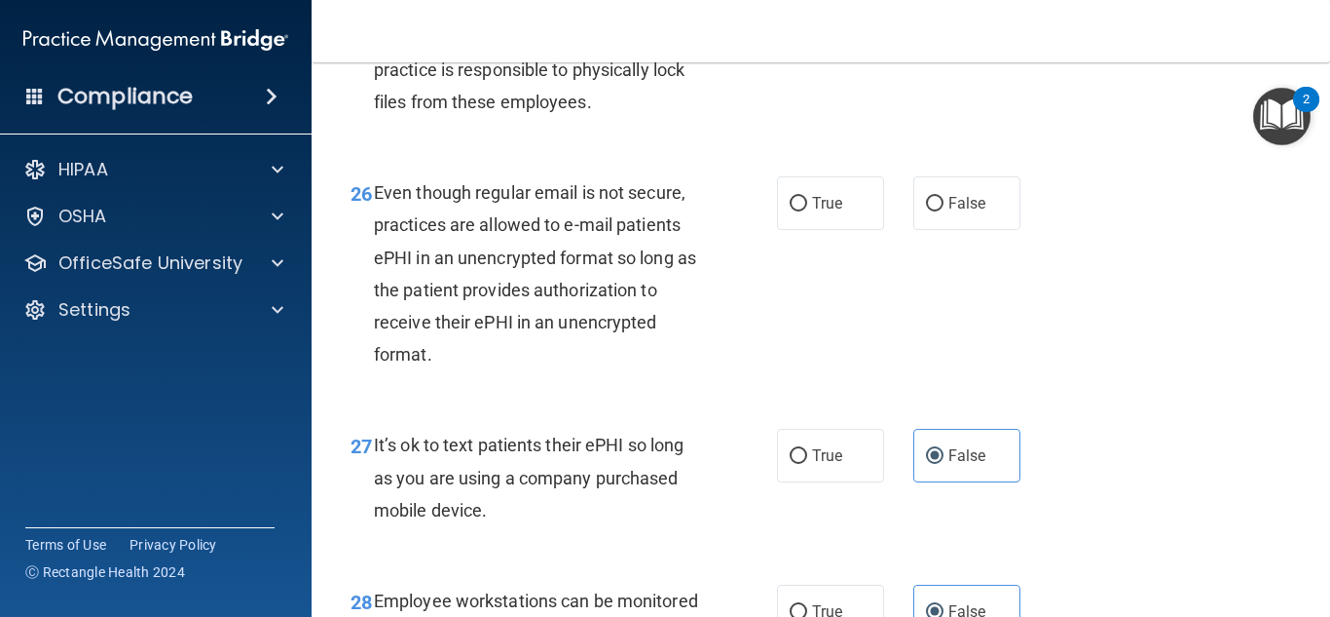
scroll to position [5082, 0]
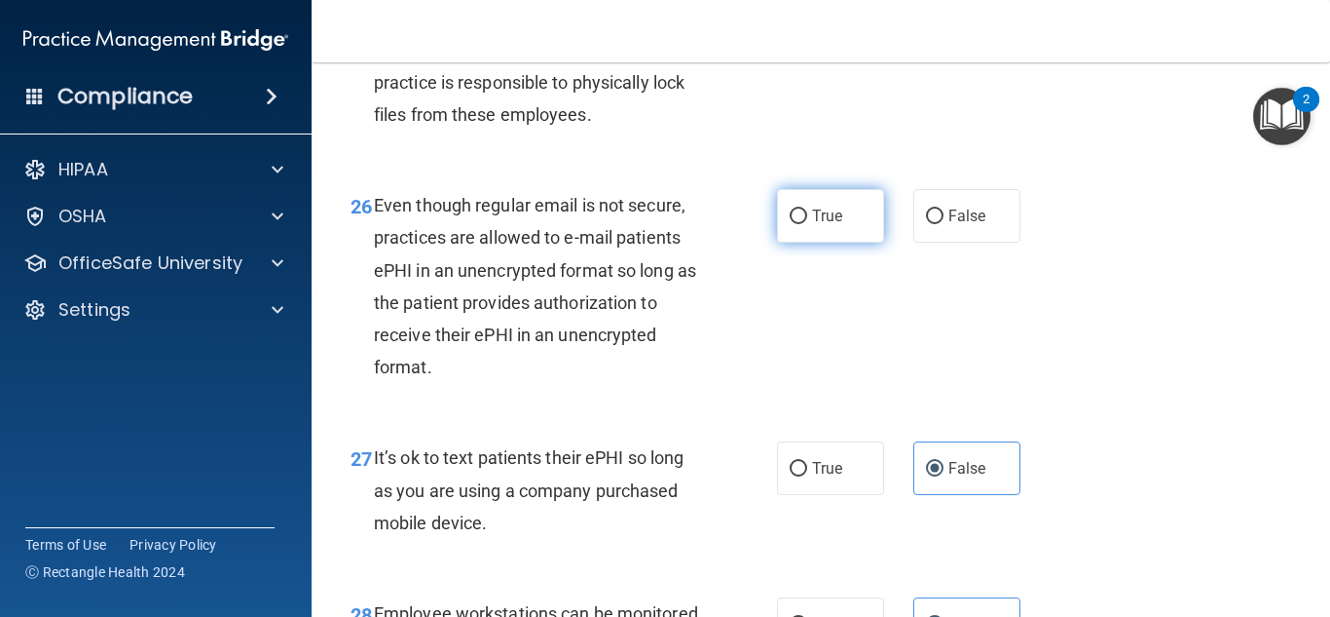
click at [867, 243] on label "True" at bounding box center [830, 216] width 107 height 54
click at [807, 224] on input "True" at bounding box center [799, 216] width 18 height 15
radio input "true"
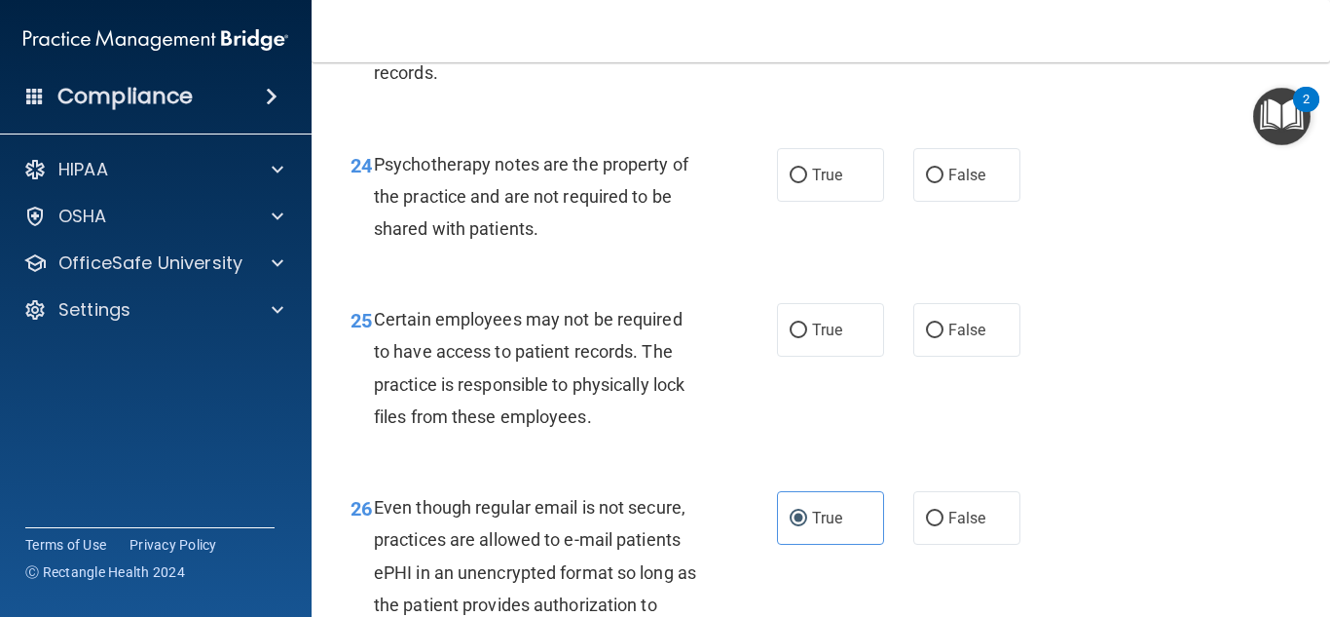
scroll to position [4773, 0]
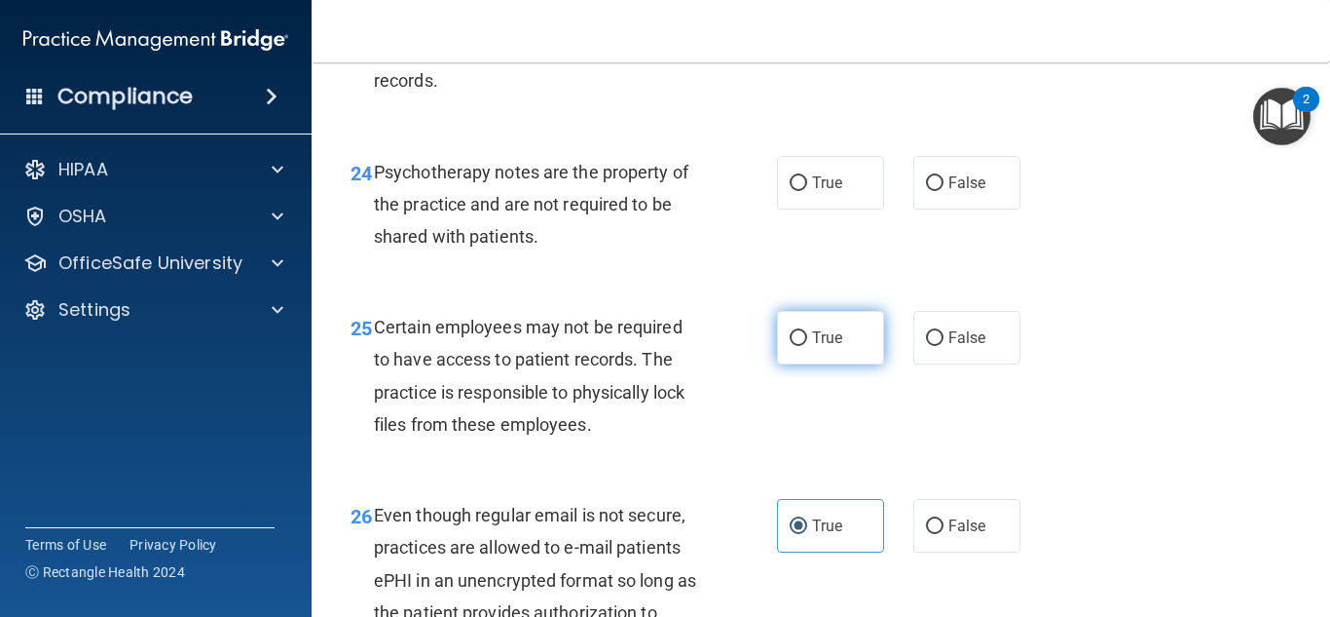
click at [832, 357] on label "True" at bounding box center [830, 338] width 107 height 54
click at [807, 346] on input "True" at bounding box center [799, 338] width 18 height 15
radio input "true"
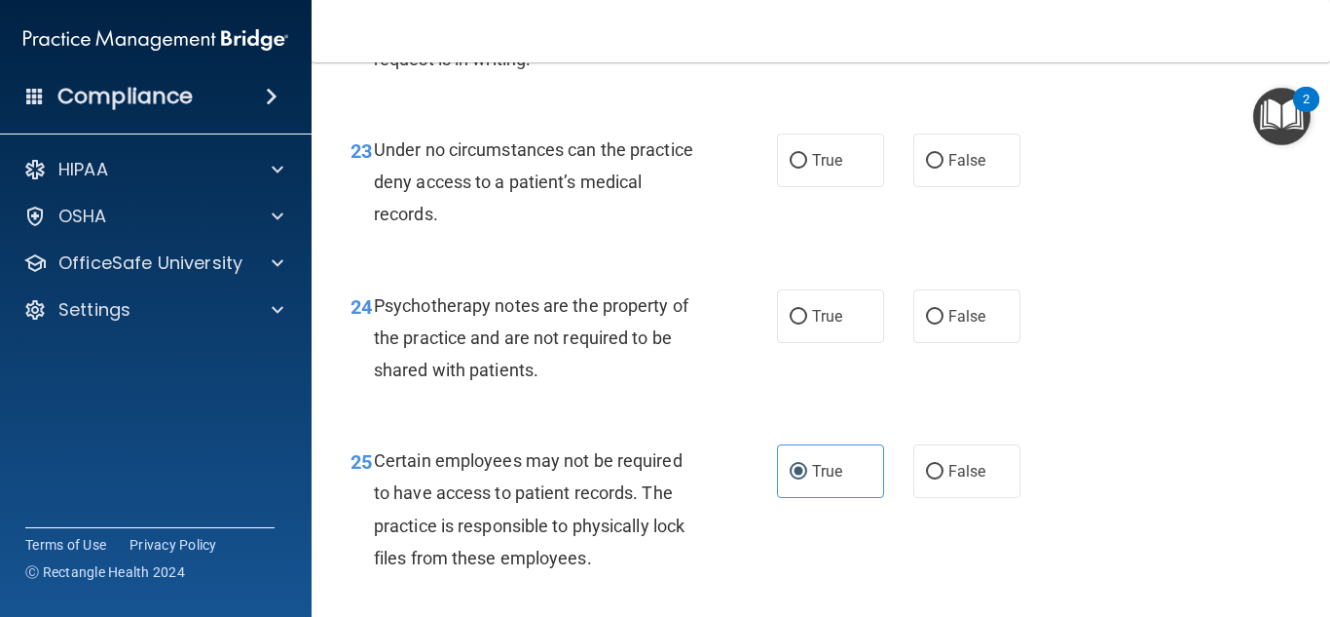
scroll to position [4638, 0]
click at [939, 325] on input "False" at bounding box center [935, 318] width 18 height 15
radio input "true"
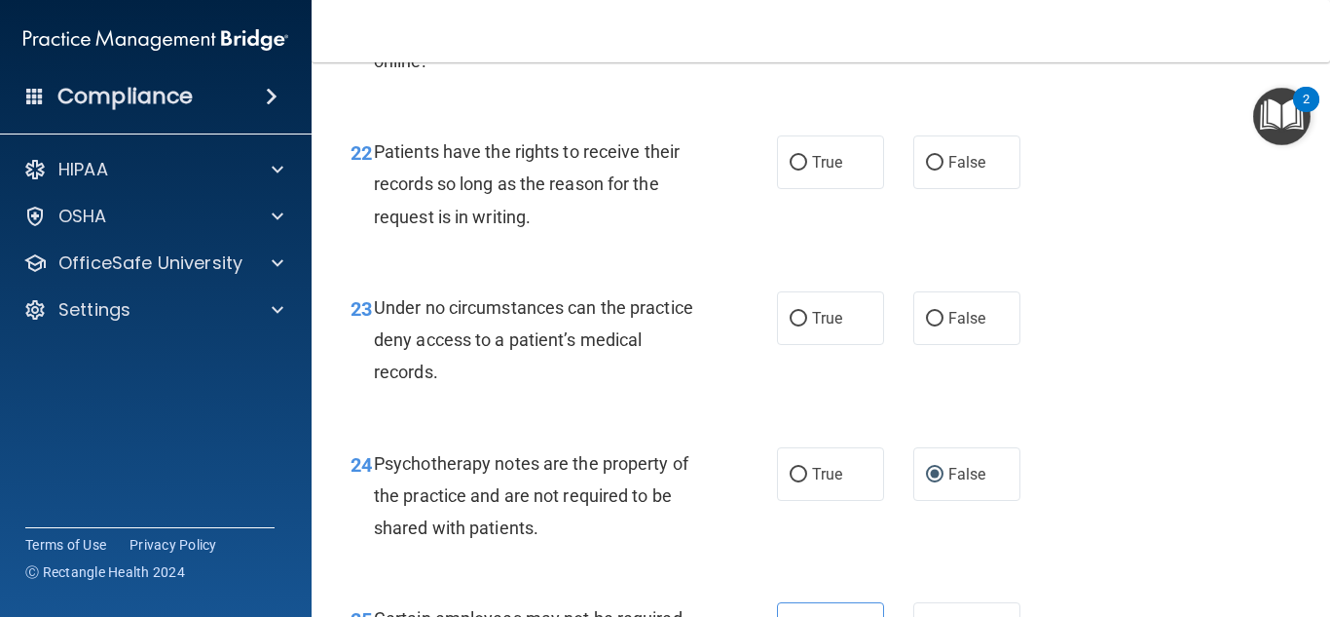
scroll to position [4478, 0]
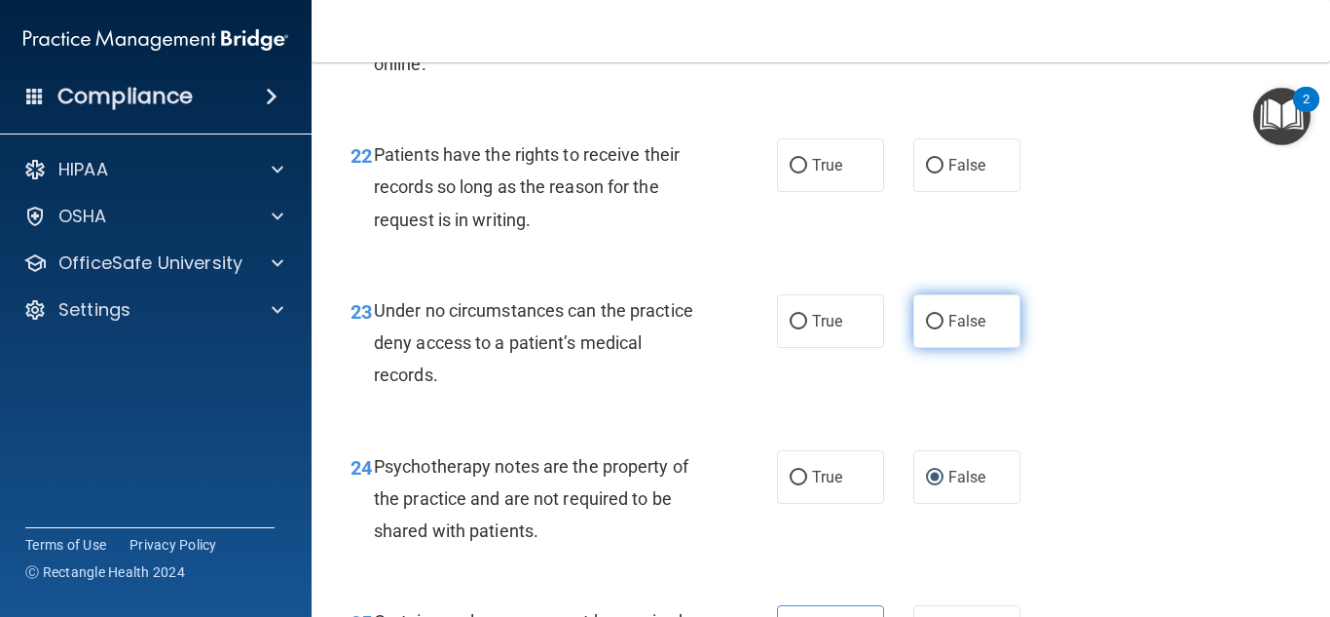
click at [937, 348] on label "False" at bounding box center [967, 321] width 107 height 54
click at [937, 329] on input "False" at bounding box center [935, 322] width 18 height 15
radio input "true"
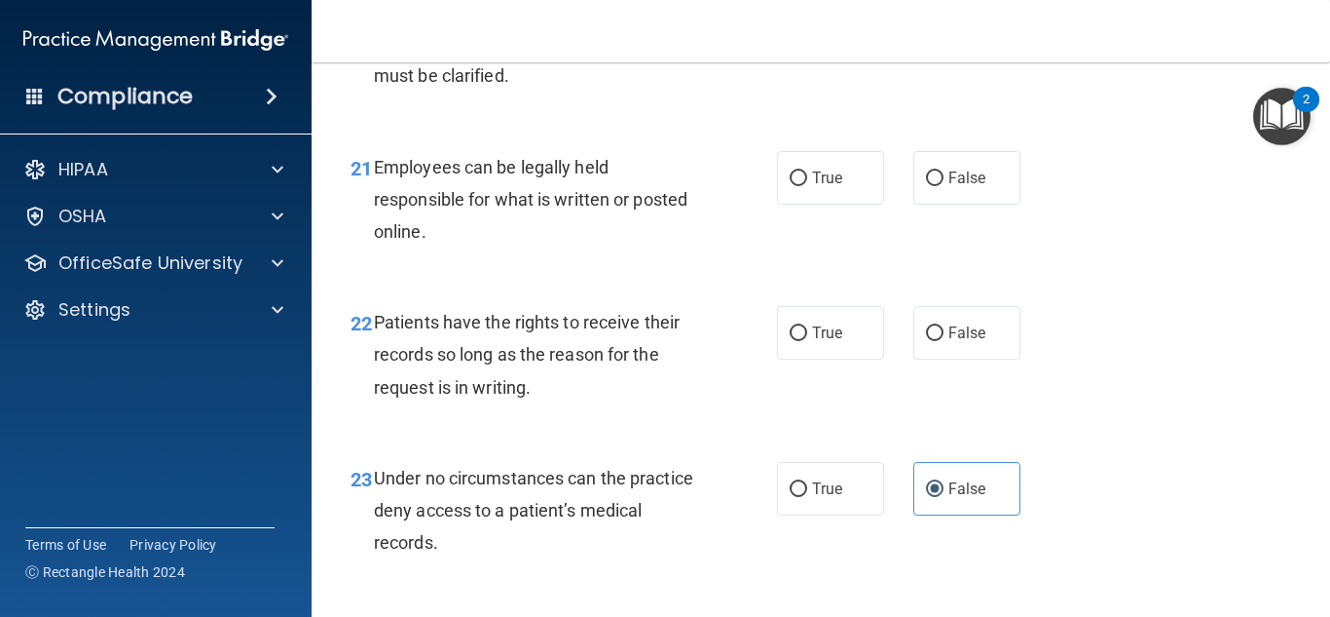
scroll to position [4306, 0]
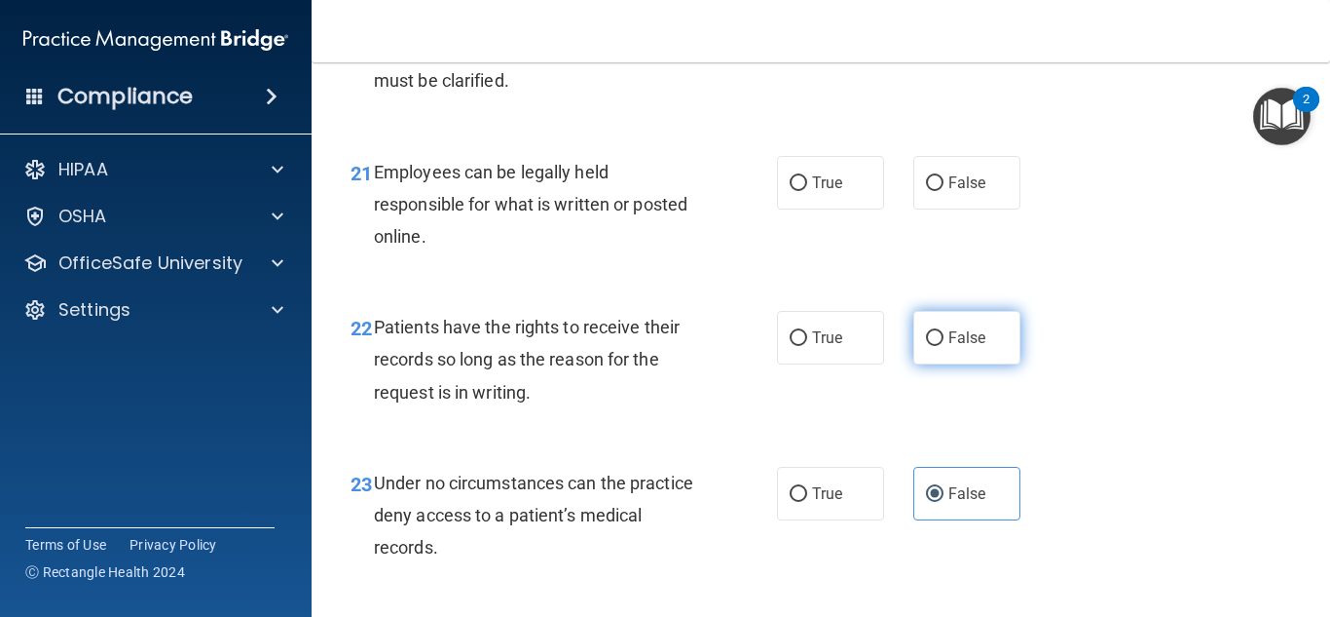
click at [999, 362] on label "False" at bounding box center [967, 338] width 107 height 54
click at [944, 346] on input "False" at bounding box center [935, 338] width 18 height 15
radio input "true"
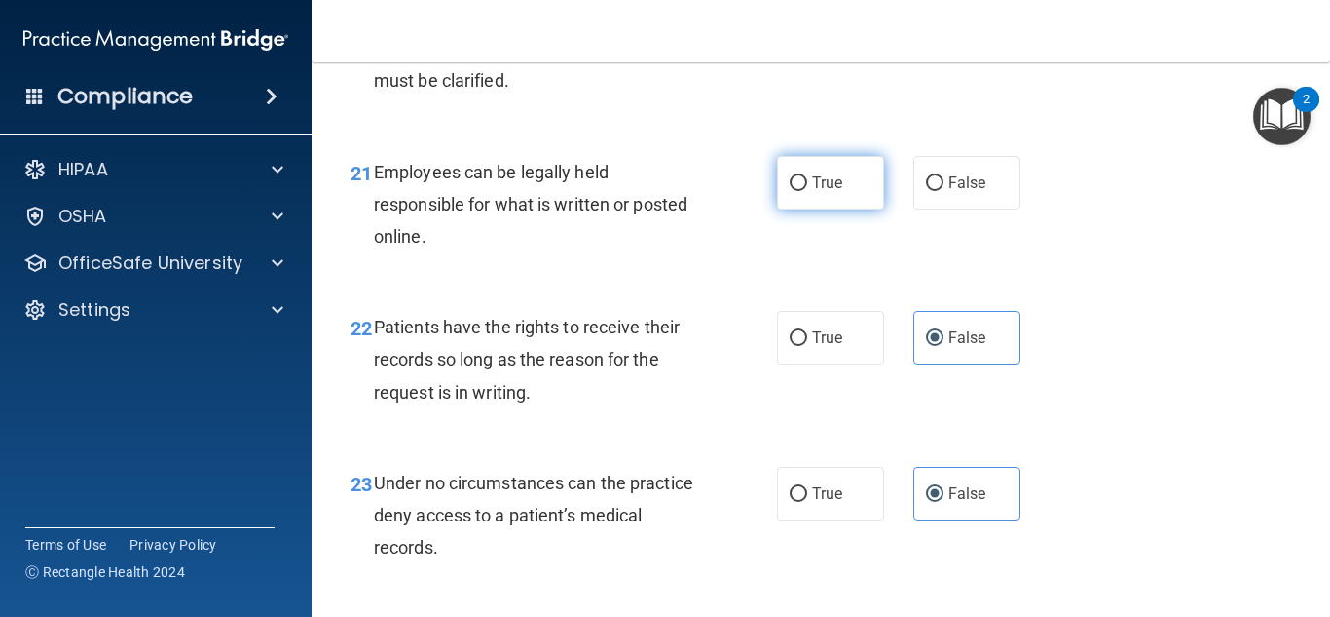
click at [804, 191] on input "True" at bounding box center [799, 183] width 18 height 15
radio input "true"
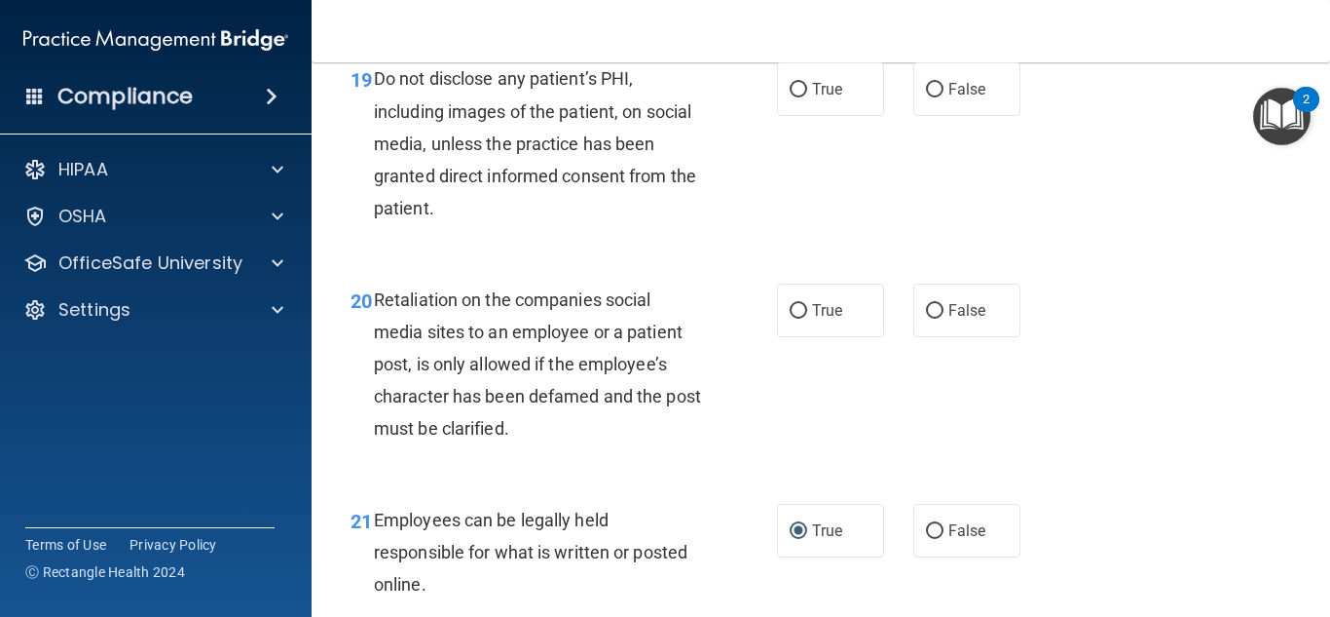
scroll to position [3950, 0]
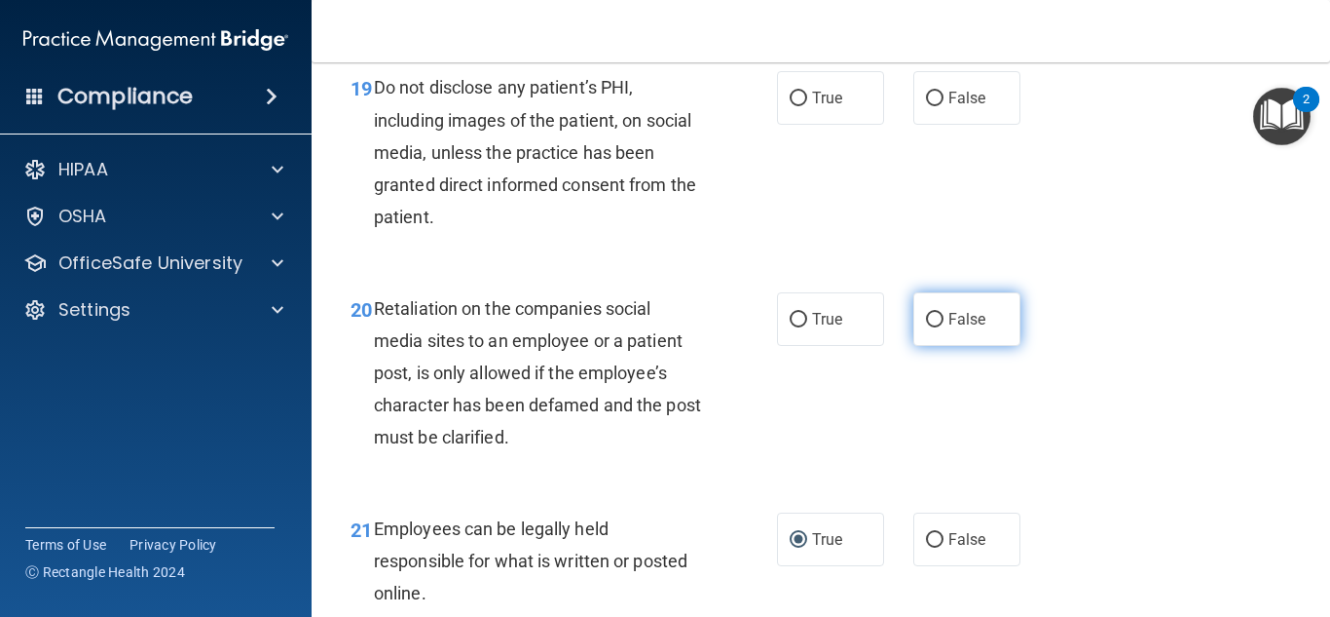
click at [969, 328] on span "False" at bounding box center [968, 319] width 38 height 19
click at [944, 327] on input "False" at bounding box center [935, 320] width 18 height 15
radio input "true"
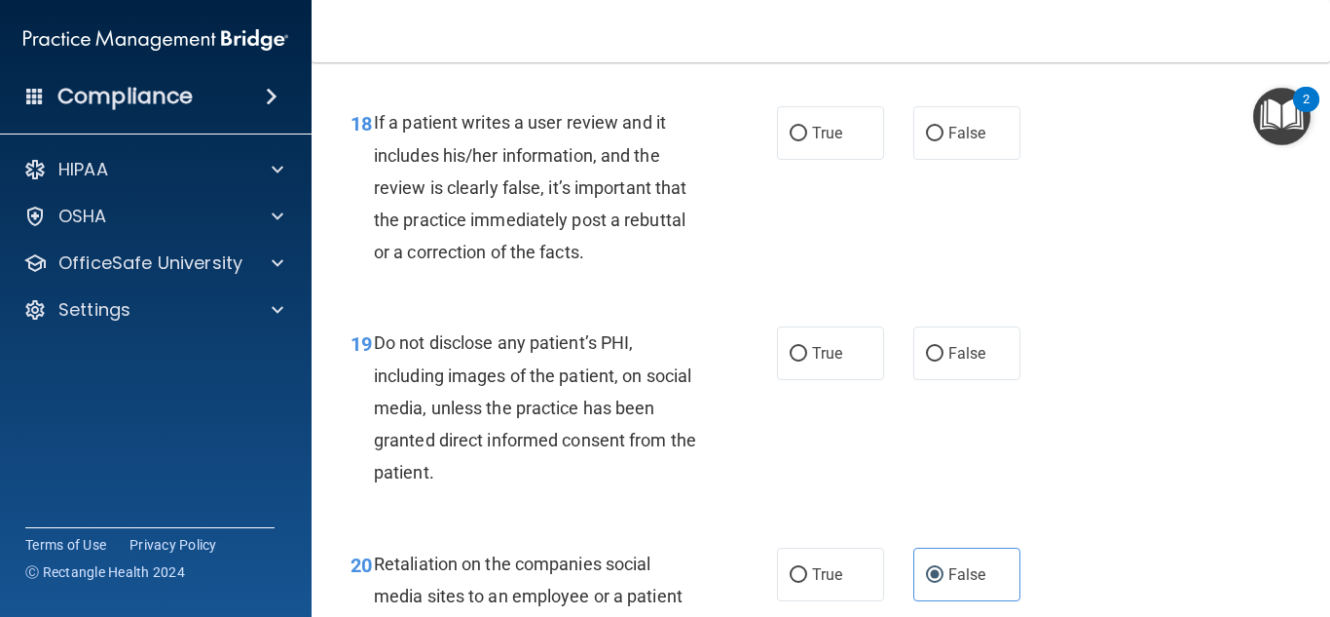
scroll to position [3675, 0]
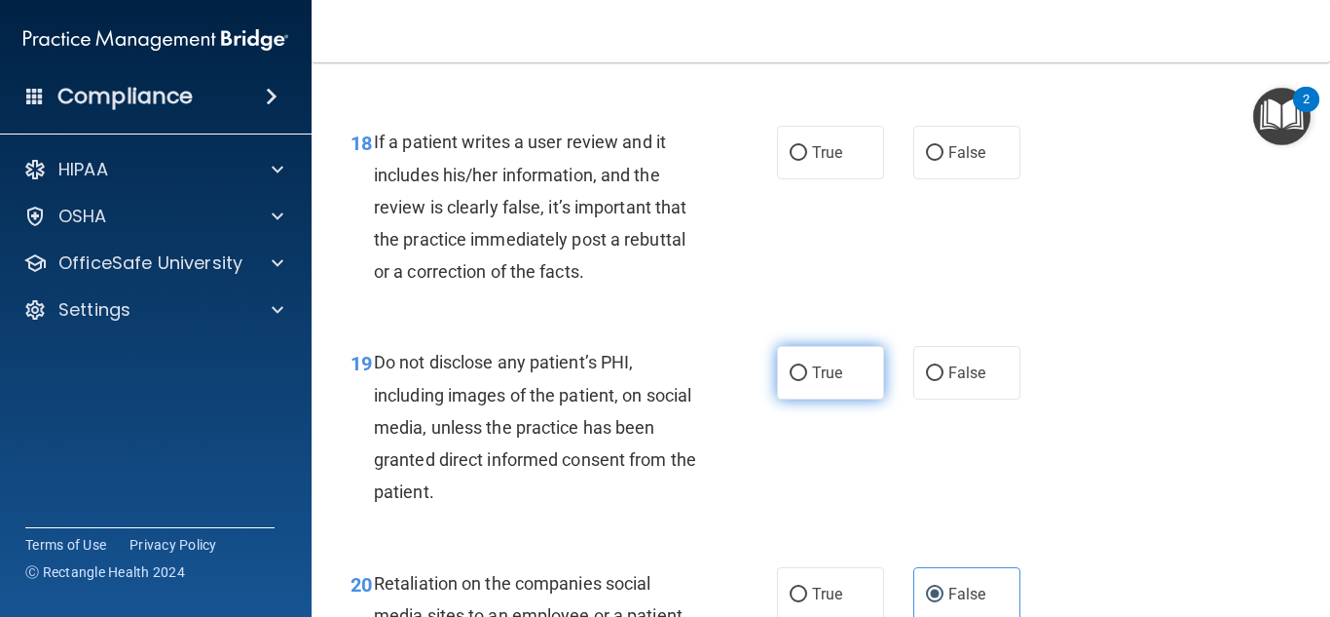
click at [845, 399] on label "True" at bounding box center [830, 373] width 107 height 54
click at [807, 381] on input "True" at bounding box center [799, 373] width 18 height 15
radio input "true"
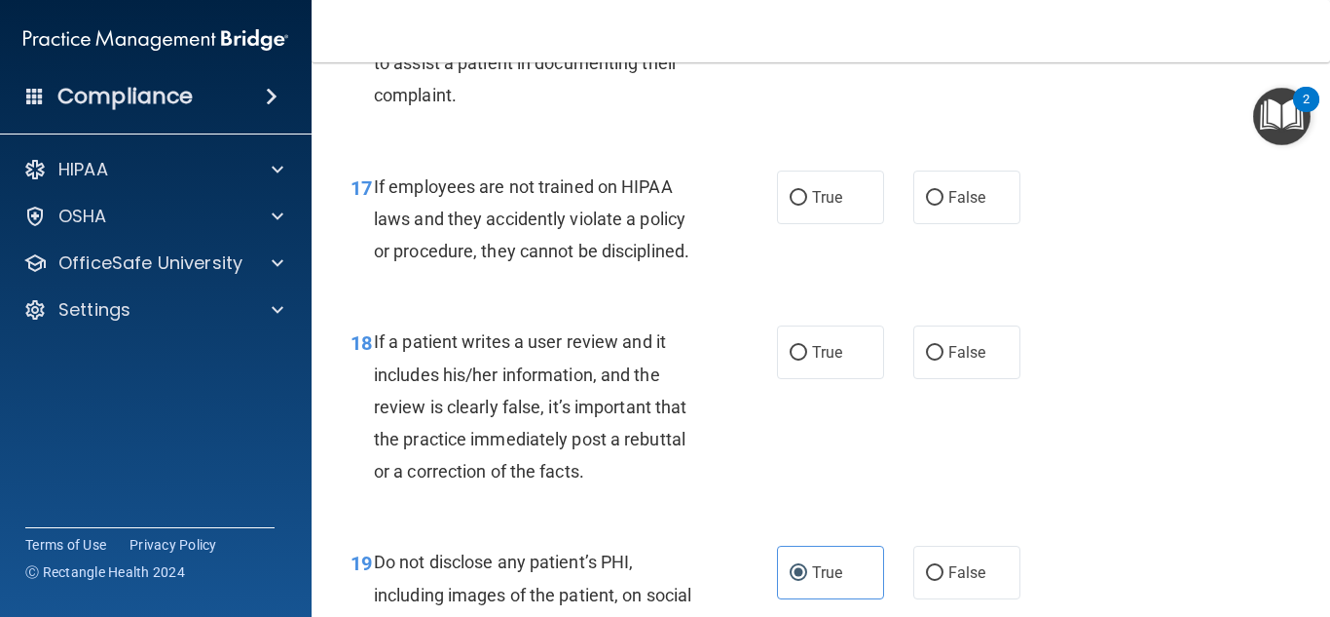
scroll to position [3471, 0]
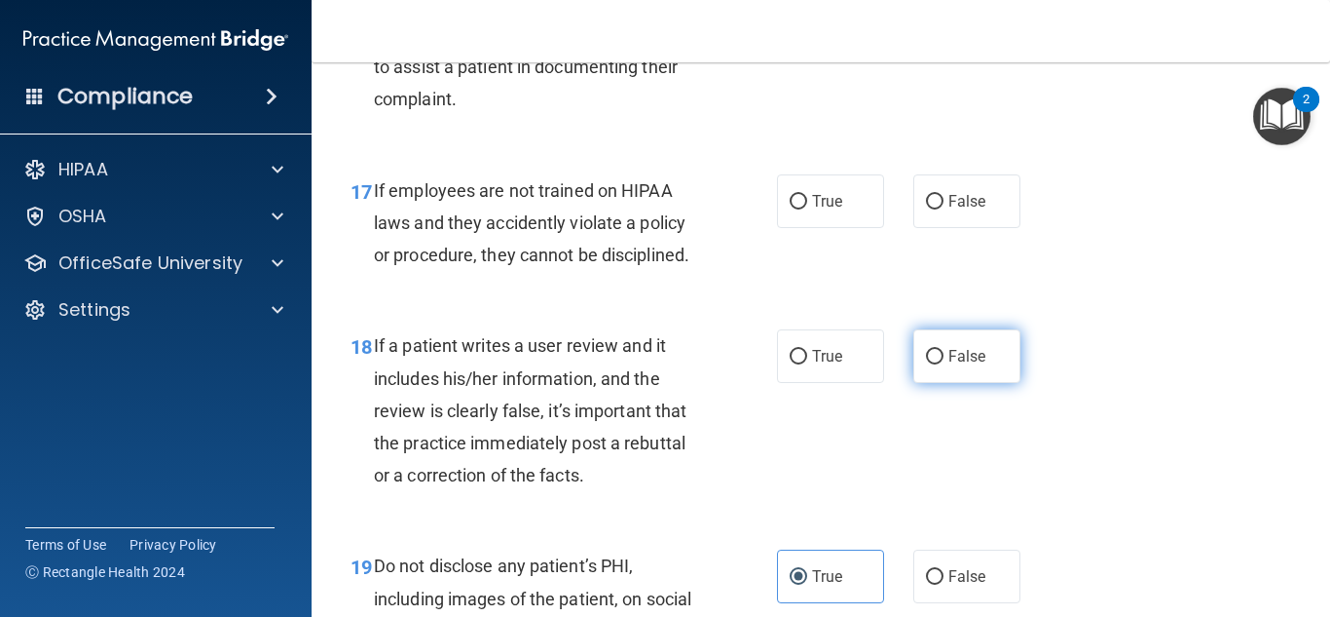
click at [985, 377] on label "False" at bounding box center [967, 356] width 107 height 54
click at [944, 364] on input "False" at bounding box center [935, 357] width 18 height 15
radio input "true"
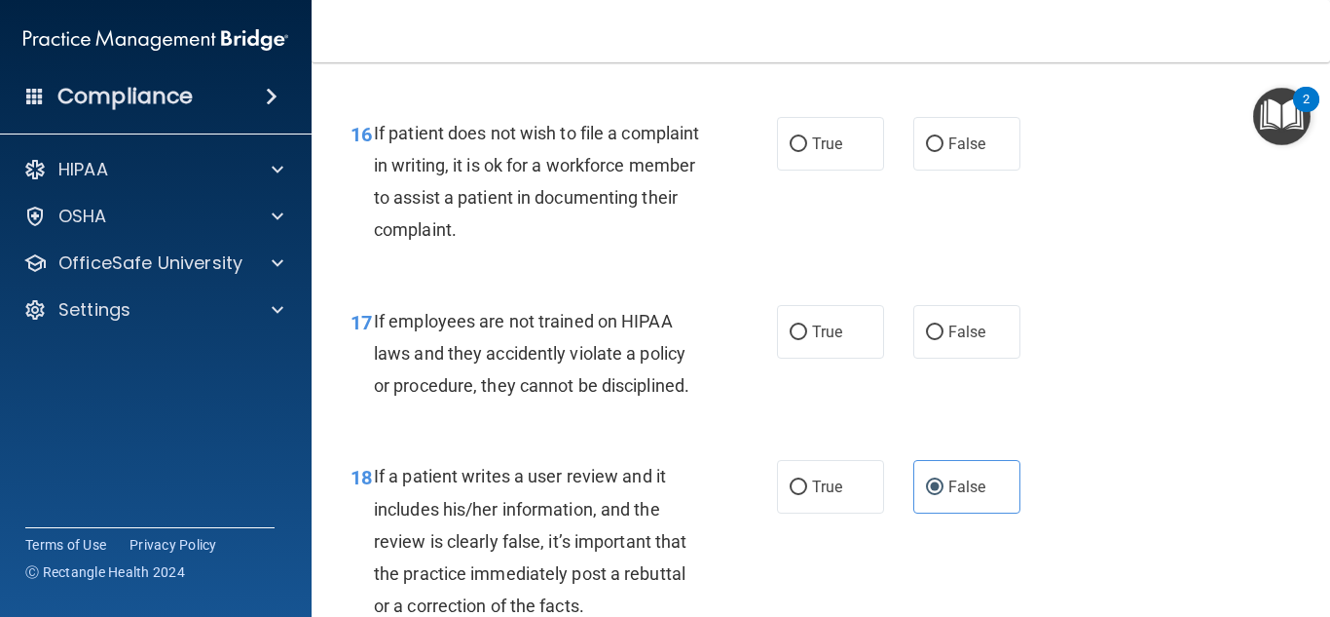
scroll to position [3339, 0]
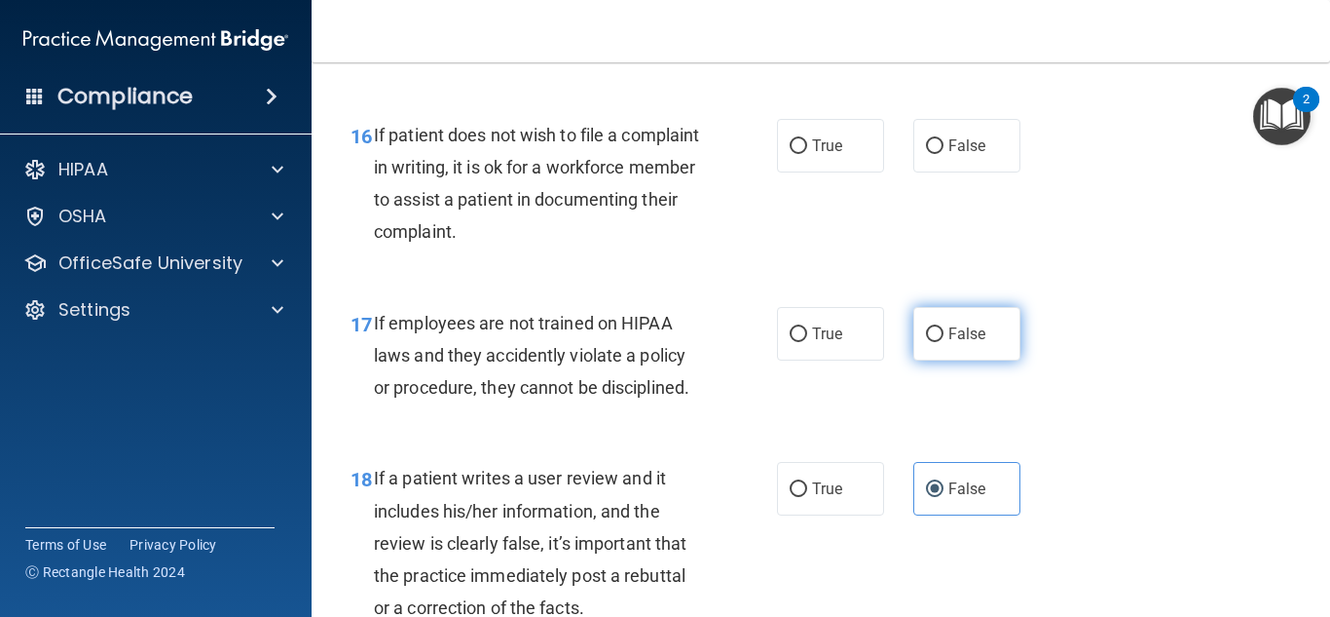
click at [951, 343] on span "False" at bounding box center [968, 333] width 38 height 19
click at [944, 342] on input "False" at bounding box center [935, 334] width 18 height 15
radio input "true"
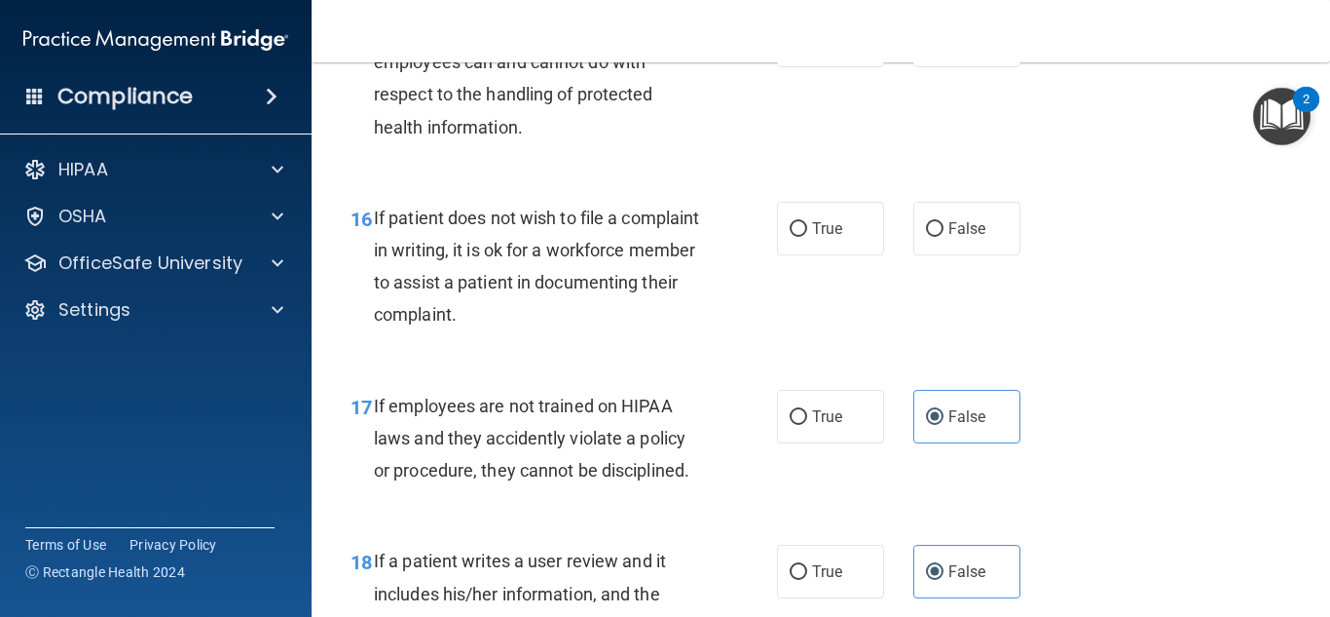
scroll to position [3252, 0]
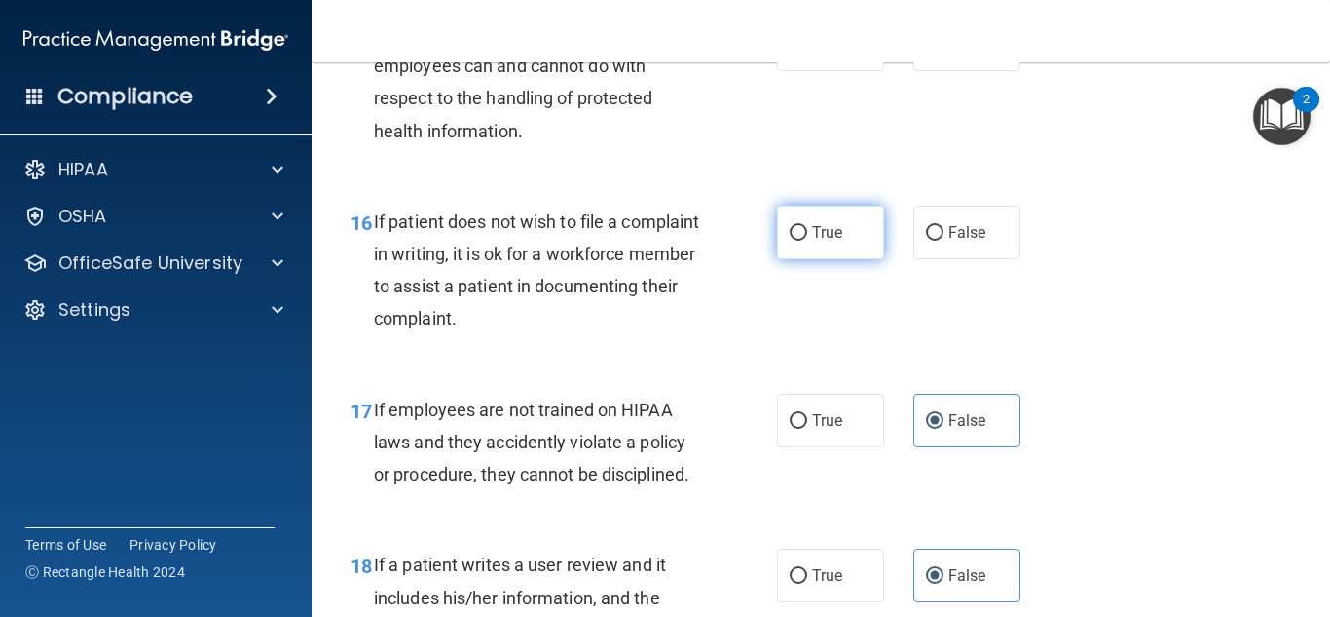
click at [828, 259] on label "True" at bounding box center [830, 233] width 107 height 54
click at [807, 241] on input "True" at bounding box center [799, 233] width 18 height 15
radio input "true"
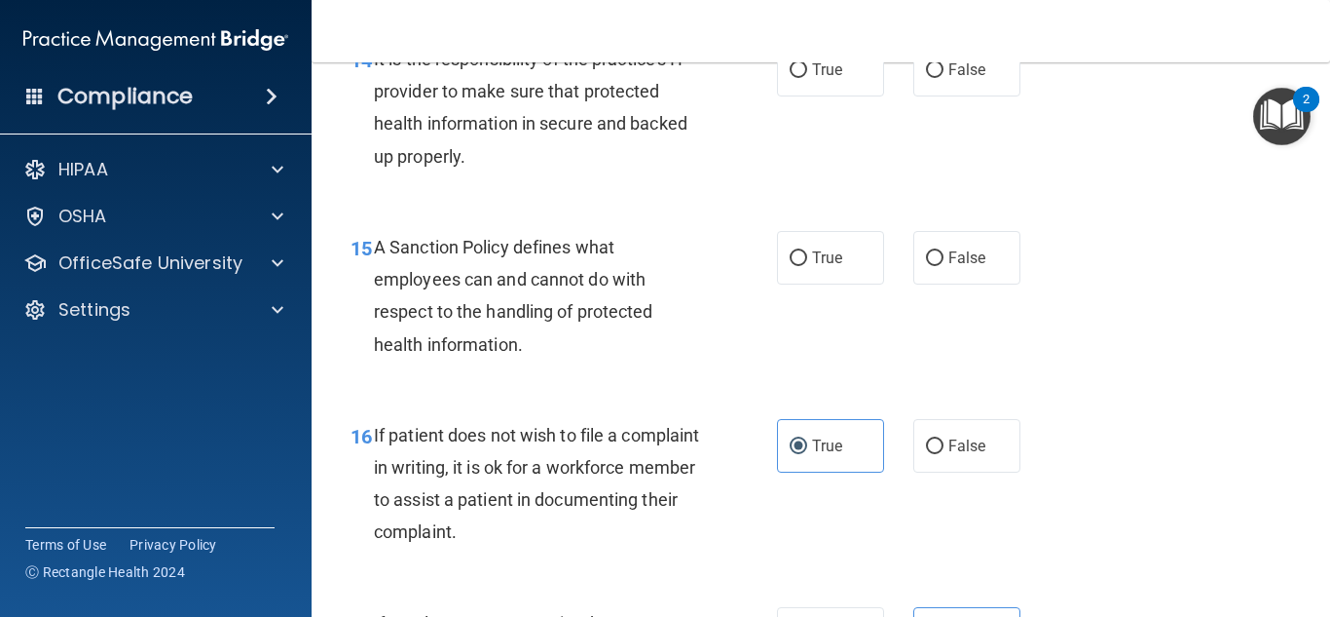
scroll to position [3019, 0]
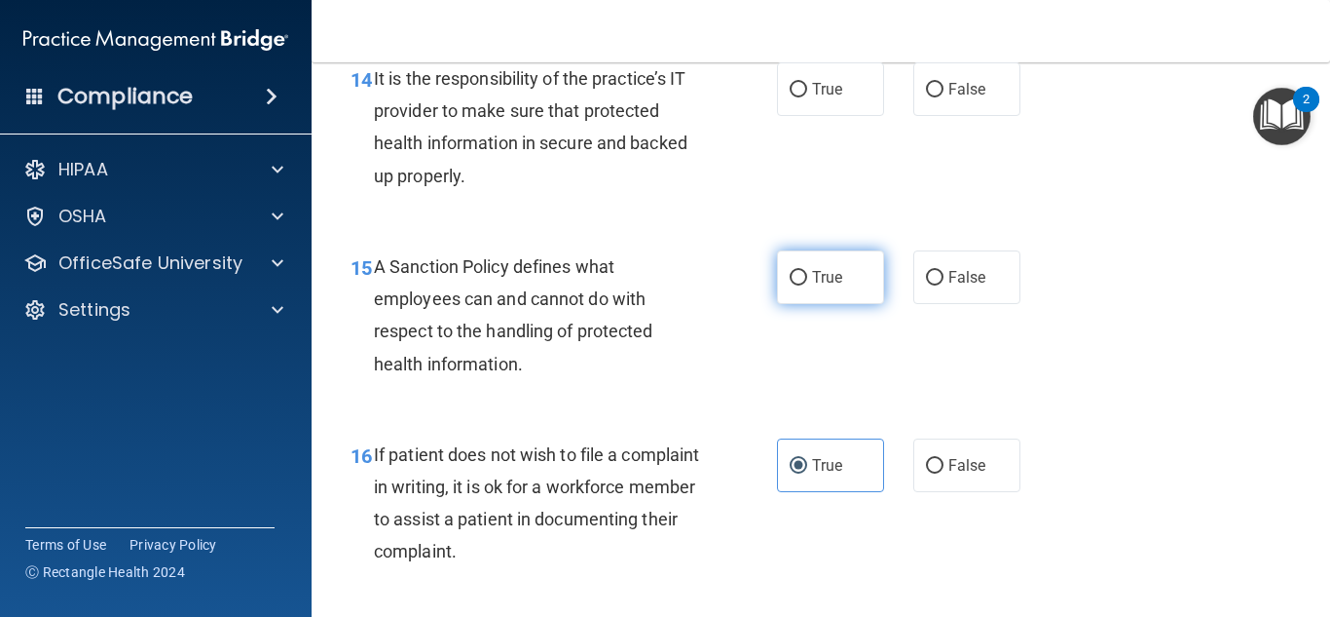
click at [847, 304] on label "True" at bounding box center [830, 277] width 107 height 54
click at [807, 285] on input "True" at bounding box center [799, 278] width 18 height 15
radio input "true"
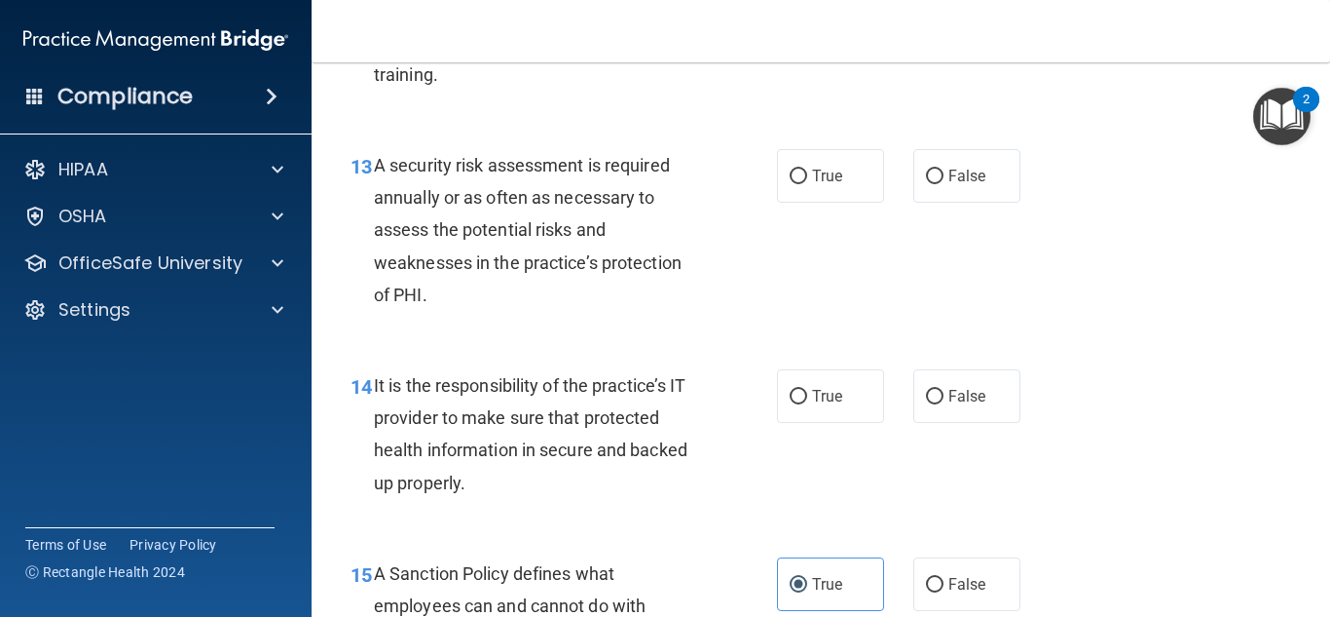
scroll to position [2696, 0]
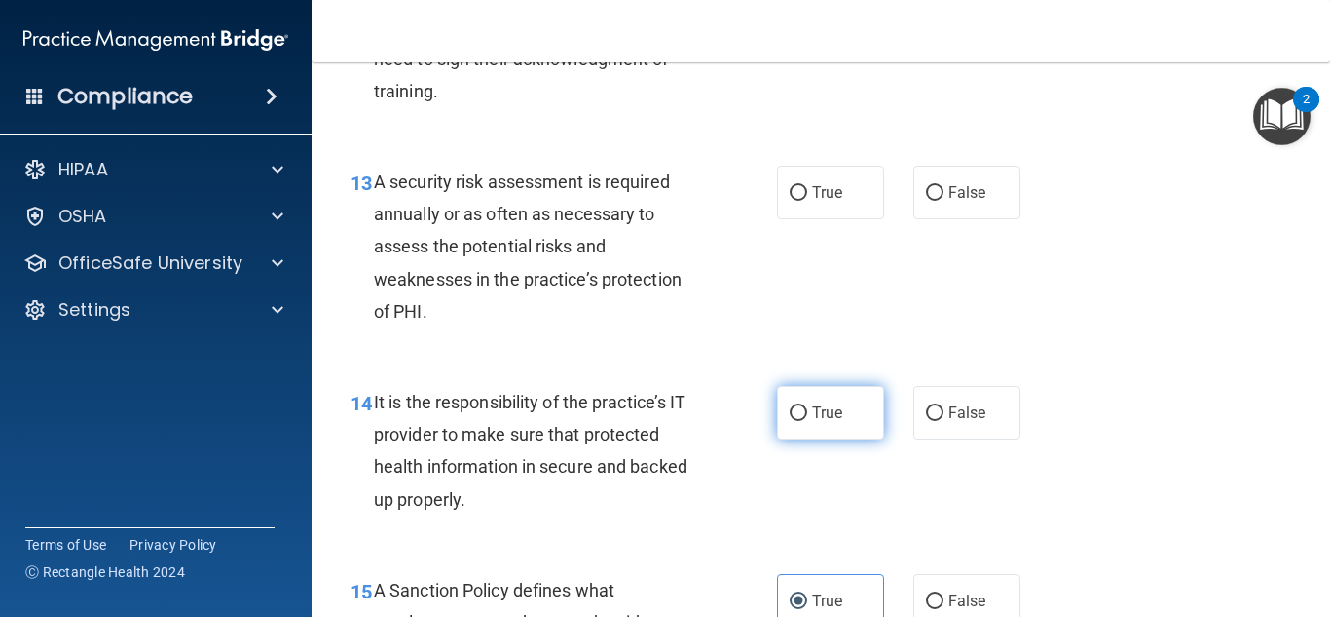
click at [853, 435] on label "True" at bounding box center [830, 413] width 107 height 54
click at [807, 421] on input "True" at bounding box center [799, 413] width 18 height 15
radio input "true"
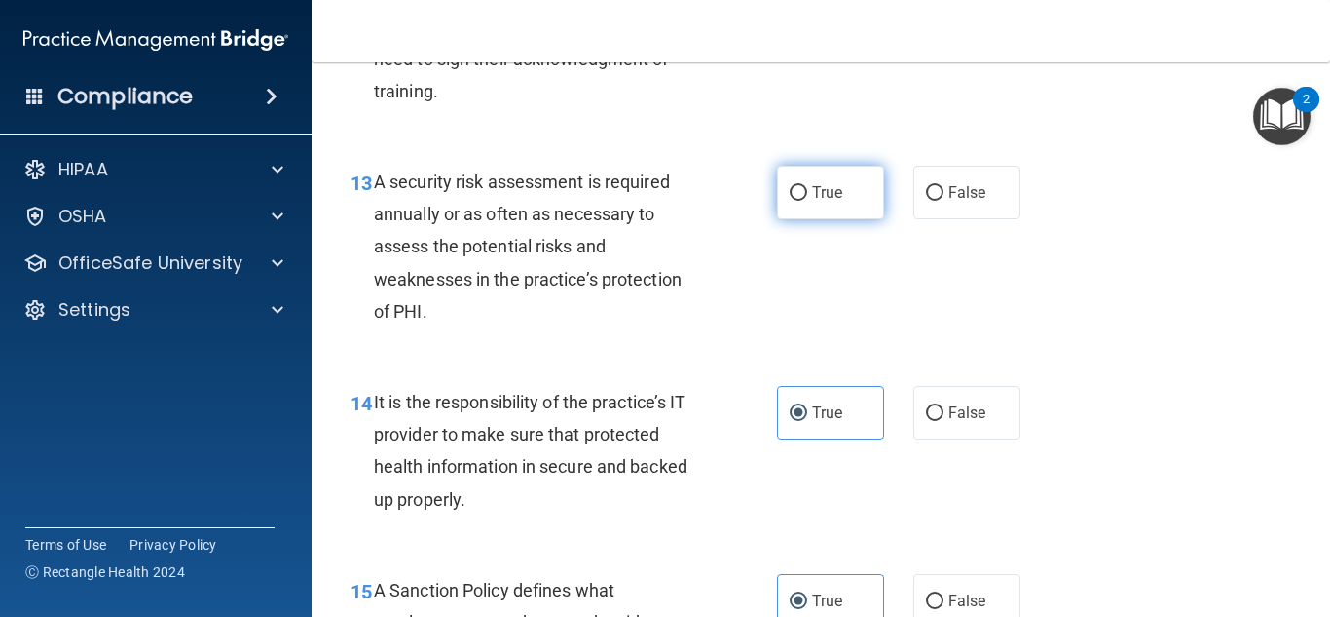
click at [848, 219] on label "True" at bounding box center [830, 193] width 107 height 54
click at [807, 201] on input "True" at bounding box center [799, 193] width 18 height 15
radio input "true"
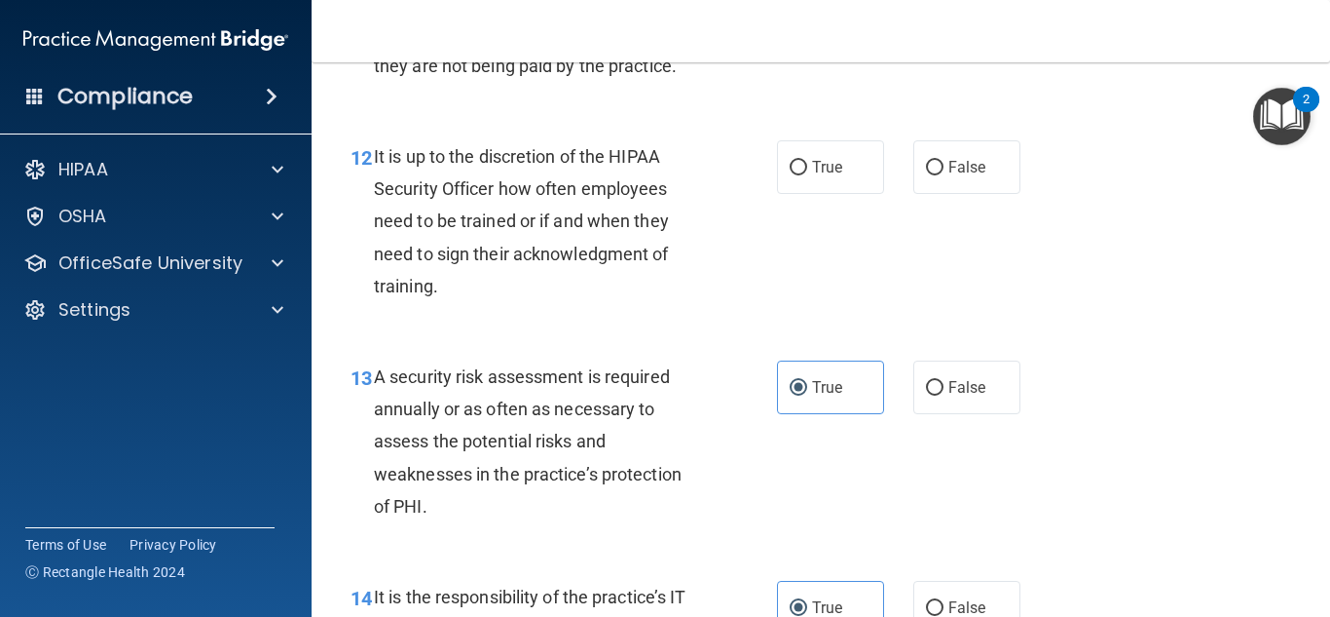
scroll to position [2496, 0]
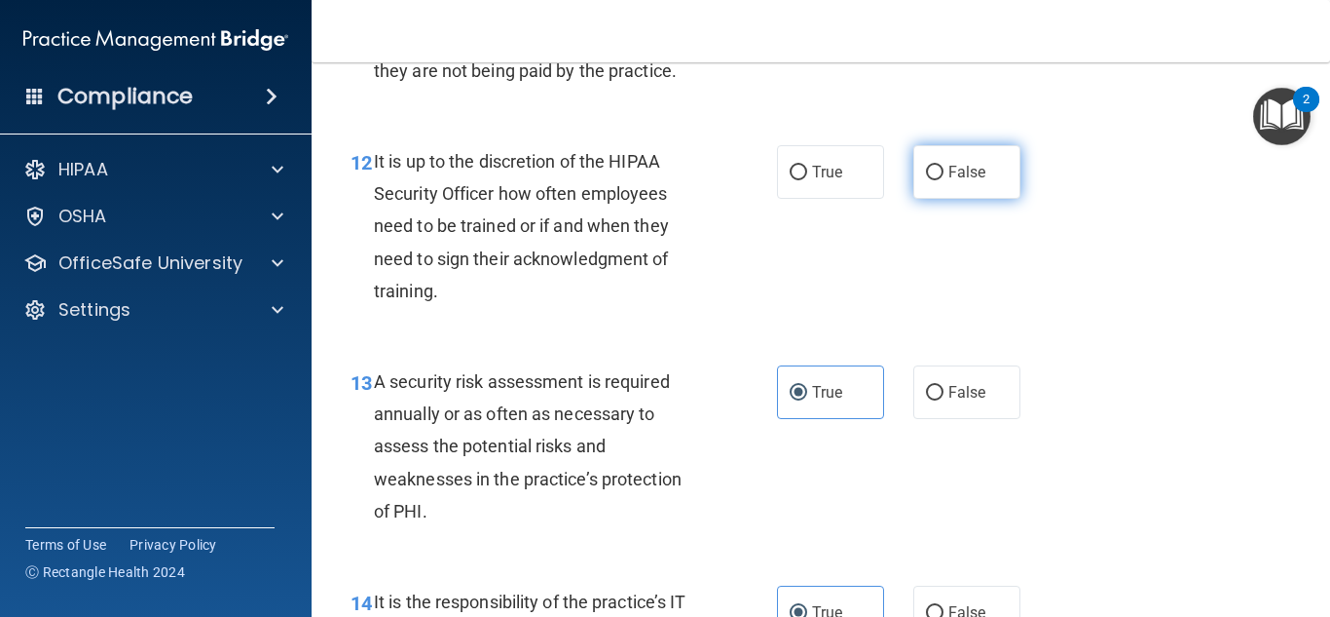
click at [928, 199] on label "False" at bounding box center [967, 172] width 107 height 54
click at [928, 180] on input "False" at bounding box center [935, 173] width 18 height 15
radio input "true"
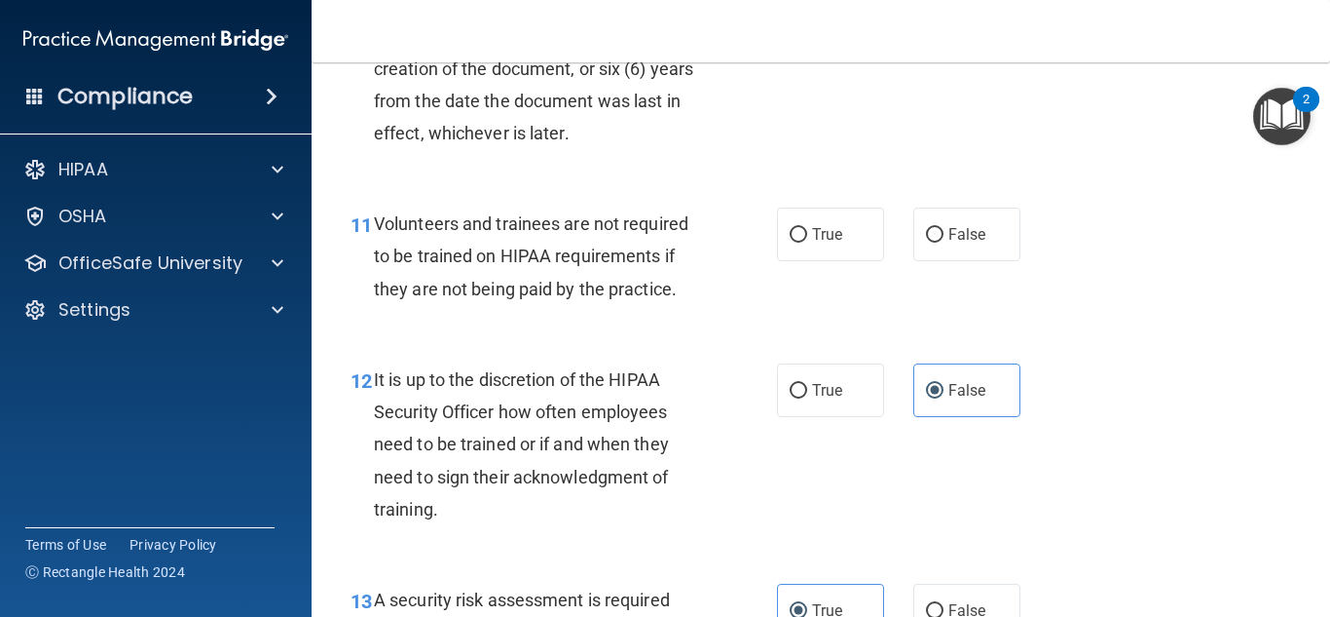
scroll to position [2266, 0]
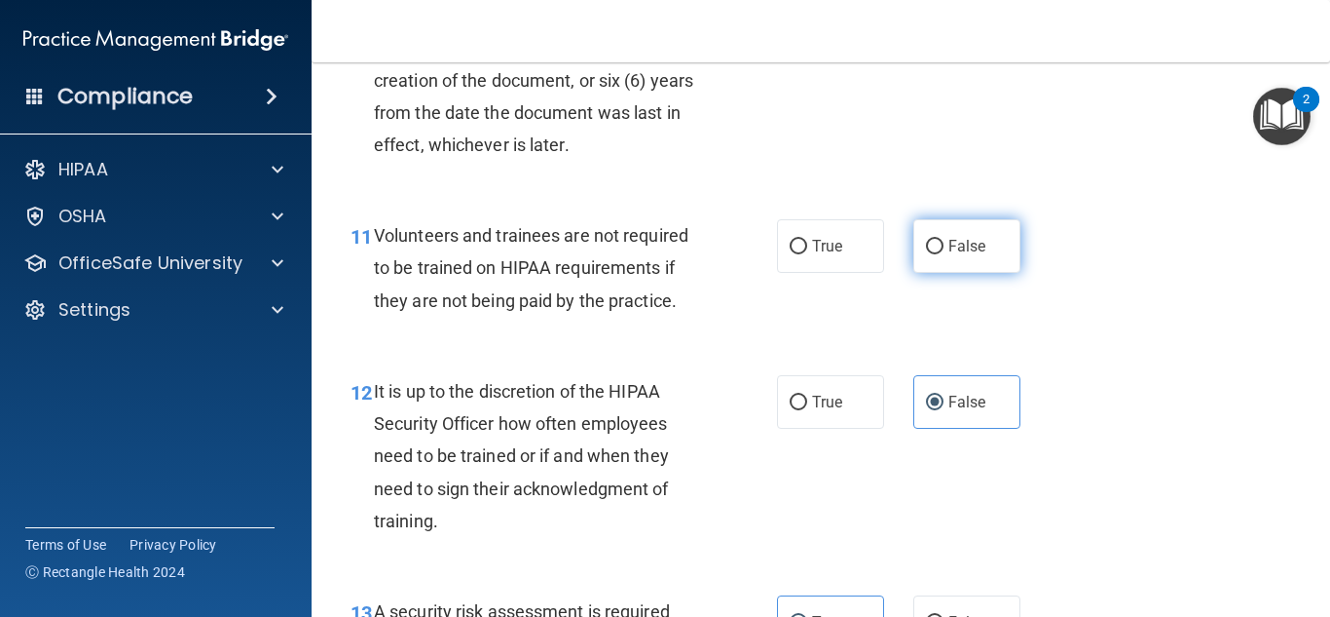
click at [985, 255] on span "False" at bounding box center [968, 246] width 38 height 19
click at [944, 254] on input "False" at bounding box center [935, 247] width 18 height 15
radio input "true"
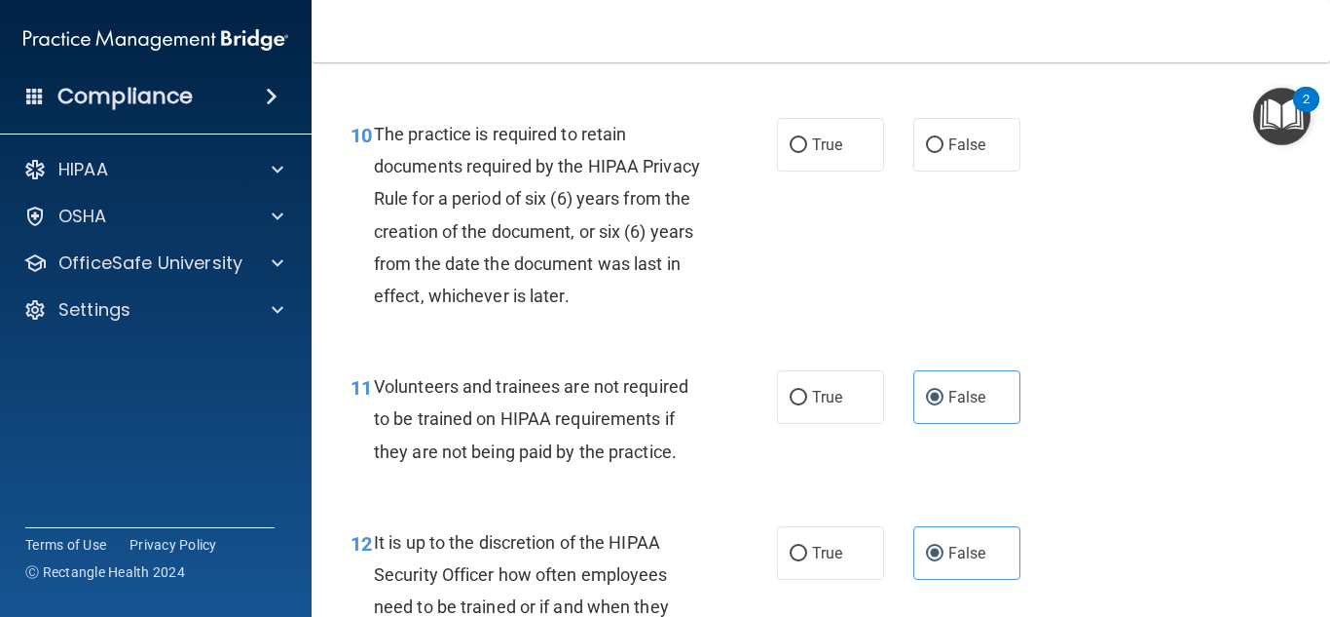
scroll to position [2093, 0]
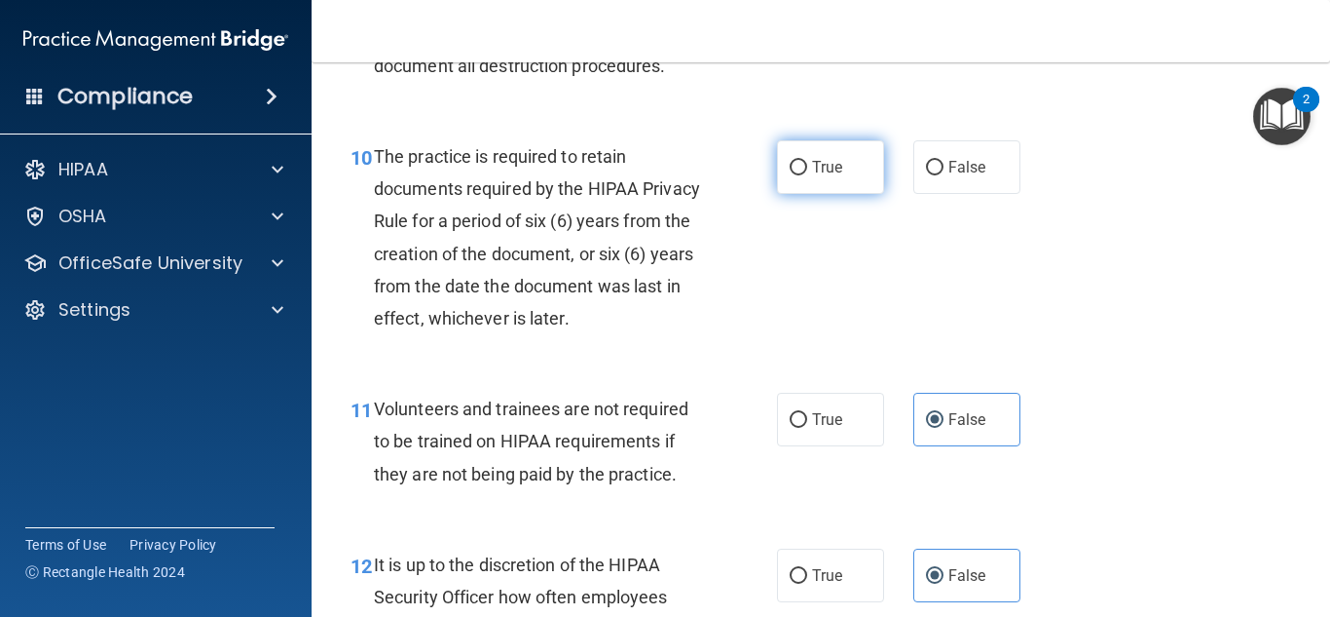
click at [824, 194] on label "True" at bounding box center [830, 167] width 107 height 54
click at [807, 175] on input "True" at bounding box center [799, 168] width 18 height 15
radio input "true"
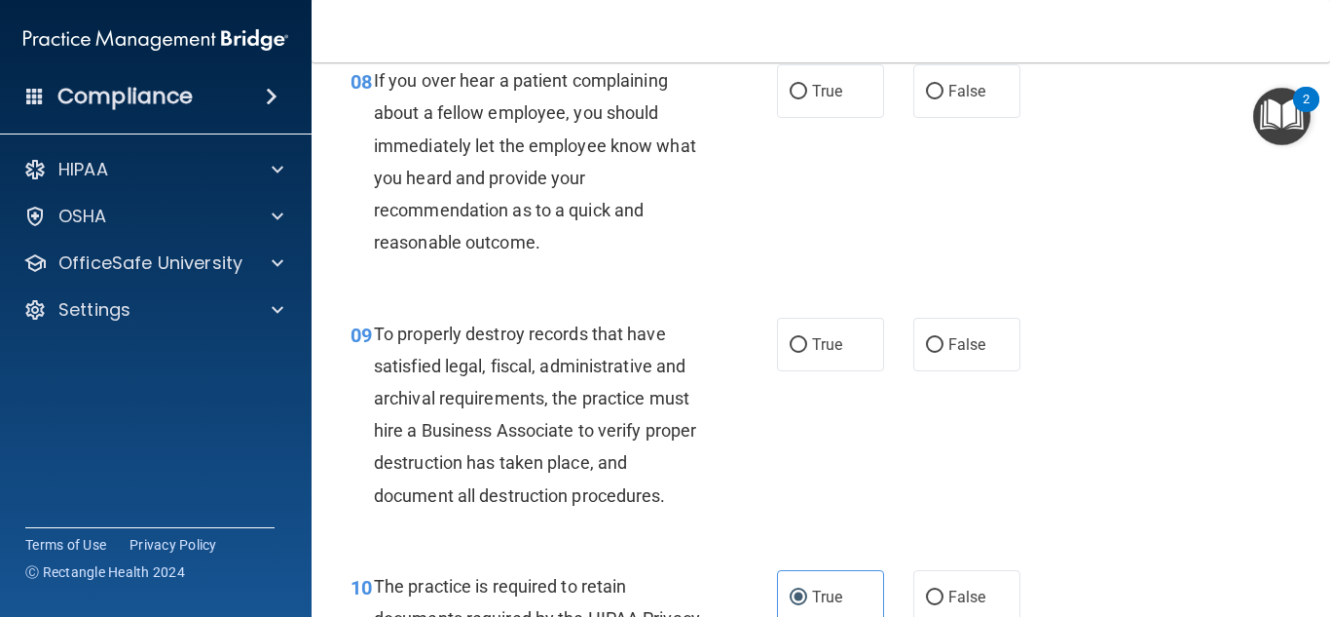
scroll to position [1661, 0]
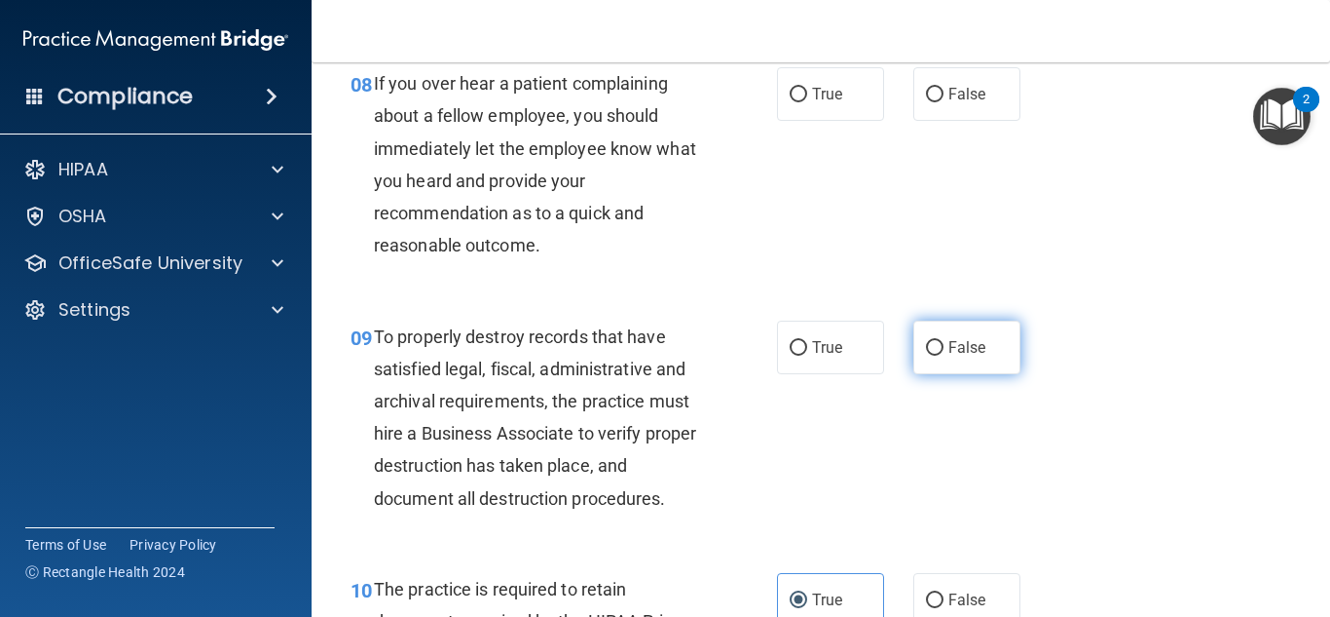
click at [995, 374] on label "False" at bounding box center [967, 347] width 107 height 54
click at [944, 356] on input "False" at bounding box center [935, 348] width 18 height 15
radio input "true"
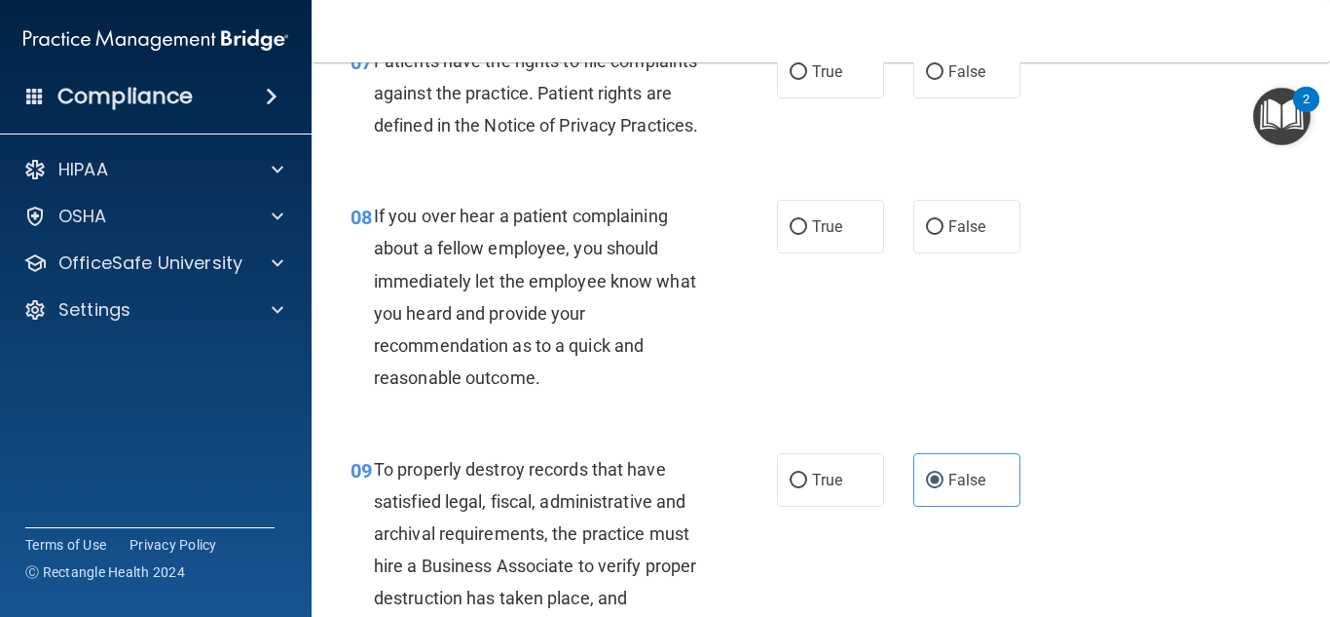
scroll to position [1526, 0]
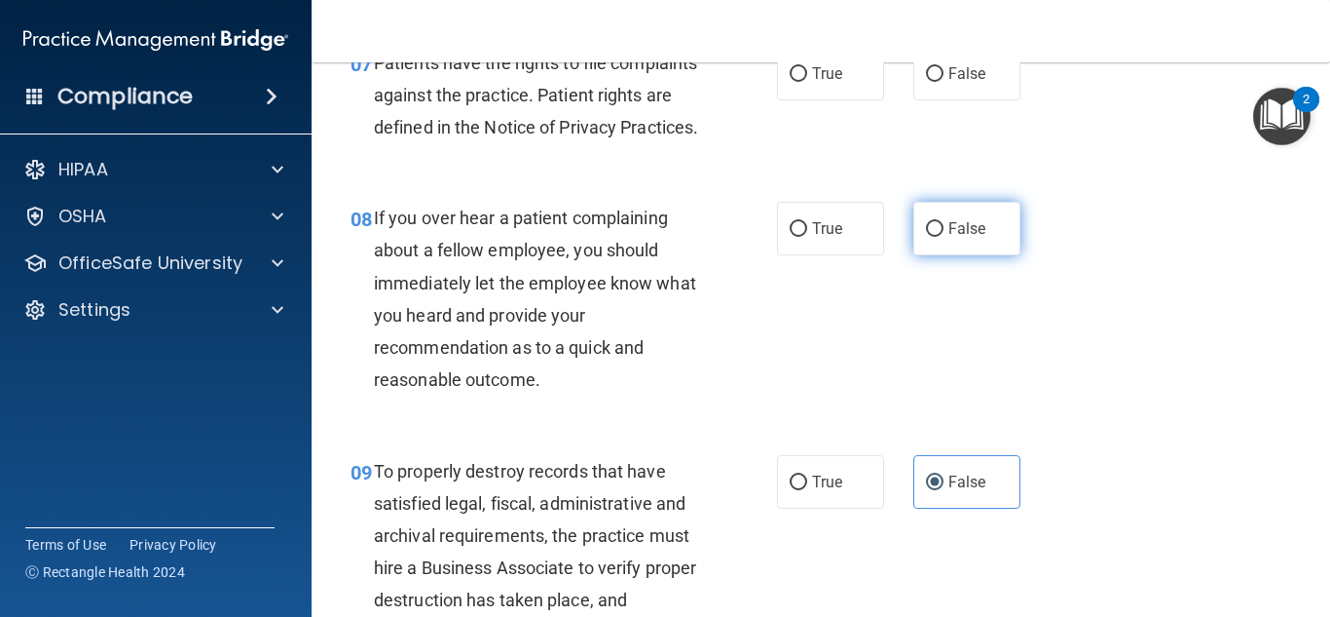
click at [974, 238] on span "False" at bounding box center [968, 228] width 38 height 19
click at [944, 237] on input "False" at bounding box center [935, 229] width 18 height 15
radio input "true"
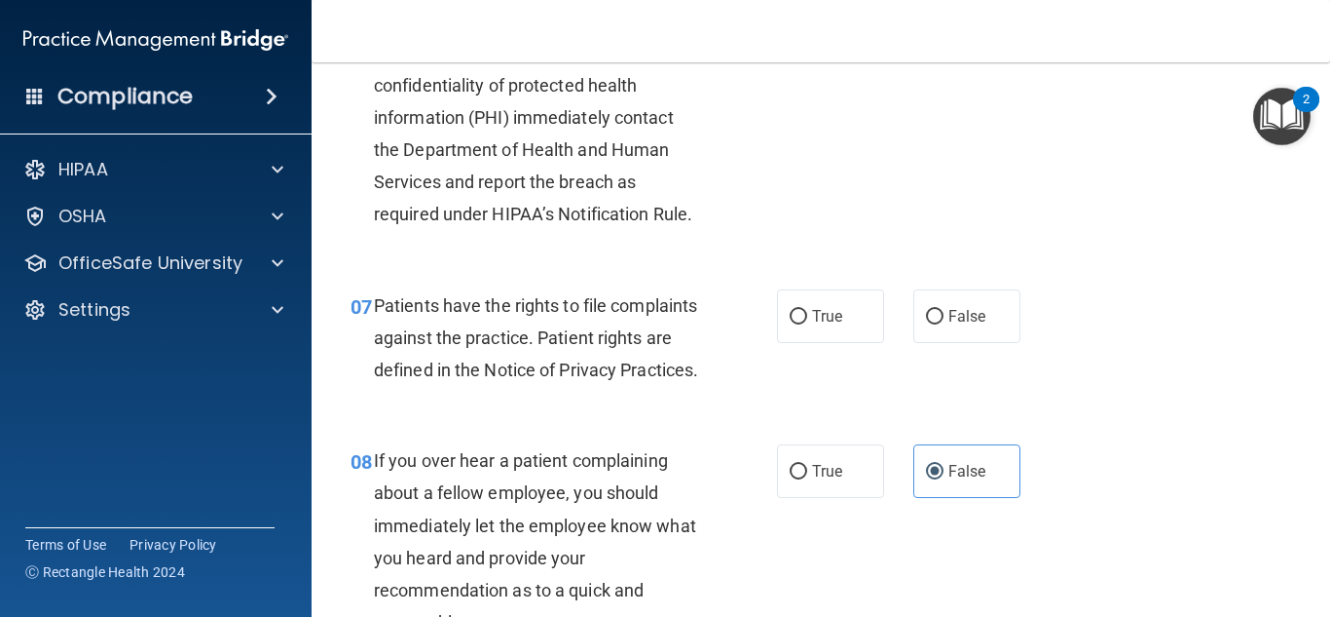
scroll to position [1252, 0]
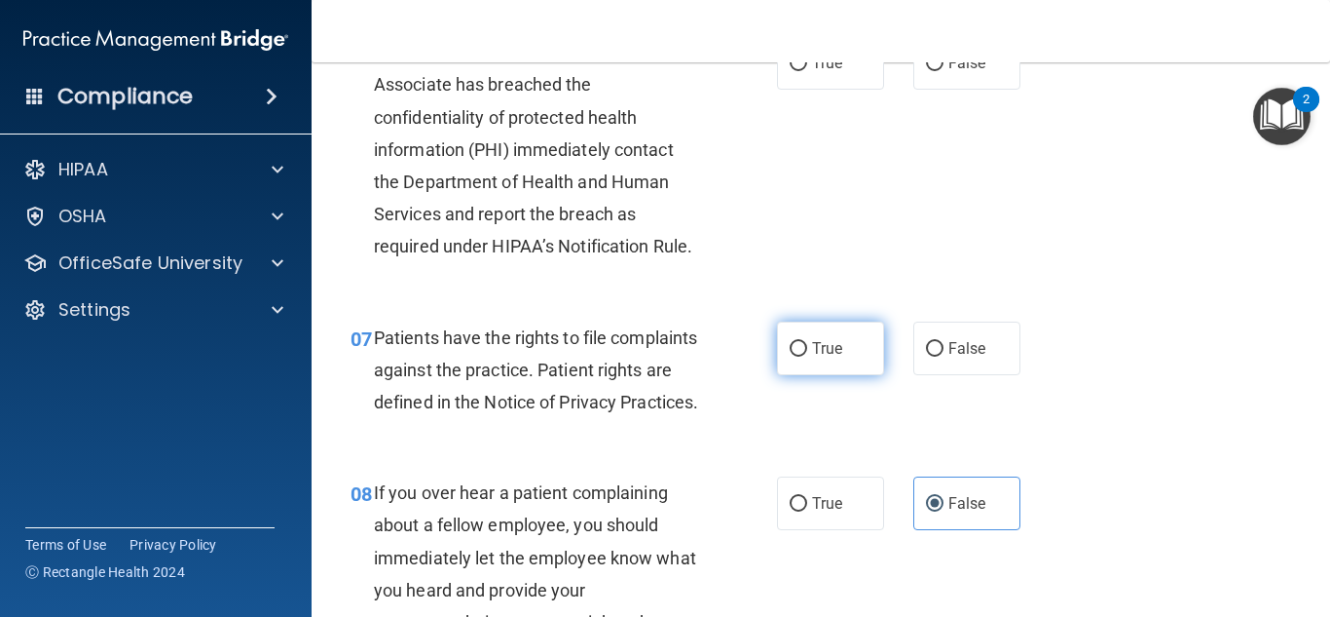
click at [852, 332] on label "True" at bounding box center [830, 348] width 107 height 54
click at [807, 342] on input "True" at bounding box center [799, 349] width 18 height 15
radio input "true"
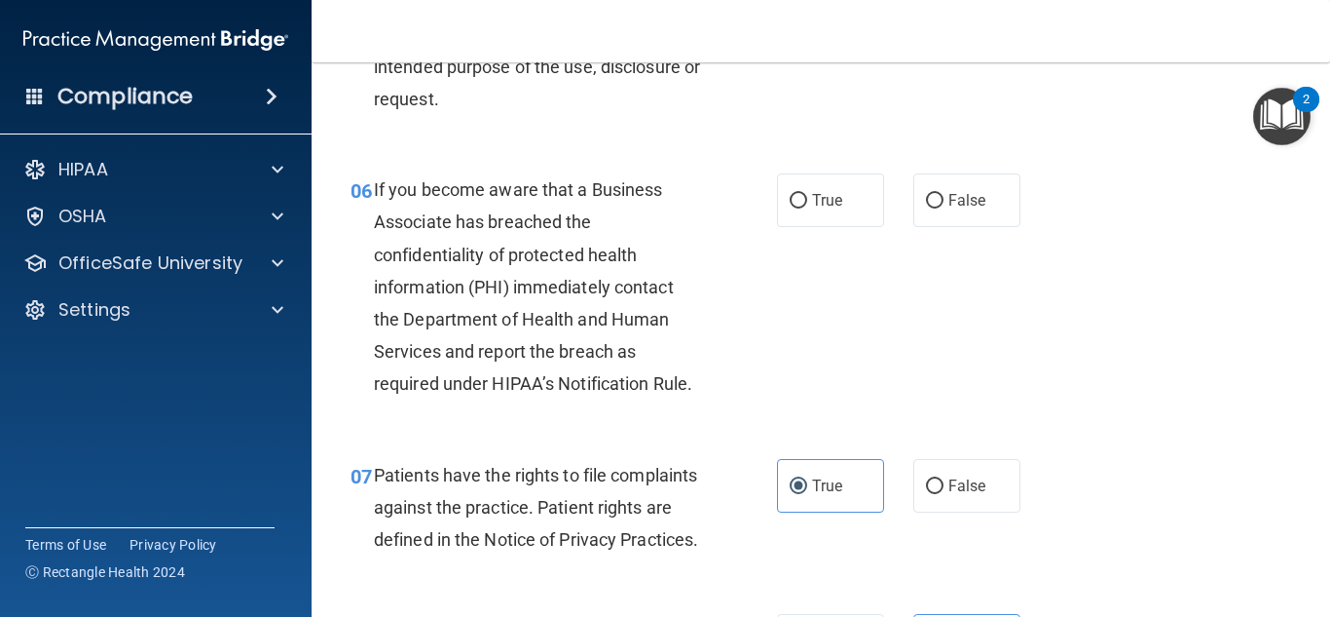
scroll to position [1099, 0]
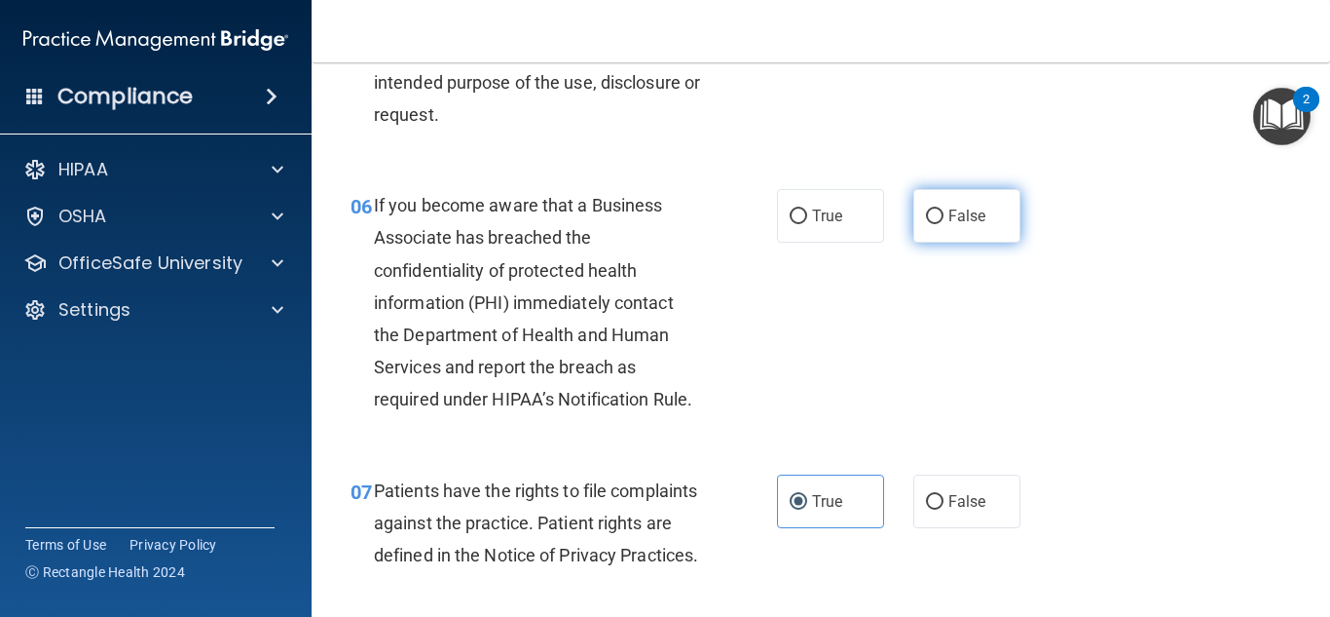
click at [973, 202] on label "False" at bounding box center [967, 216] width 107 height 54
click at [944, 209] on input "False" at bounding box center [935, 216] width 18 height 15
radio input "true"
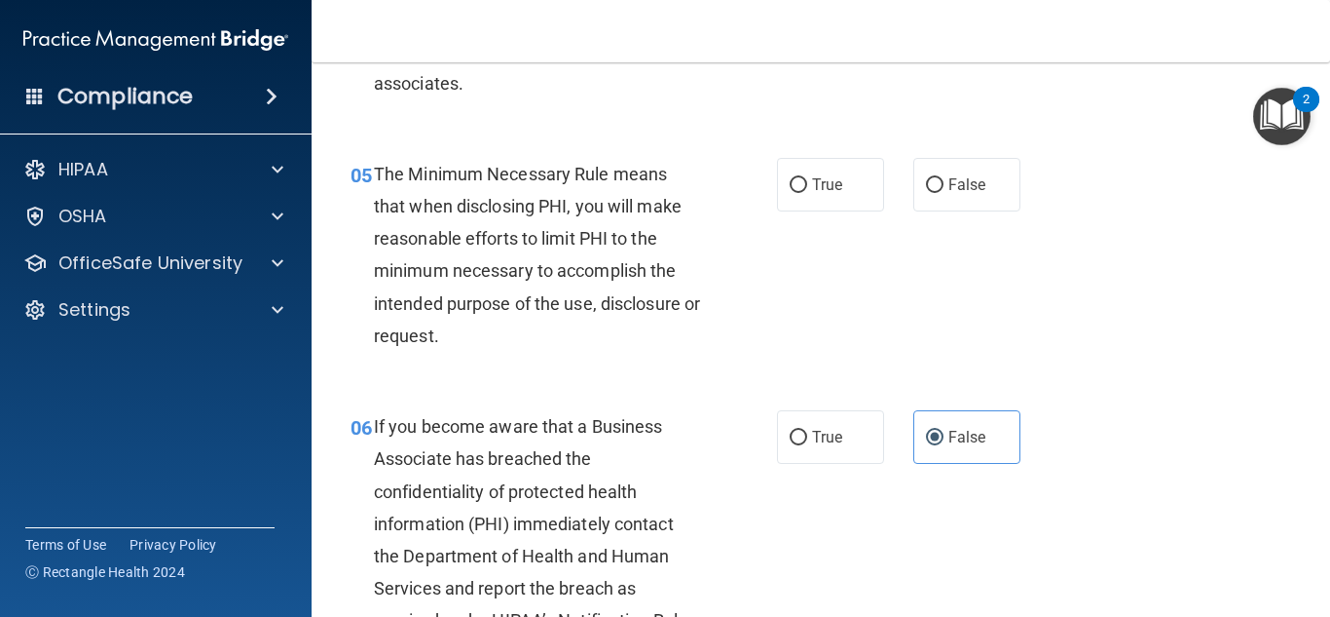
scroll to position [859, 0]
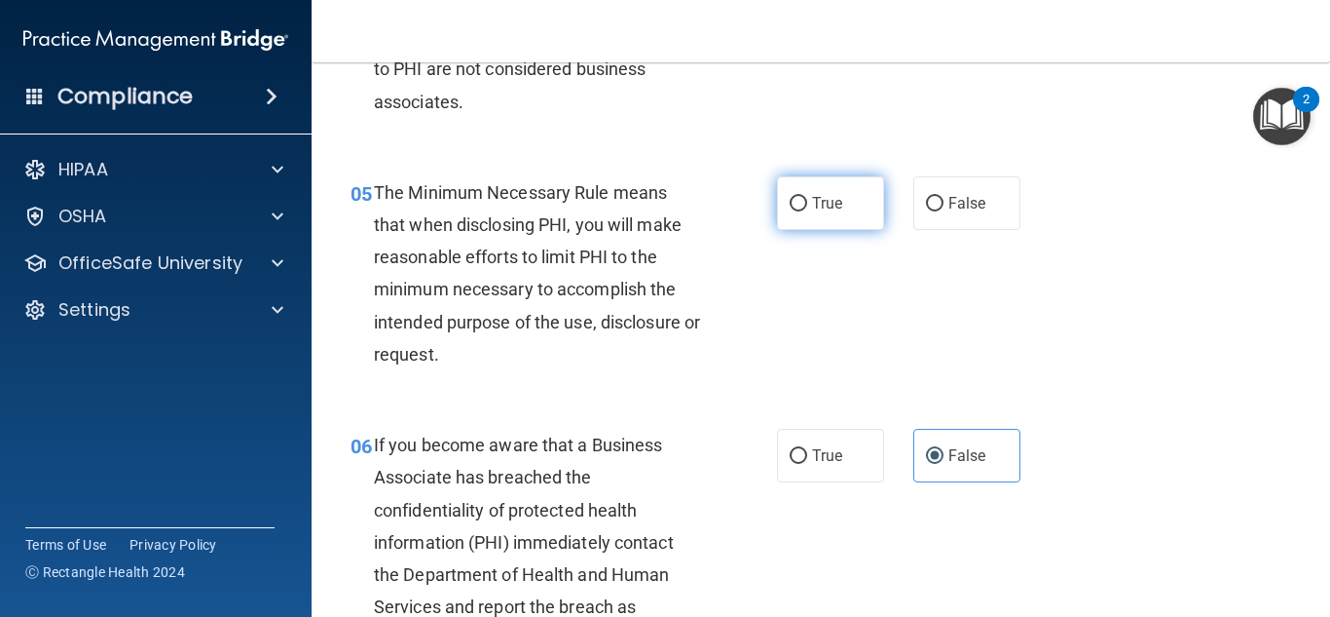
click at [841, 206] on span "True" at bounding box center [827, 203] width 30 height 19
click at [807, 206] on input "True" at bounding box center [799, 204] width 18 height 15
radio input "true"
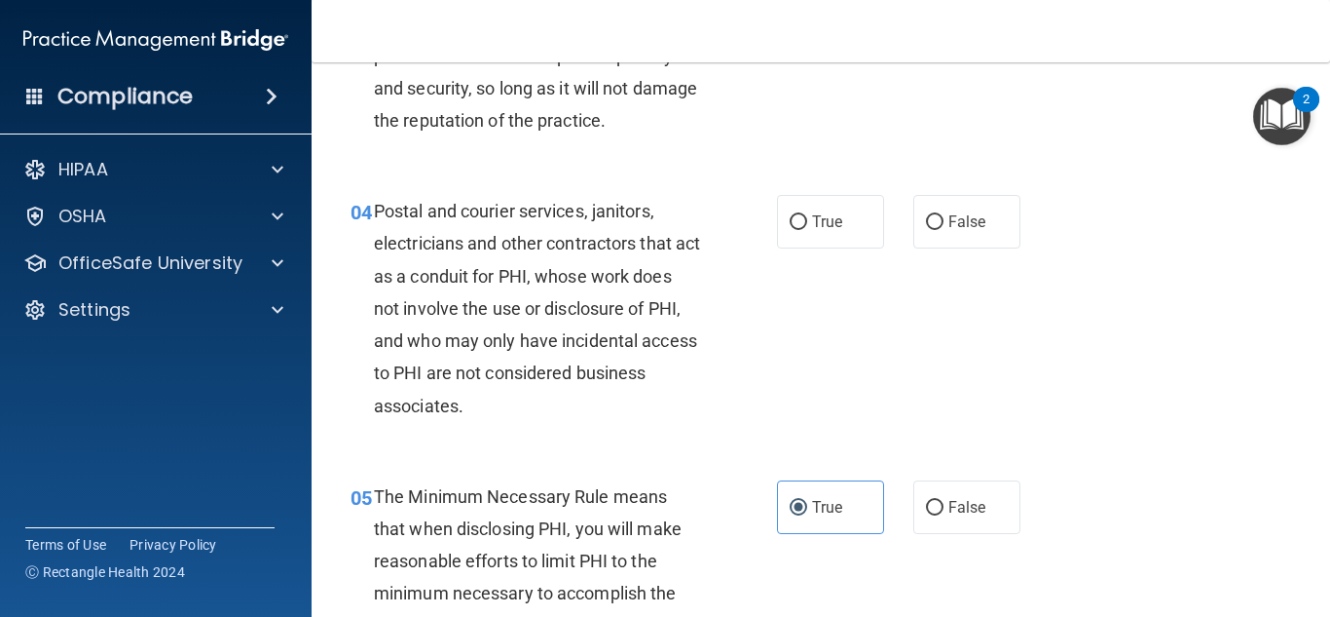
scroll to position [546, 0]
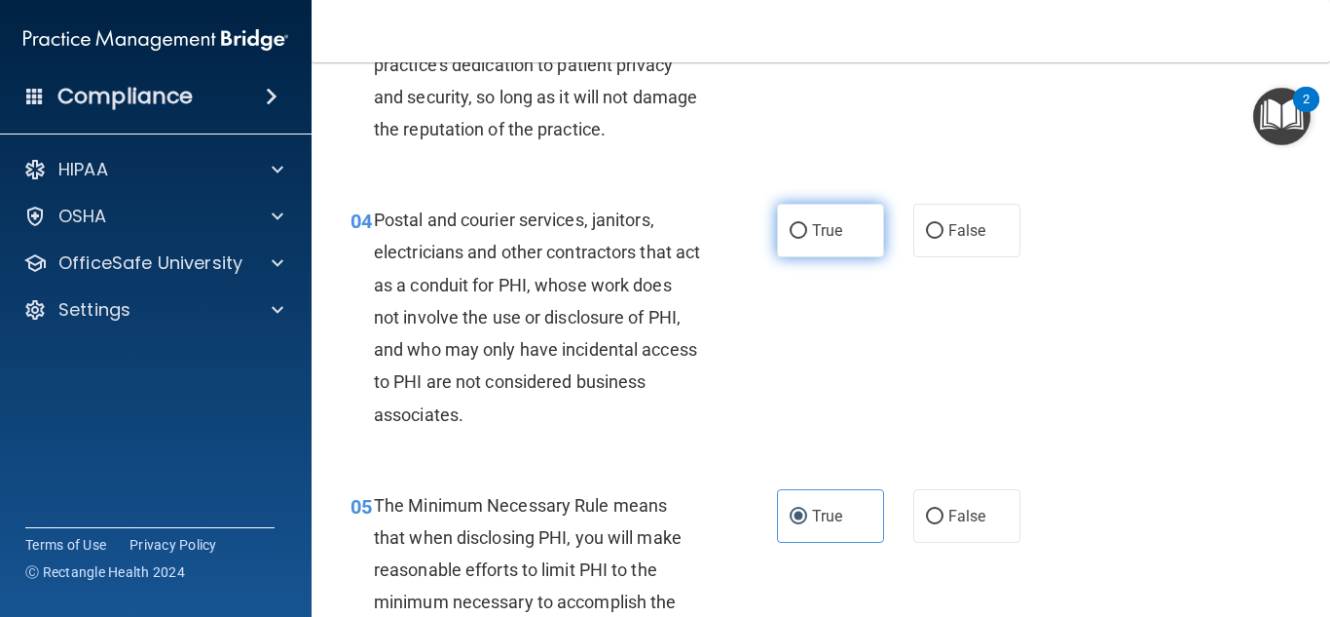
click at [858, 229] on label "True" at bounding box center [830, 231] width 107 height 54
click at [807, 229] on input "True" at bounding box center [799, 231] width 18 height 15
radio input "true"
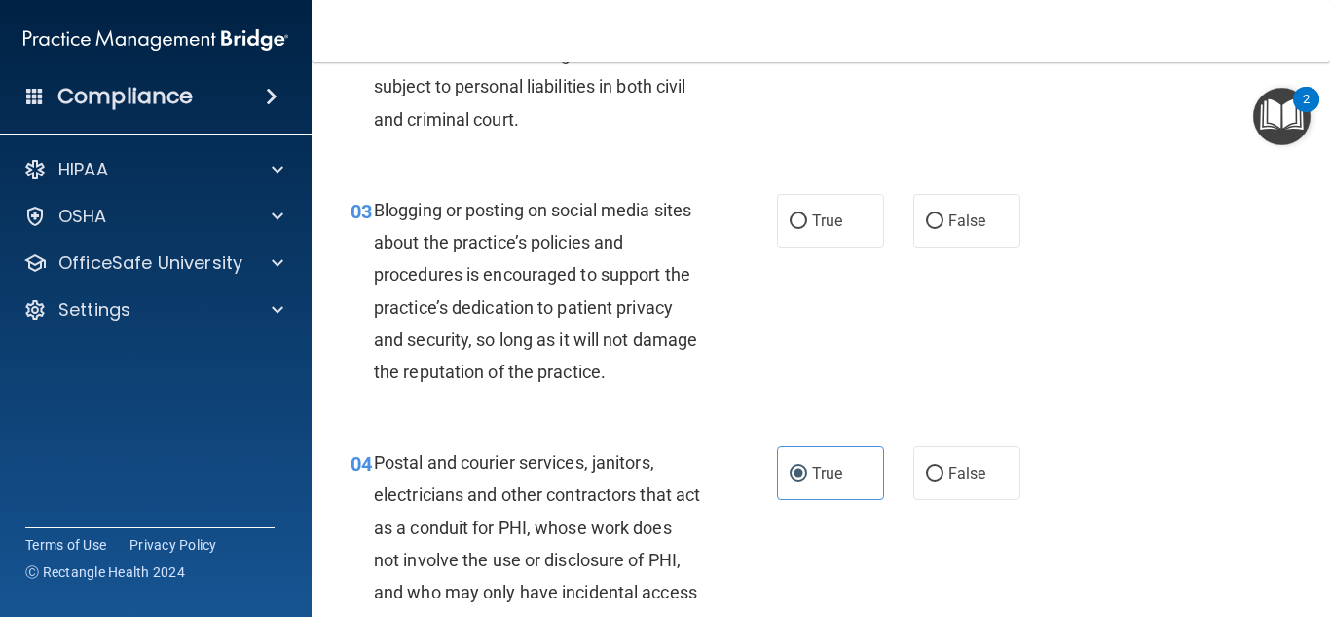
scroll to position [287, 0]
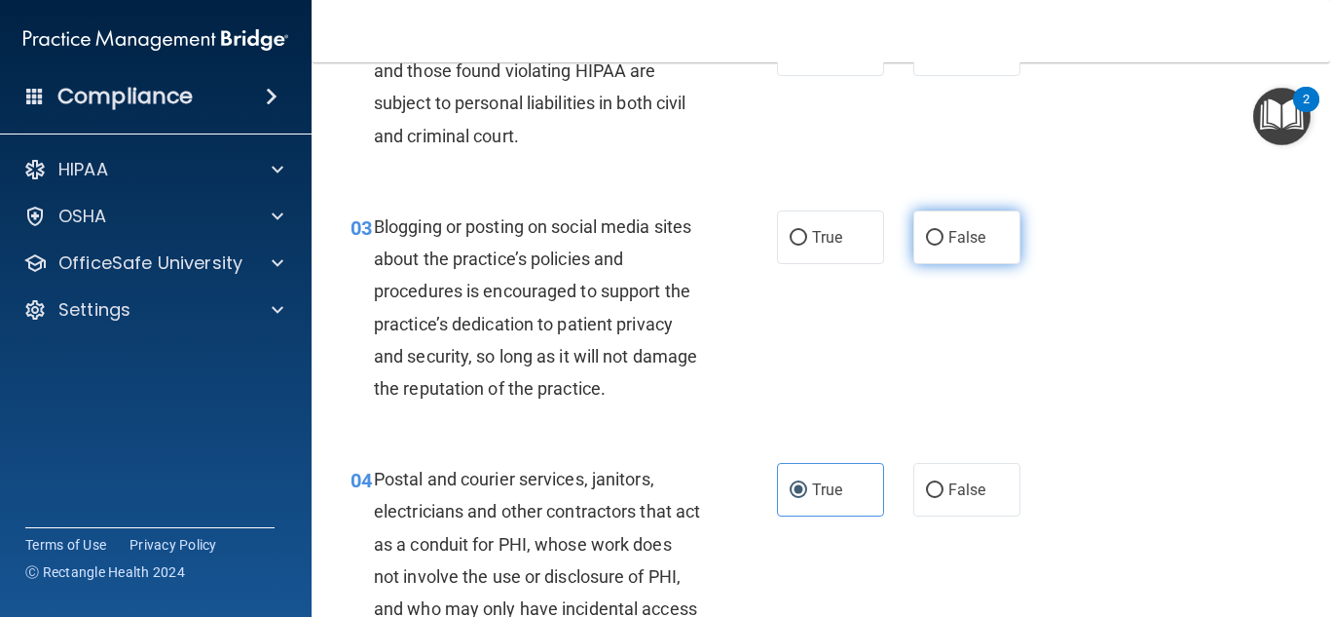
click at [983, 248] on label "False" at bounding box center [967, 237] width 107 height 54
click at [944, 245] on input "False" at bounding box center [935, 238] width 18 height 15
radio input "true"
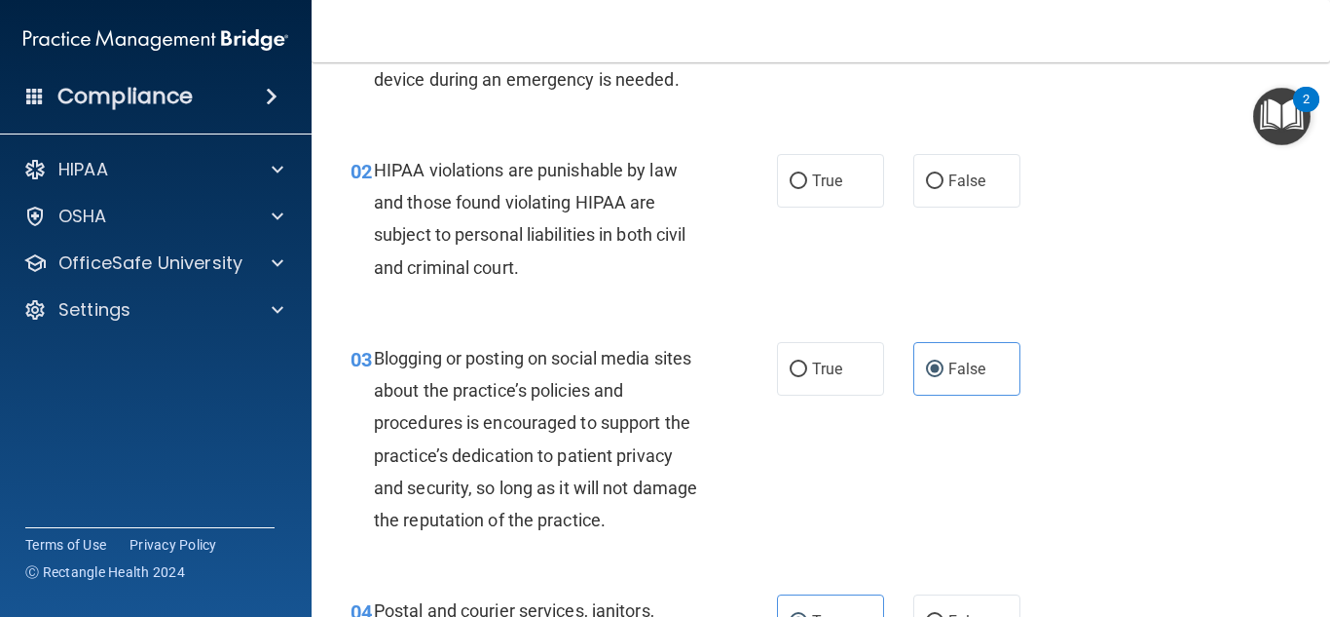
scroll to position [134, 0]
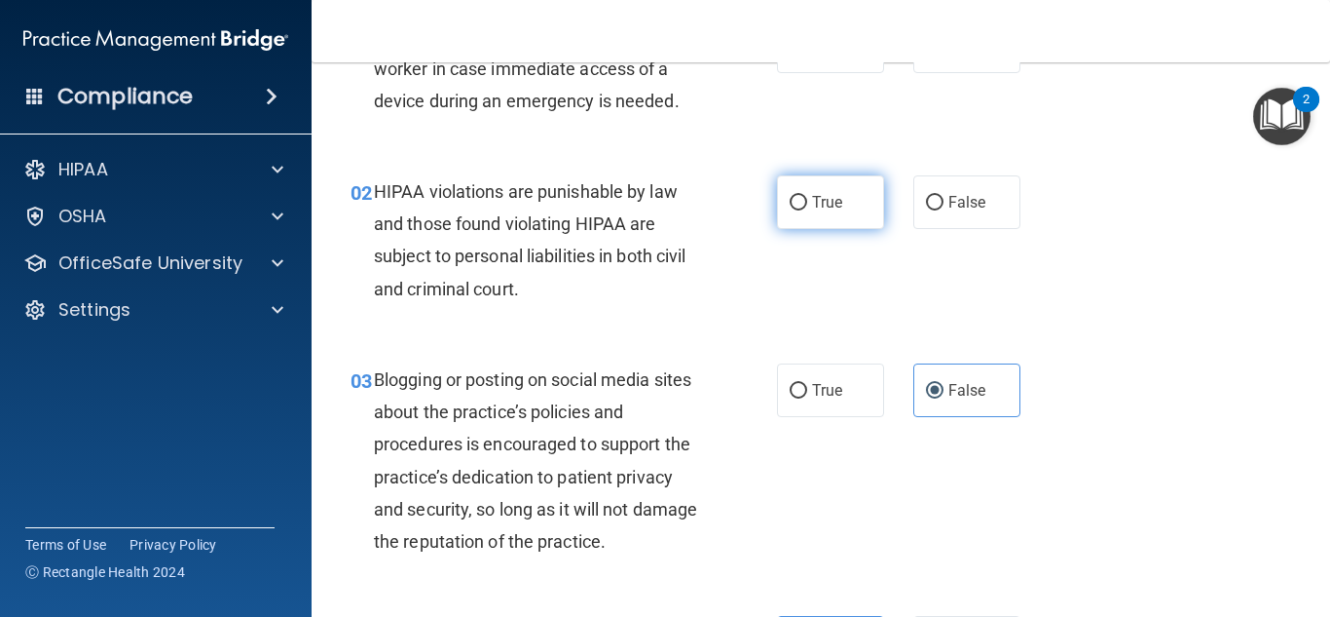
click at [851, 183] on label "True" at bounding box center [830, 202] width 107 height 54
click at [807, 196] on input "True" at bounding box center [799, 203] width 18 height 15
radio input "true"
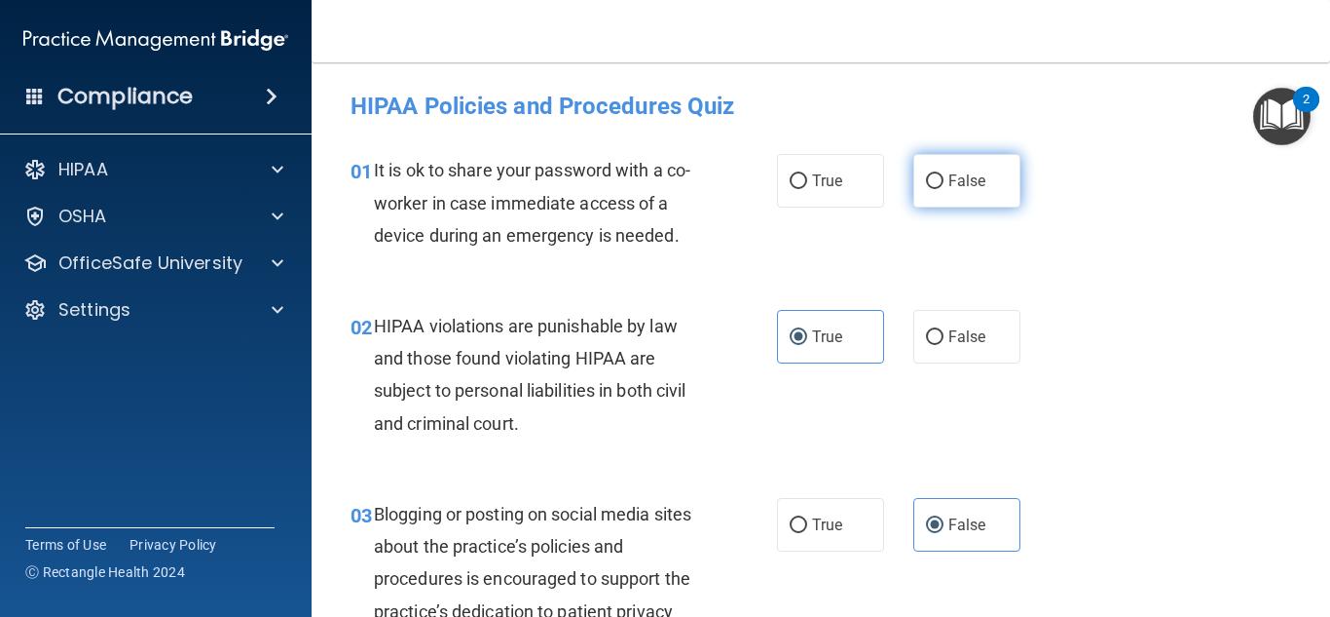
click at [995, 191] on label "False" at bounding box center [967, 181] width 107 height 54
click at [944, 189] on input "False" at bounding box center [935, 181] width 18 height 15
radio input "true"
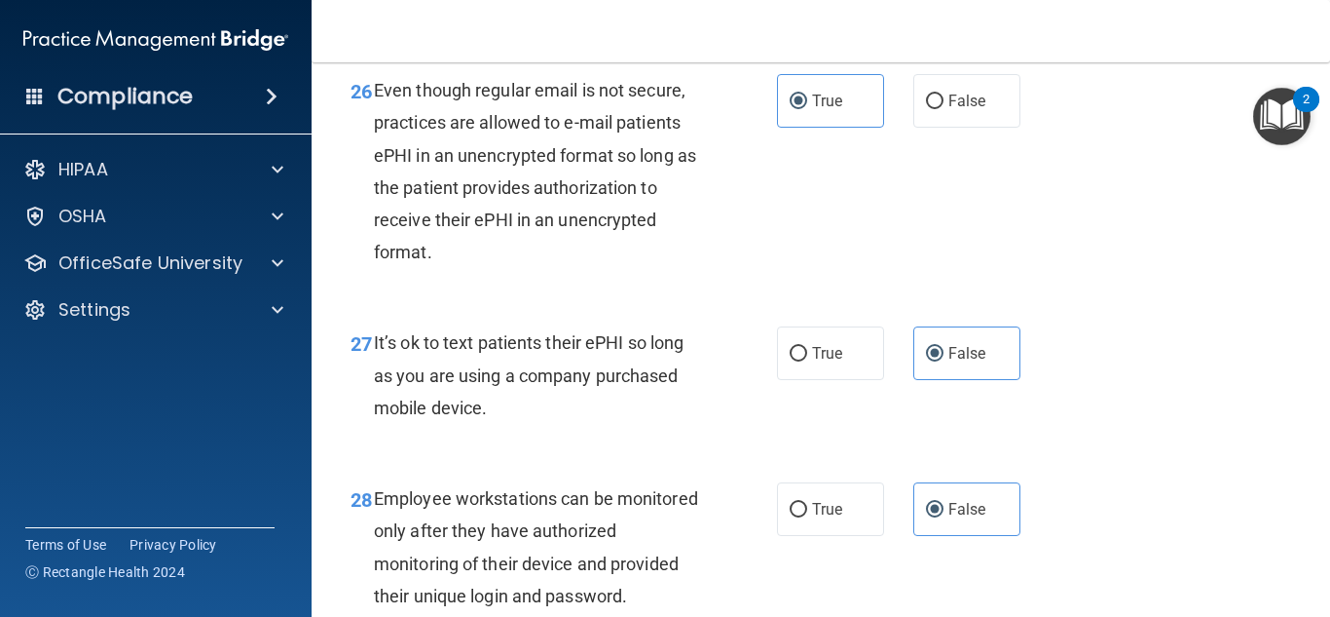
scroll to position [5859, 0]
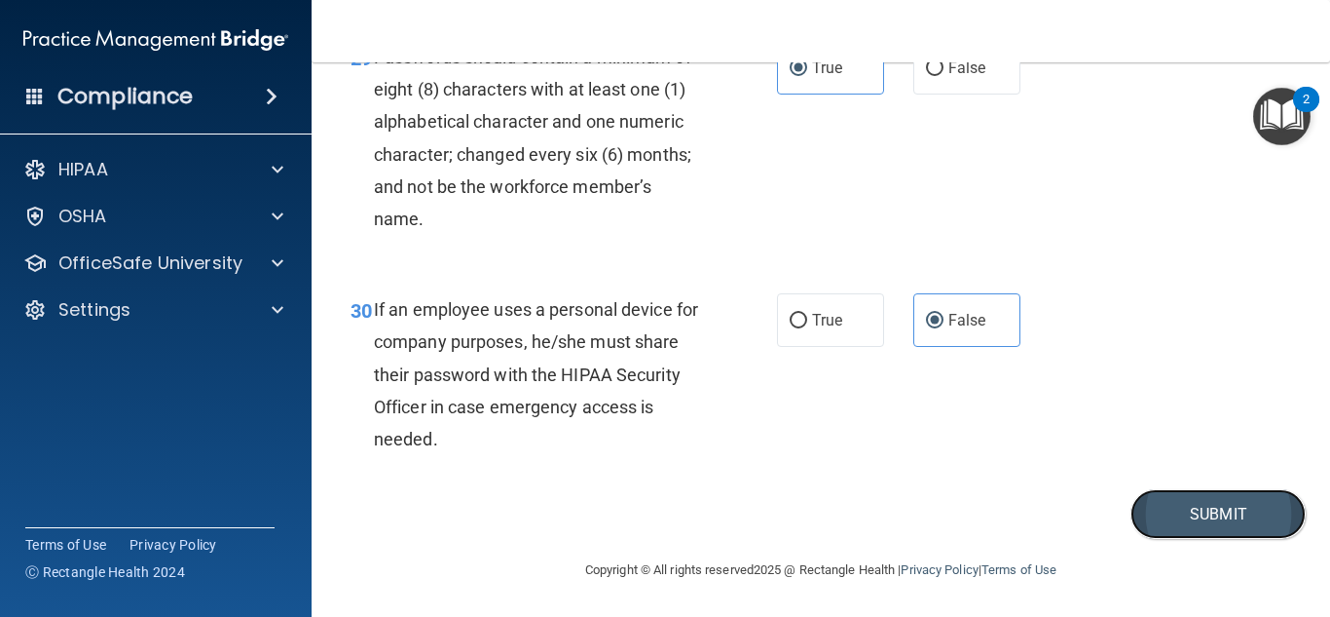
click at [1216, 517] on button "Submit" at bounding box center [1218, 514] width 175 height 50
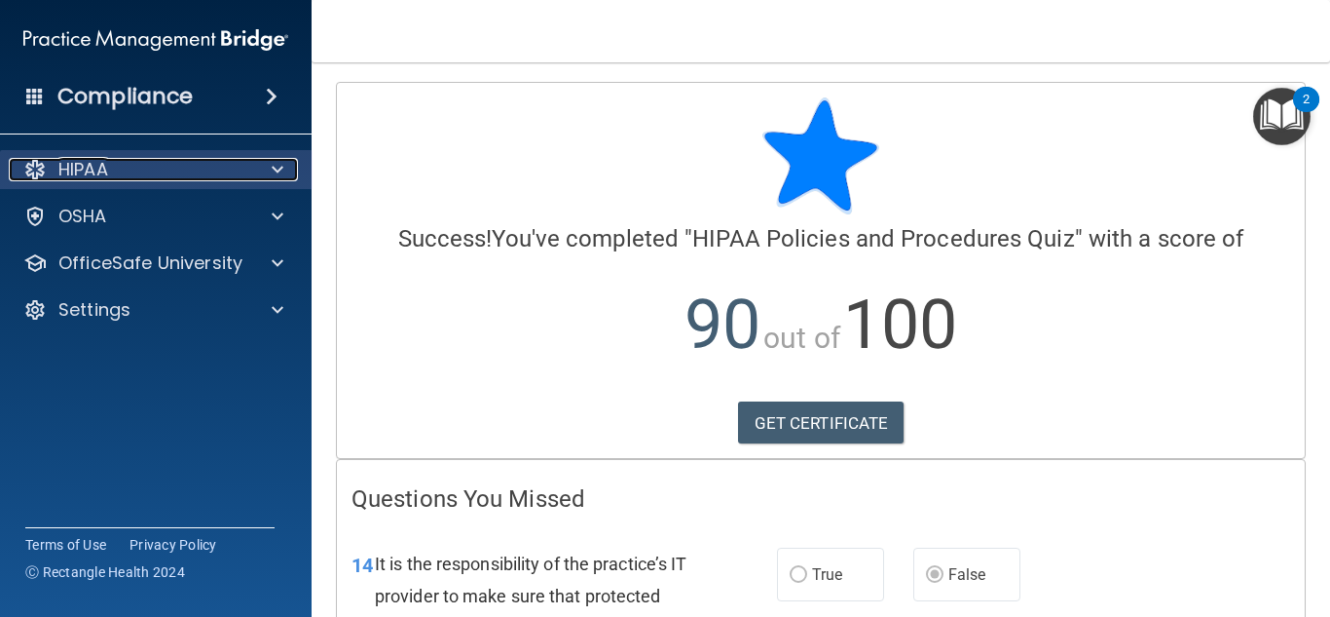
click at [276, 168] on span at bounding box center [278, 169] width 12 height 23
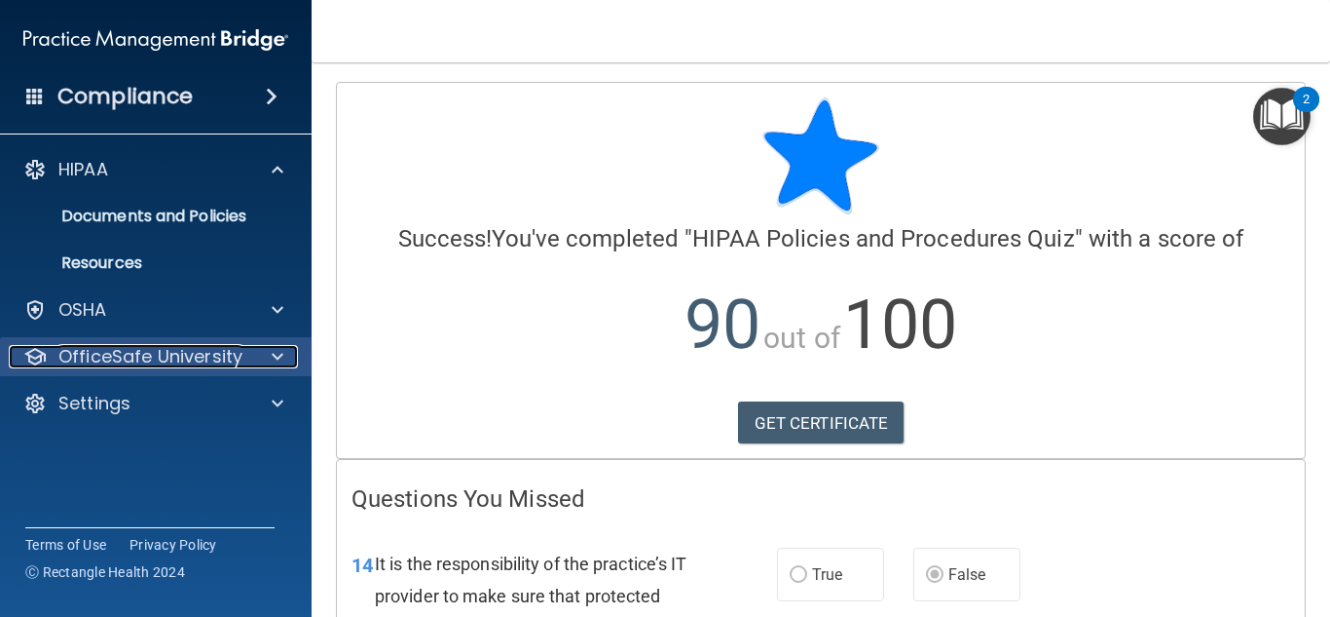
click at [222, 361] on p "OfficeSafe University" at bounding box center [150, 356] width 184 height 23
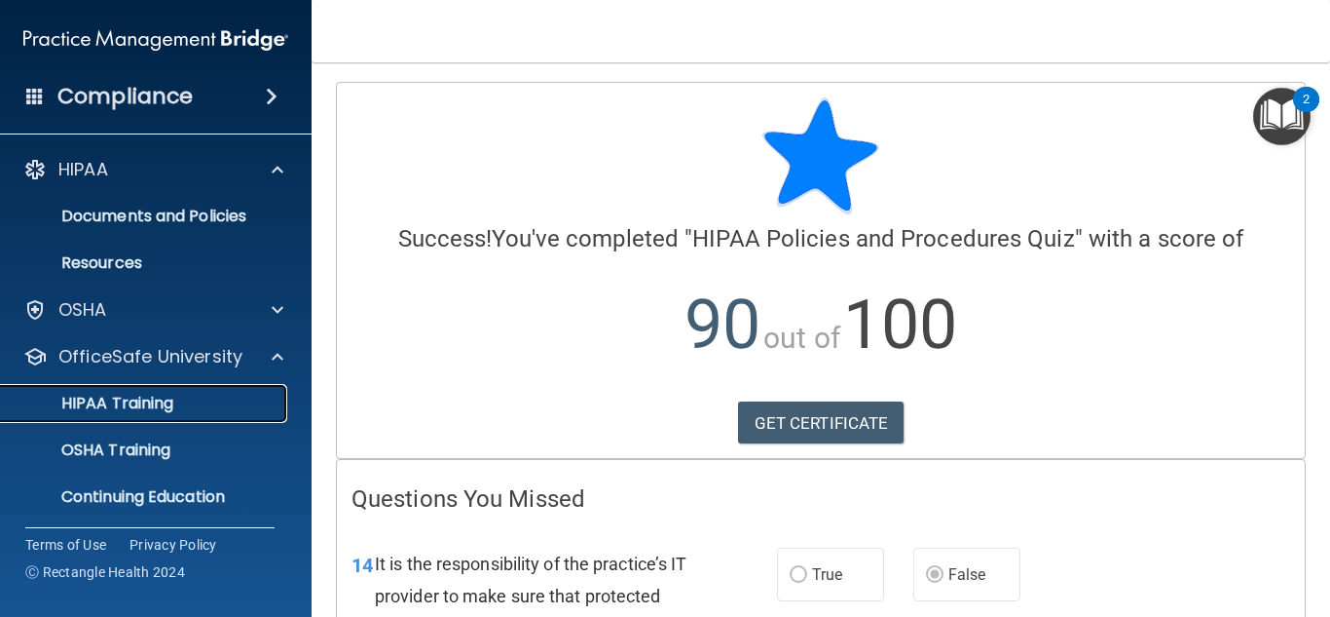
click at [225, 395] on div "HIPAA Training" at bounding box center [146, 402] width 266 height 19
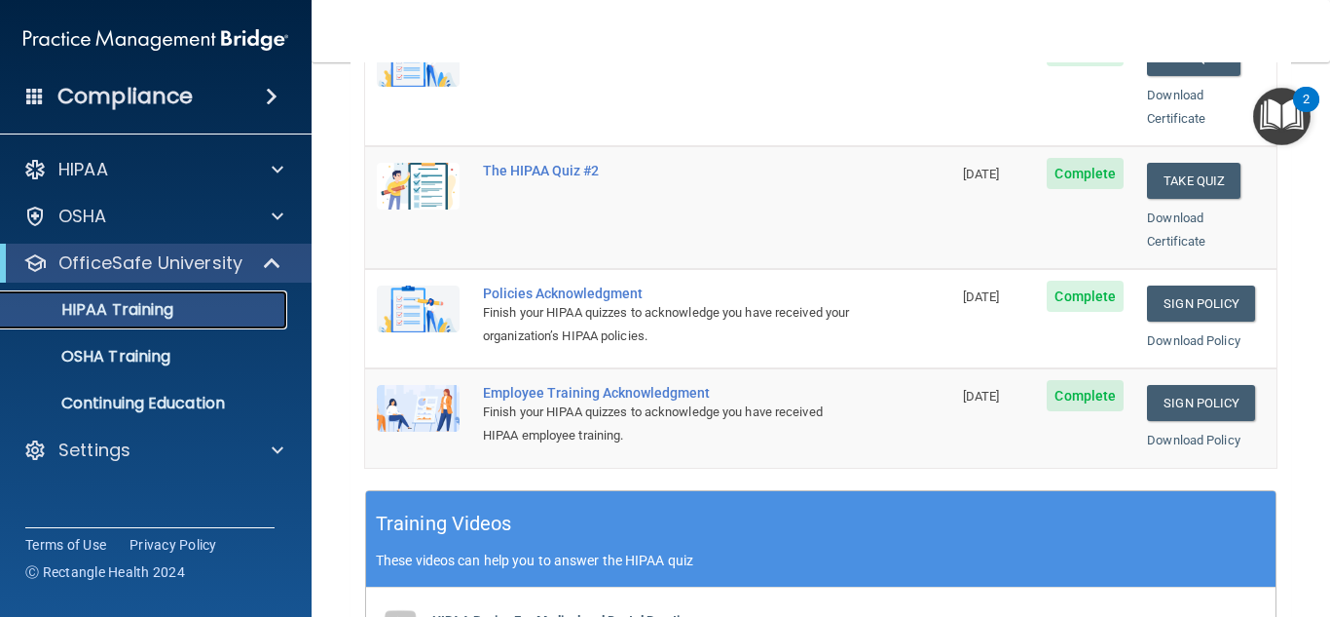
scroll to position [469, 0]
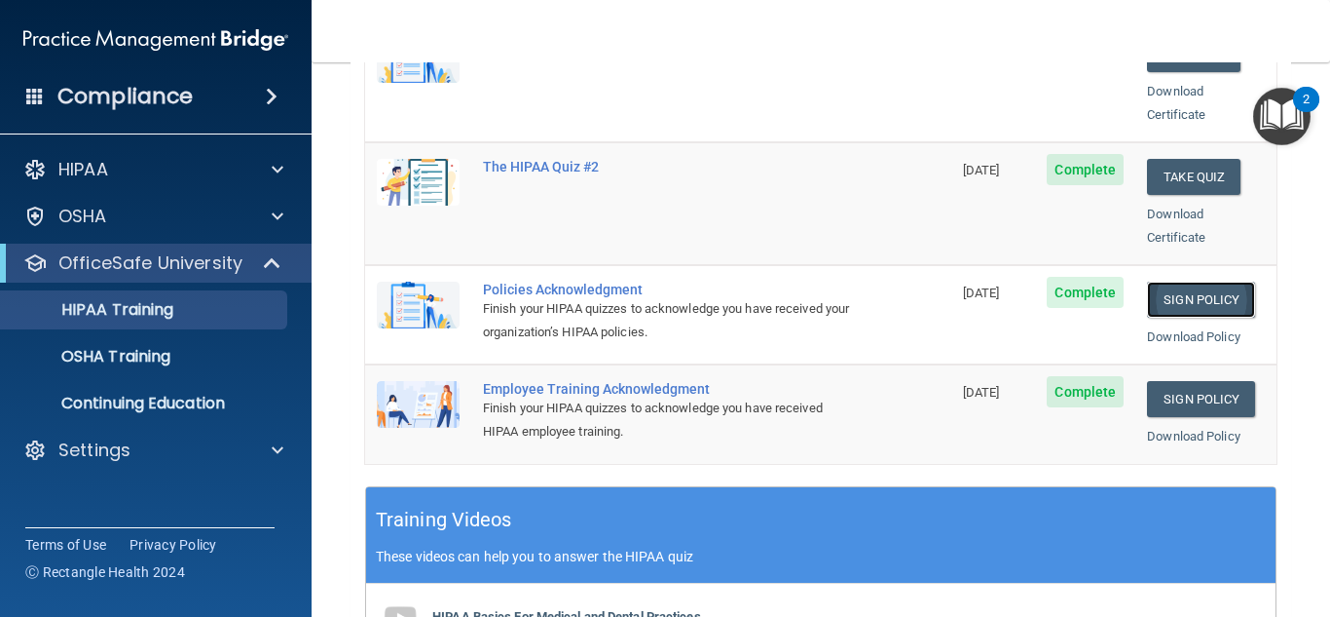
click at [1169, 281] on link "Sign Policy" at bounding box center [1201, 299] width 108 height 36
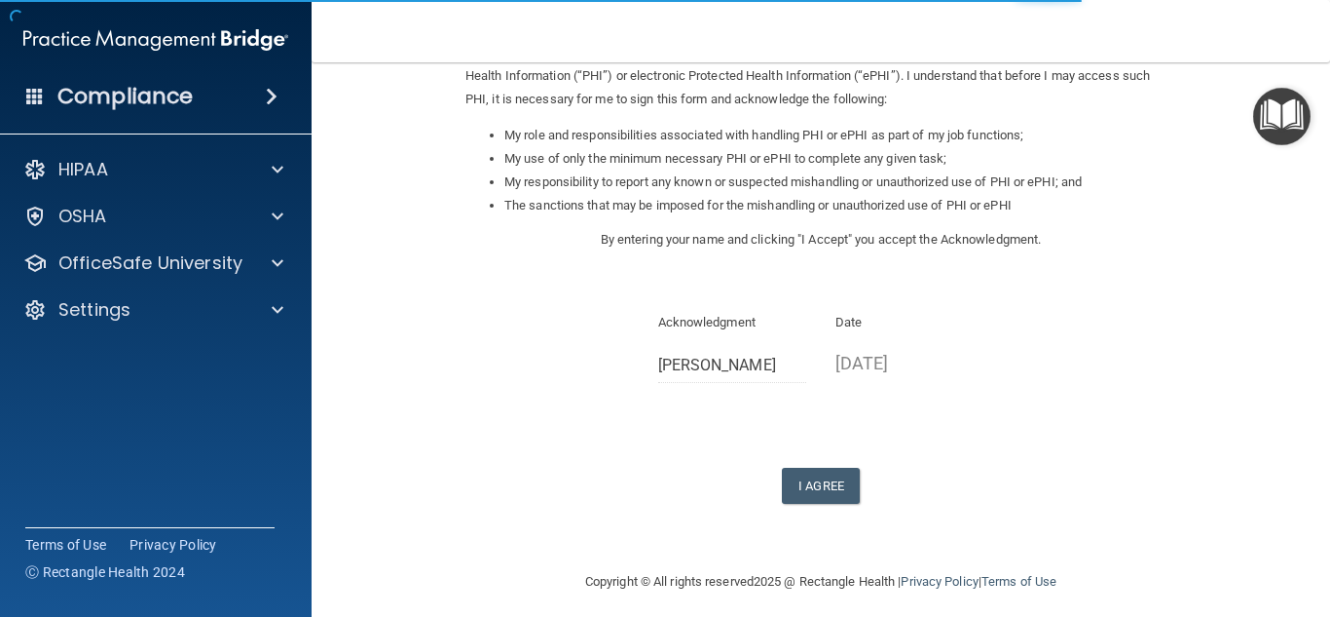
scroll to position [276, 0]
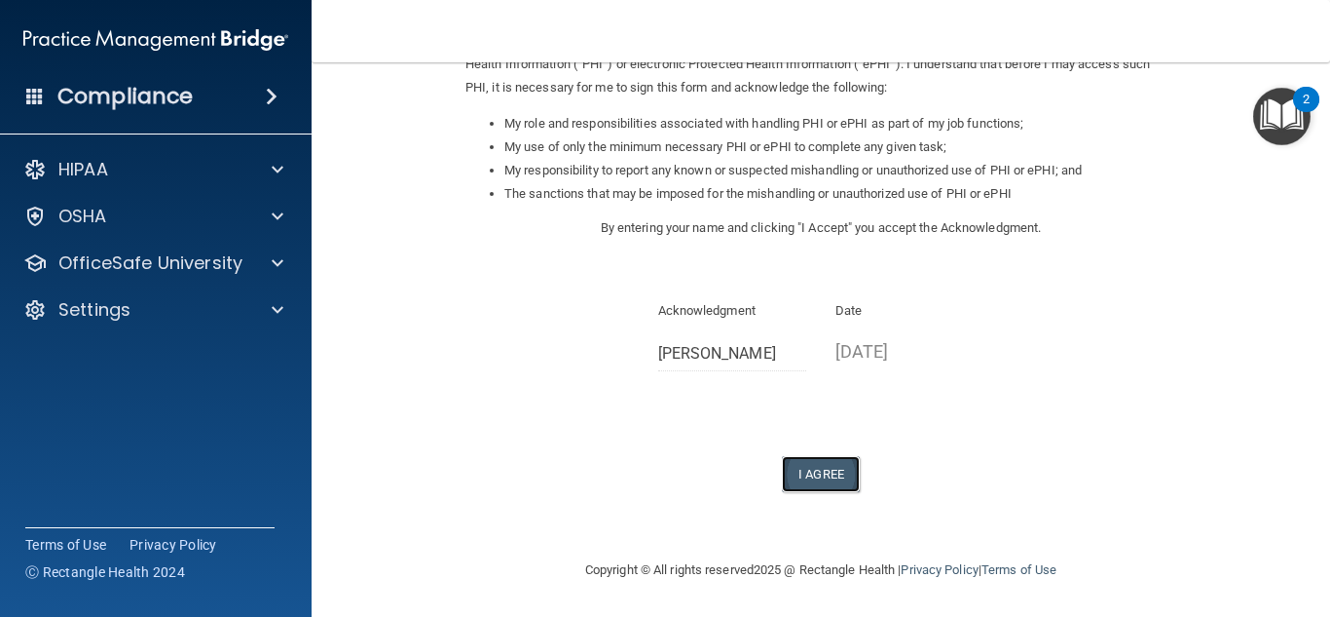
click at [824, 482] on button "I Agree" at bounding box center [821, 474] width 78 height 36
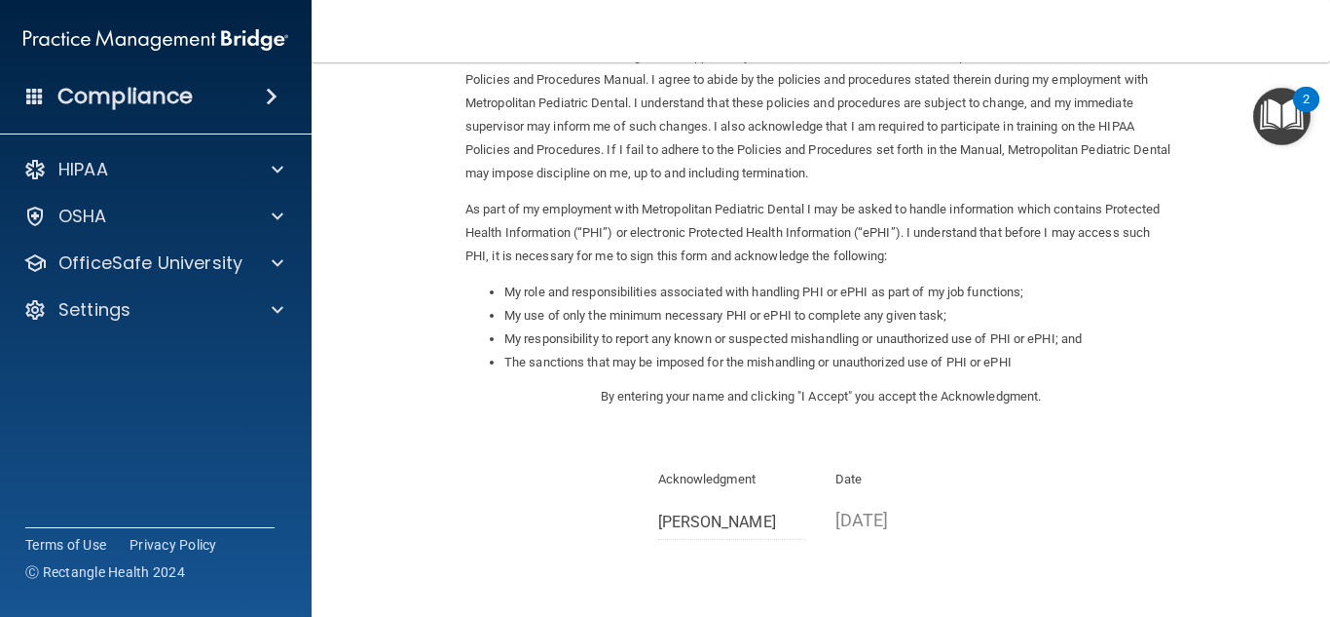
scroll to position [106, 0]
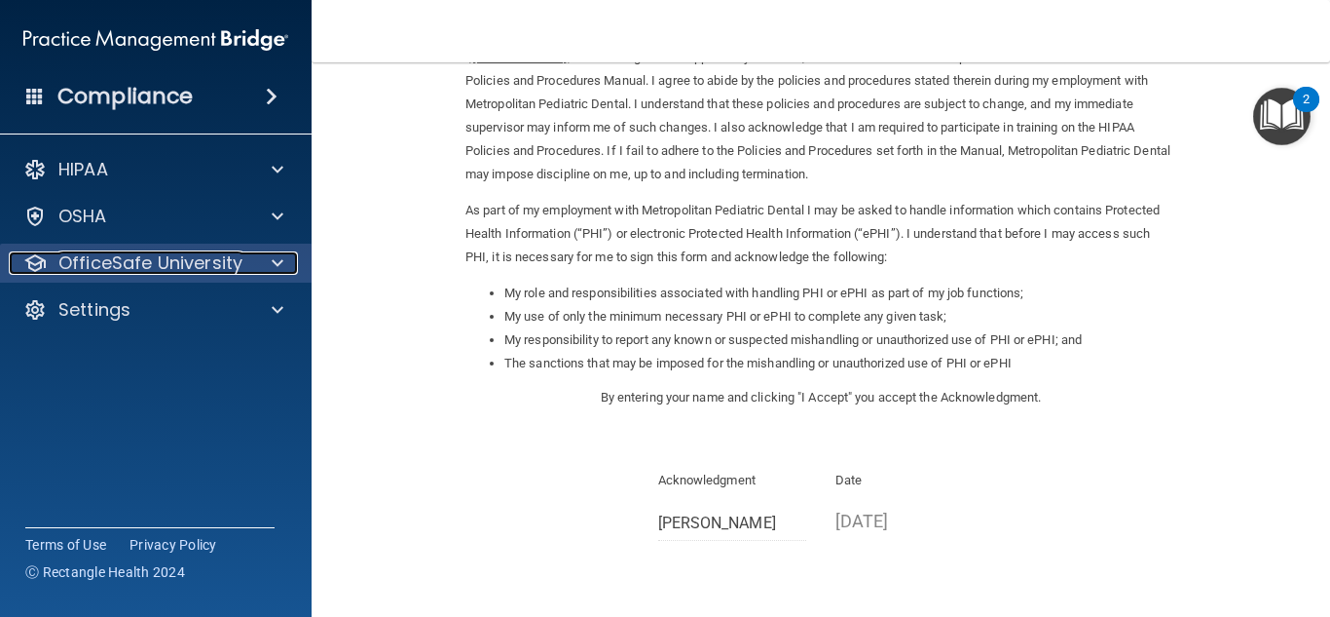
click at [241, 271] on div "OfficeSafe University" at bounding box center [130, 262] width 242 height 23
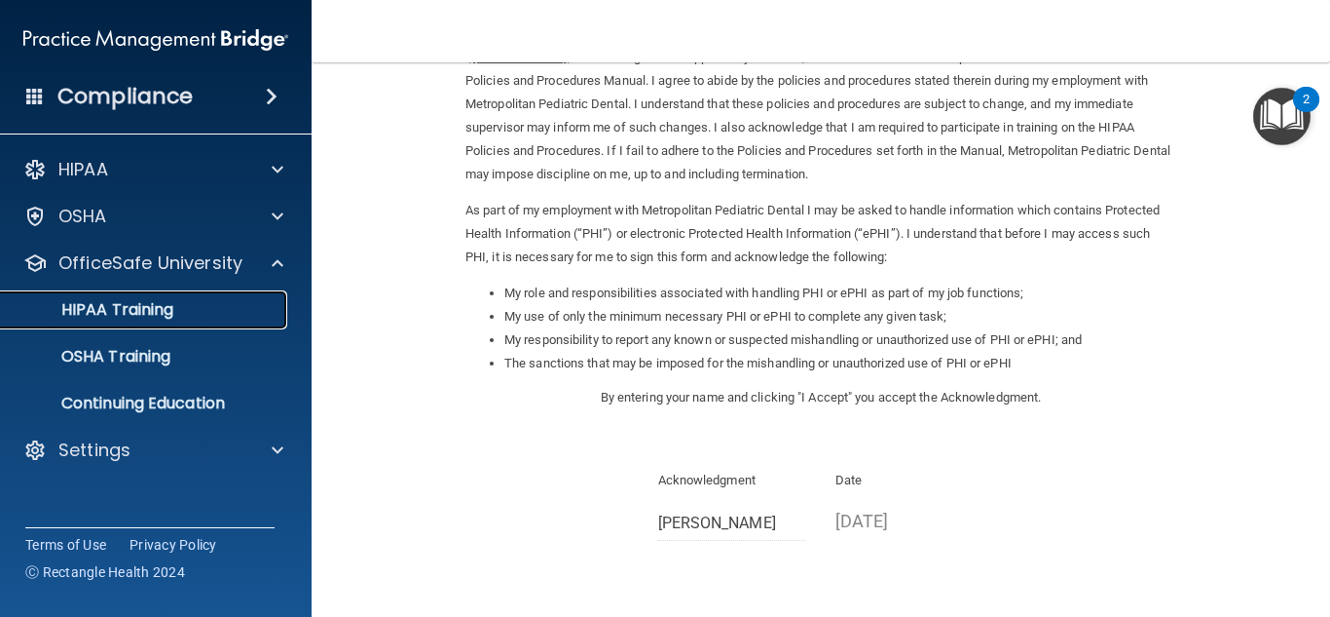
click at [257, 318] on div "HIPAA Training" at bounding box center [146, 309] width 266 height 19
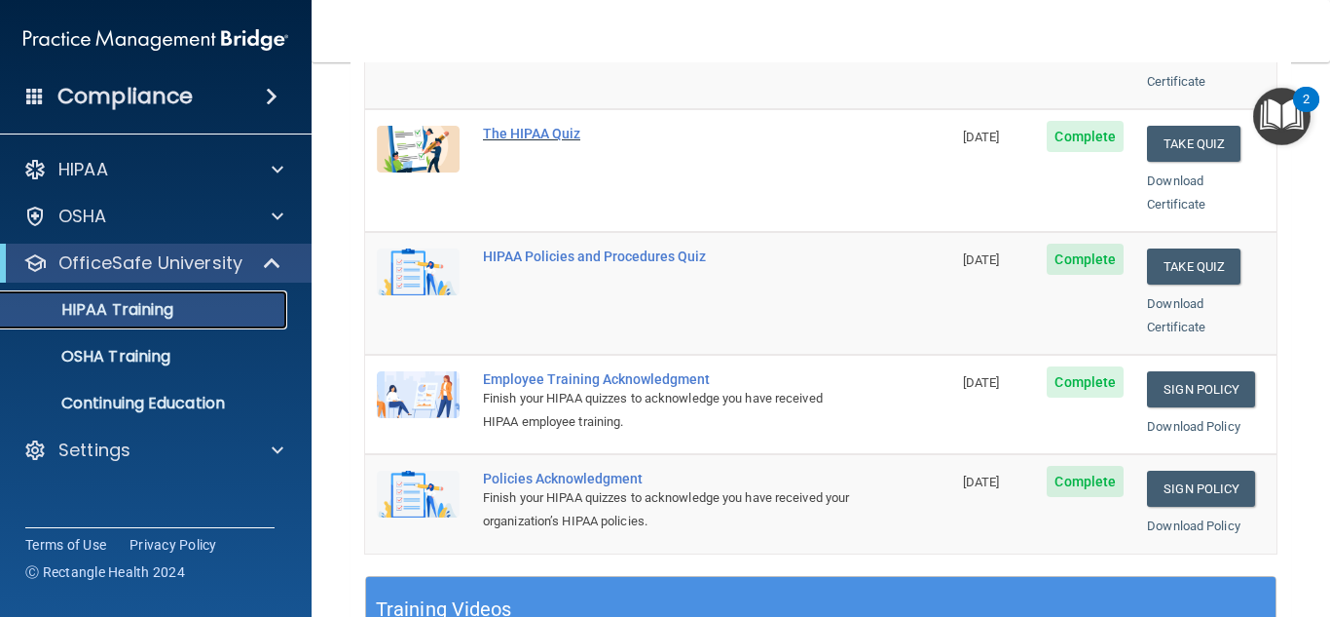
scroll to position [450, 0]
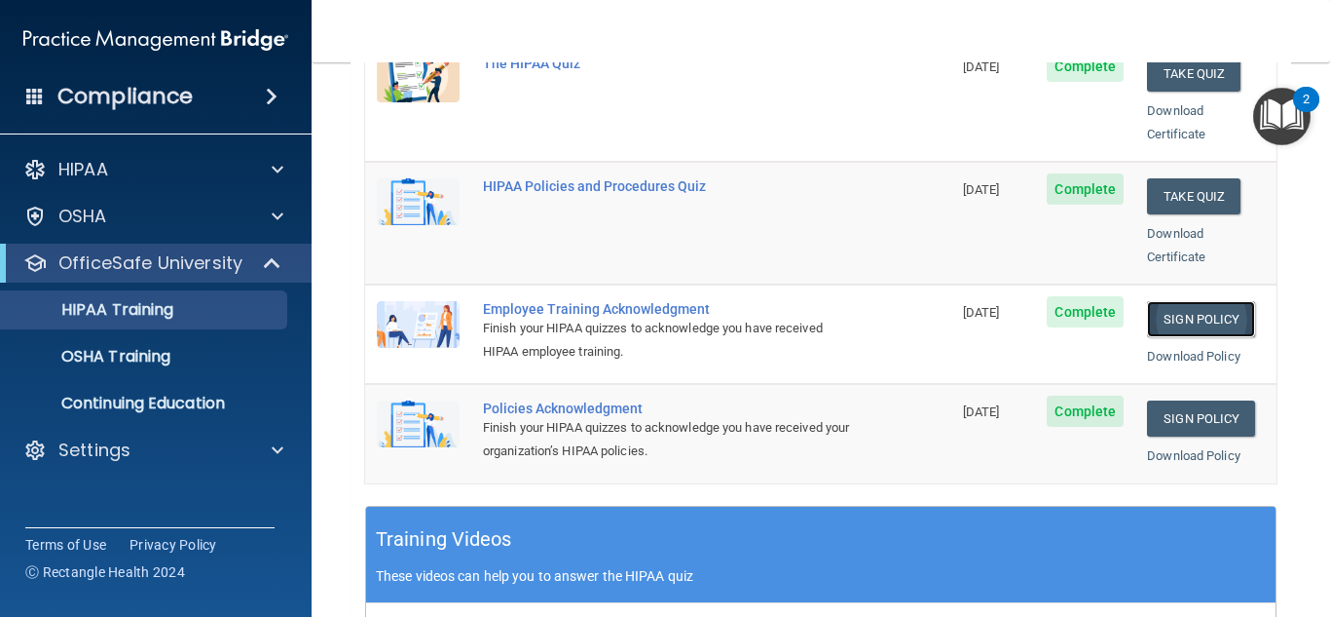
click at [1231, 301] on link "Sign Policy" at bounding box center [1201, 319] width 108 height 36
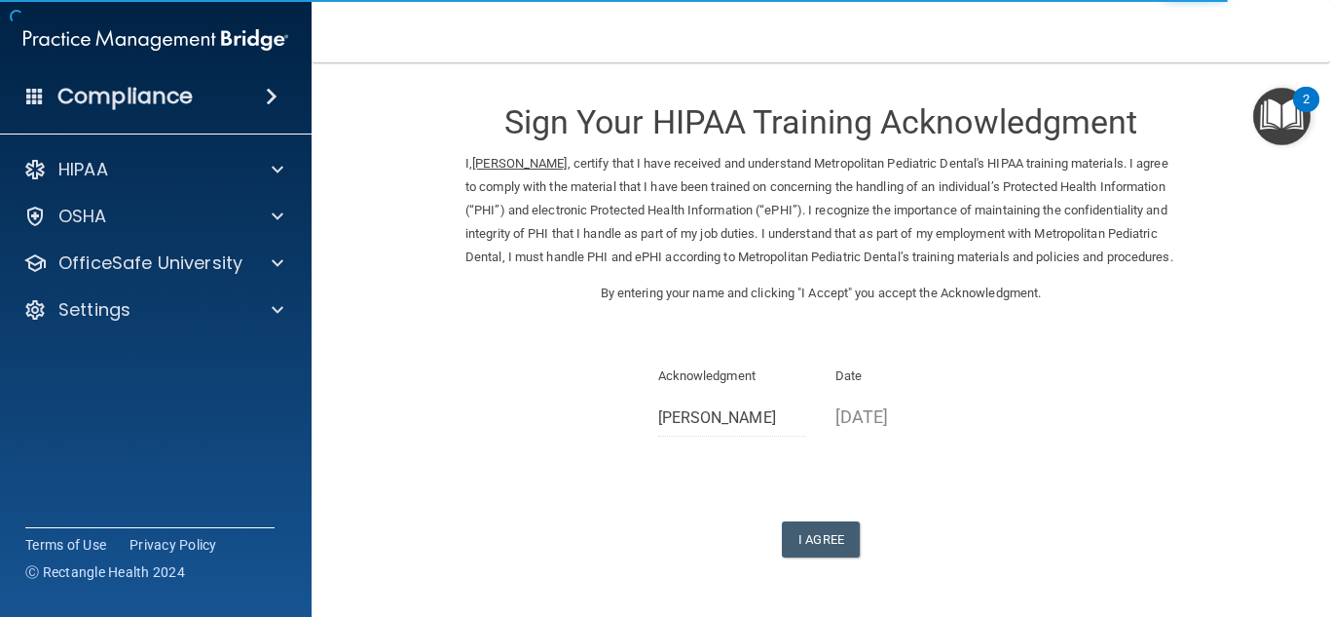
scroll to position [89, 0]
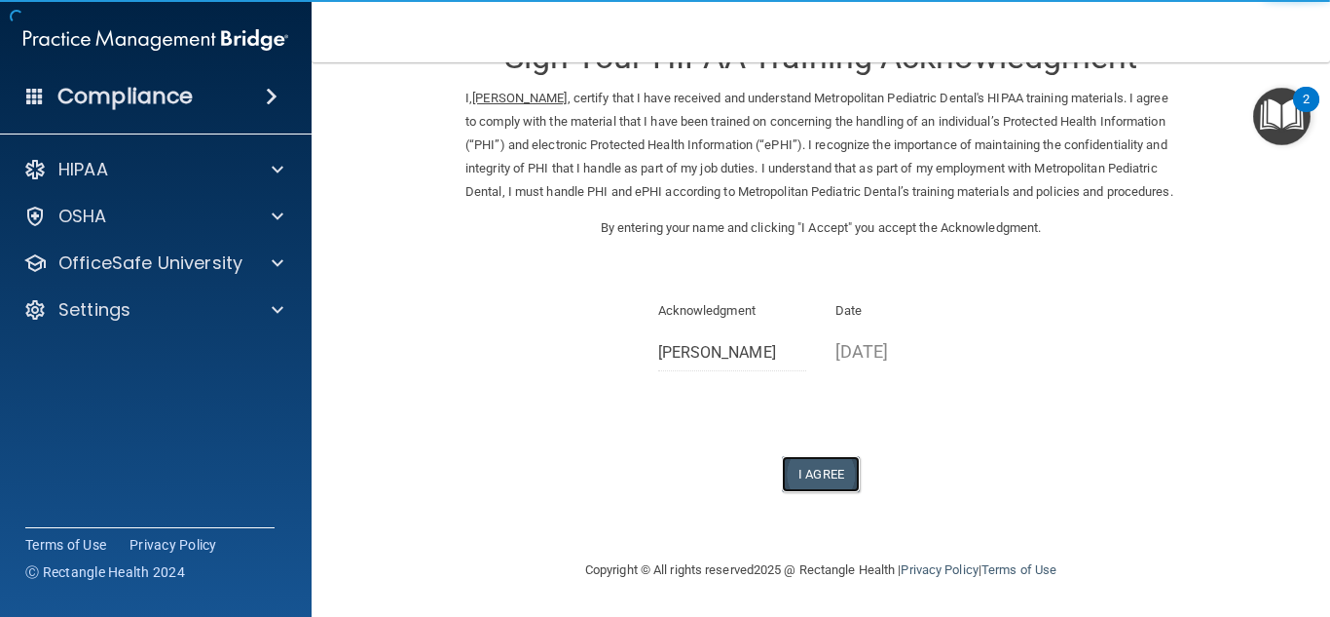
click at [805, 479] on button "I Agree" at bounding box center [821, 474] width 78 height 36
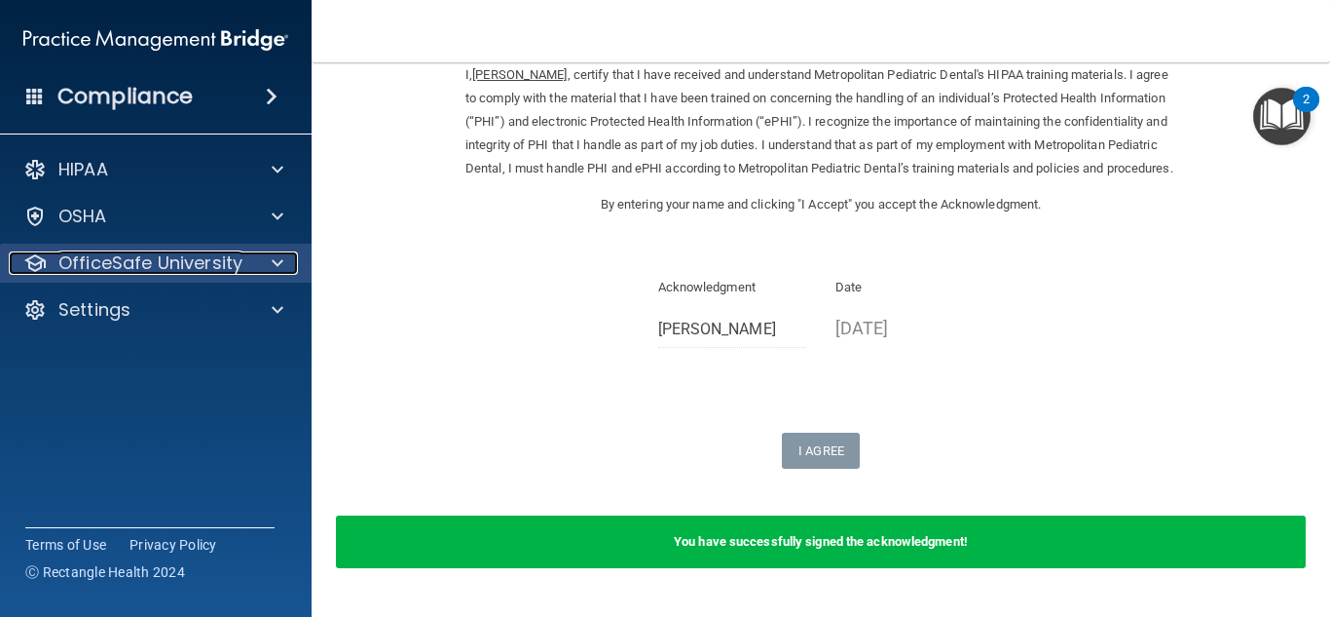
click at [280, 261] on span at bounding box center [278, 262] width 12 height 23
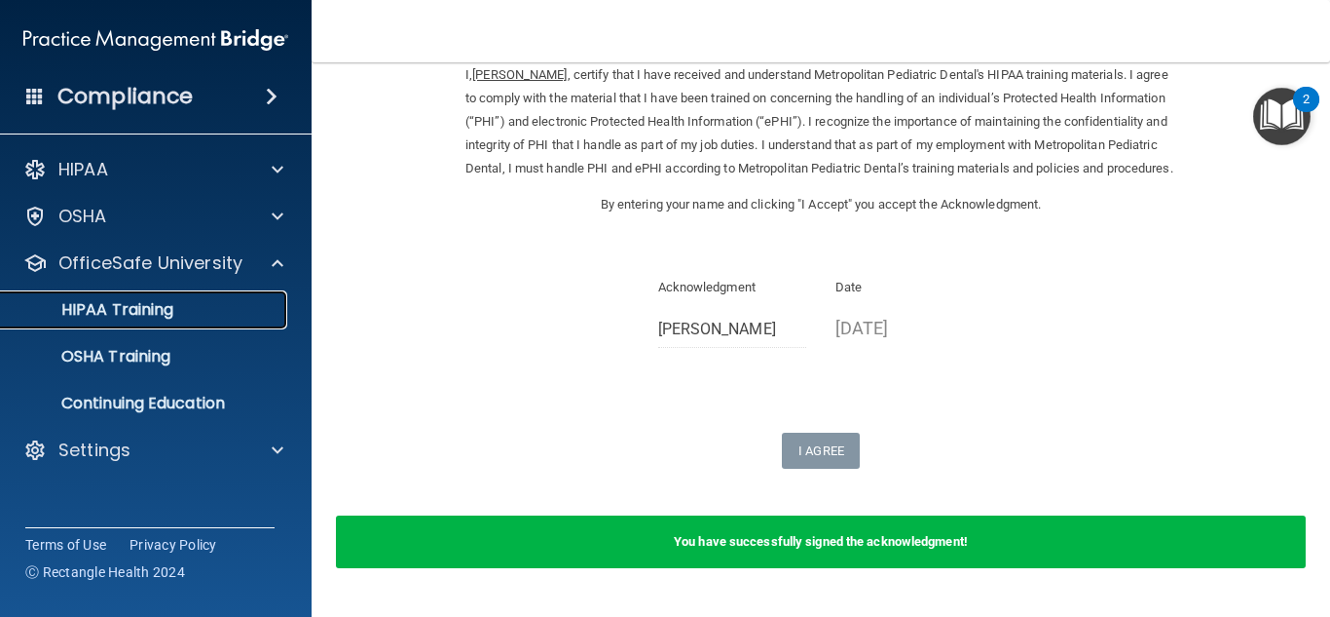
click at [275, 296] on link "HIPAA Training" at bounding box center [134, 309] width 307 height 39
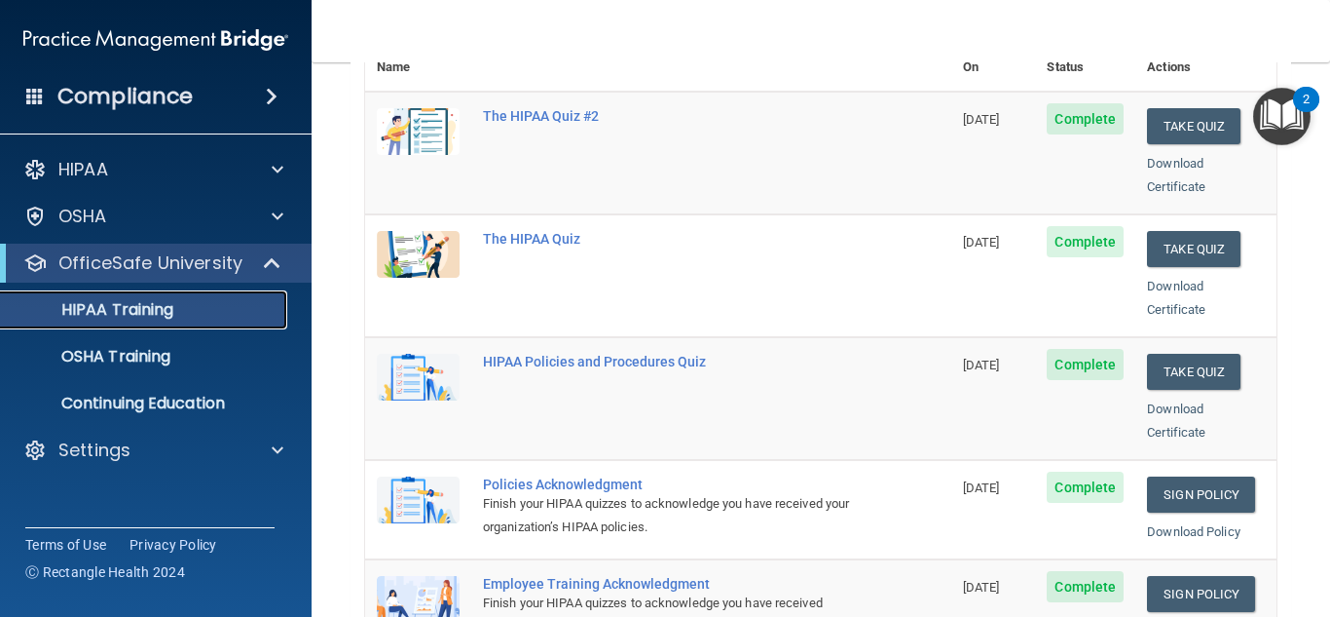
scroll to position [280, 0]
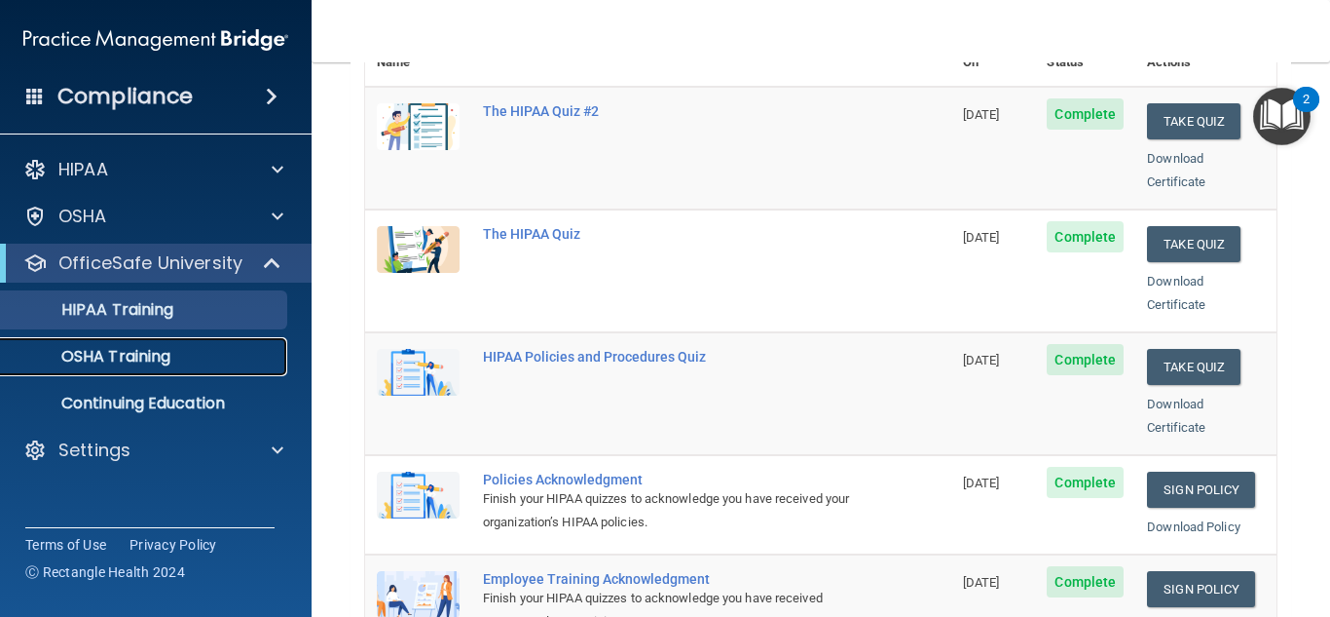
click at [149, 368] on link "OSHA Training" at bounding box center [134, 356] width 307 height 39
